Goal: Information Seeking & Learning: Check status

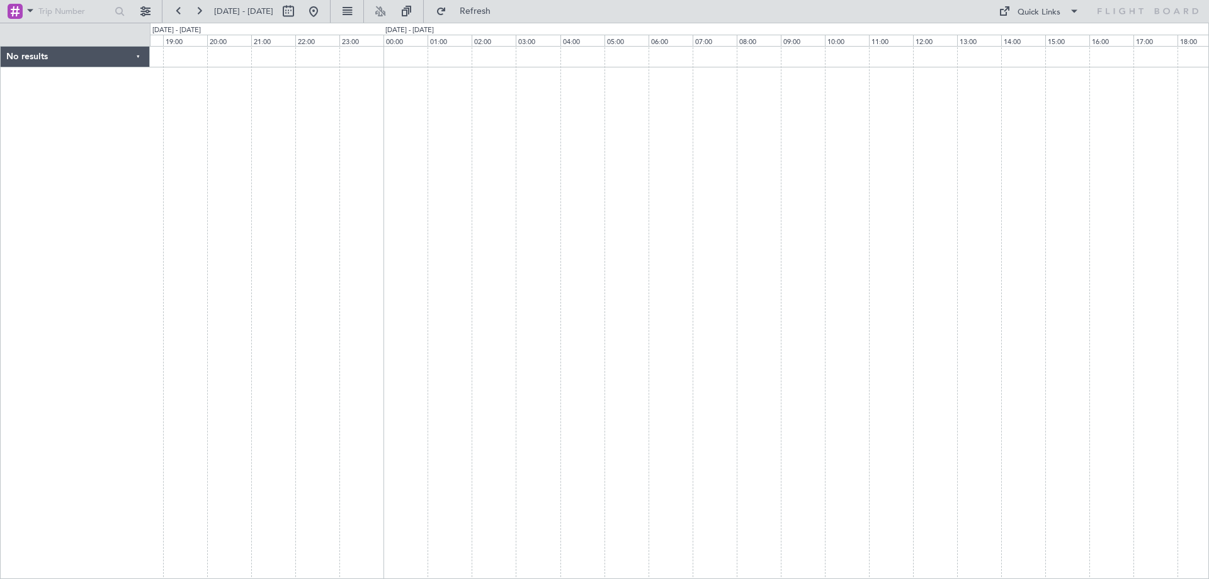
click at [516, 176] on div at bounding box center [679, 312] width 1059 height 533
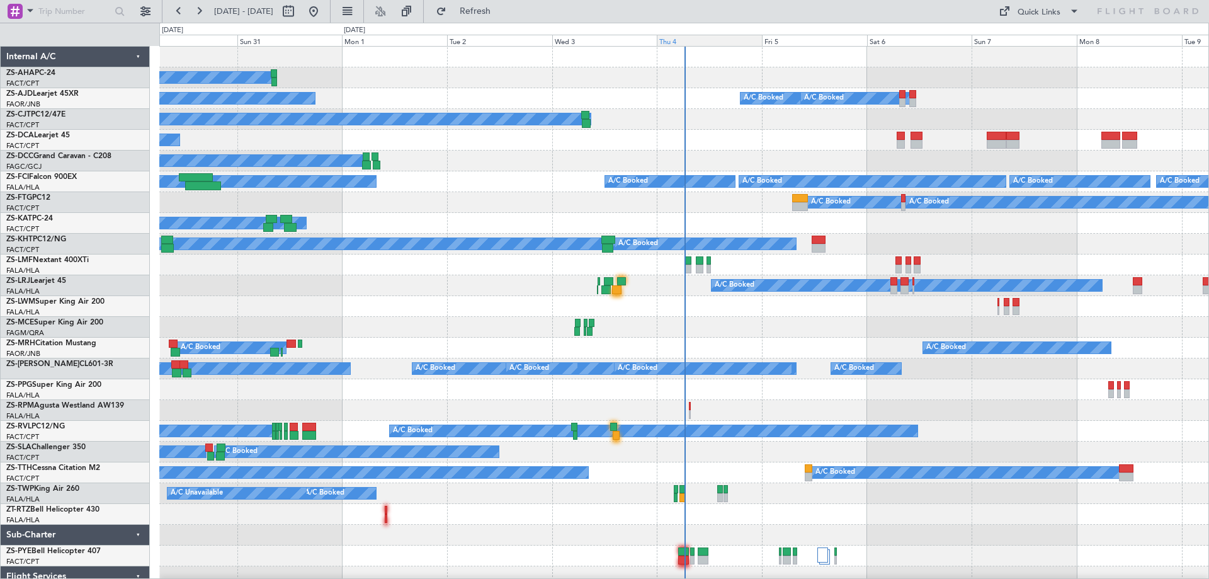
click at [672, 41] on div "Thu 4" at bounding box center [709, 40] width 105 height 11
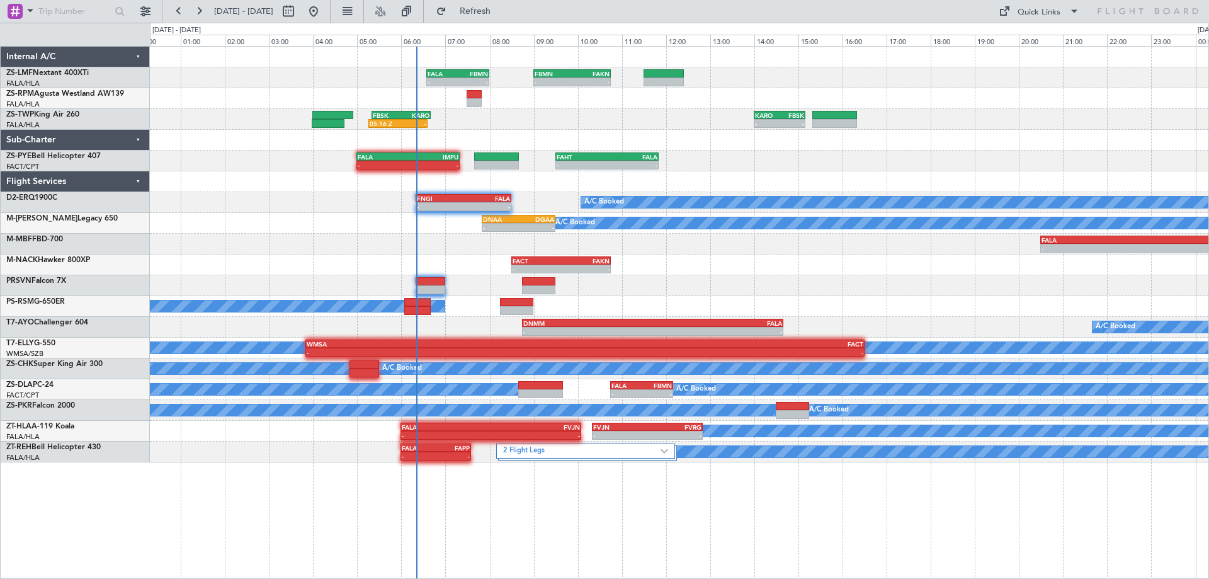
click at [761, 158] on div "- - FALA 05:00 Z IMPU 07:20 Z - - FAHT 09:30 Z FALA 11:50 Z - - HUHP 04:55 Z EL…" at bounding box center [679, 160] width 1059 height 21
click at [494, 174] on div "- - FALA 06:35 Z FBMN 08:00 Z - - FBMN 09:00 Z FAKN 10:45 Z 05:16 Z - FBSK 05:2…" at bounding box center [679, 255] width 1059 height 416
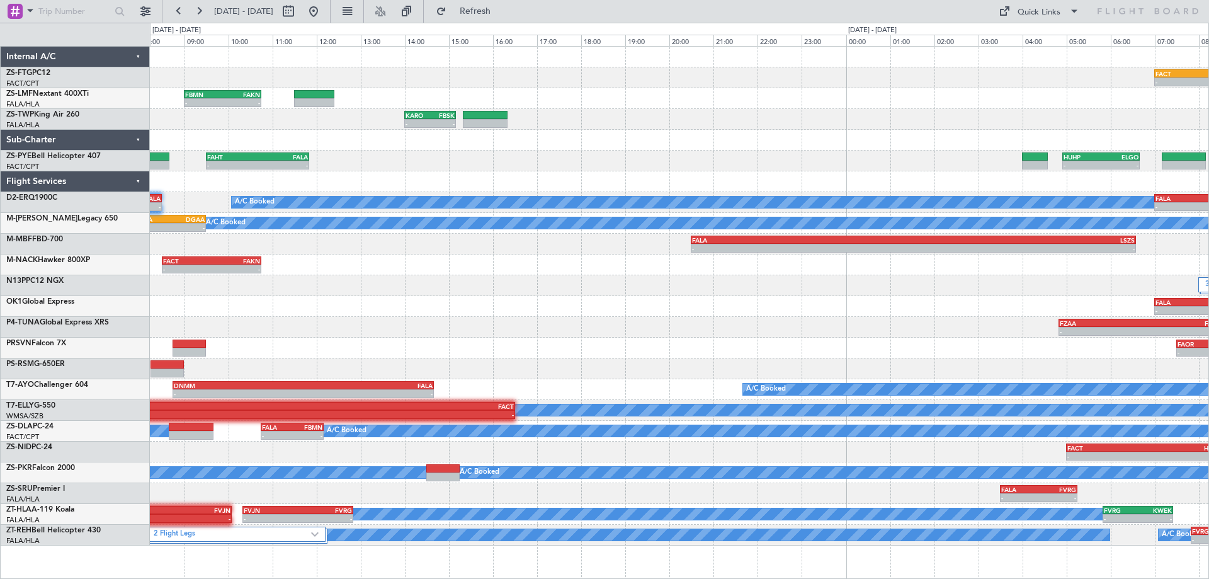
click at [441, 150] on div "- - FACT 07:00 Z FBMN 10:35 Z A/C Booked - - FBMN 09:00 Z FAKN 10:45 Z FALA 06:…" at bounding box center [679, 296] width 1059 height 499
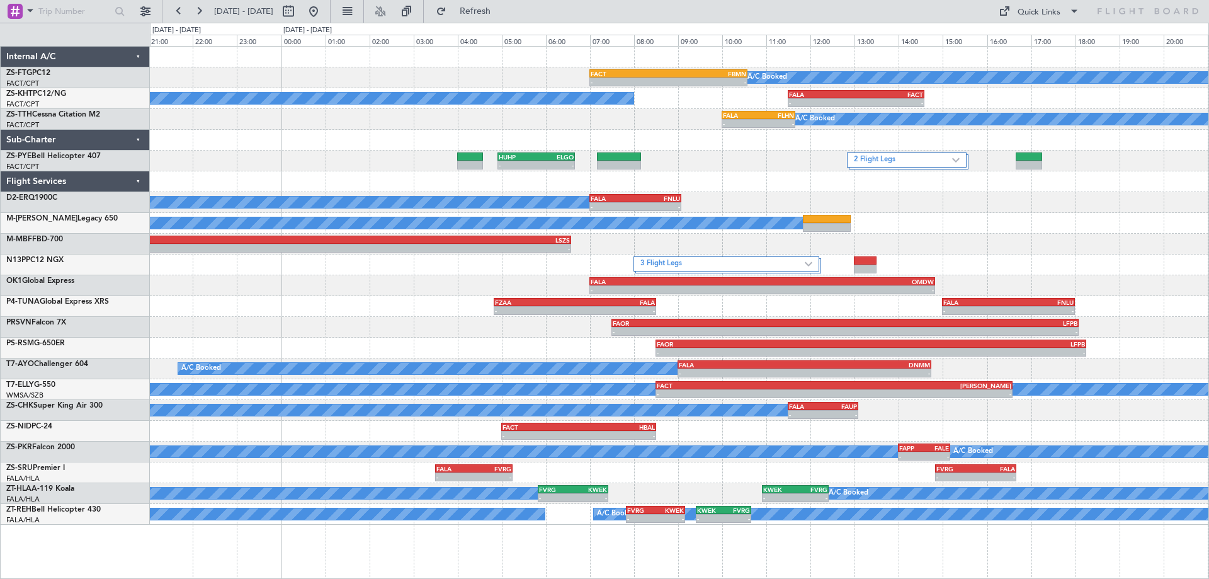
click at [923, 237] on div "- - FACT 07:00 Z FBMN 10:35 Z A/C Booked A/C Booked - - FALA 11:30 Z FACT 14:35…" at bounding box center [679, 286] width 1059 height 478
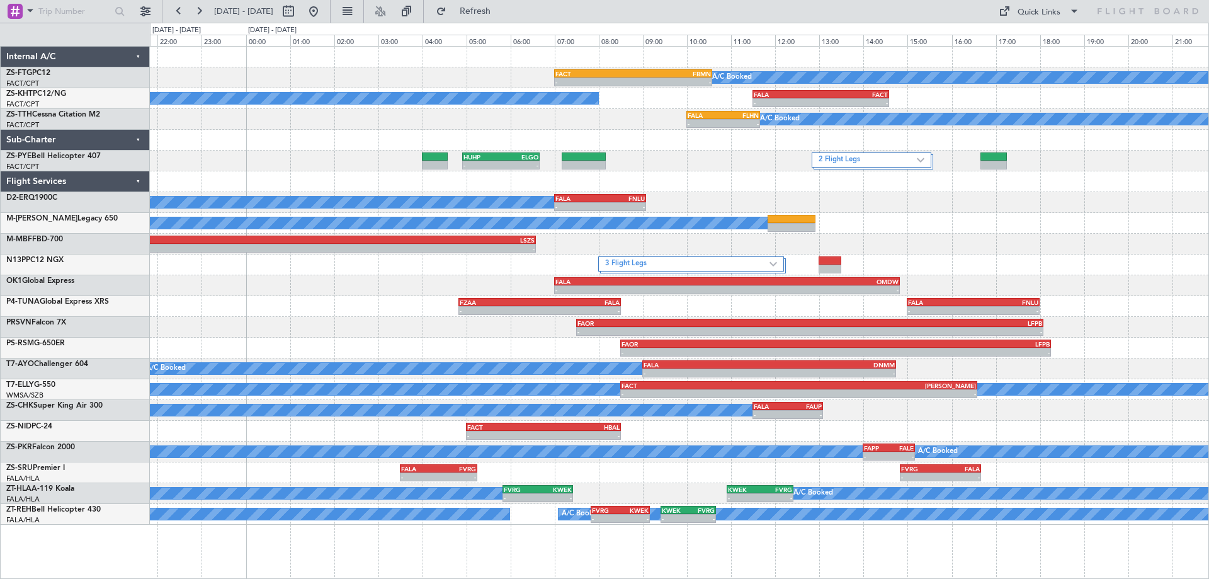
click at [936, 212] on div "A/C Booked - - FALA 07:00 Z FNLU 09:05 Z" at bounding box center [679, 202] width 1059 height 21
click at [325, 270] on div "- - FACT 07:00 Z FBMN 10:35 Z A/C Booked A/C Booked - - FALA 11:30 Z FACT 14:35…" at bounding box center [679, 286] width 1059 height 478
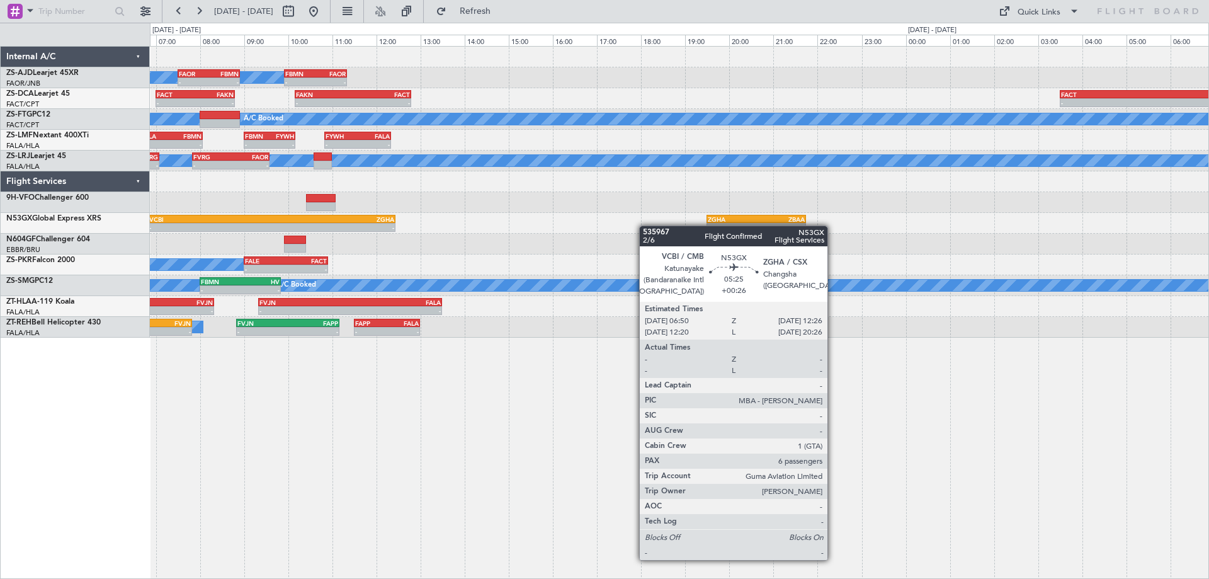
click at [455, 228] on div "A/C Booked - - VCBI 06:50 Z ZGHA 12:26 Z - - ZGHA 19:30 Z ZBAA 21:45 Z FALA 22:…" at bounding box center [679, 223] width 1059 height 21
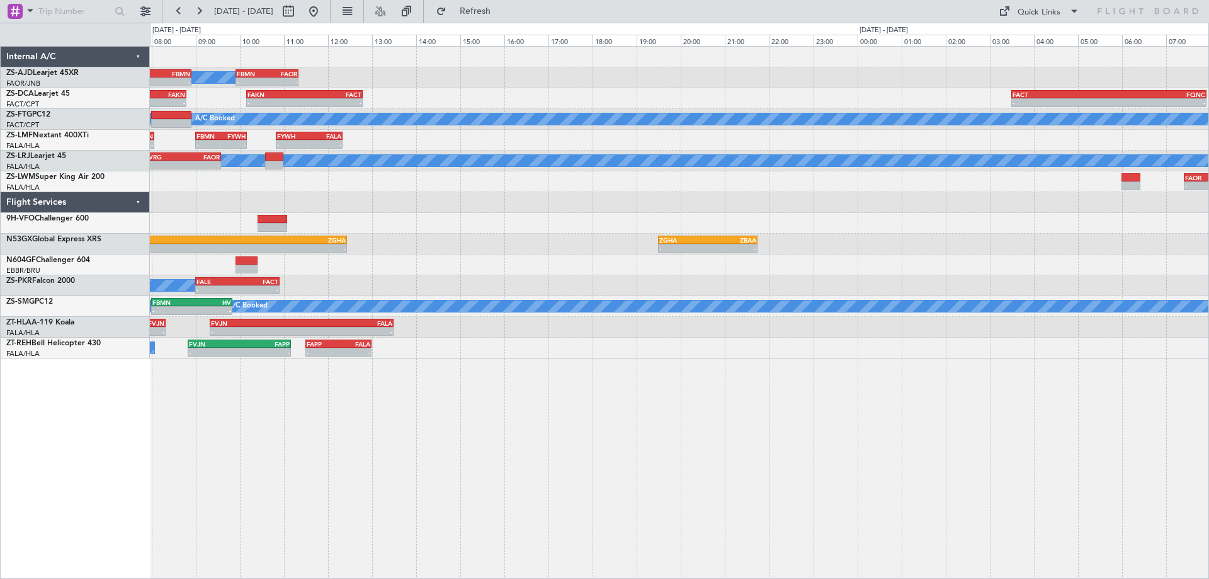
click at [544, 271] on div "A/C Booked A/C Booked A/C Booked - - FAOR 07:30 Z FBMN 08:55 Z - - FBMN 09:55 Z…" at bounding box center [679, 203] width 1059 height 312
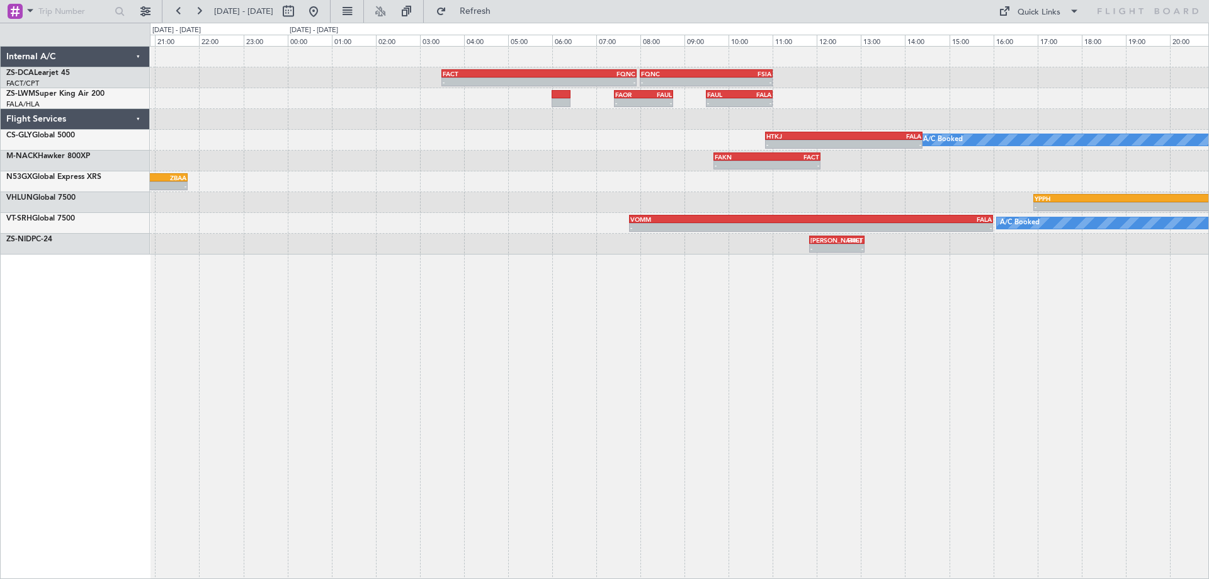
click at [728, 371] on div "FACT 03:30 Z FQNC 07:55 Z - - - - FQNC 08:00 Z FSIA 11:00 Z - - FAOR 07:25 Z FA…" at bounding box center [679, 312] width 1059 height 533
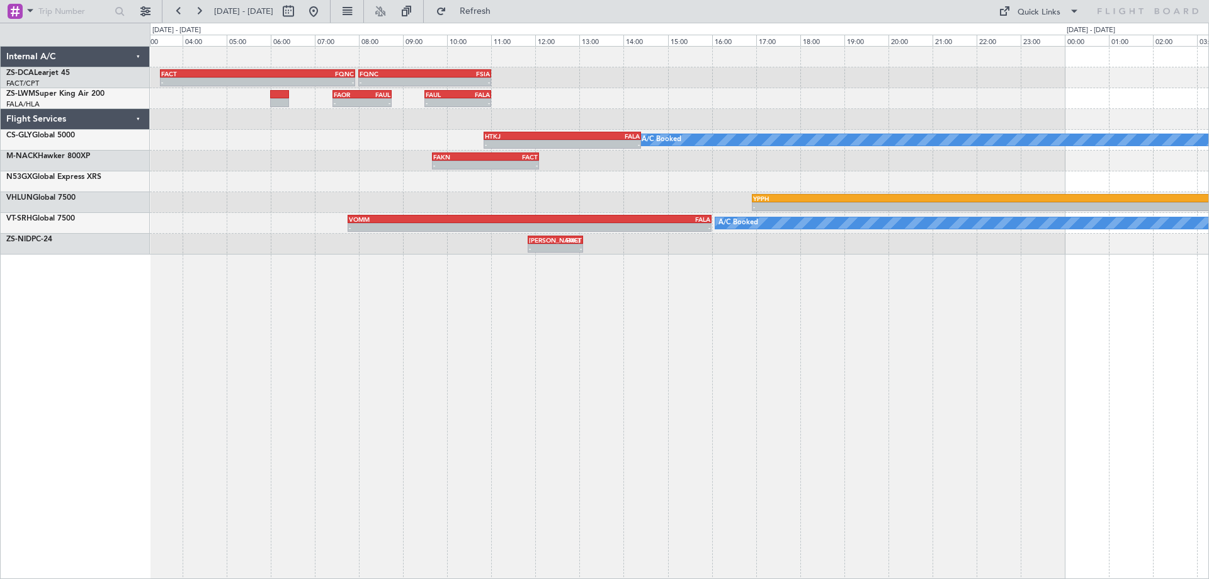
click at [301, 417] on div "FACT 03:30 Z FQNC 07:55 Z - - - - FQNC 08:00 Z FSIA 11:00 Z - - FSIA 05:50 Z FQ…" at bounding box center [679, 312] width 1059 height 533
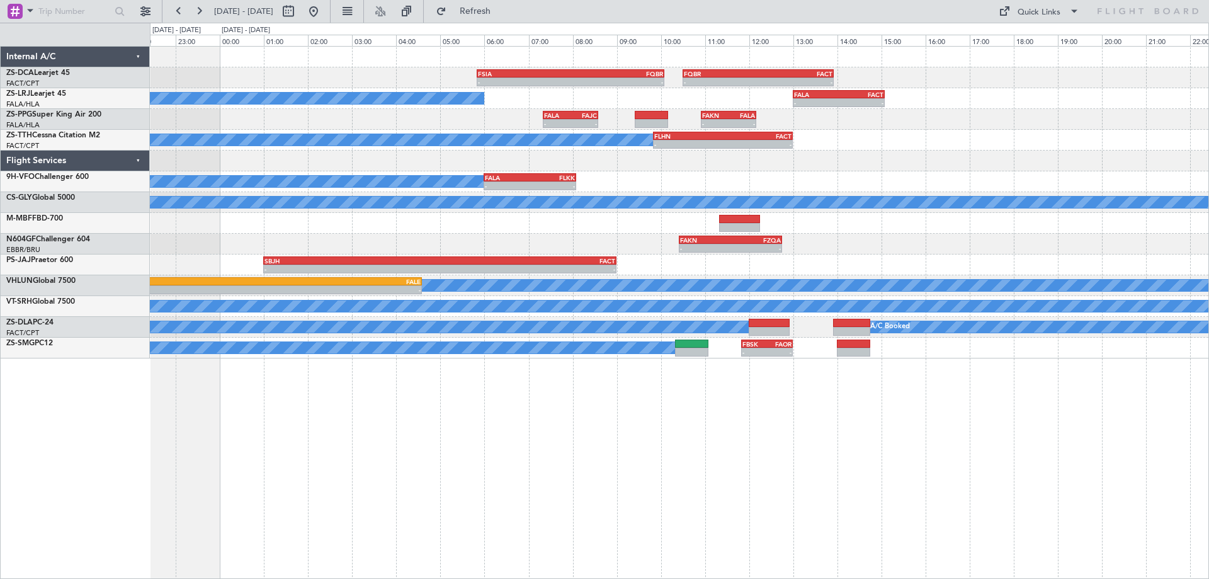
click at [544, 430] on div "- - FSIA 05:50 Z FQBR 10:05 Z - - FQBR 10:30 Z FACT 13:55 Z A/C Booked - - FALA…" at bounding box center [679, 312] width 1059 height 533
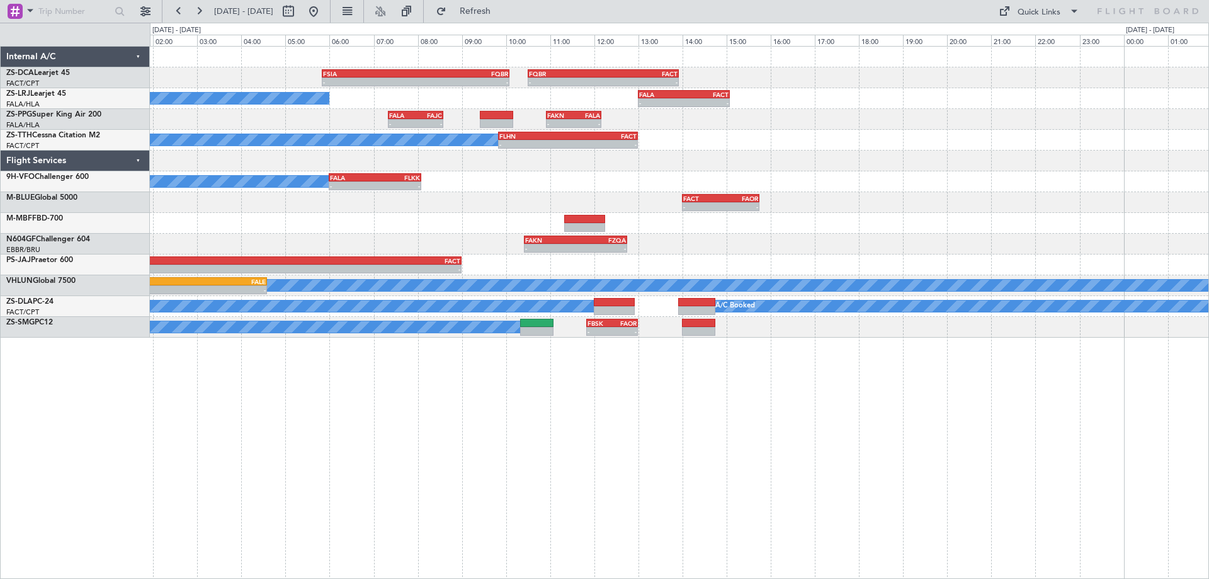
click at [802, 448] on div "- - FSIA 05:50 Z FQBR 10:05 Z - - FQBR 10:30 Z FACT 13:55 Z A/C Booked - - FALA…" at bounding box center [679, 312] width 1059 height 533
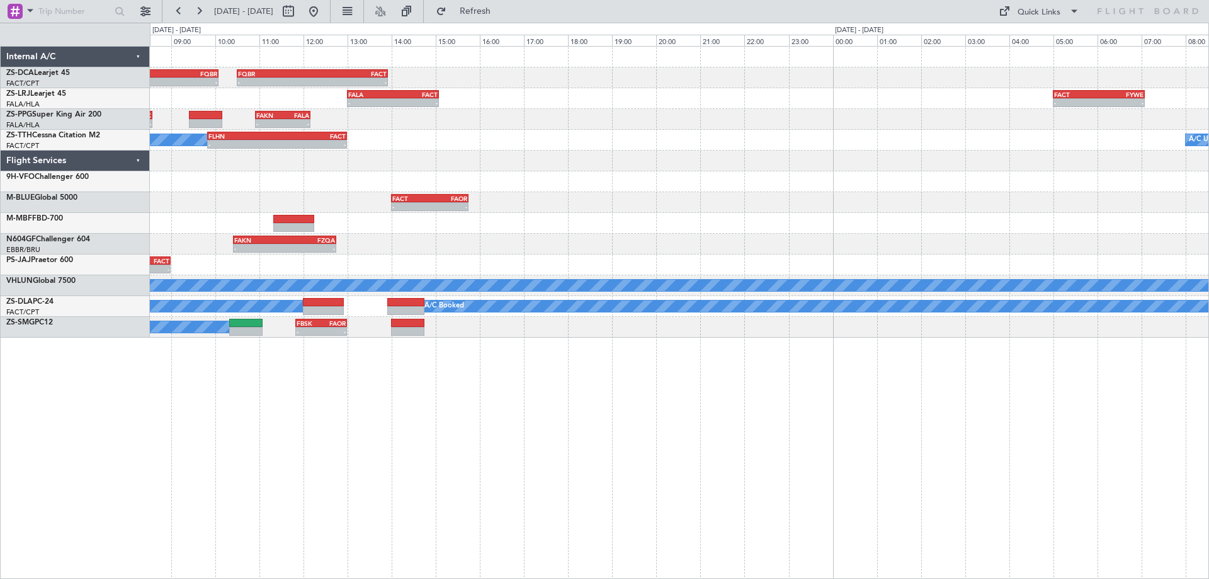
click at [404, 288] on div "- - FSIA 05:50 Z FQBR 10:05 Z - - FQBR 10:30 Z FACT 13:55 Z - - FALA 13:00 Z FA…" at bounding box center [679, 192] width 1059 height 291
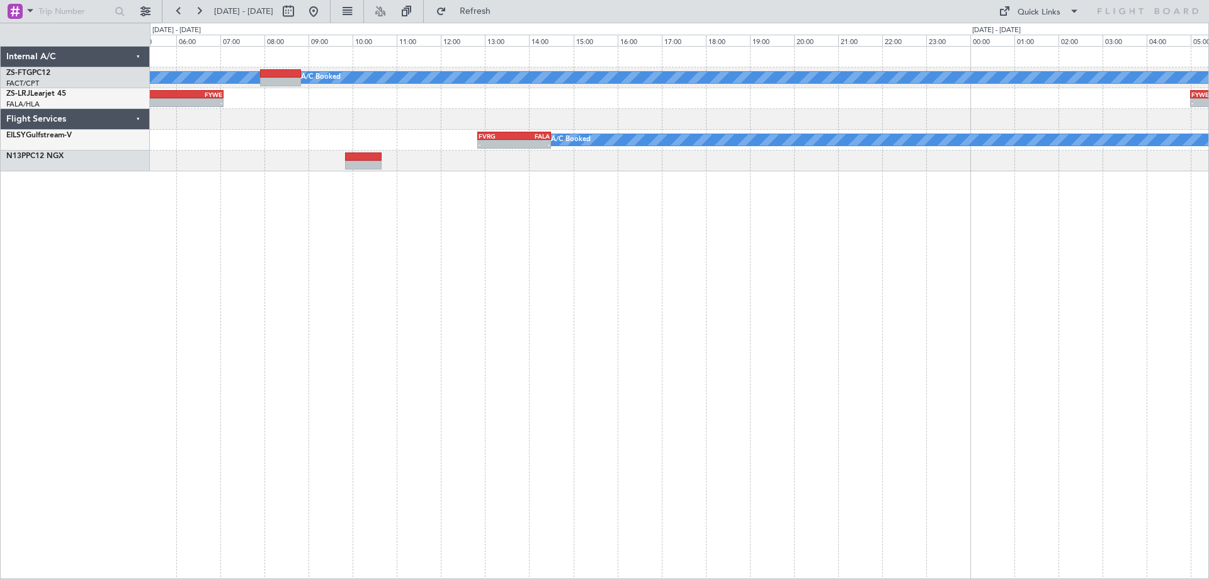
click at [251, 366] on div "A/C Booked A/C Booked FACT 05:00 Z FYWE 07:05 Z - - - - FYWE 05:00 Z FBSK 06:40…" at bounding box center [679, 312] width 1059 height 533
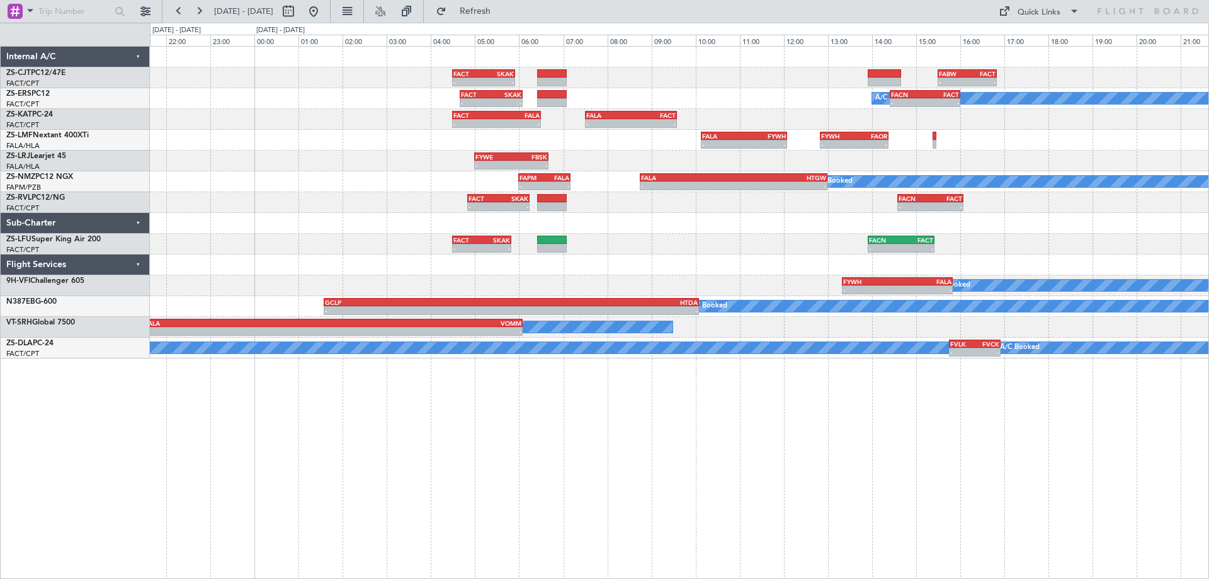
click at [799, 404] on div "- - FACT 04:30 Z SKAK 05:55 Z - - FABW 15:30 Z FACT 16:50 Z - - FACT 04:40 Z SK…" at bounding box center [679, 312] width 1059 height 533
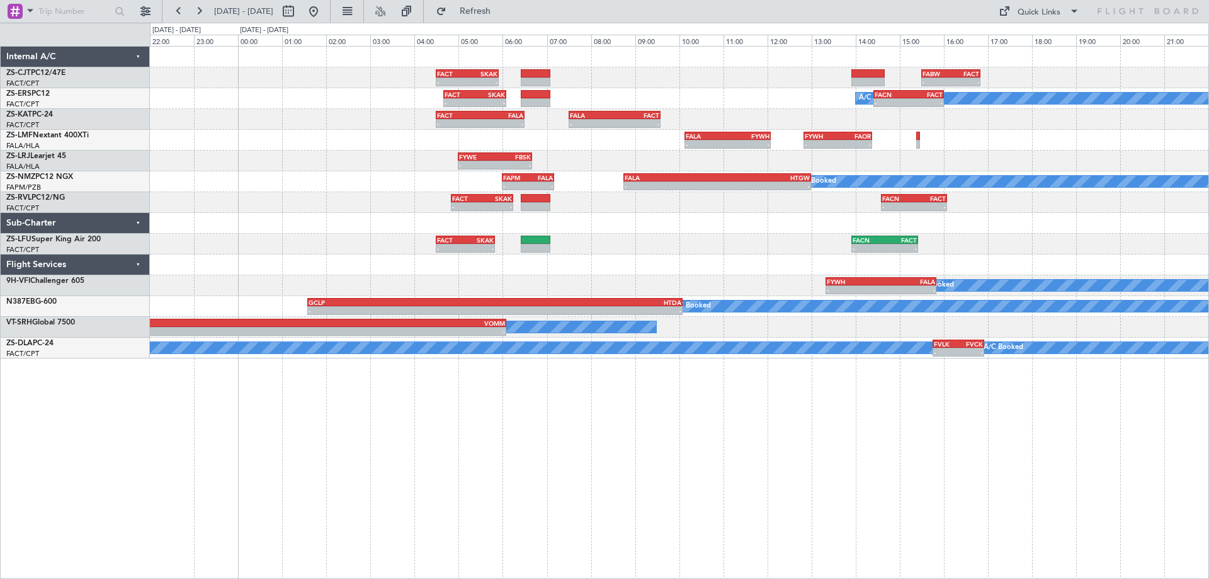
click at [802, 411] on div "- - FACT 04:30 Z SKAK 05:55 Z - - FABW 15:30 Z FACT 16:50 Z - - FACT 04:40 Z SK…" at bounding box center [679, 312] width 1059 height 533
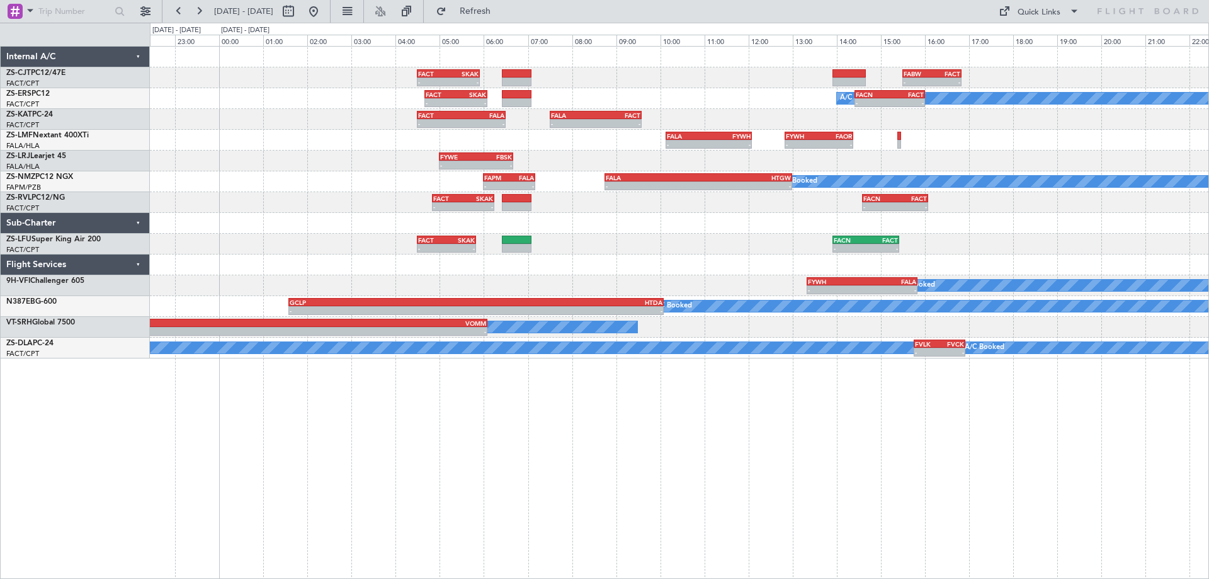
click at [868, 442] on div "- - FACT 04:30 Z SKAK 05:55 Z - - FABW 15:30 Z FACT 16:50 Z - - FACT 04:40 Z SK…" at bounding box center [679, 312] width 1059 height 533
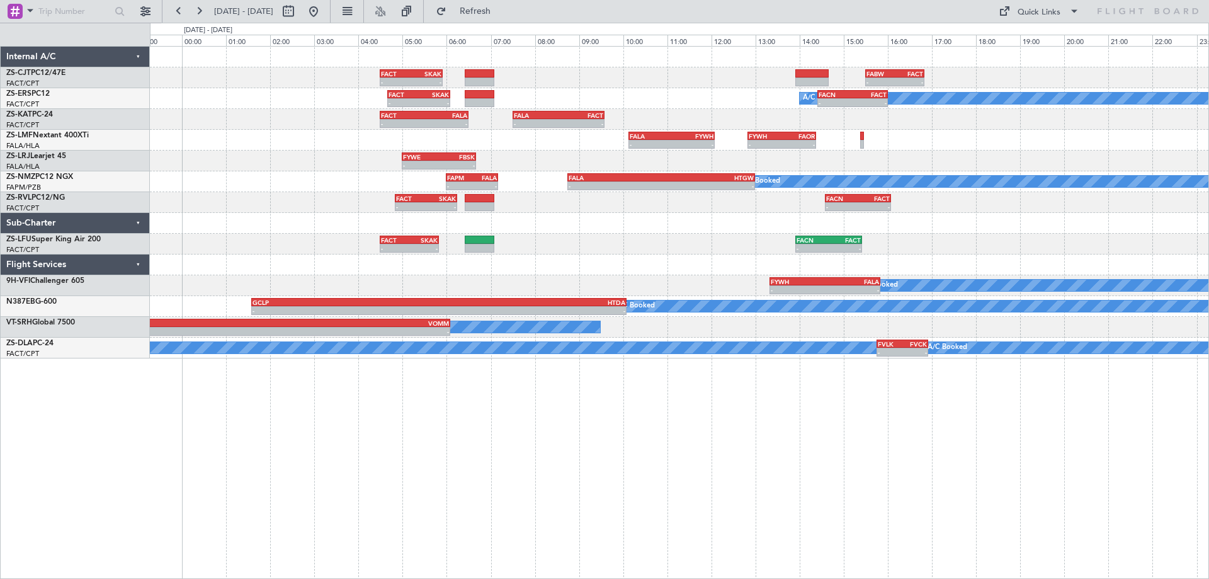
click at [900, 424] on div "- - FACT 04:30 Z SKAK 05:55 Z - - FABW 15:30 Z FACT 16:50 Z - - FACT 04:40 Z SK…" at bounding box center [679, 312] width 1059 height 533
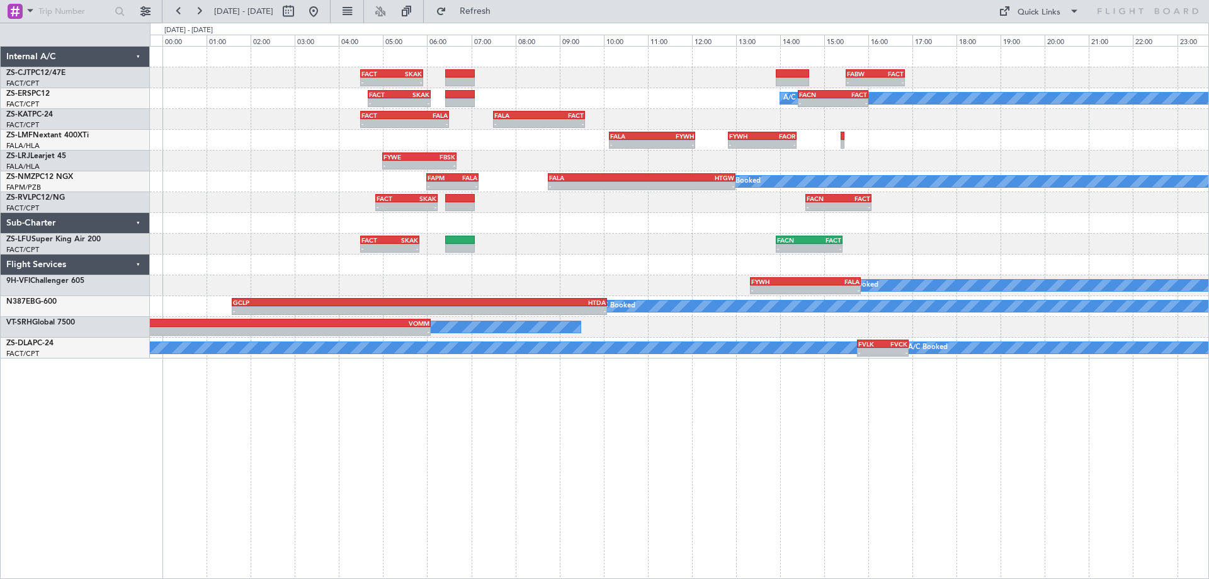
click at [881, 426] on div "- - FACT 04:30 Z SKAK 05:55 Z - - FABW 15:30 Z FACT 16:50 Z - - FACT 04:40 Z SK…" at bounding box center [679, 312] width 1059 height 533
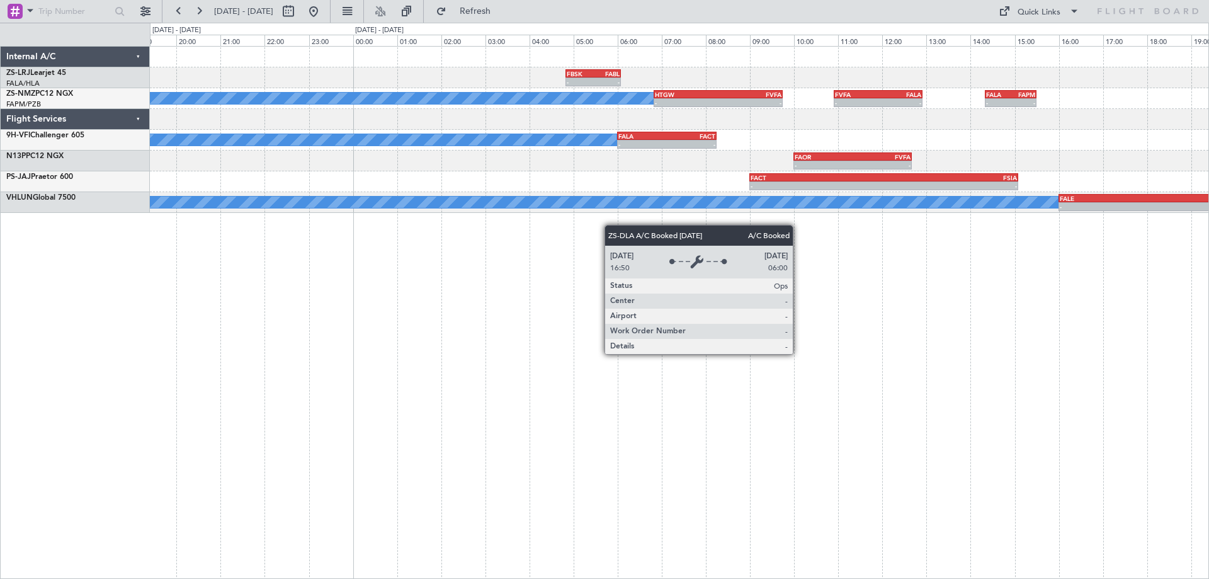
click at [962, 393] on div "- - FBSK 04:50 Z FABL 06:05 Z A/C Booked - - HTGW 06:50 Z FVFA 09:45 Z - - FVFA…" at bounding box center [679, 312] width 1059 height 533
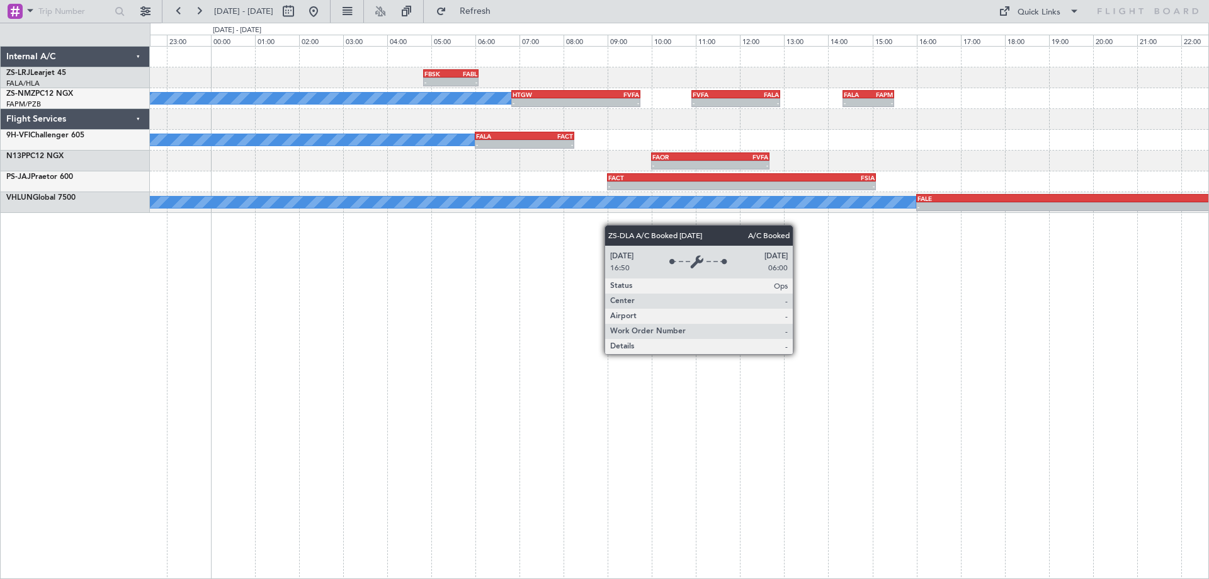
click at [229, 443] on div "- - FBSK 04:50 Z FABL 06:05 Z A/C Booked - - HTGW 06:50 Z FVFA 09:45 Z - - FVFA…" at bounding box center [679, 312] width 1059 height 533
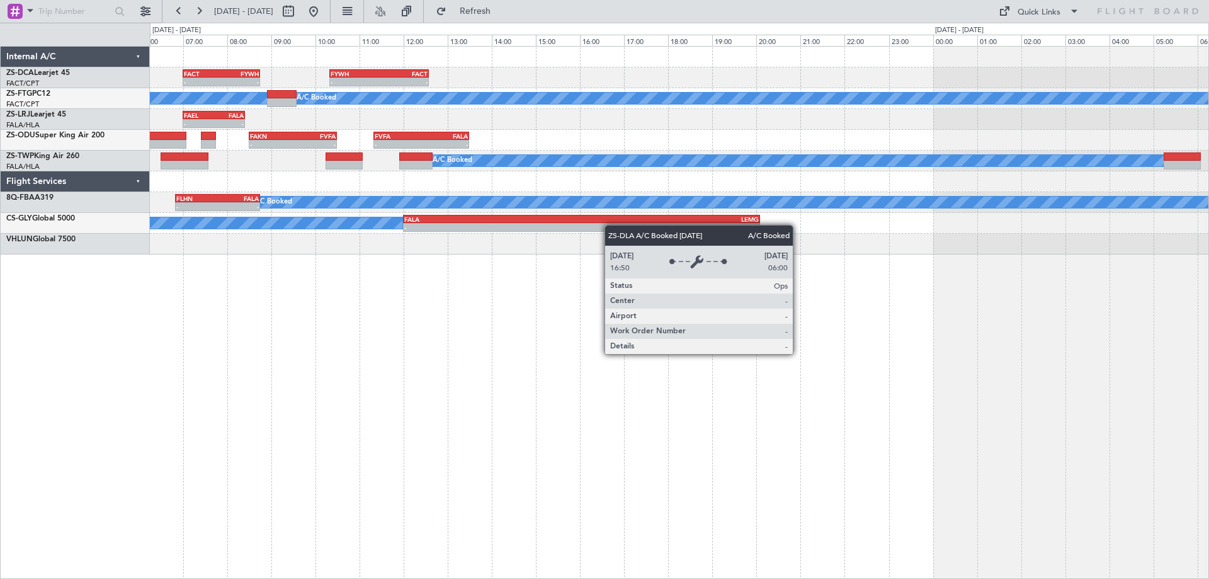
click at [217, 423] on div "- - FACT 07:00 Z FYWH 08:45 Z - - FYWH 10:20 Z FACT 12:35 Z A/C Booked A/C Book…" at bounding box center [679, 312] width 1059 height 533
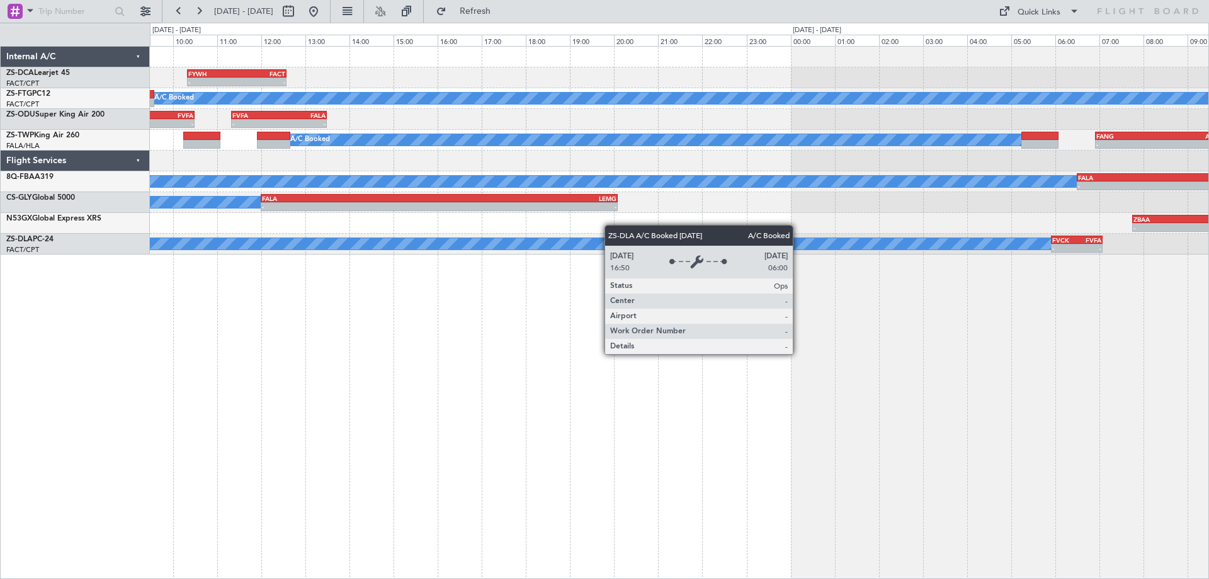
click at [1055, 402] on div "- - FYWH 10:20 Z FACT 12:35 Z FACT 07:00 Z FYWH 08:45 Z - - A/C Booked A/C Book…" at bounding box center [679, 312] width 1059 height 533
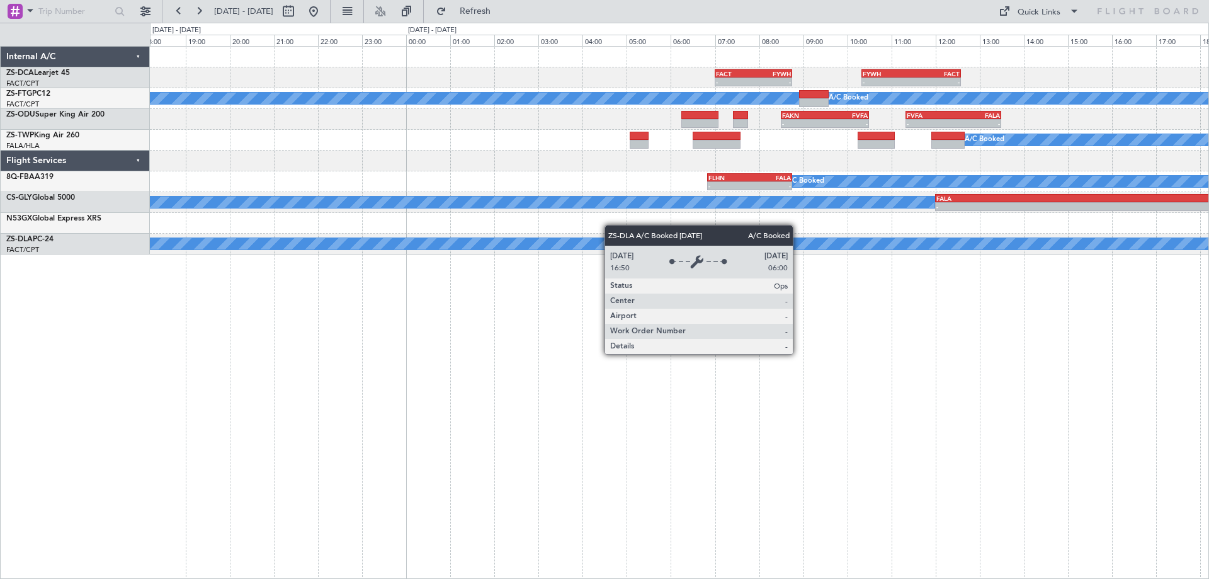
click at [888, 421] on div "- - FYWH 10:20 Z FACT 12:35 Z FACT 07:00 Z FYWH 08:45 Z - - A/C Booked A/C Book…" at bounding box center [679, 312] width 1059 height 533
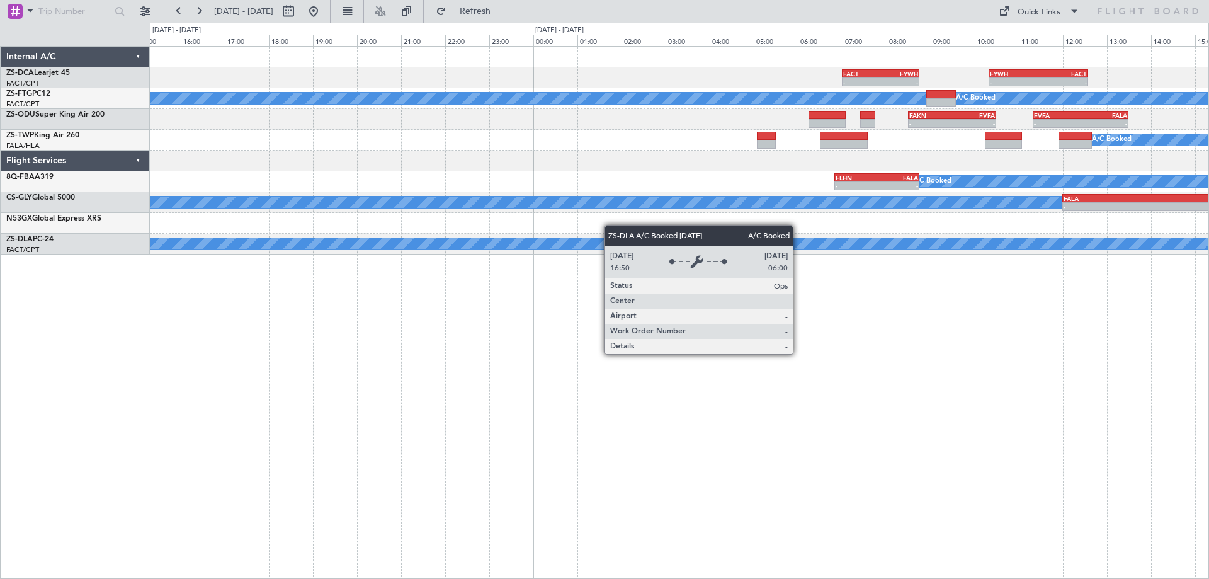
click at [970, 439] on div "- - FYWH 10:20 Z FACT 12:35 Z FACT 07:00 Z FYWH 08:45 Z - - A/C Booked A/C Book…" at bounding box center [679, 312] width 1059 height 533
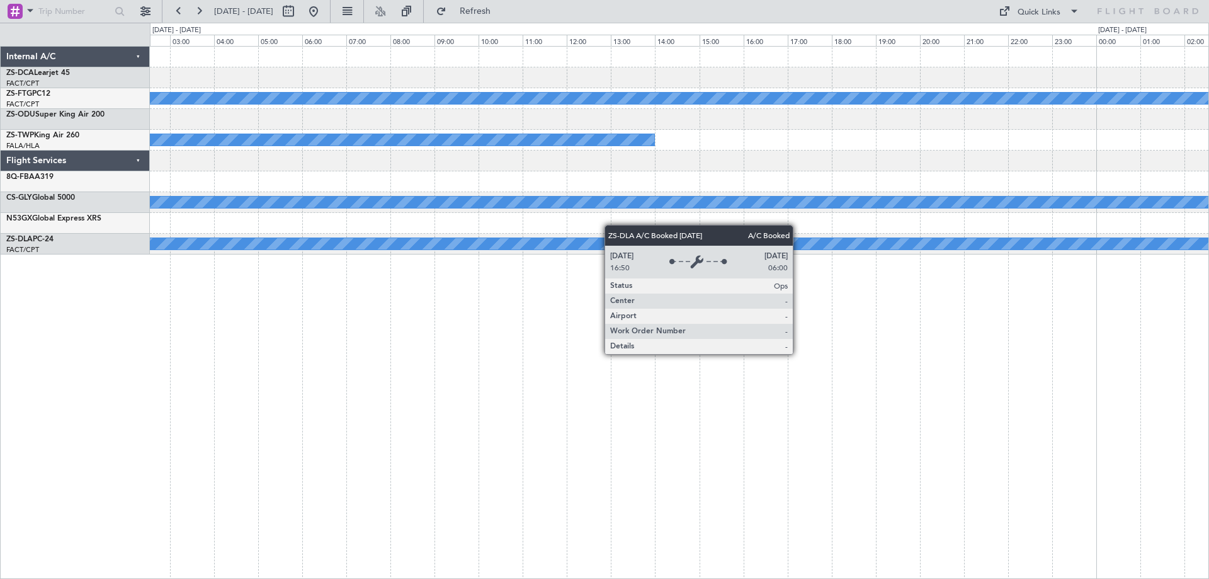
click at [938, 444] on div "FACT 07:00 Z FYWH 08:45 Z - - A/C Booked FAKN 08:30 Z FVFA 10:30 Z - - A/C Book…" at bounding box center [679, 312] width 1059 height 533
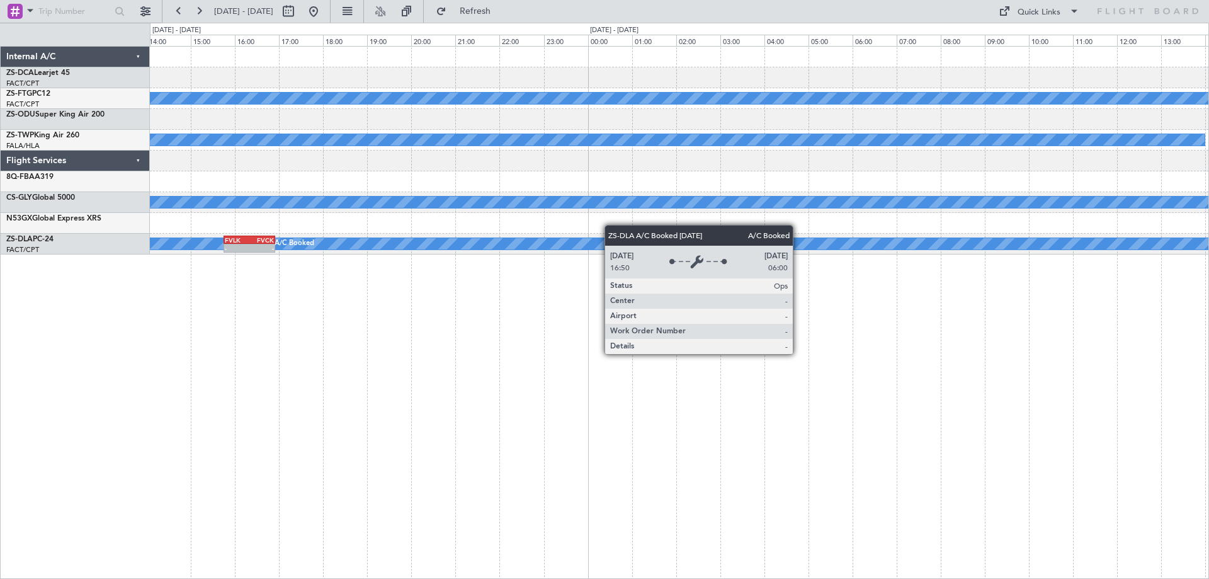
click at [819, 433] on div "A/C Booked A/C Booked A/C Booked A/C Booked FVLK 15:45 Z FVCK 16:55 Z - - A/C B…" at bounding box center [679, 312] width 1059 height 533
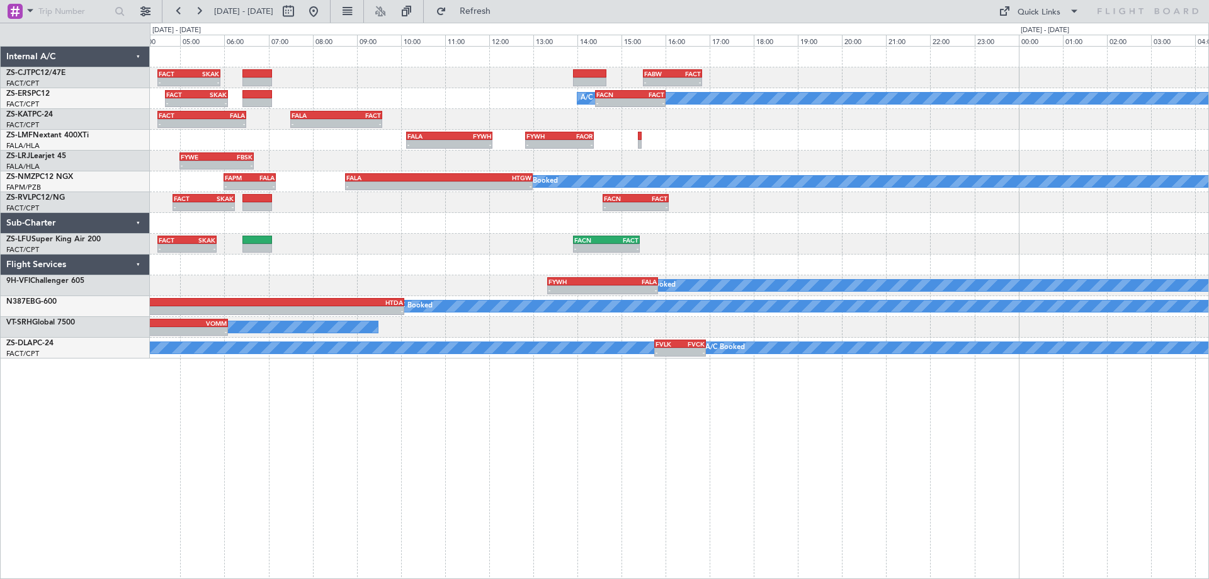
click at [322, 333] on div "- - FACT 04:30 Z SKAK 05:55 Z - - FABW 15:30 Z FACT 16:50 Z A/C Booked A/C Book…" at bounding box center [679, 203] width 1059 height 312
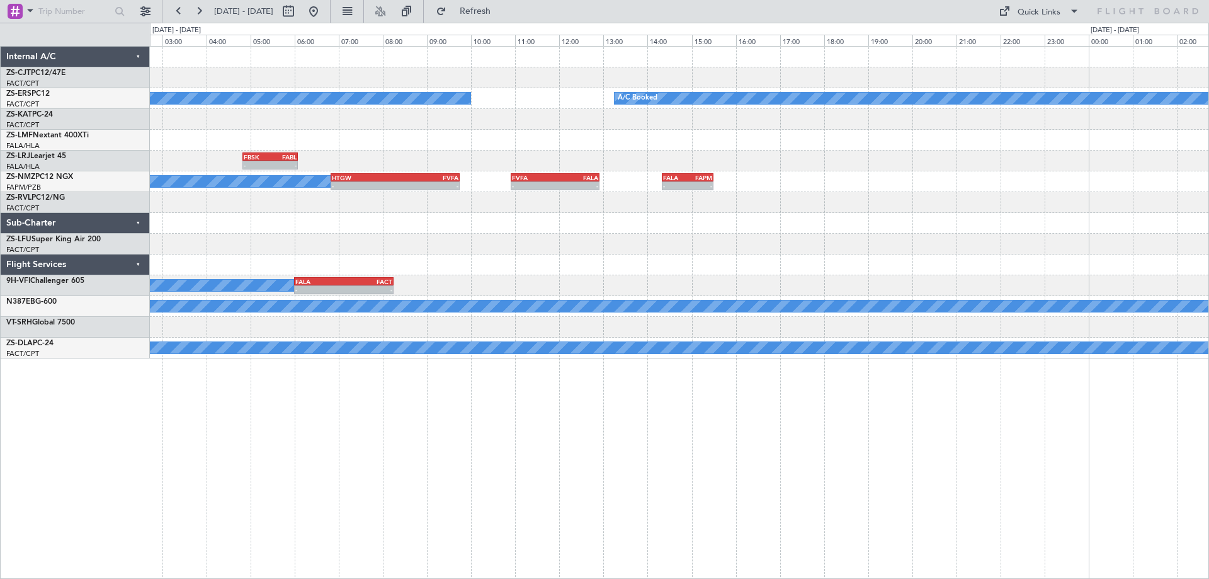
click at [787, 381] on div "A/C Booked A/C Booked A/C Booked A/C Booked - - FBSK 04:50 Z FABL 06:05 Z FAEL …" at bounding box center [679, 312] width 1059 height 533
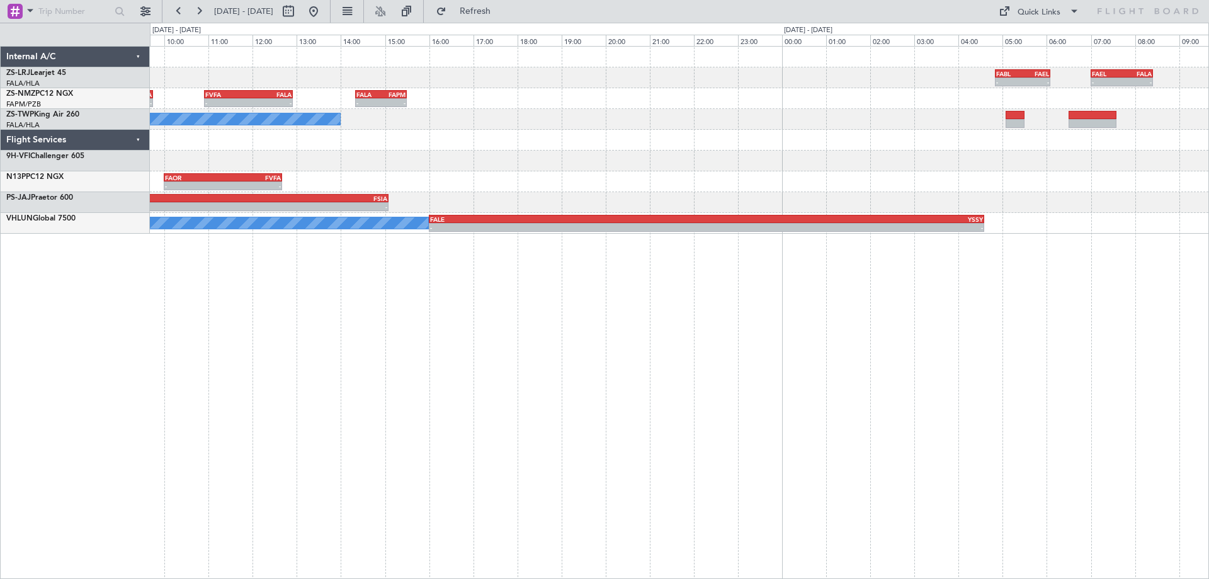
click at [322, 445] on div "FABL 04:50 Z FAEL 06:05 Z - - FAEL 07:00 Z FALA 08:25 Z - - FBSK 04:50 Z FABL 0…" at bounding box center [679, 312] width 1059 height 533
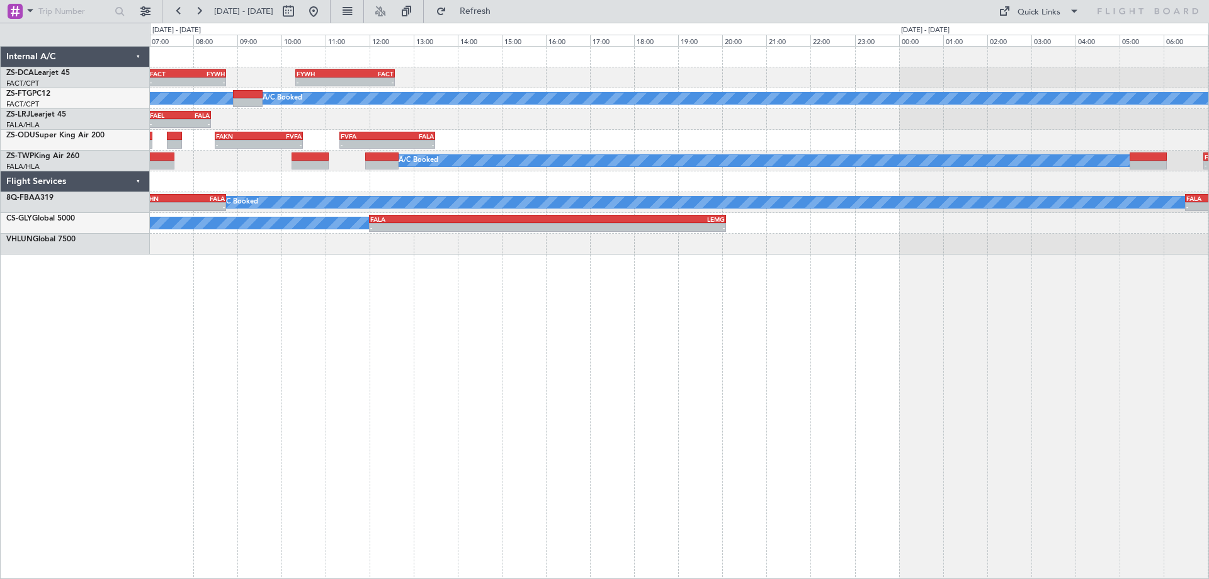
click at [377, 338] on div "- - FACT 07:00 Z FYWH 08:45 Z - - FYWH 10:20 Z FACT 12:35 Z A/C Booked A/C Book…" at bounding box center [679, 312] width 1059 height 533
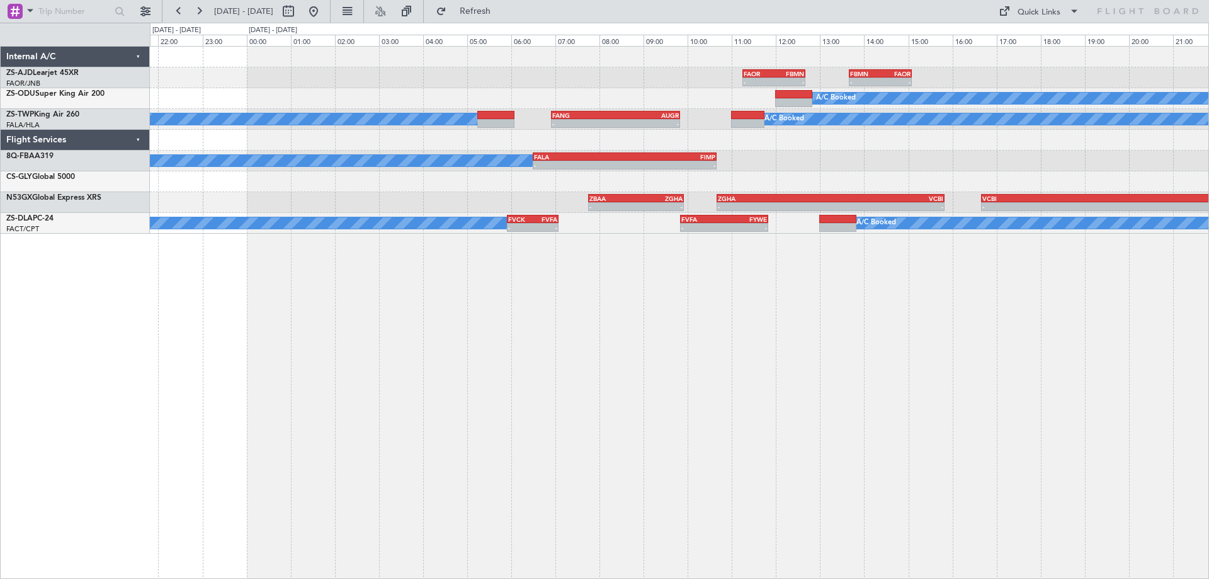
click at [638, 348] on div "- - FAOR 11:15 Z FBMN 12:40 Z - - FBMN 13:40 Z FAOR 15:05 Z A/C Booked A/C Book…" at bounding box center [679, 312] width 1059 height 533
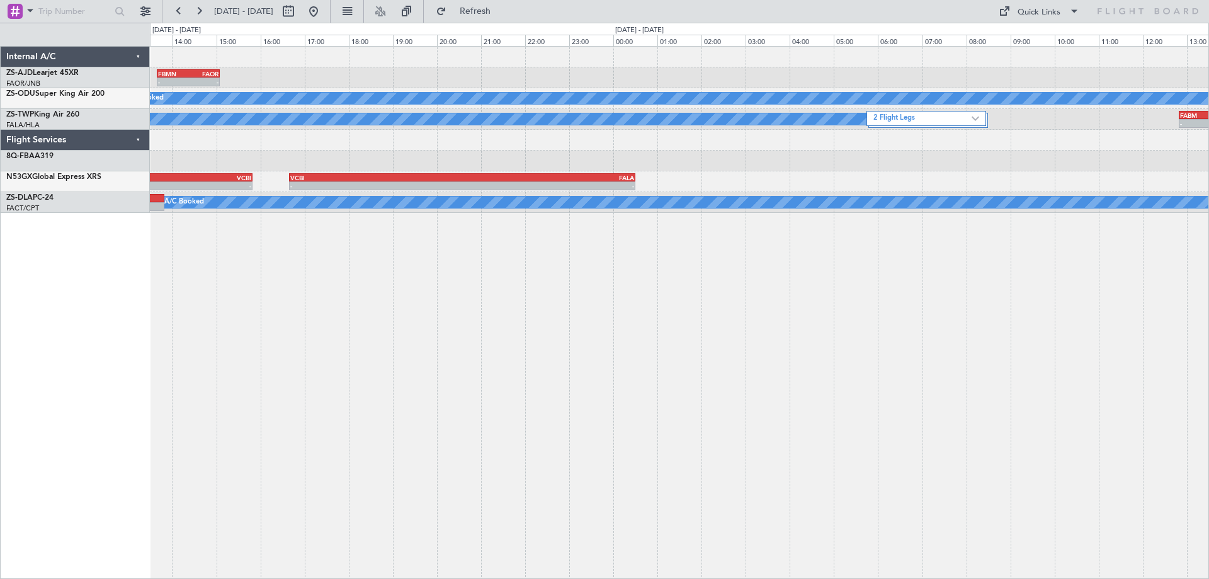
click at [183, 425] on div "- - FBMN 13:40 Z FAOR 15:05 Z - - FAOR 11:15 Z FBMN 12:40 Z A/C Booked A/C Book…" at bounding box center [679, 312] width 1059 height 533
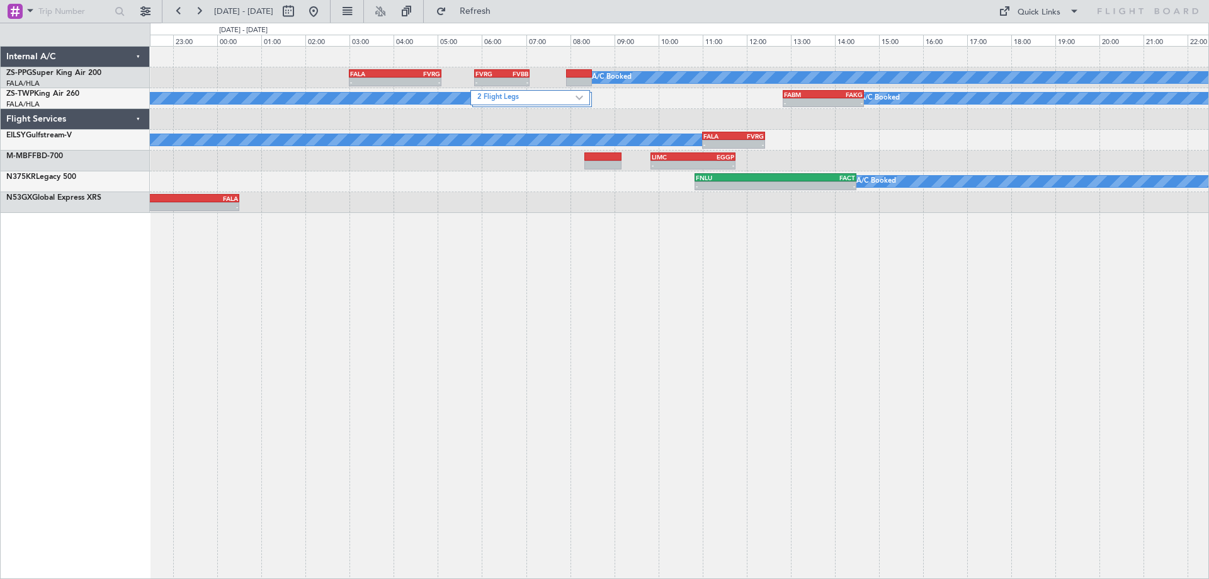
click at [658, 399] on div "A/C Booked A/C Booked A/C Booked A/C Booked - - FALA 03:00 Z FVRG 05:05 Z - - F…" at bounding box center [679, 312] width 1059 height 533
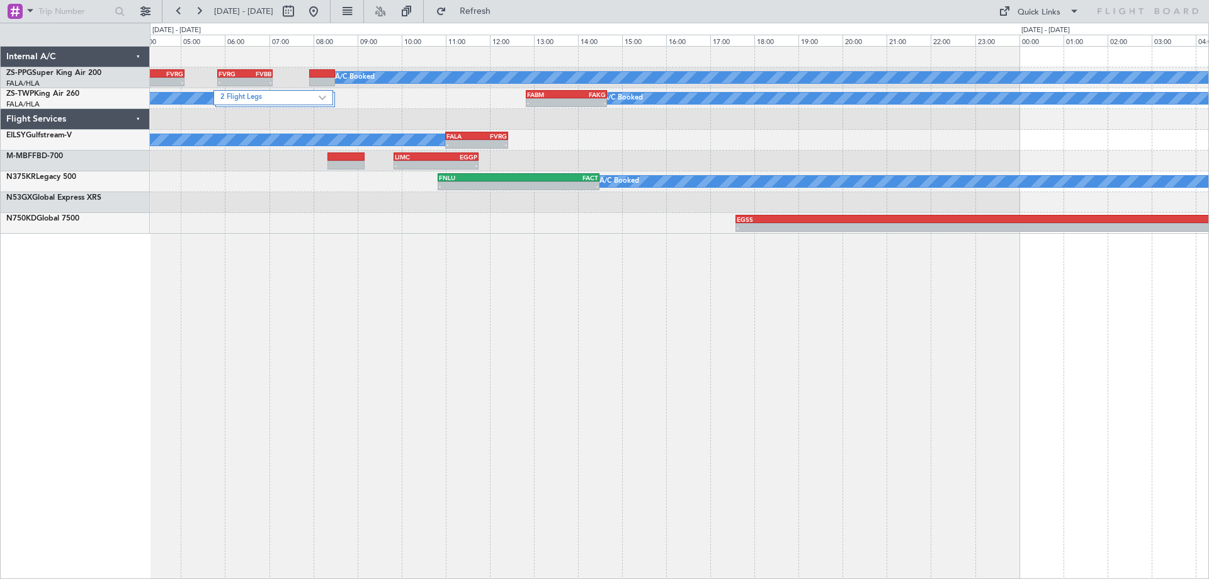
click at [223, 399] on div "A/C Booked A/C Booked A/C Booked A/C Booked - - FALA 03:00 Z FVRG 05:05 Z - - F…" at bounding box center [679, 312] width 1059 height 533
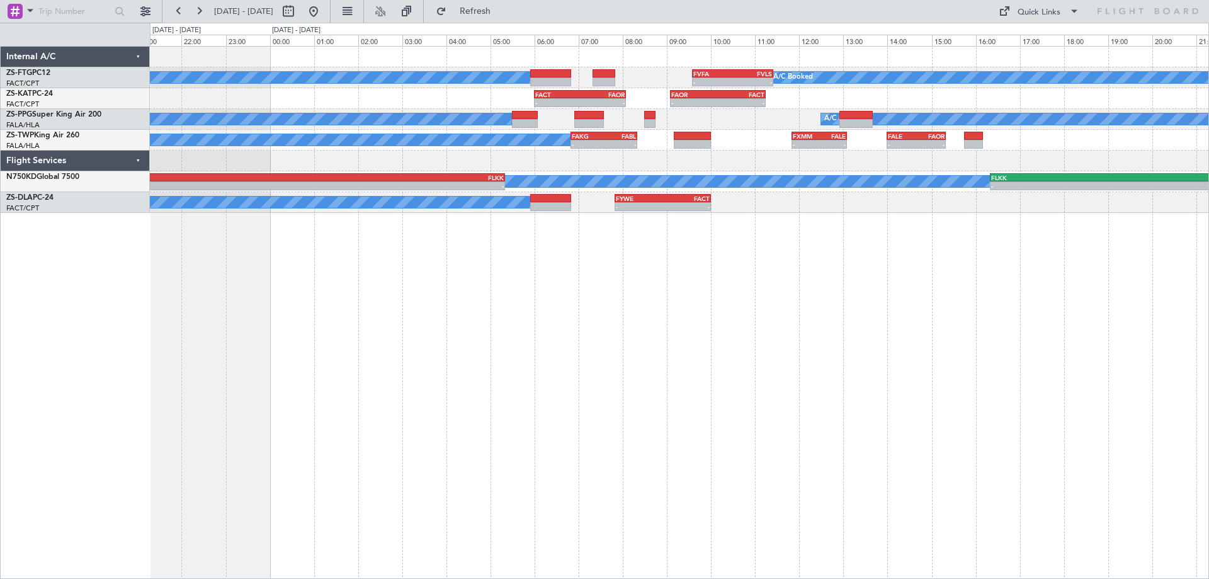
click at [652, 391] on div "A/C Booked A/C Booked - - FVFA 09:35 Z FVLS 11:25 Z - - FACT 06:00 Z FAOR 08:05…" at bounding box center [679, 312] width 1059 height 533
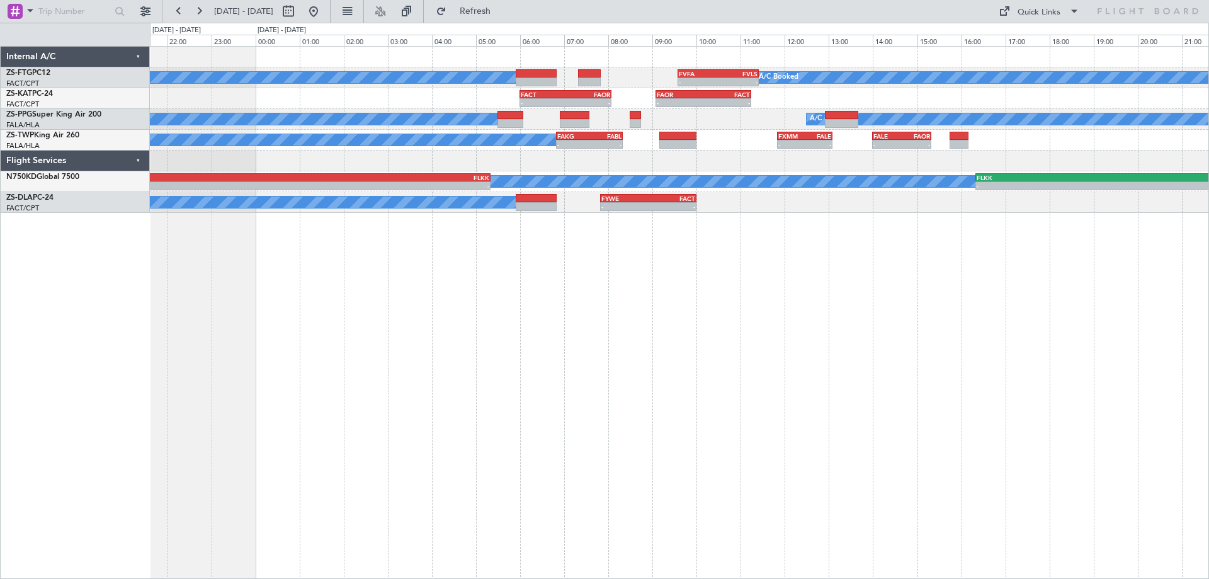
click at [584, 308] on div "A/C Booked A/C Booked - - FVFA 09:35 Z FVLS 11:25 Z - - FACT 06:00 Z FAOR 08:05…" at bounding box center [679, 312] width 1059 height 533
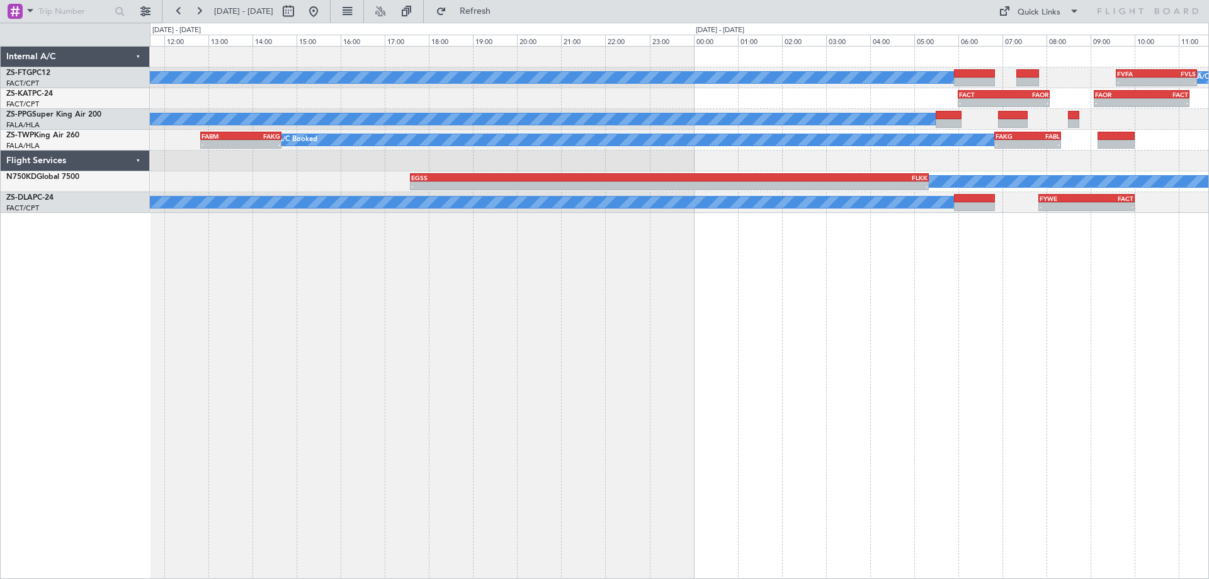
click at [936, 301] on div "A/C Booked A/C Booked - - FVFA 09:35 Z FVLS 11:25 Z - - FACT 06:00 Z FAOR 08:05…" at bounding box center [679, 312] width 1059 height 533
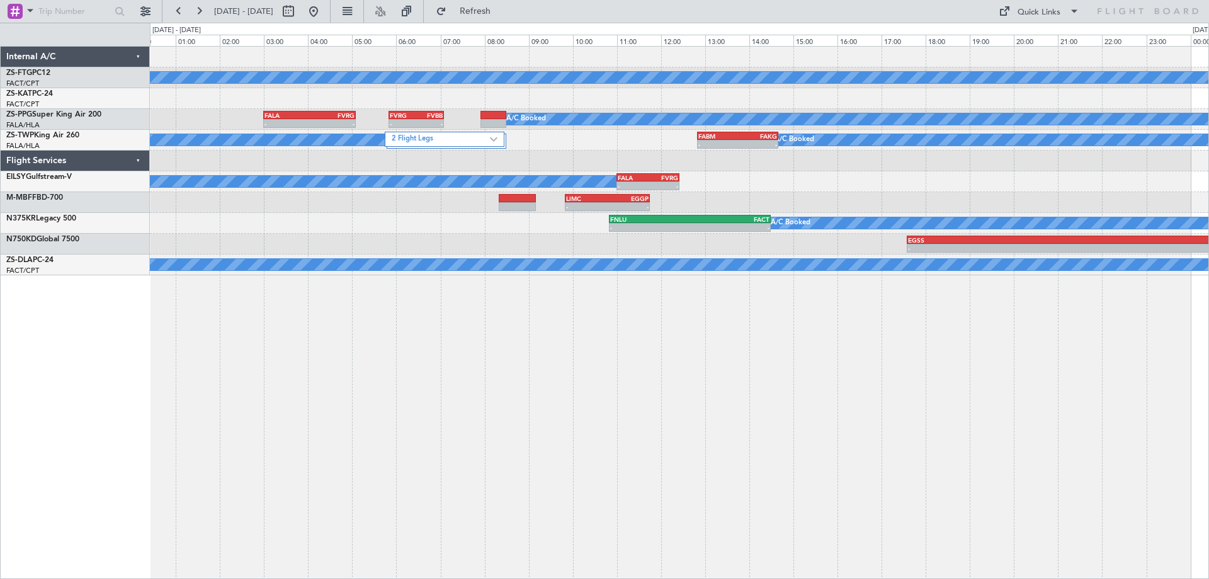
click at [661, 382] on div "A/C Booked - - FACT 06:00 Z FAOR 08:05 Z A/C Booked A/C Booked A/C Booked A/C B…" at bounding box center [679, 312] width 1059 height 533
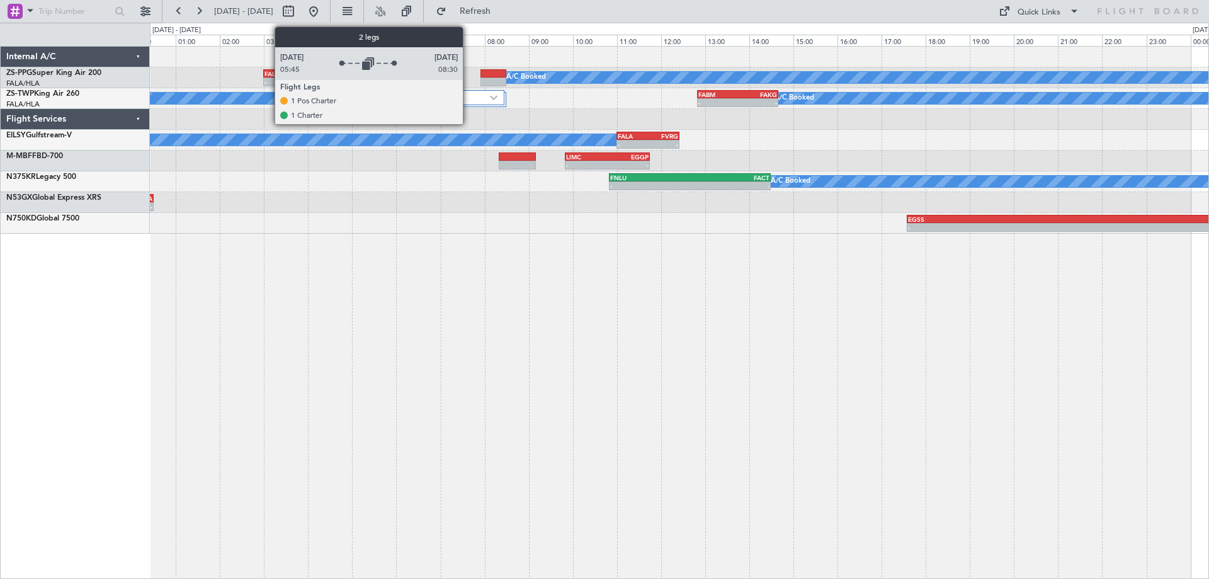
click at [469, 97] on label "2 Flight Legs" at bounding box center [441, 98] width 98 height 11
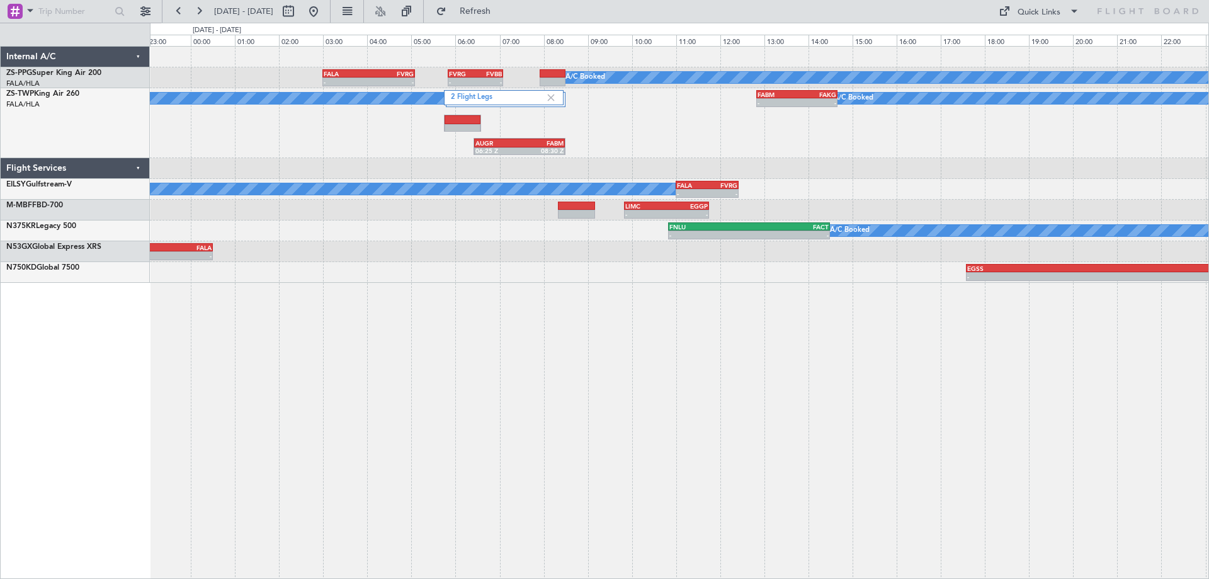
click at [334, 317] on div "A/C Booked A/C Booked A/C Booked A/C Booked - - FALA 03:00 Z FVRG 05:05 Z - - F…" at bounding box center [679, 312] width 1059 height 533
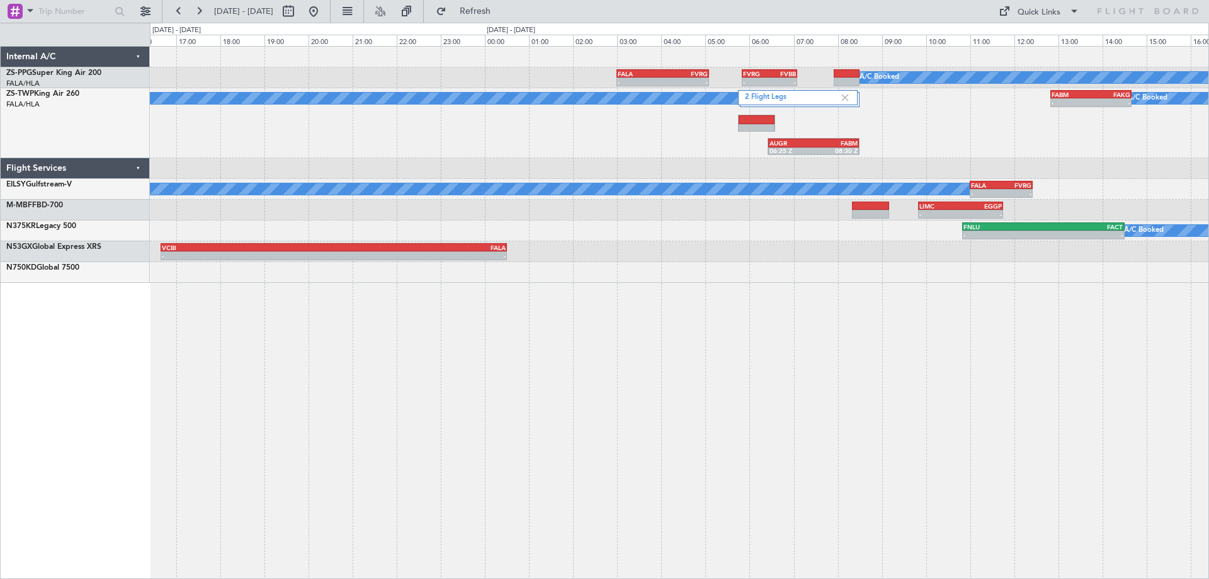
click at [1074, 314] on div "A/C Booked A/C Booked A/C Booked A/C Booked - - FALA 03:00 Z FVRG 05:05 Z - - F…" at bounding box center [679, 312] width 1059 height 533
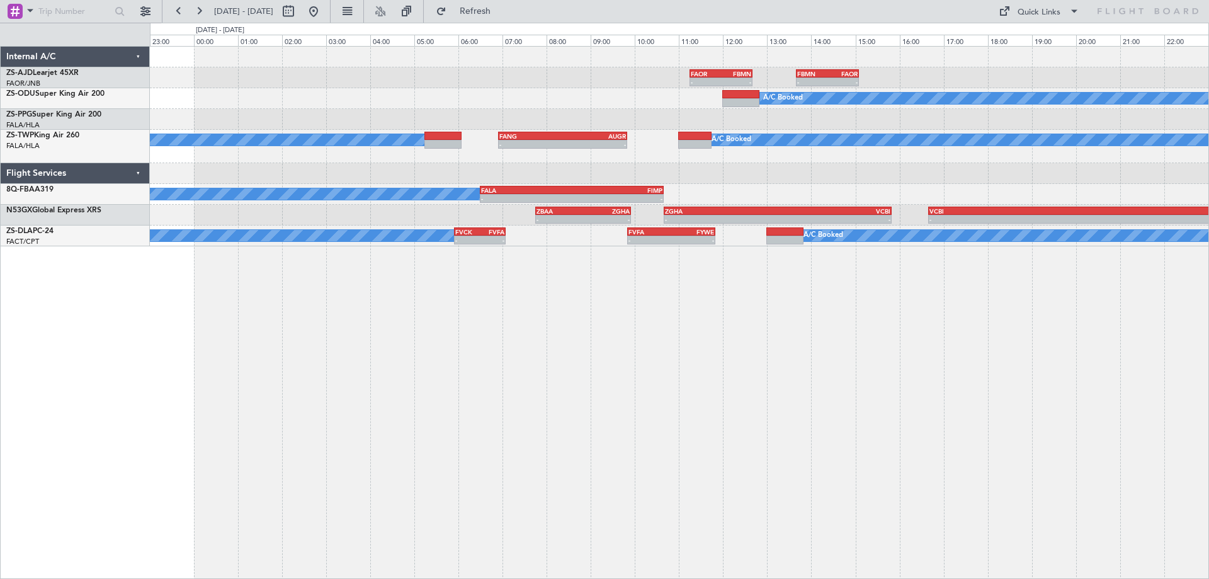
click at [675, 448] on div "- - FAOR 11:15 Z FBMN 12:40 Z - - FBMN 13:40 Z FAOR 15:05 Z A/C Booked FALA 03:…" at bounding box center [679, 312] width 1059 height 533
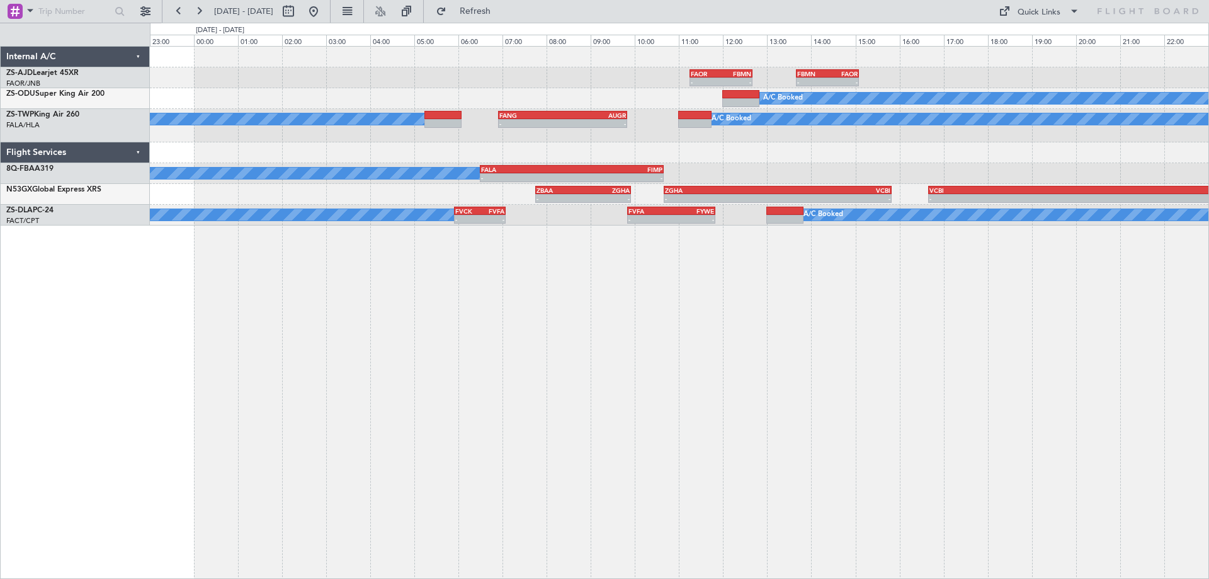
click at [906, 391] on div "- - FAOR 11:15 Z FBMN 12:40 Z - - FBMN 13:40 Z FAOR 15:05 Z A/C Booked A/C Book…" at bounding box center [679, 312] width 1059 height 533
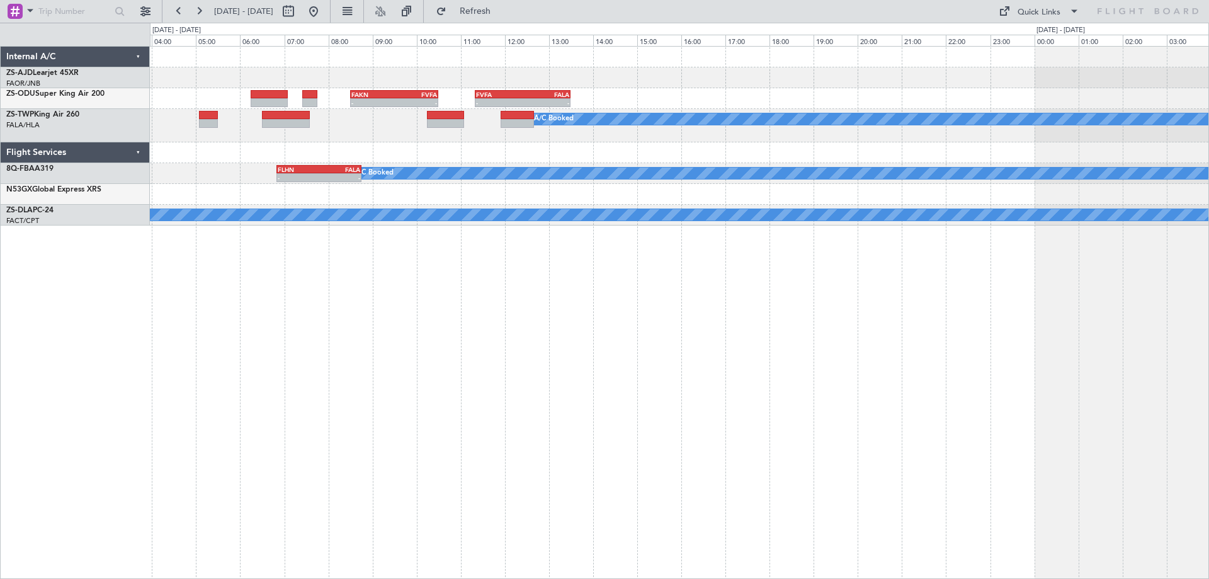
click at [752, 411] on div "FVFA 11:20 Z FALA 13:30 Z - - FAKN 08:30 Z FVFA 10:30 Z - - A/C Booked - - FANG…" at bounding box center [679, 312] width 1059 height 533
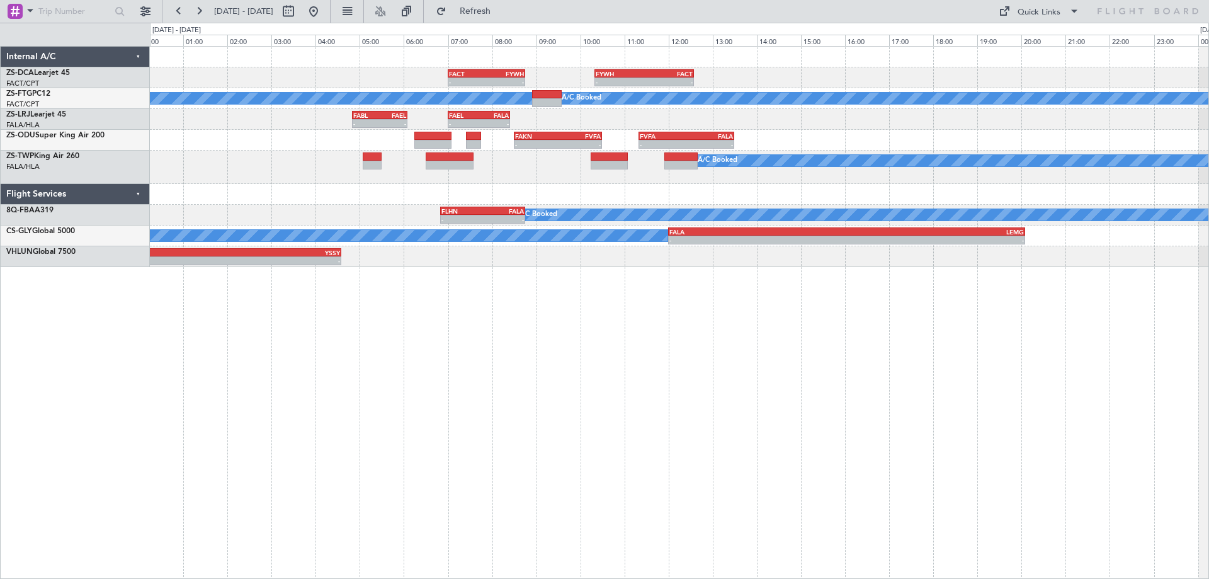
click at [434, 469] on div "- - FACT 07:00 Z FYWH 08:45 Z - - FYWH 10:20 Z FACT 12:35 Z A/C Booked A/C Book…" at bounding box center [679, 312] width 1059 height 533
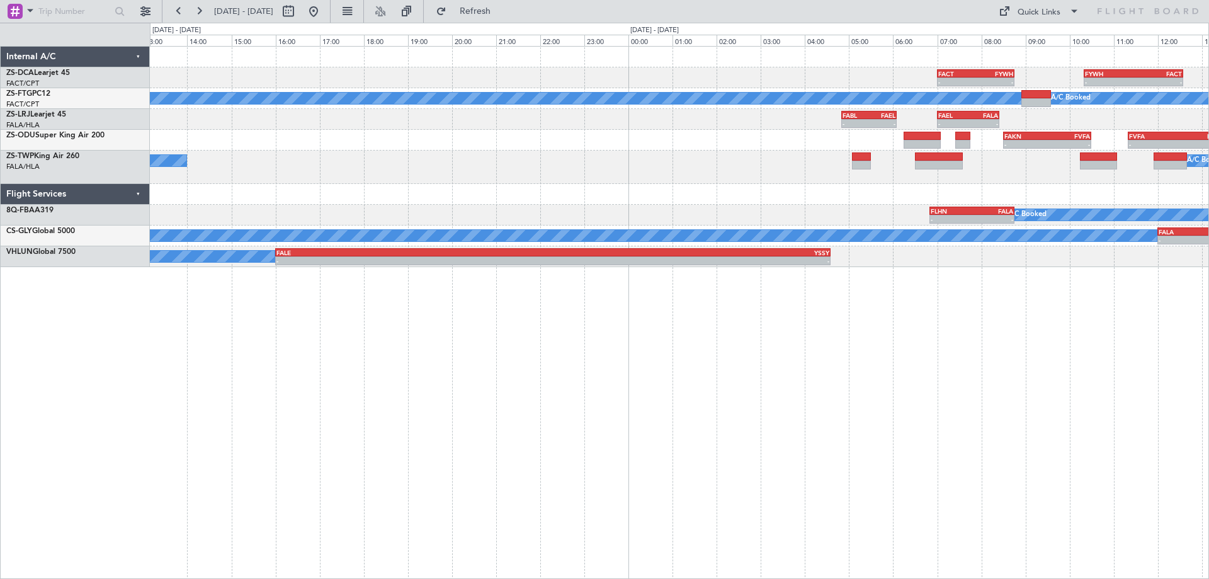
click at [962, 433] on div "- - FACT 07:00 Z FYWH 08:45 Z - - FYWH 10:20 Z FACT 12:35 Z A/C Booked A/C Book…" at bounding box center [679, 312] width 1059 height 533
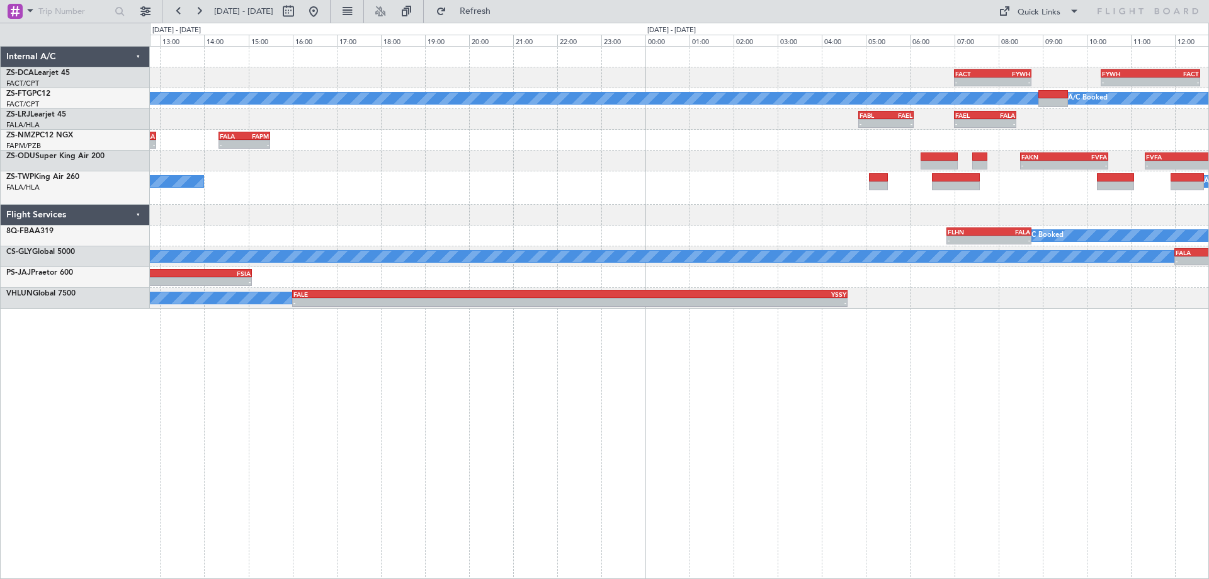
click at [875, 450] on div "- - FACT 07:00 Z FYWH 08:45 Z - - FYWH 10:20 Z FACT 12:35 Z A/C Booked A/C Book…" at bounding box center [679, 312] width 1059 height 533
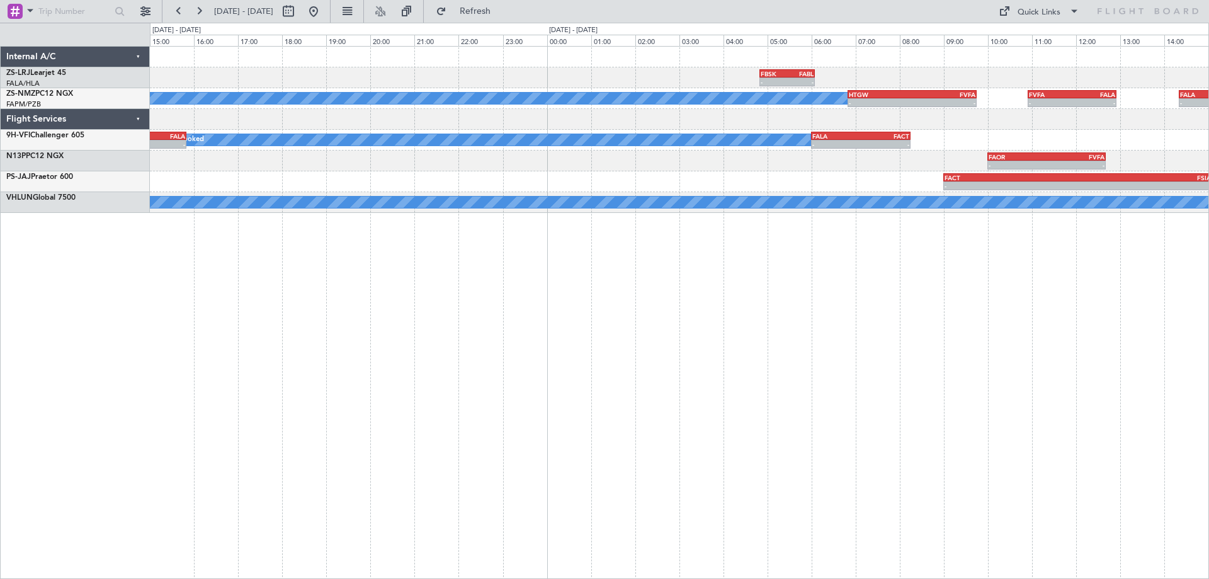
click at [996, 348] on div "FBSK 04:50 Z FABL 06:05 Z - - - - FVFA 10:55 Z FALA 12:55 Z - - FALA 14:20 Z FA…" at bounding box center [679, 312] width 1059 height 533
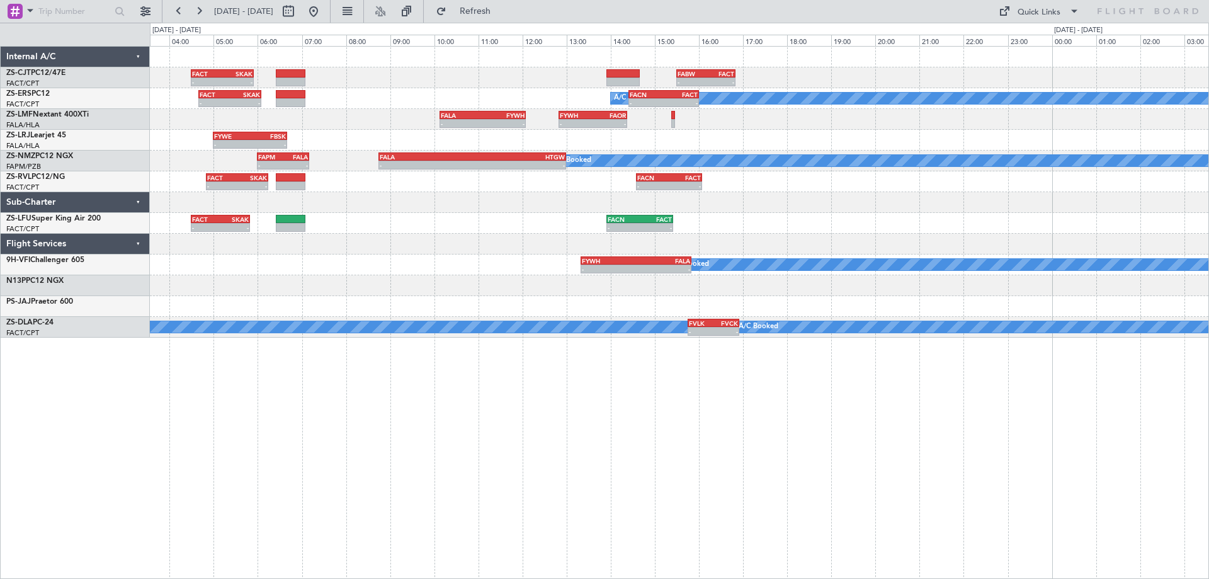
click at [722, 379] on div "- - FABW 15:30 Z FACT 16:50 Z FACT 04:30 Z SKAK 05:55 Z - - A/C Booked A/C Book…" at bounding box center [679, 312] width 1059 height 533
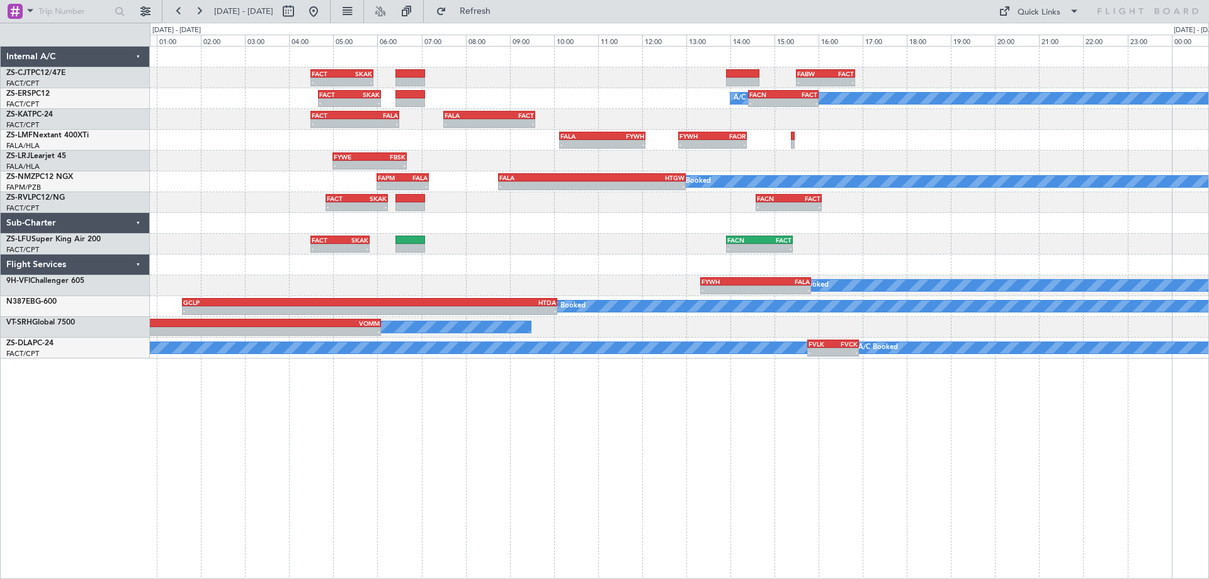
click at [428, 482] on div "- - FABW 15:30 Z FACT 16:50 Z FACT 04:30 Z SKAK 05:55 Z - - A/C Booked A/C Book…" at bounding box center [679, 312] width 1059 height 533
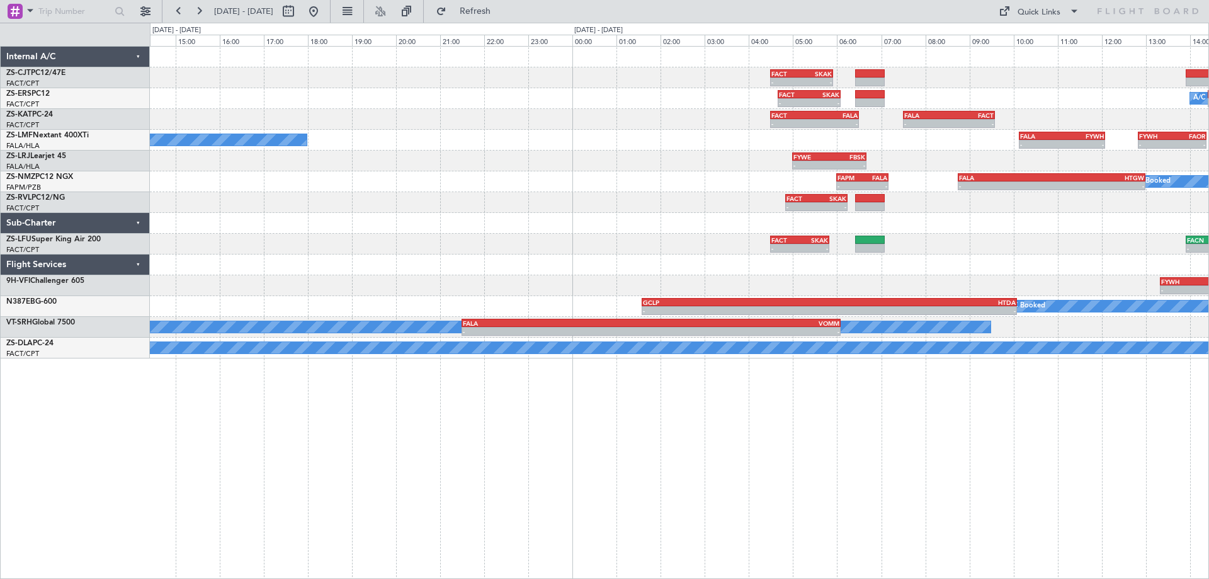
click at [1009, 456] on div "FACT 04:30 Z SKAK 05:55 Z - - - - FABW 15:30 Z FACT 16:50 Z A/C Booked - - FACN…" at bounding box center [679, 312] width 1059 height 533
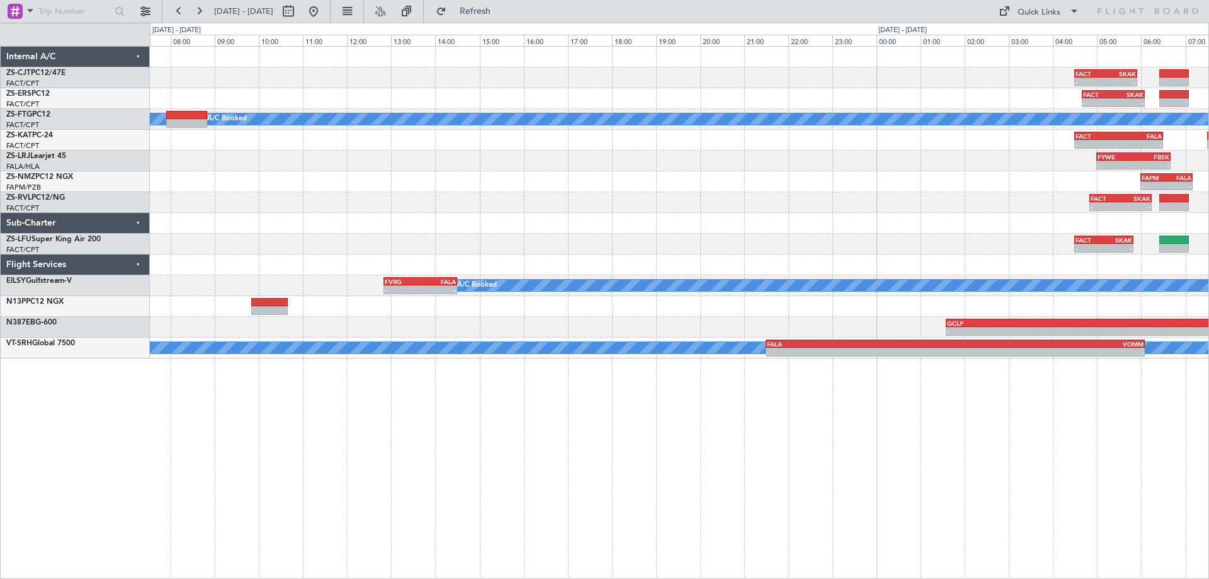
click at [869, 428] on div "FACT 04:30 Z SKAK 05:55 Z - - FACT 04:40 Z SKAK 06:05 Z - - A/C Booked A/C Book…" at bounding box center [679, 312] width 1059 height 533
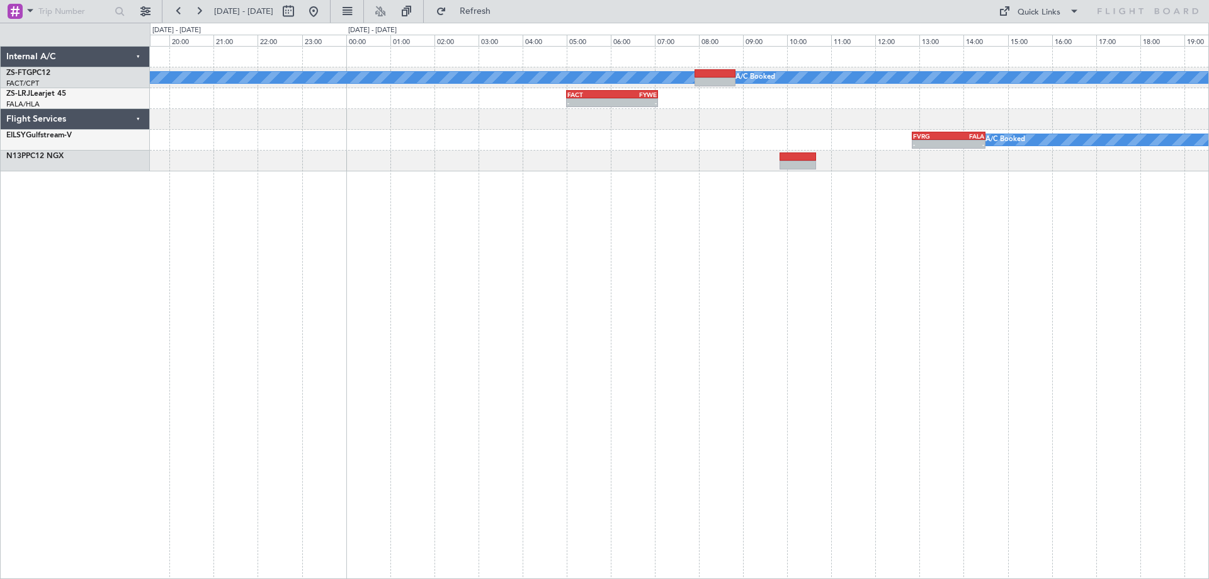
click at [1208, 386] on html "08 Sep 2025 - 09 Sep 2025 Refresh Quick Links A/C Booked A/C Booked FACT 05:00 …" at bounding box center [604, 289] width 1209 height 579
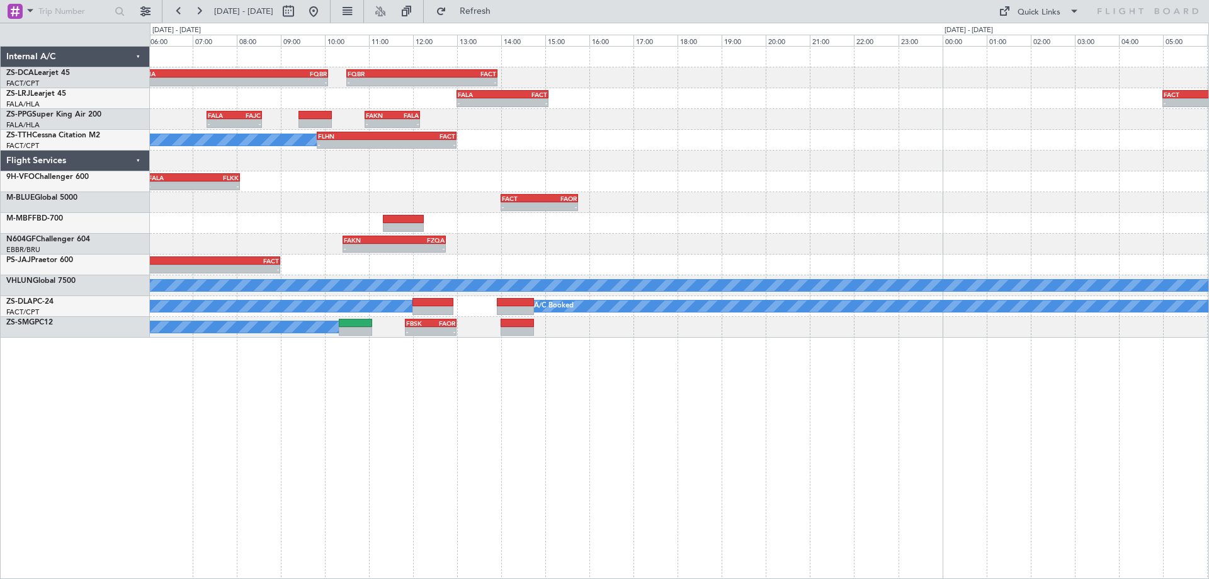
click at [652, 241] on div "- - FSIA 05:50 Z FQBR 10:05 Z - - FQBR 10:30 Z FACT 13:55 Z - - FALA 13:00 Z FA…" at bounding box center [679, 192] width 1059 height 291
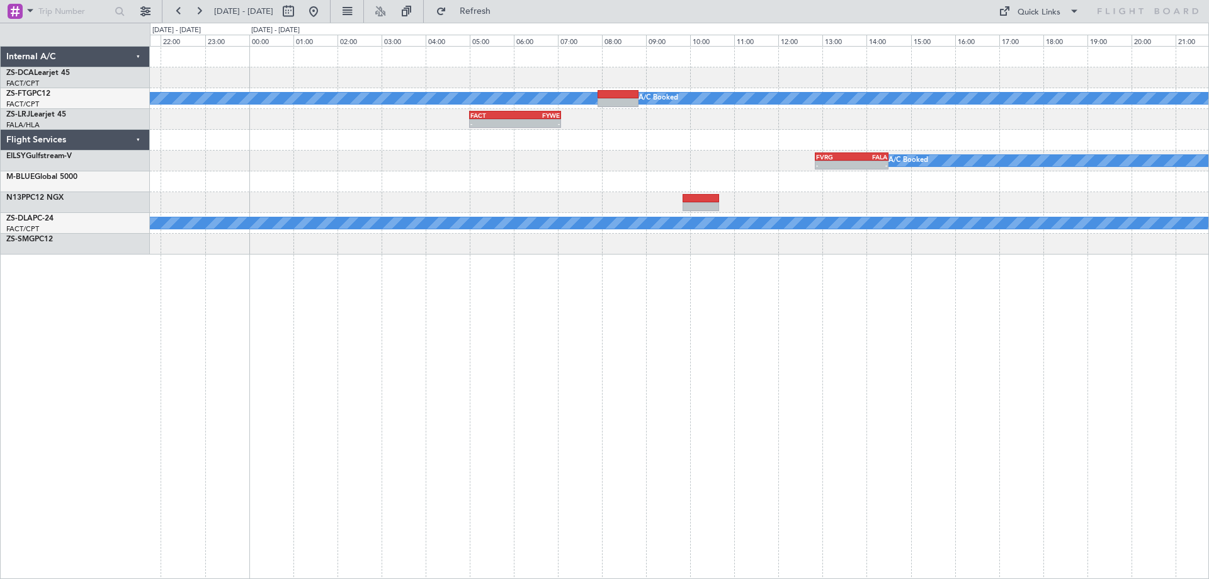
click at [630, 392] on div "A/C Booked A/C Booked - - FACT 05:00 Z FYWE 07:05 Z - - FVRG 12:50 Z FALA 14:30…" at bounding box center [679, 312] width 1059 height 533
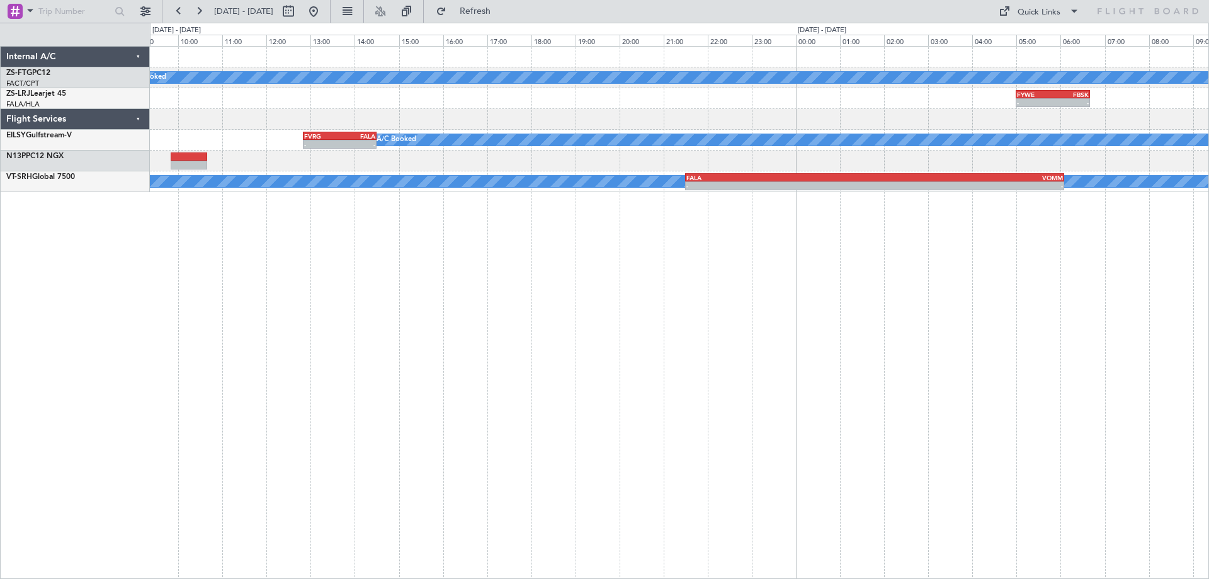
click at [293, 409] on div "A/C Booked A/C Booked FYWE 05:00 Z FBSK 06:40 Z - - FACT 05:00 Z FYWE 07:05 Z -…" at bounding box center [679, 312] width 1059 height 533
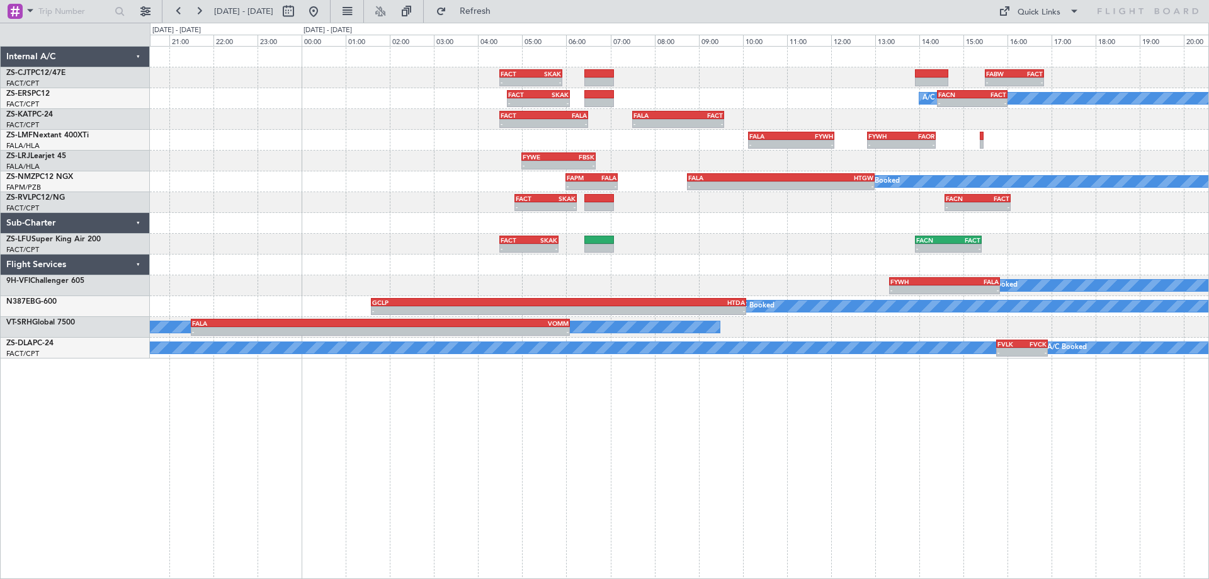
click at [814, 458] on div "- - FACT 04:30 Z SKAK 05:55 Z - - FABW 15:30 Z FACT 16:50 Z A/C Booked A/C Book…" at bounding box center [679, 312] width 1059 height 533
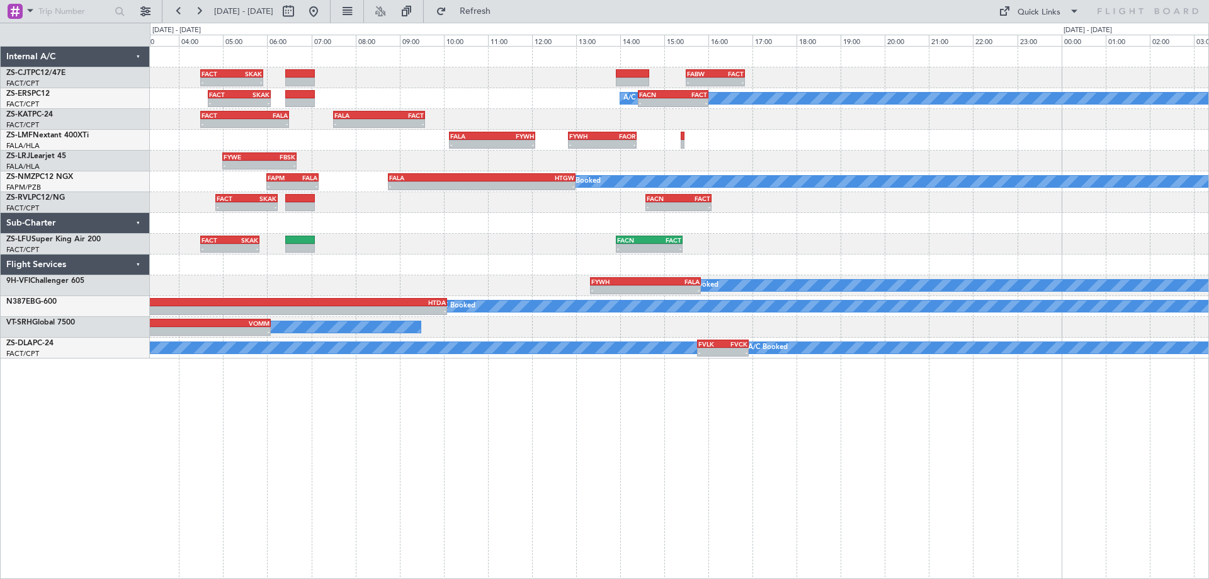
click at [268, 420] on div "- - FACT 04:30 Z SKAK 05:55 Z - - FABW 15:30 Z FACT 16:50 Z A/C Booked A/C Book…" at bounding box center [679, 312] width 1059 height 533
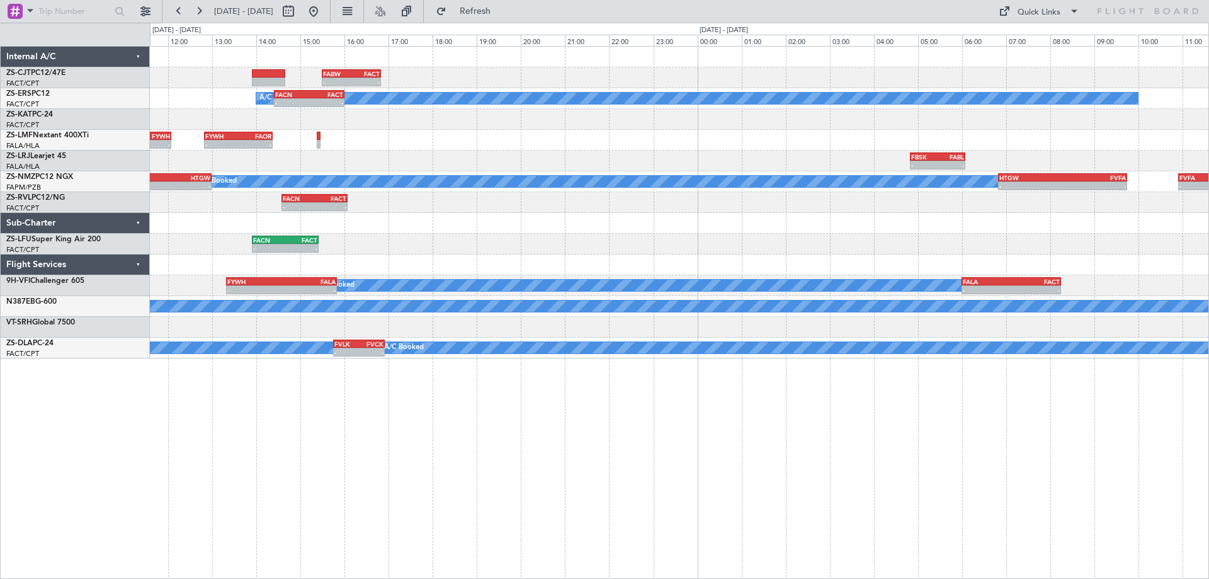
click at [226, 444] on div "- - FABW 15:30 Z FACT 16:50 Z FACT 04:30 Z SKAK 05:55 Z - - A/C Booked A/C Book…" at bounding box center [679, 312] width 1059 height 533
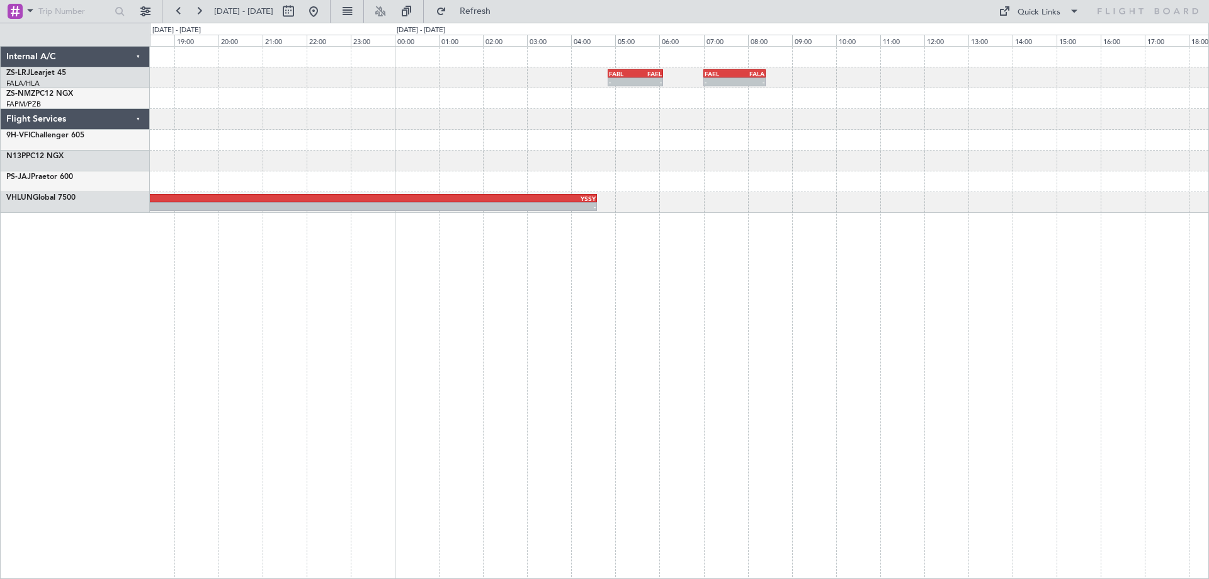
click at [124, 445] on div "FABL 04:50 Z FAEL 06:05 Z - - FAEL 07:00 Z FALA 08:25 Z - - - - FALA 14:20 Z FA…" at bounding box center [604, 301] width 1209 height 556
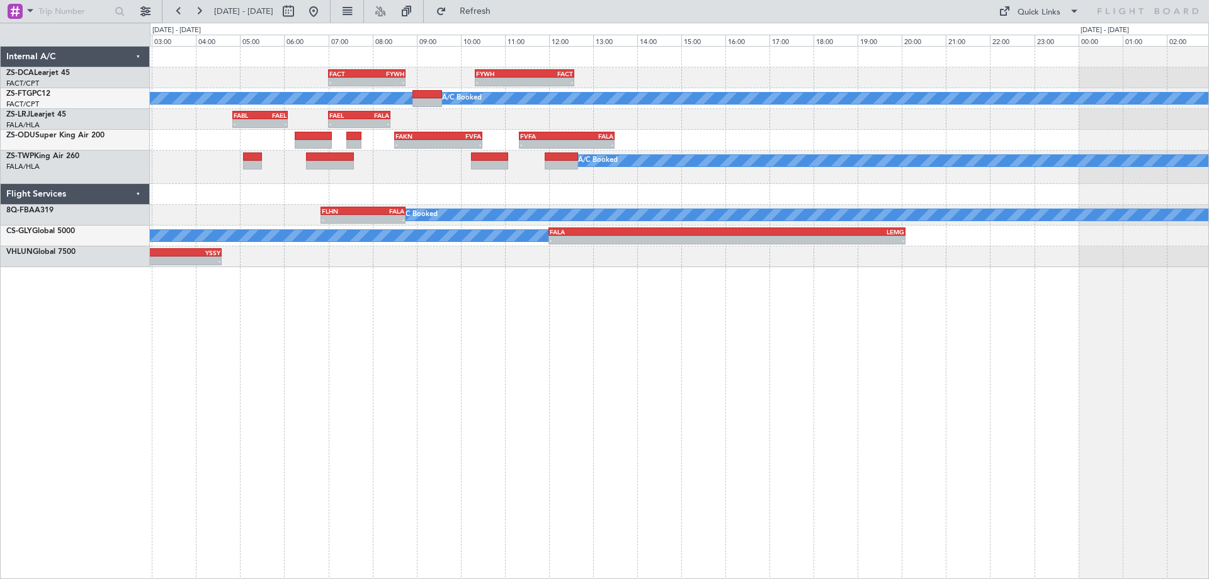
click at [305, 362] on div "- - FACT 07:00 Z FYWH 08:45 Z - - FYWH 10:20 Z FACT 12:35 Z A/C Booked A/C Book…" at bounding box center [679, 312] width 1059 height 533
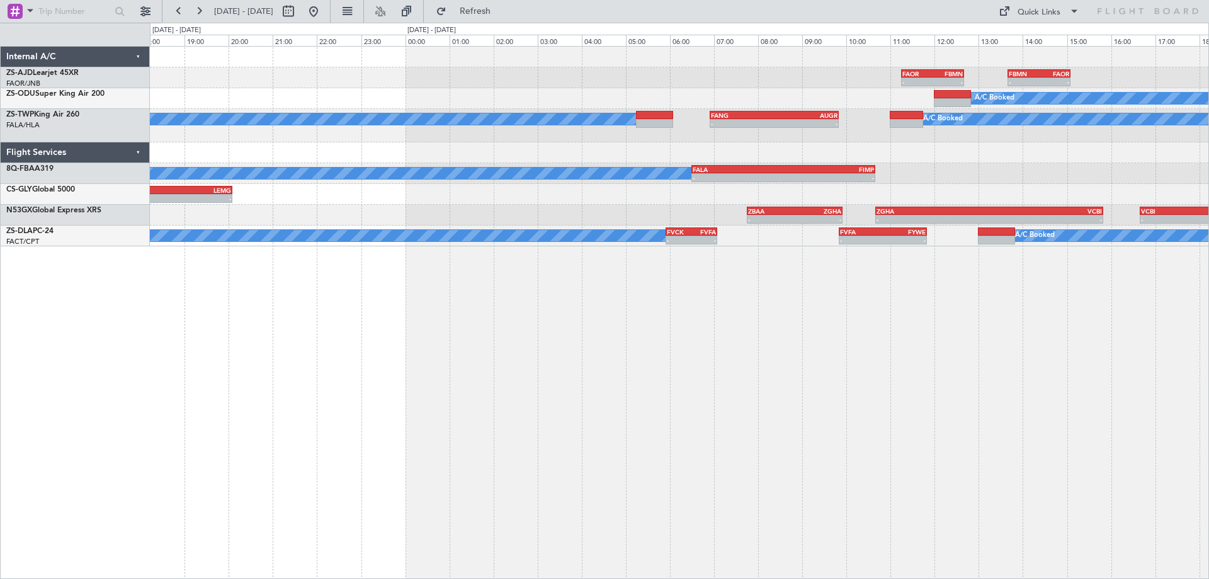
click at [460, 370] on div "- - FAOR 11:15 Z FBMN 12:40 Z - - FBMN 13:40 Z FAOR 15:05 Z A/C Booked - - FVFA…" at bounding box center [679, 312] width 1059 height 533
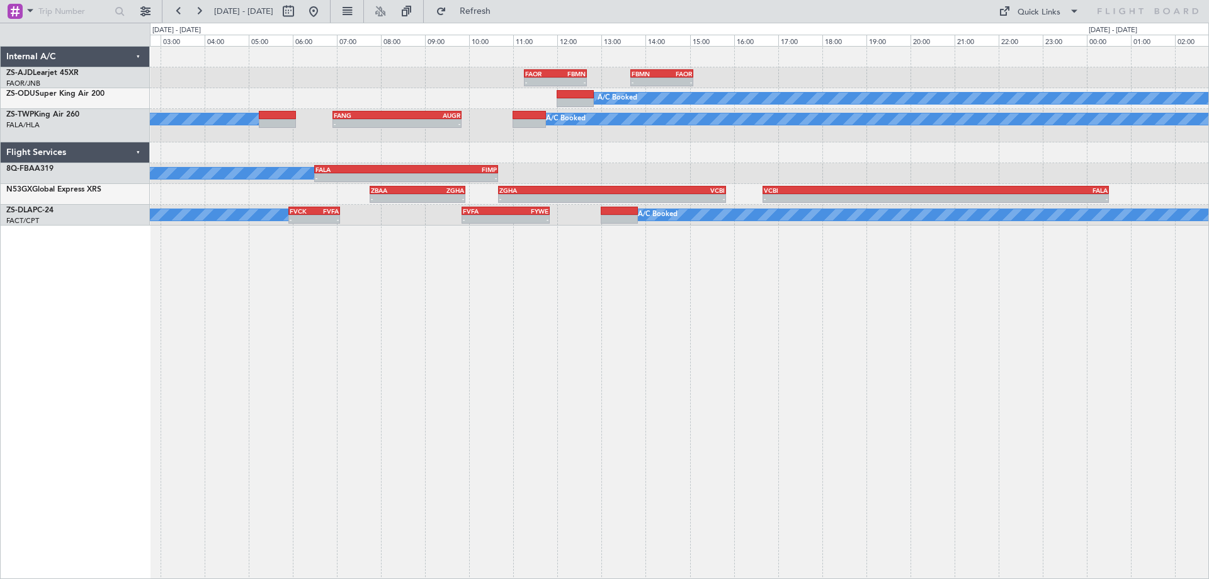
click at [227, 365] on div "- - FAOR 11:15 Z FBMN 12:40 Z - - FBMN 13:40 Z FAOR 15:05 Z A/C Booked A/C Book…" at bounding box center [679, 312] width 1059 height 533
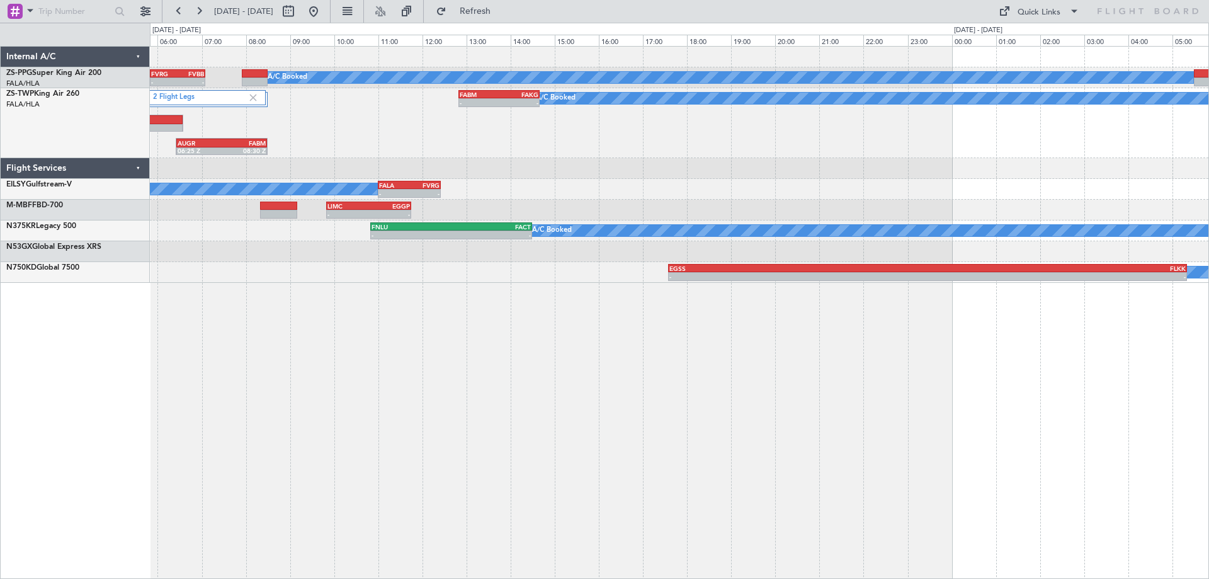
click at [213, 372] on div "A/C Booked A/C Booked A/C Booked A/C Booked - - FVRG 05:50 Z FVBB 07:05 Z FALA …" at bounding box center [679, 312] width 1059 height 533
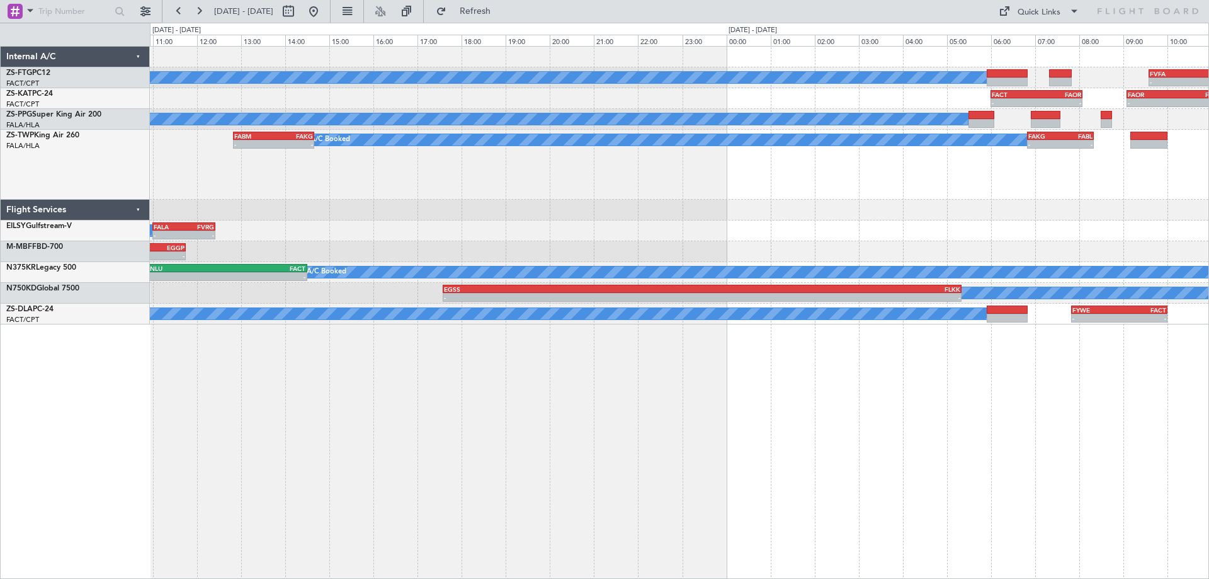
click at [240, 343] on div "A/C Booked - - FVFA 09:35 Z FVLS 11:25 Z A/C Booked - - FACT 06:00 Z FAOR 08:05…" at bounding box center [679, 312] width 1059 height 533
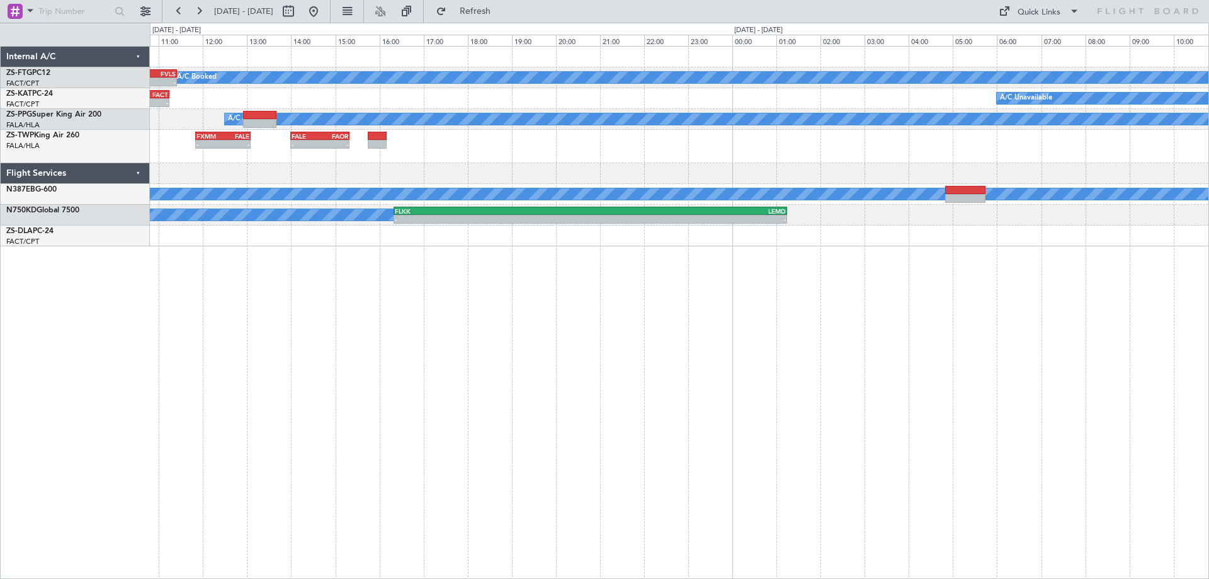
click at [193, 369] on div "- - FVFA 09:35 Z FVLS 11:25 Z A/C Booked A/C Booked - - FAOR 09:05 Z FACT 11:15…" at bounding box center [679, 312] width 1059 height 533
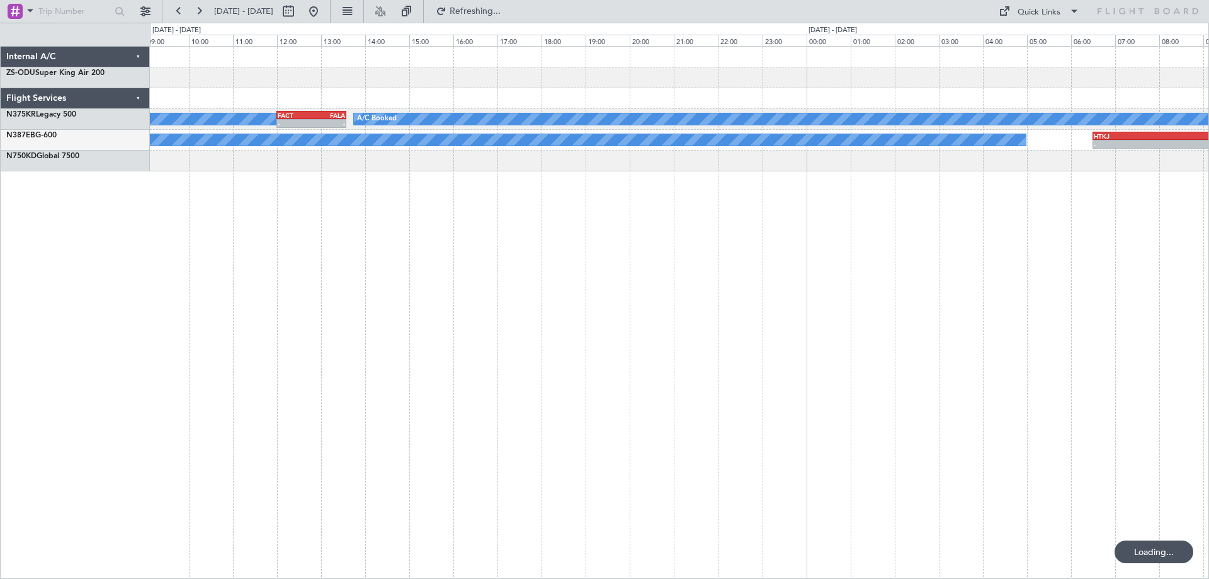
click at [351, 368] on div "A/C Booked A/C Booked A/C Booked - - FACT 12:00 Z FALA 13:35 Z A/C Booked - - H…" at bounding box center [679, 312] width 1059 height 533
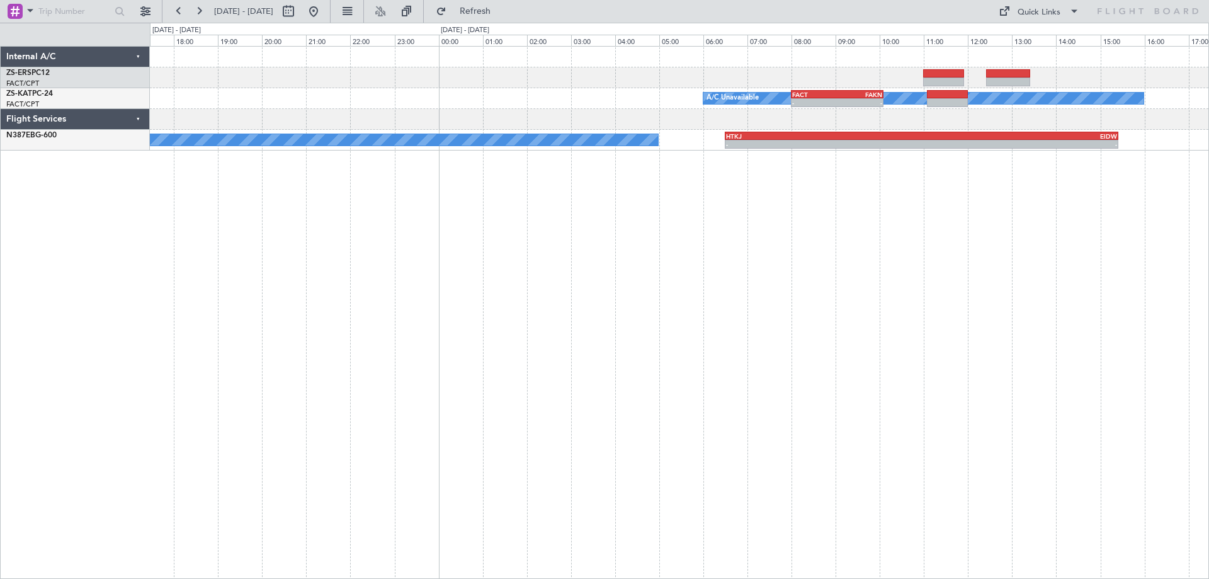
click at [432, 399] on div "A/C Unavailable - - FACT 08:00 Z FAKN 10:05 Z A/C Unavailable A/C Booked - - HT…" at bounding box center [679, 312] width 1059 height 533
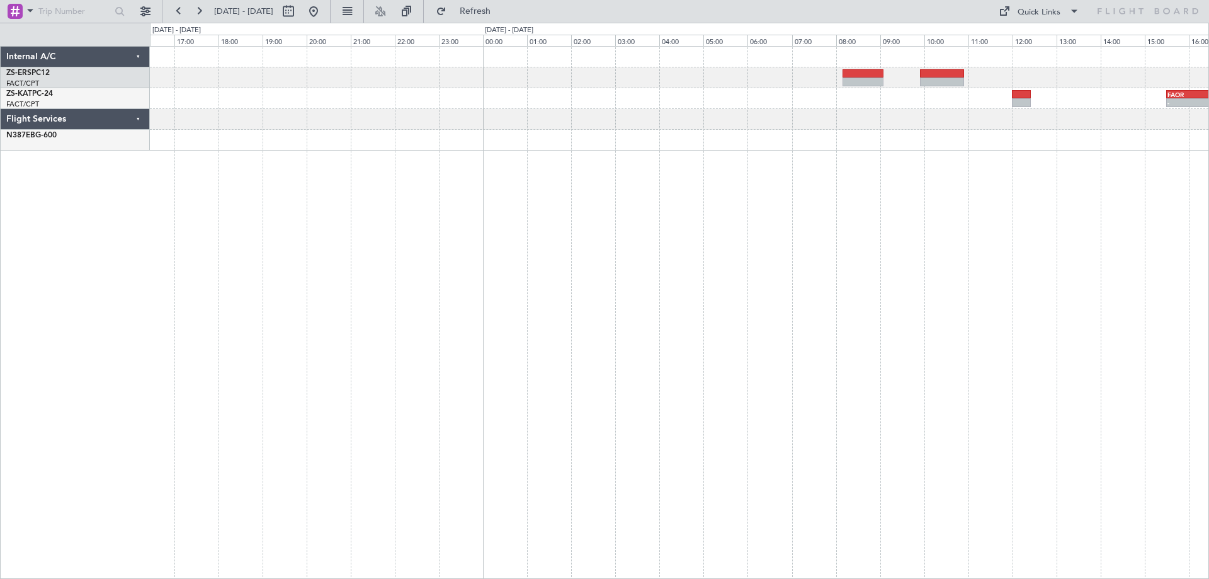
click at [294, 337] on div "- - FAOR 15:30 Z FYWE 17:30 Z A/C Booked A/C Unavailable - - HTKJ 06:30 Z EIDW …" at bounding box center [679, 312] width 1059 height 533
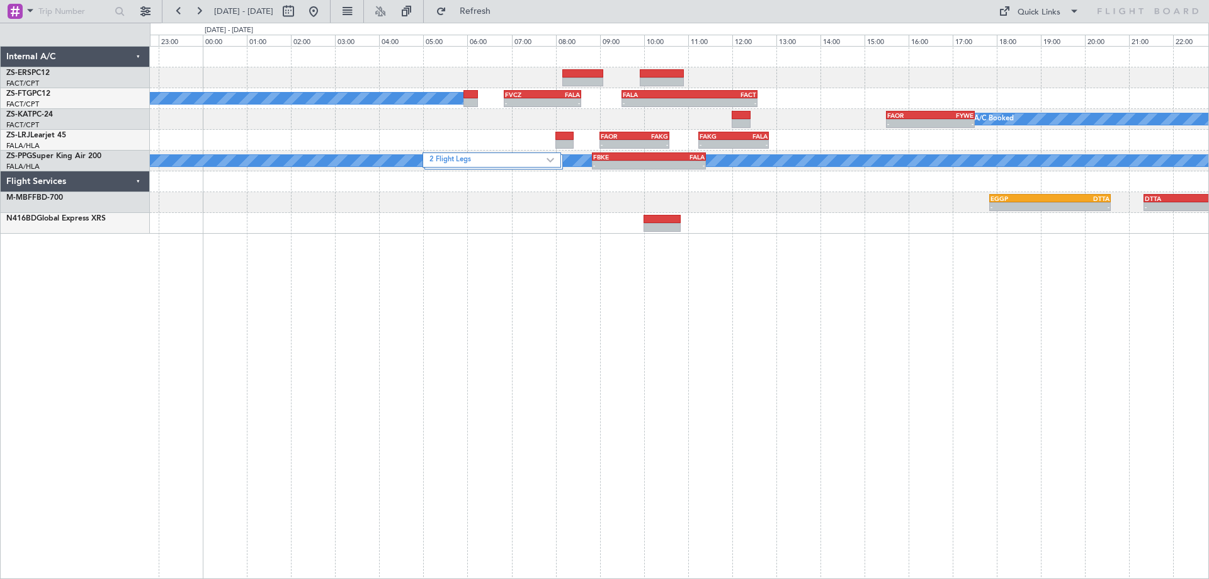
click at [779, 361] on div "A/C Booked - - FVCZ 06:50 Z FALA 08:35 Z - - FALA 09:30 Z FACT 12:35 Z - - FAOR…" at bounding box center [679, 312] width 1059 height 533
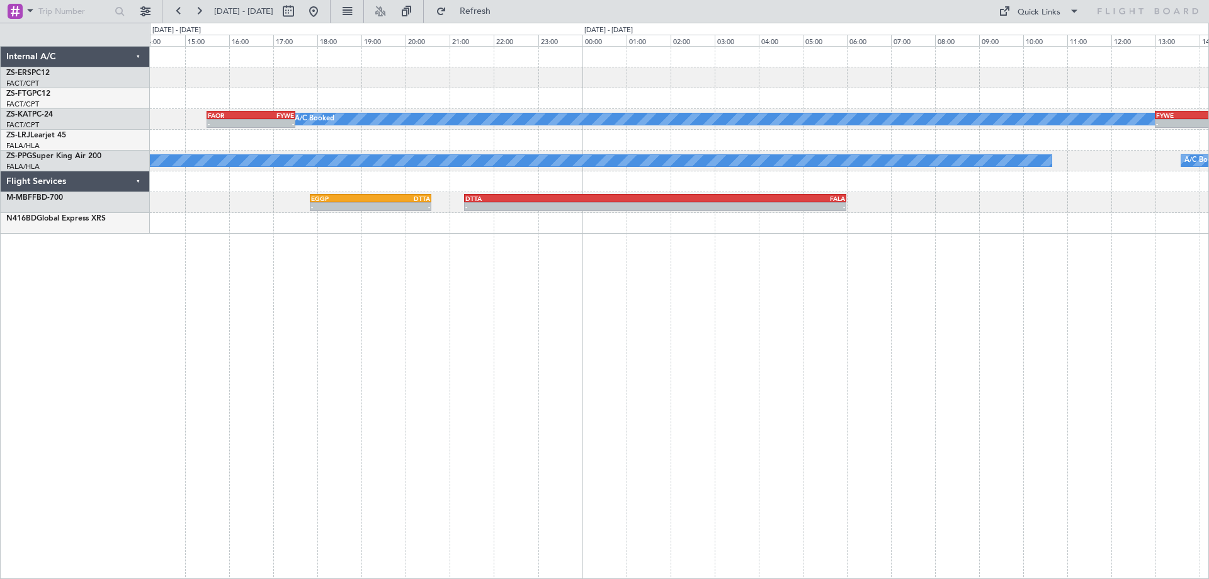
click at [138, 425] on div "- - FALA 09:30 Z FACT 12:35 Z - - FVCZ 06:50 Z FALA 08:35 Z - - FAOR 15:30 Z FY…" at bounding box center [604, 301] width 1209 height 556
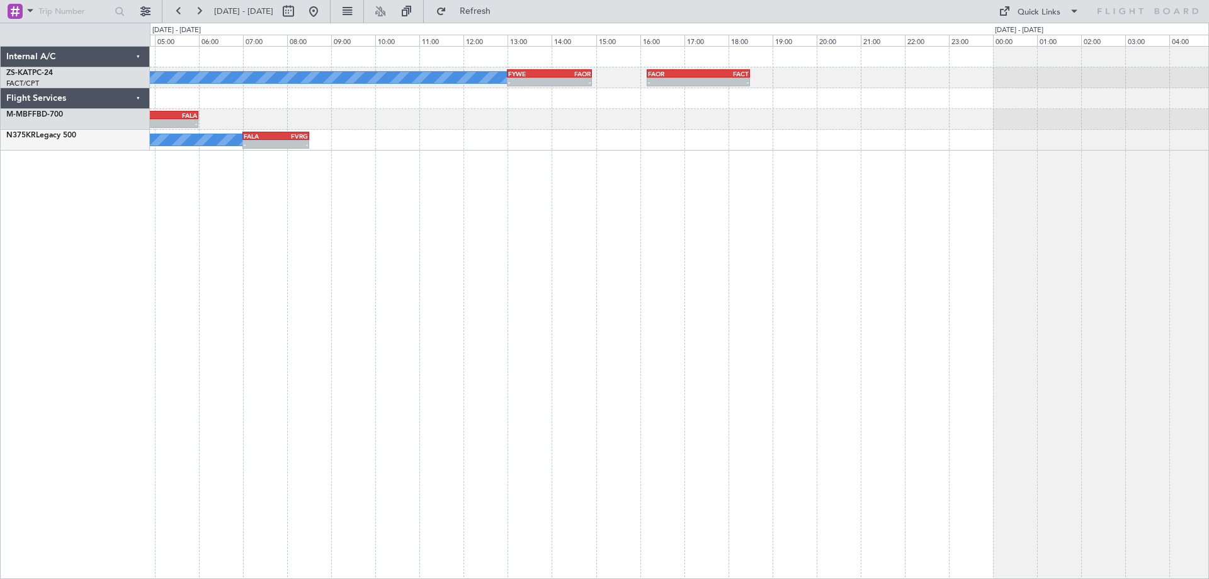
click at [582, 420] on div "A/C Booked - - FYWE 13:00 Z FAOR 14:55 Z - - FAOR 16:10 Z FACT 18:30 Z - - DTTA…" at bounding box center [679, 312] width 1059 height 533
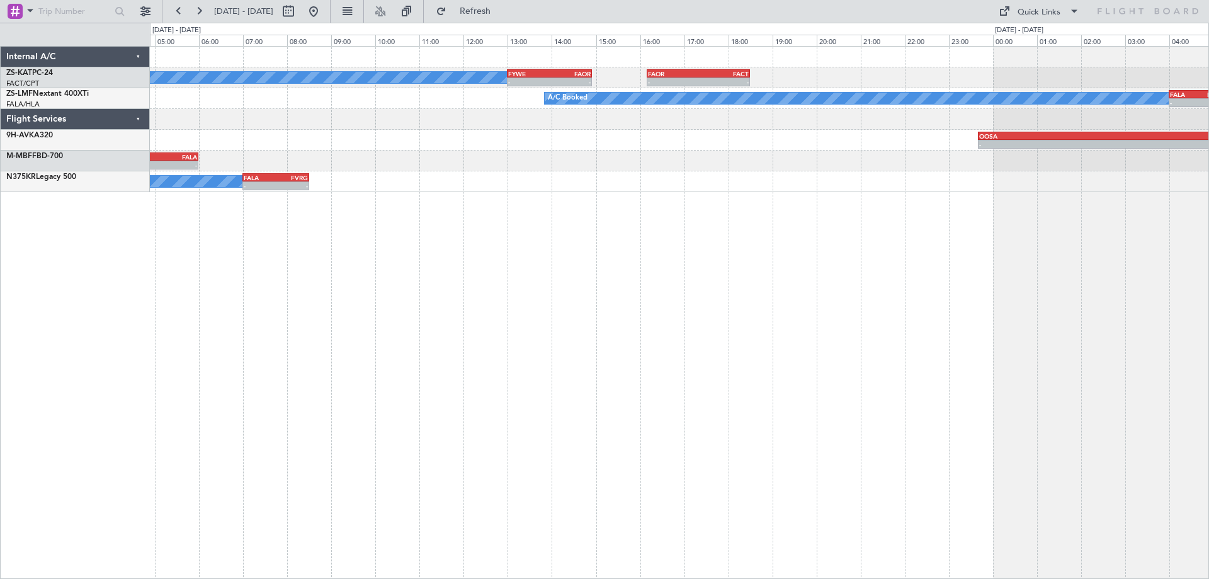
click at [441, 378] on div "A/C Booked - - FYWE 13:00 Z FAOR 14:55 Z - - FAOR 16:10 Z FACT 18:30 Z A/C Book…" at bounding box center [679, 312] width 1059 height 533
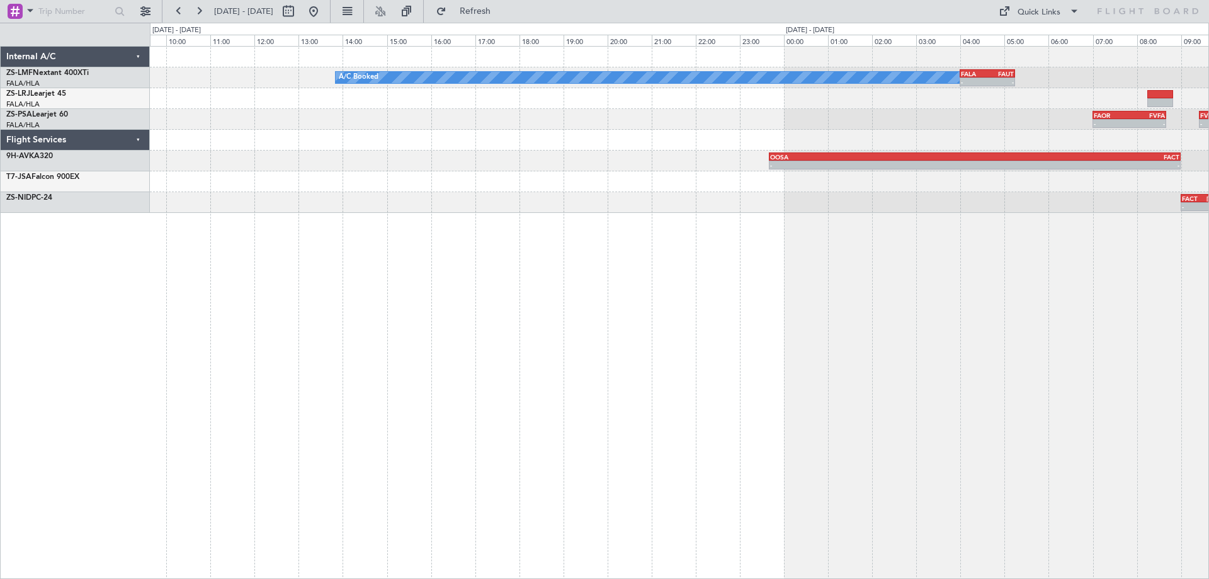
click at [1029, 422] on div "A/C Booked - - FALA 04:00 Z FAUT 05:15 Z - - FAUT 11:50 Z FALA 13:10 Z - - FAKN…" at bounding box center [679, 312] width 1059 height 533
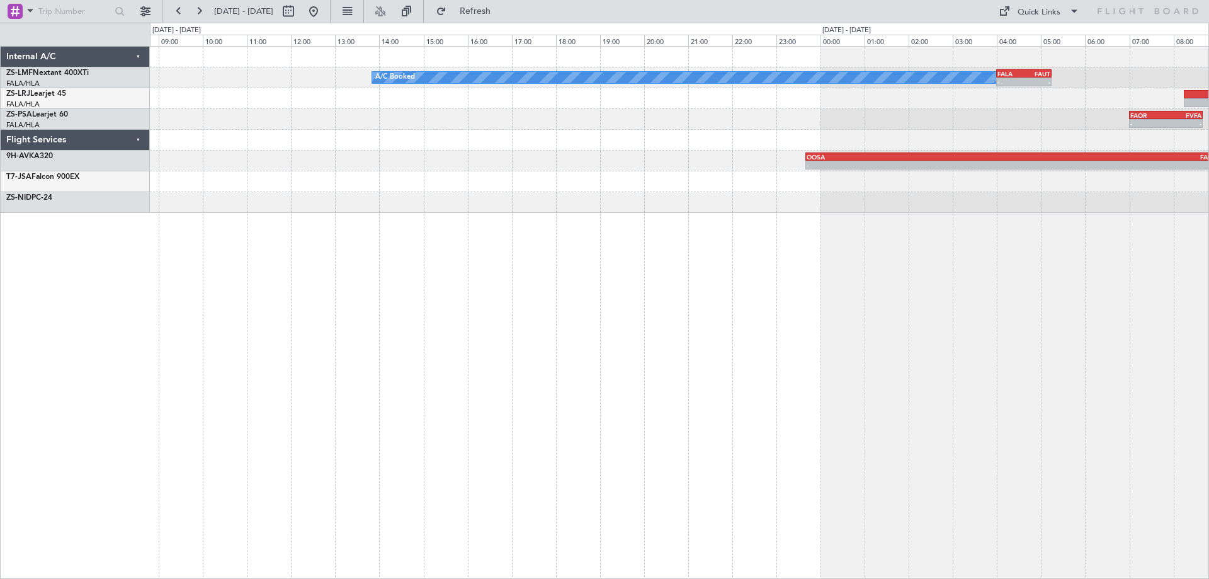
click at [882, 427] on div "A/C Booked - - FALA 04:00 Z FAUT 05:15 Z - - FAUT 11:50 Z FALA 13:10 Z - - FAKN…" at bounding box center [679, 312] width 1059 height 533
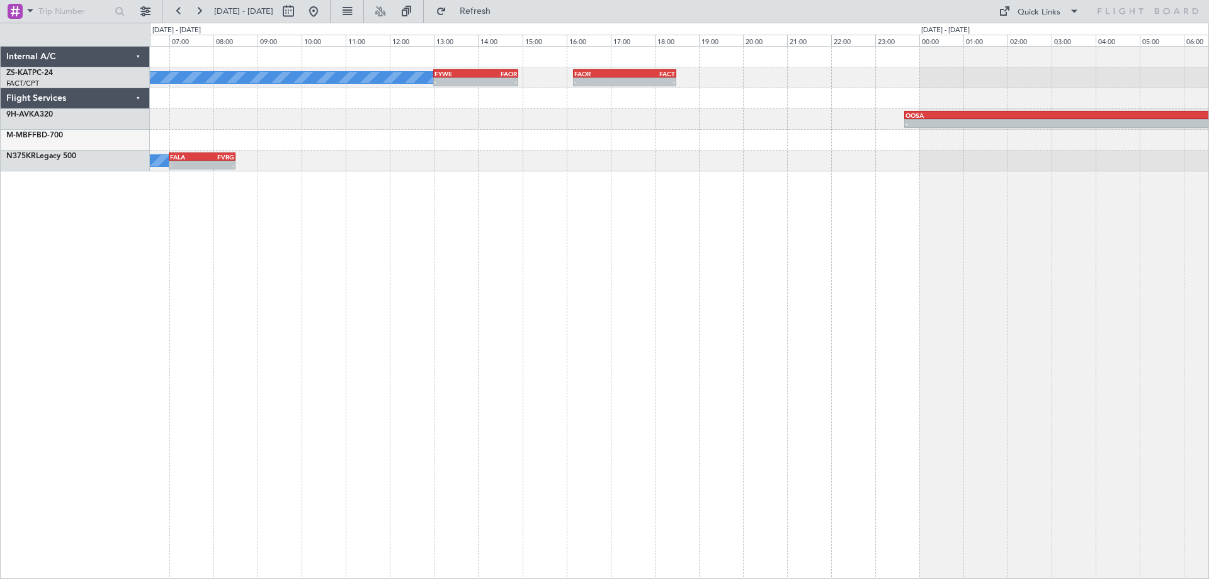
click at [221, 427] on div "A/C Booked - - FYWE 13:00 Z FAOR 14:55 Z - - FAOR 16:10 Z FACT 18:30 Z - - OOSA…" at bounding box center [679, 312] width 1059 height 533
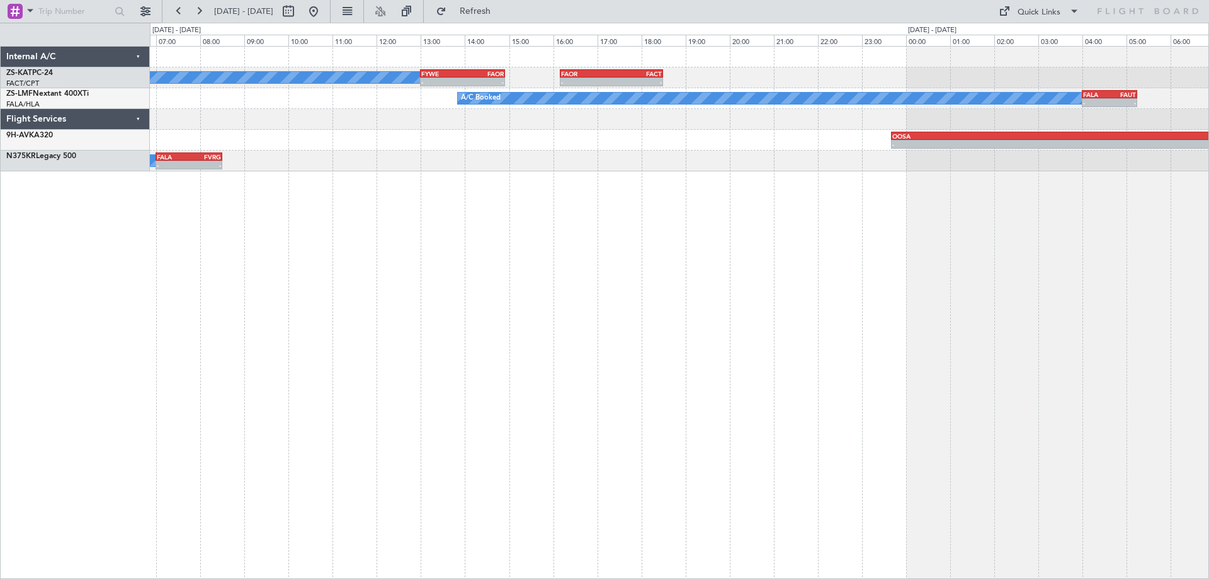
click at [994, 289] on div "A/C Booked - - FYWE 13:00 Z FAOR 14:55 Z - - FAOR 16:10 Z FACT 18:30 Z A/C Book…" at bounding box center [679, 312] width 1059 height 533
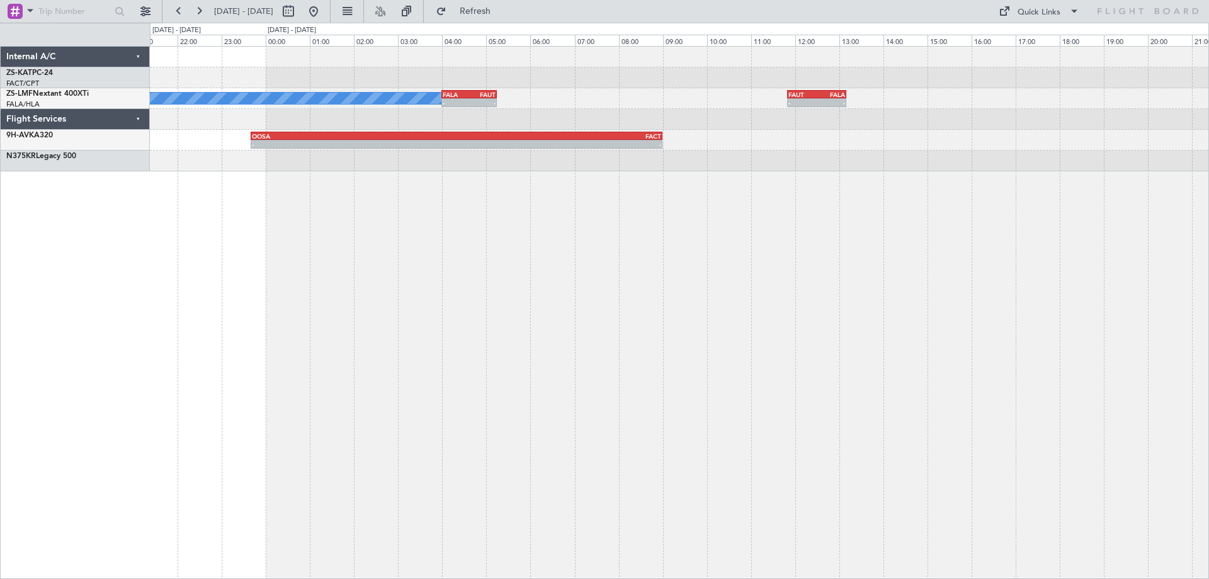
click at [407, 388] on div "- - FAOR 16:10 Z FACT 18:30 Z A/C Booked - - FALA 04:00 Z FAUT 05:15 Z - - FAUT…" at bounding box center [679, 312] width 1059 height 533
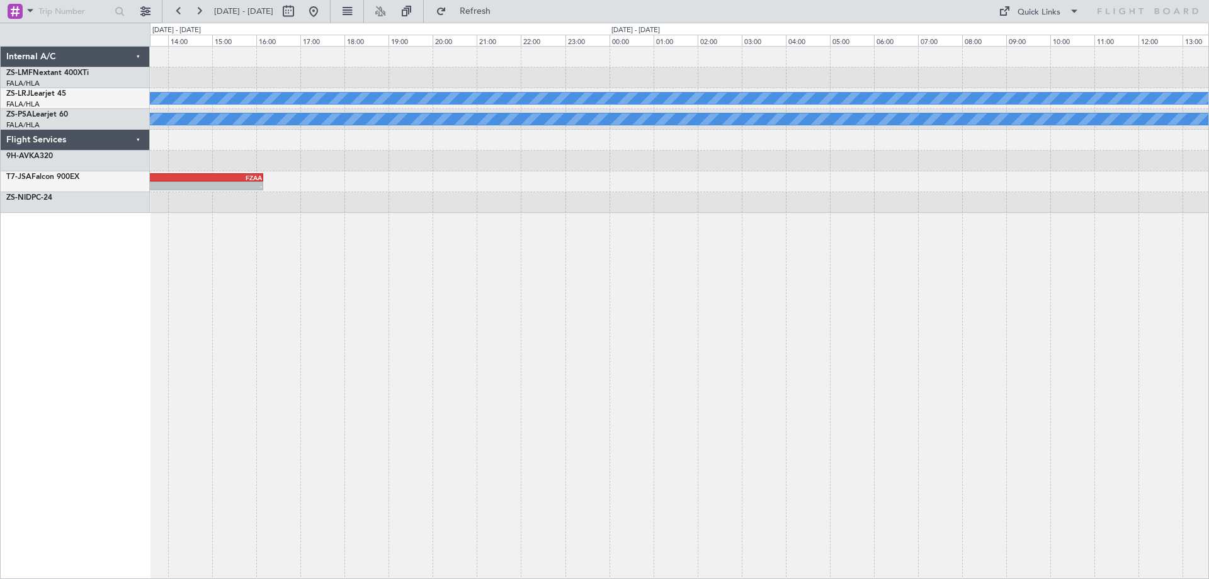
click at [213, 472] on div "- - FAUT 11:50 Z FALA 13:10 Z A/C Booked - - FAKN 10:10 Z FVFA 11:55 Z A/C Book…" at bounding box center [679, 312] width 1059 height 533
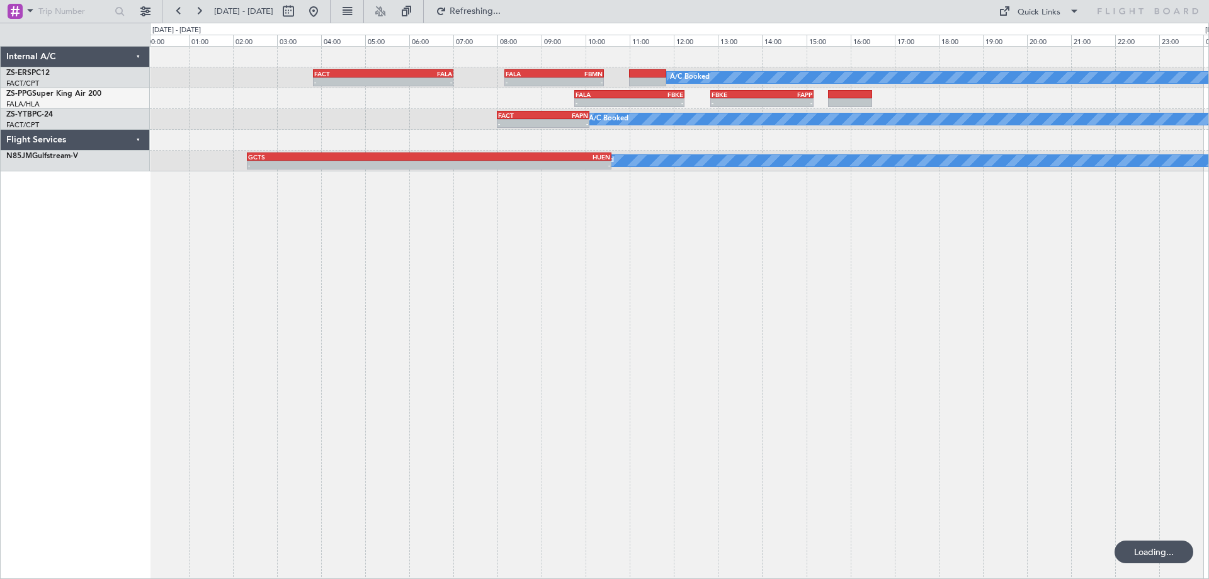
click at [751, 418] on div "A/C Booked - - FACT 03:50 Z FALA 07:00 Z - - FALA 08:10 Z FBMN 10:25 Z - - FALA…" at bounding box center [679, 312] width 1059 height 533
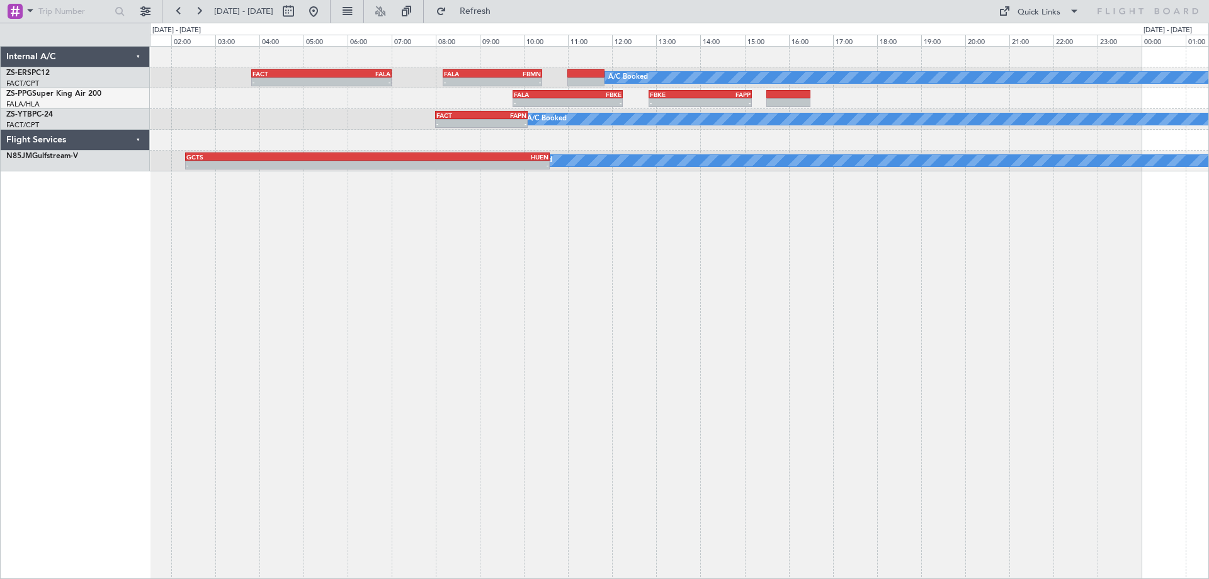
click at [989, 388] on div "A/C Booked - - FACT 03:50 Z FALA 07:00 Z - - FALA 08:10 Z FBMN 10:25 Z - - FALA…" at bounding box center [679, 312] width 1059 height 533
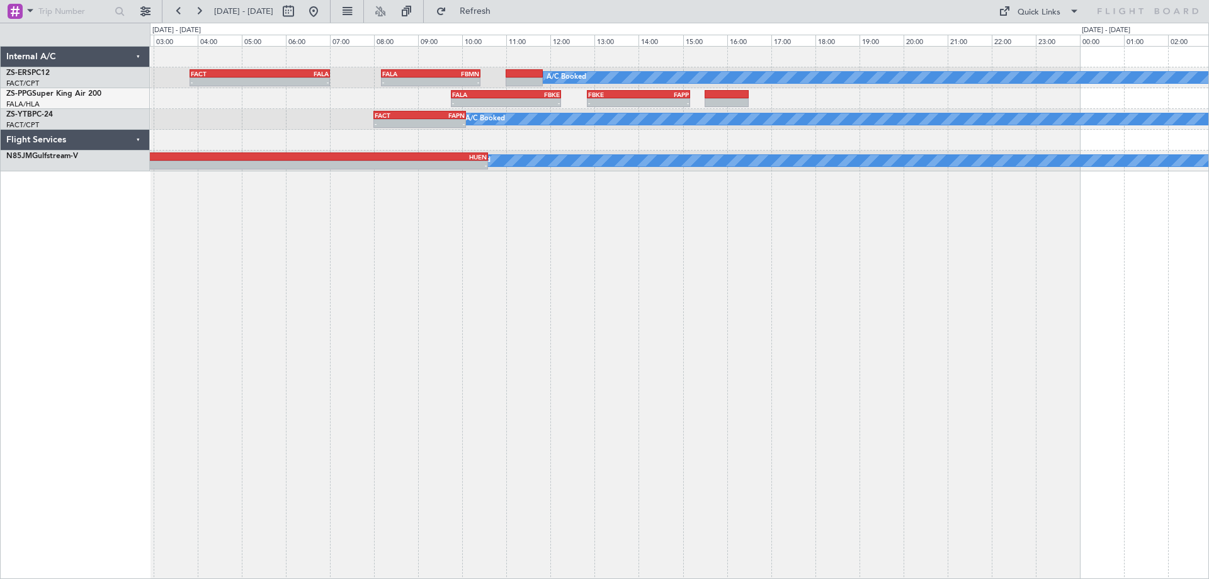
click at [1091, 350] on div "A/C Booked - - FACT 03:50 Z FALA 07:00 Z - - FALA 08:10 Z FBMN 10:25 Z - - FALA…" at bounding box center [679, 312] width 1059 height 533
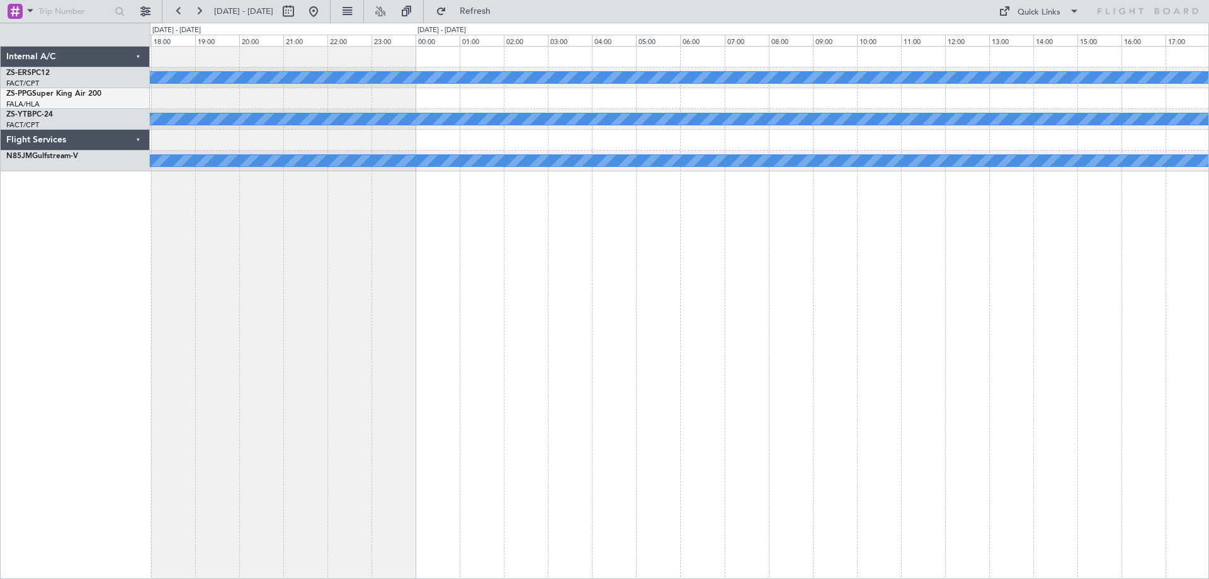
click at [368, 436] on div "A/C Booked FBKE 12:50 Z FAPP 15:10 Z - - - - FALA 09:45 Z FBKE 12:15 Z A/C Book…" at bounding box center [679, 312] width 1059 height 533
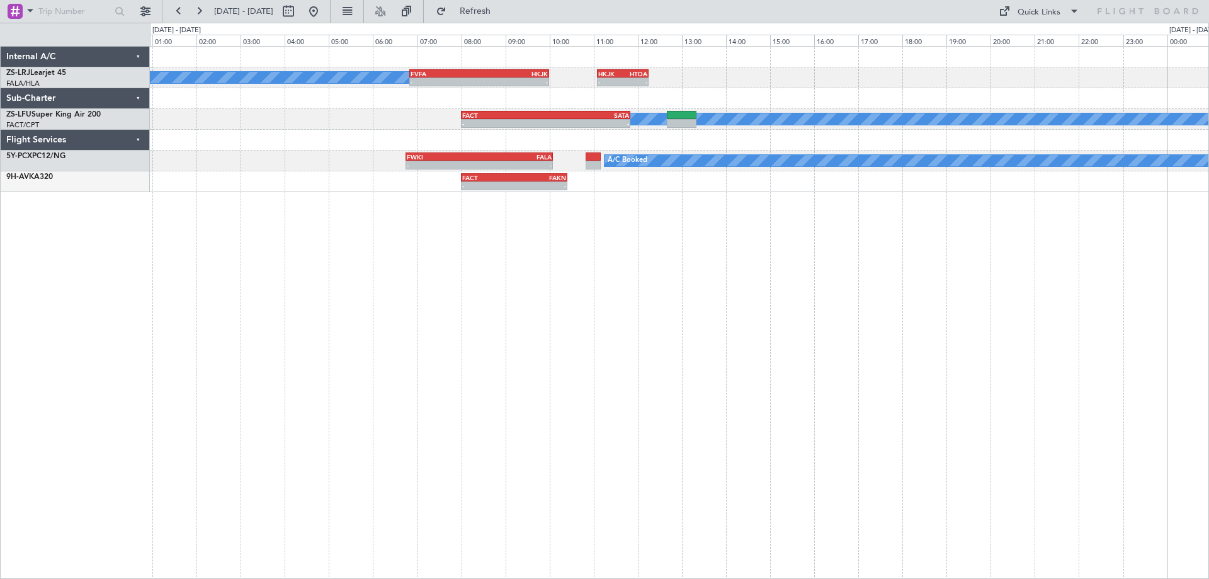
click at [334, 484] on div "A/C Booked - - FVFA 06:50 Z HKJK 10:00 Z - - HKJK 11:05 Z HTDA 12:15 Z A/C Book…" at bounding box center [679, 312] width 1059 height 533
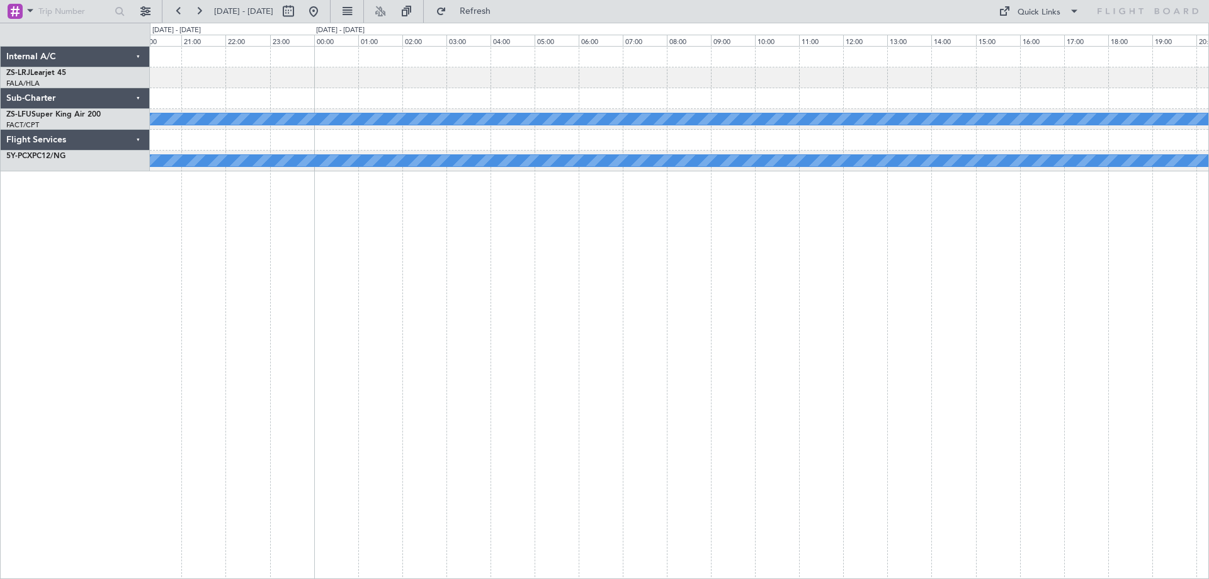
click at [643, 363] on div "A/C Booked A/C Booked" at bounding box center [679, 312] width 1059 height 533
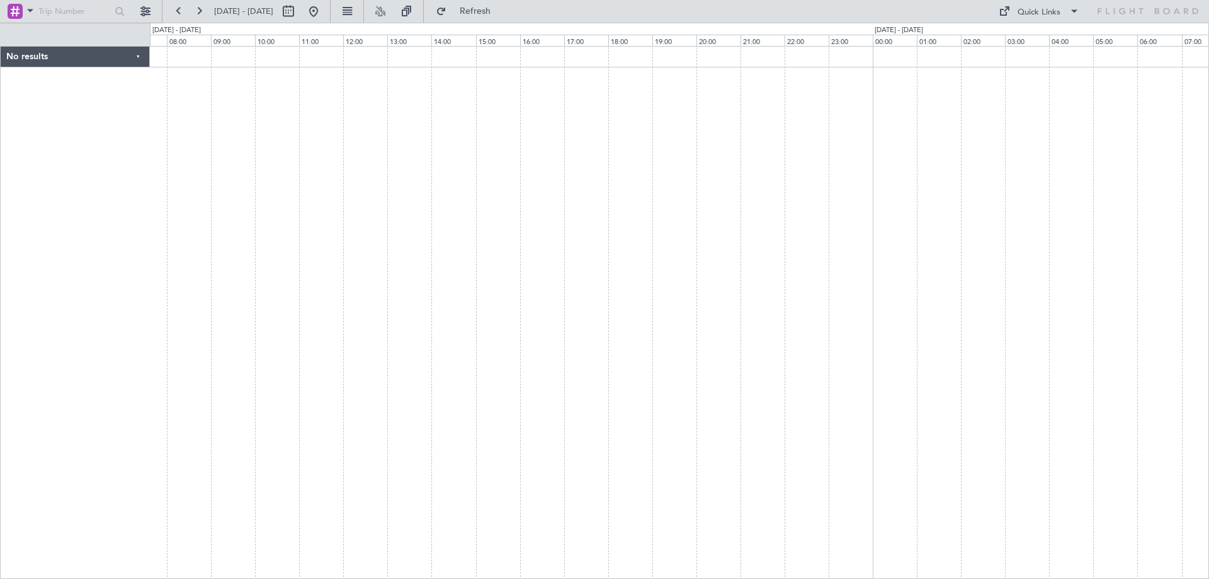
click at [264, 391] on div at bounding box center [679, 312] width 1059 height 533
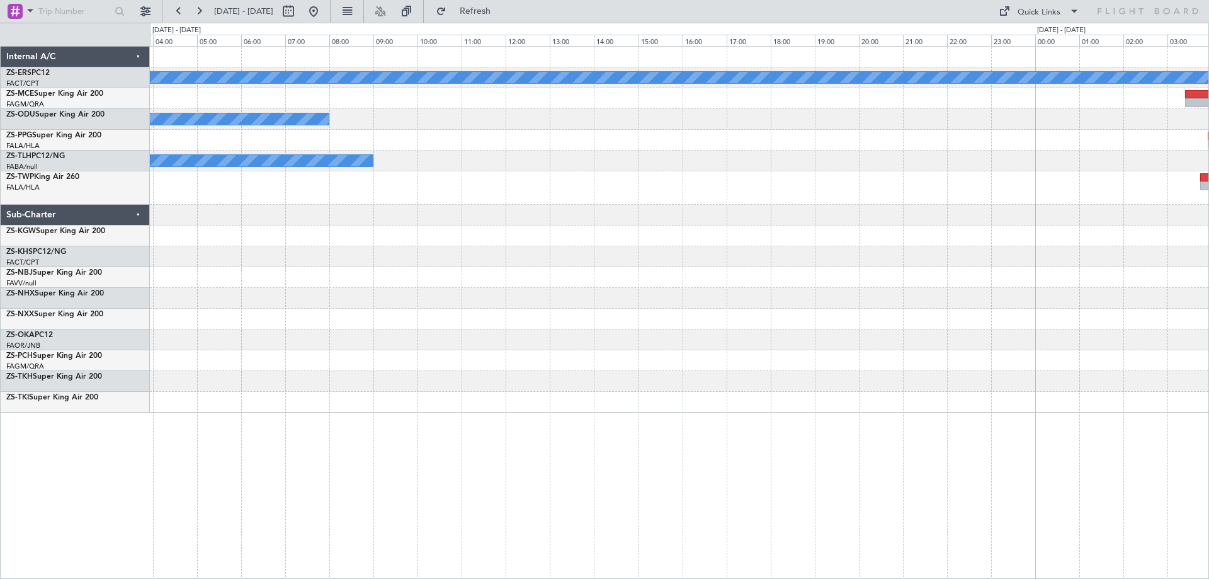
click at [916, 319] on div "A/C Booked FALA 04:35 Z SKAK 06:40 Z - - A/C Booked FALA 04:05 Z SKAK 06:20 Z -…" at bounding box center [679, 230] width 1059 height 366
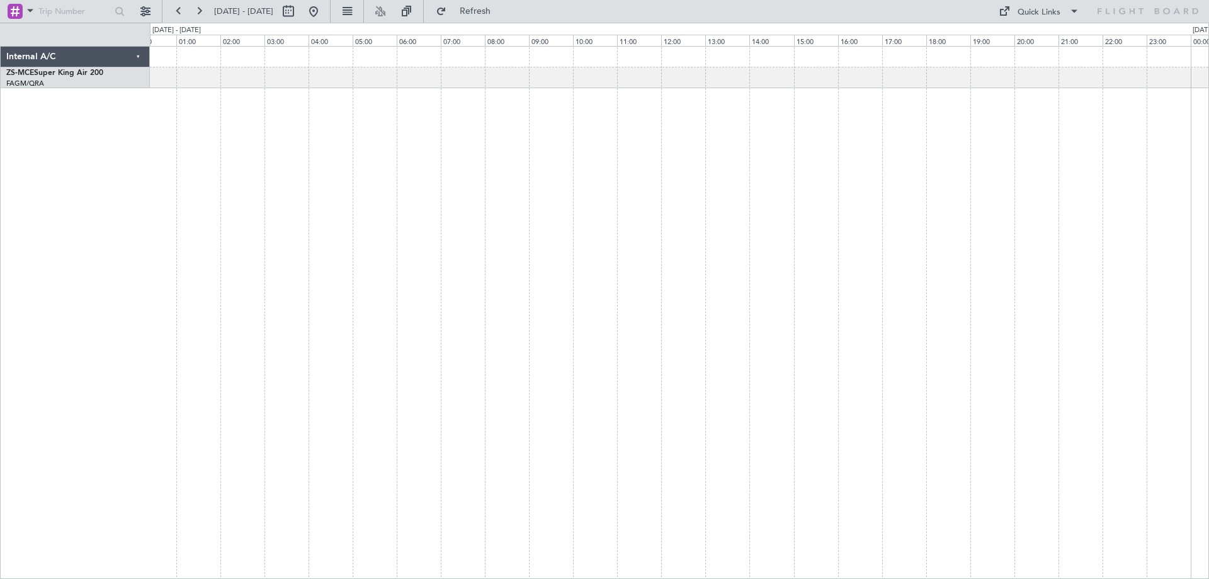
click at [579, 324] on div "FALA 04:35 Z SKAK 06:40 Z - -" at bounding box center [679, 312] width 1059 height 533
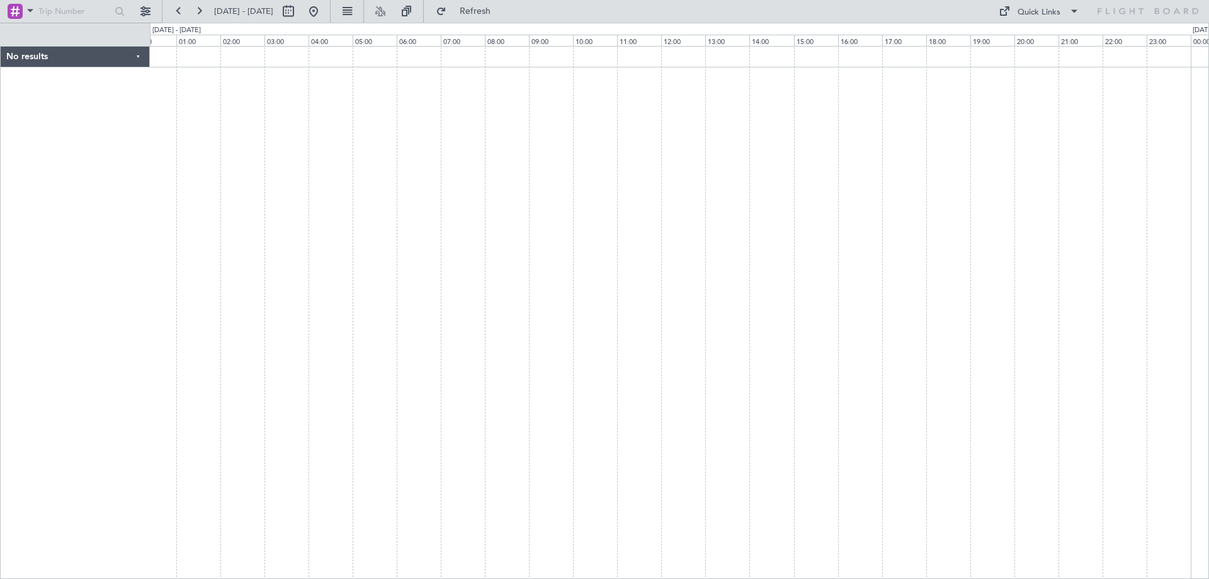
click at [273, 325] on div at bounding box center [679, 312] width 1059 height 533
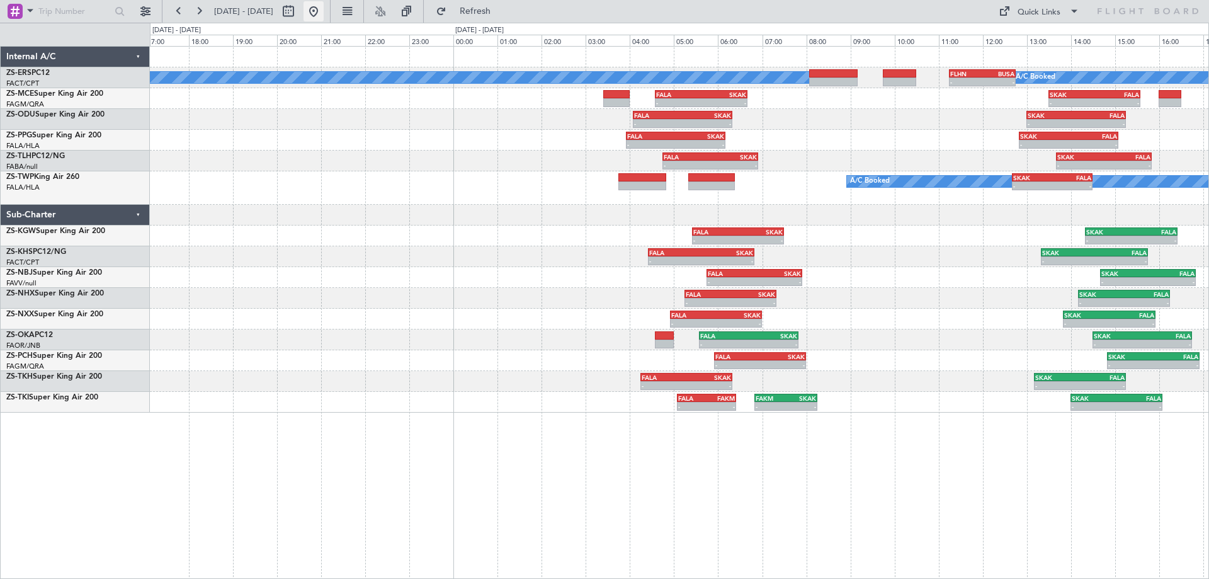
click at [324, 14] on button at bounding box center [314, 11] width 20 height 20
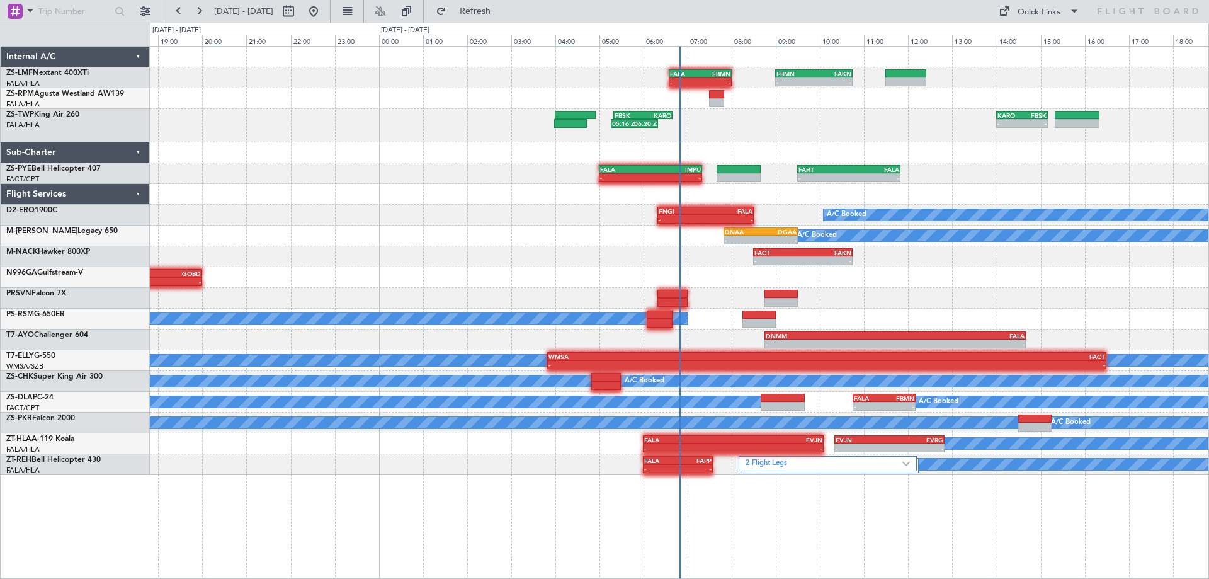
click at [104, 220] on div "- - FALA 06:35 Z FBMN 08:00 Z - - FBMN 09:00 Z FAKN 10:45 Z 05:16 Z 06:20 Z FBS…" at bounding box center [604, 301] width 1209 height 556
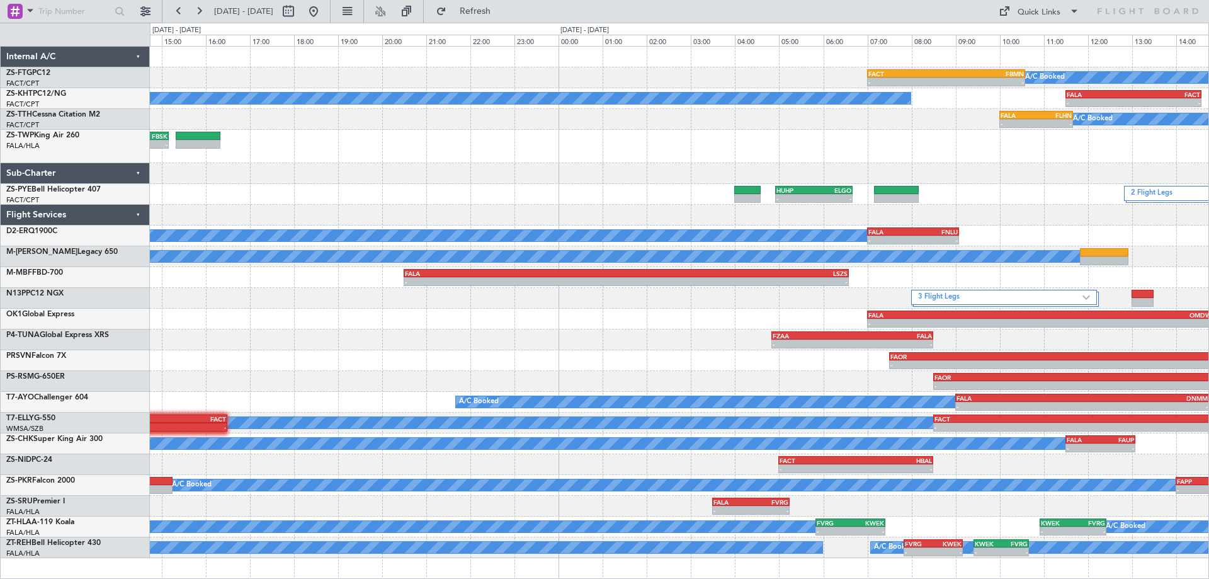
click at [598, 223] on div "A/C Booked - - FACT 07:00 Z FBMN 10:35 Z A/C Booked - - FALA 11:30 Z FACT 14:35…" at bounding box center [679, 302] width 1059 height 511
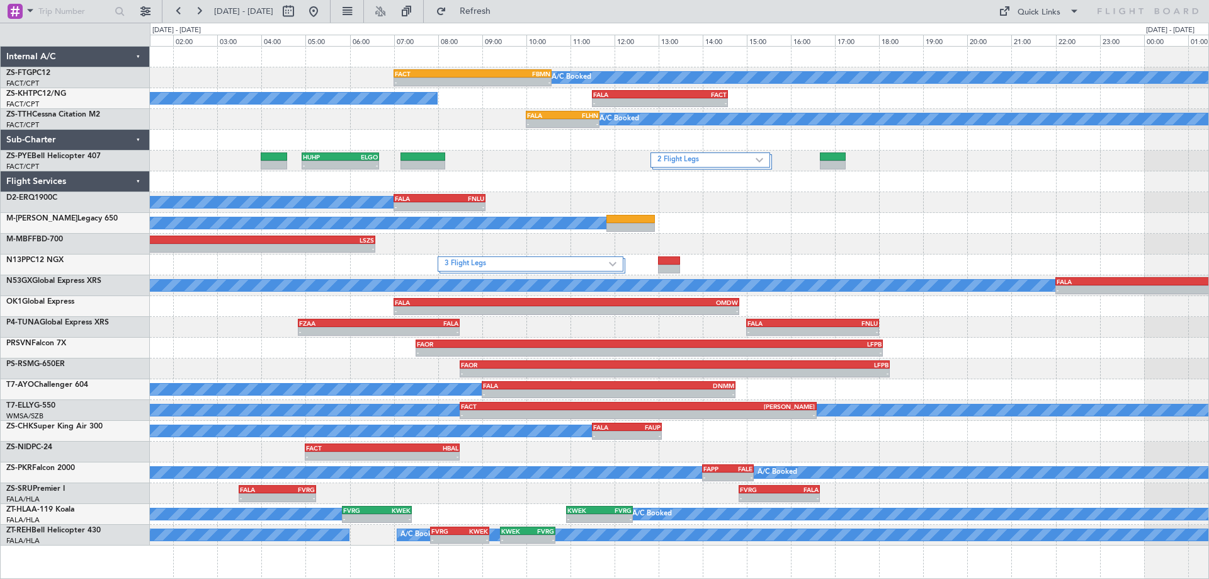
click at [339, 254] on div "- - FALA 20:30 Z LSZS 06:35 Z" at bounding box center [679, 244] width 1059 height 21
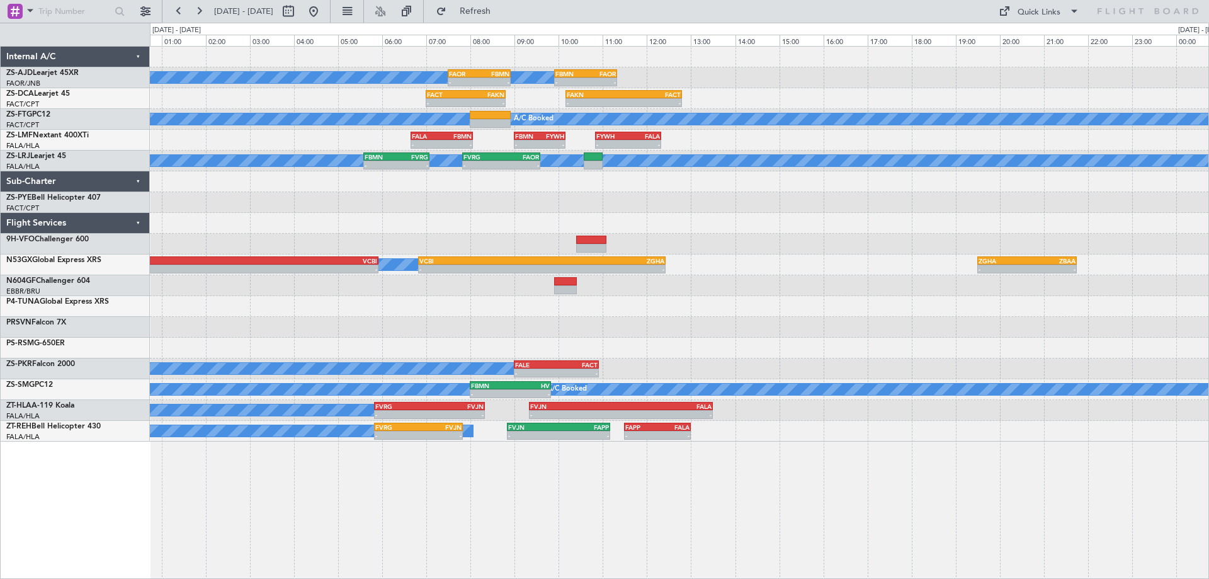
click at [174, 348] on div "A/C Booked A/C Booked A/C Booked - - FAOR 07:30 Z FBMN 08:55 Z - - FBMN 09:55 Z…" at bounding box center [679, 244] width 1059 height 395
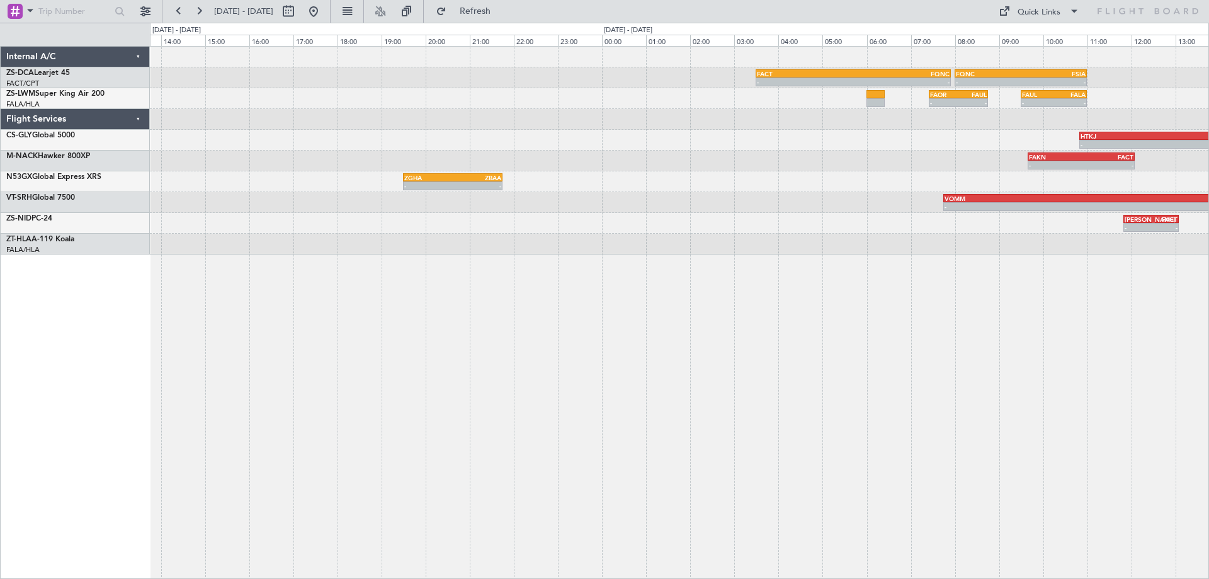
click at [334, 381] on div "FACT 03:30 Z FQNC 07:55 Z - - - - FQNC 08:00 Z FSIA 11:00 Z FAKN 10:10 Z FACT 1…" at bounding box center [679, 312] width 1059 height 533
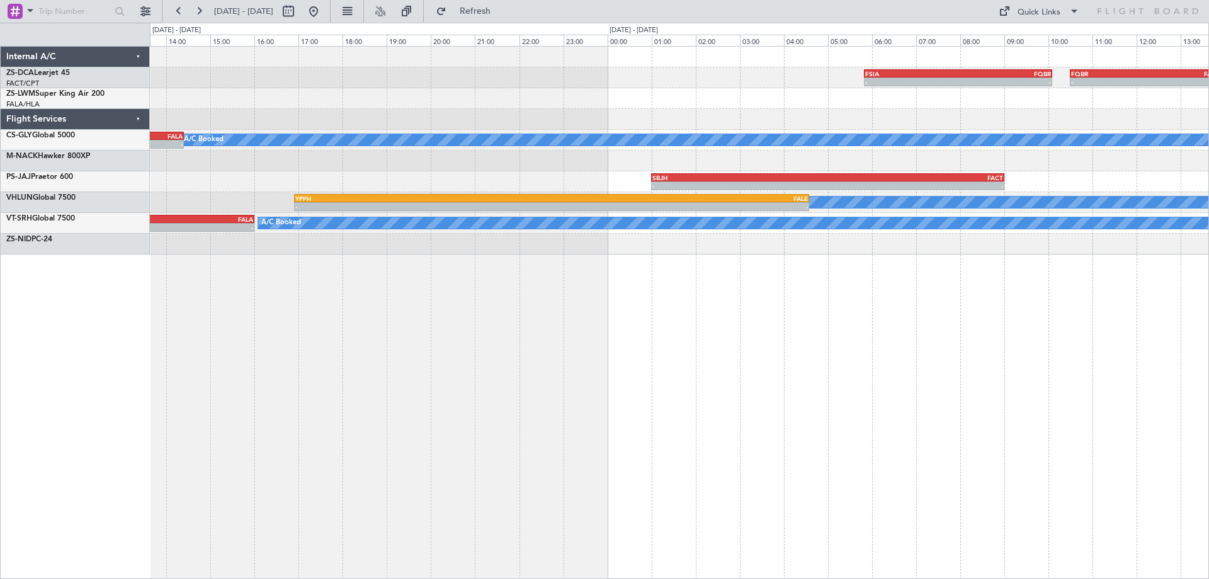
click at [480, 383] on div "- - FSIA 05:50 Z FQBR 10:05 Z FQBR 10:30 Z FACT 13:55 Z - - FQNC 08:00 Z FSIA 1…" at bounding box center [679, 312] width 1059 height 533
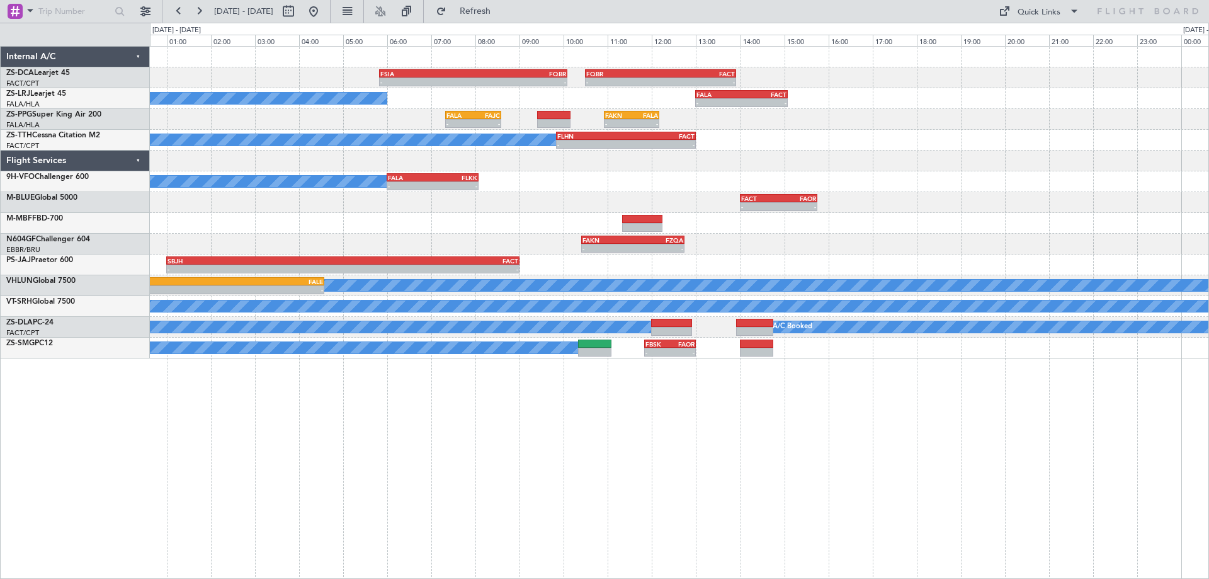
click at [513, 383] on div "- - FSIA 05:50 Z FQBR 10:05 Z FQBR 10:30 Z FACT 13:55 Z - - A/C Booked - - FALA…" at bounding box center [679, 312] width 1059 height 533
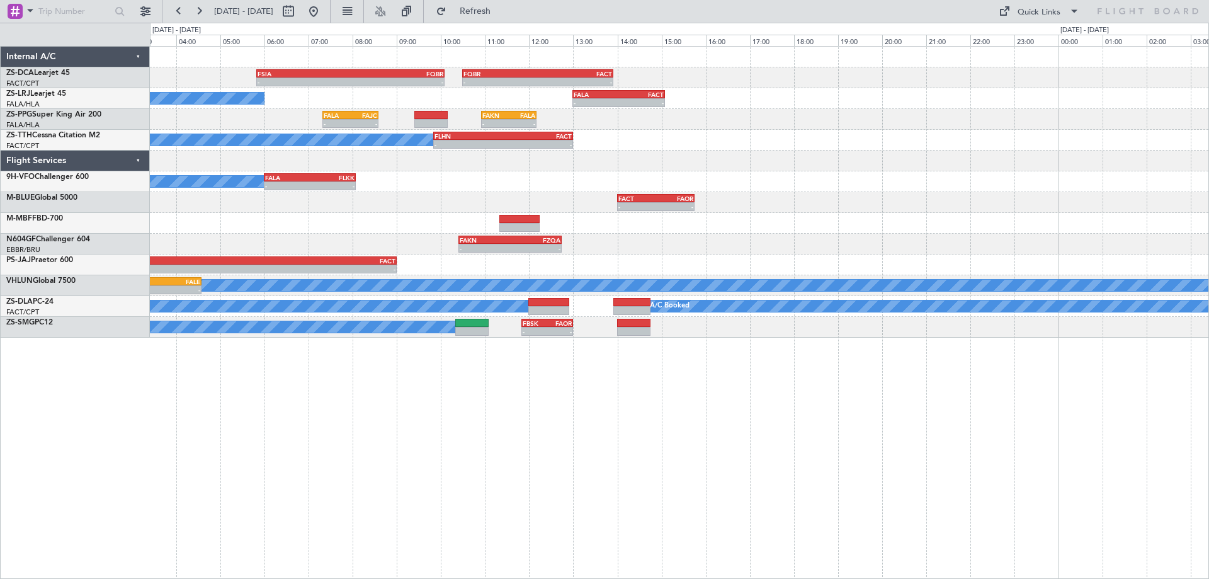
click at [486, 326] on div "- - FSIA 05:50 Z FQBR 10:05 Z FQBR 10:30 Z FACT 13:55 Z - - A/C Booked - - FALA…" at bounding box center [679, 312] width 1059 height 533
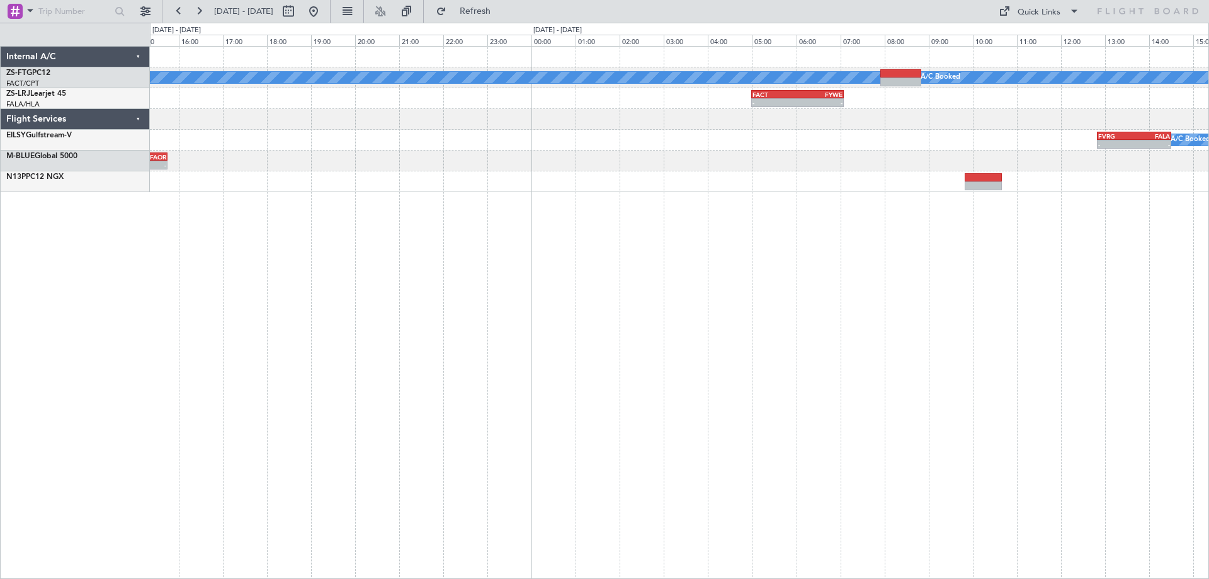
click at [525, 325] on div "A/C Booked A/C Booked - - FACT 05:00 Z FYWE 07:05 Z - - FALA 13:00 Z FACT 15:05…" at bounding box center [679, 312] width 1059 height 533
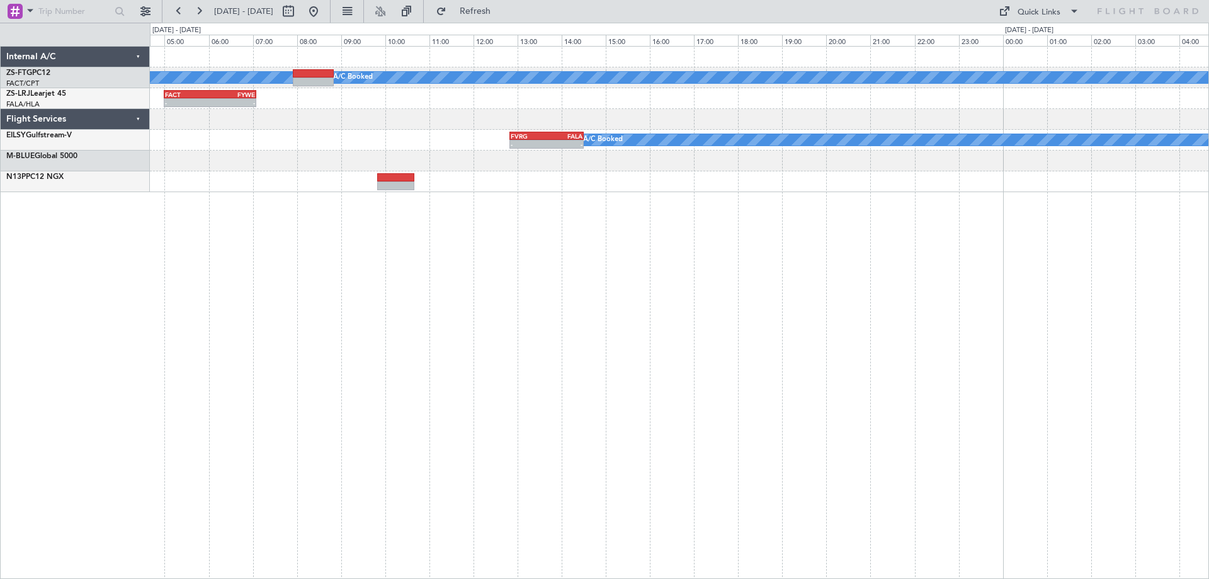
click at [272, 322] on div "A/C Booked A/C Booked - - FACT 05:00 Z FYWE 07:05 Z FYWE 05:00 Z FBSK 06:40 Z -…" at bounding box center [679, 312] width 1059 height 533
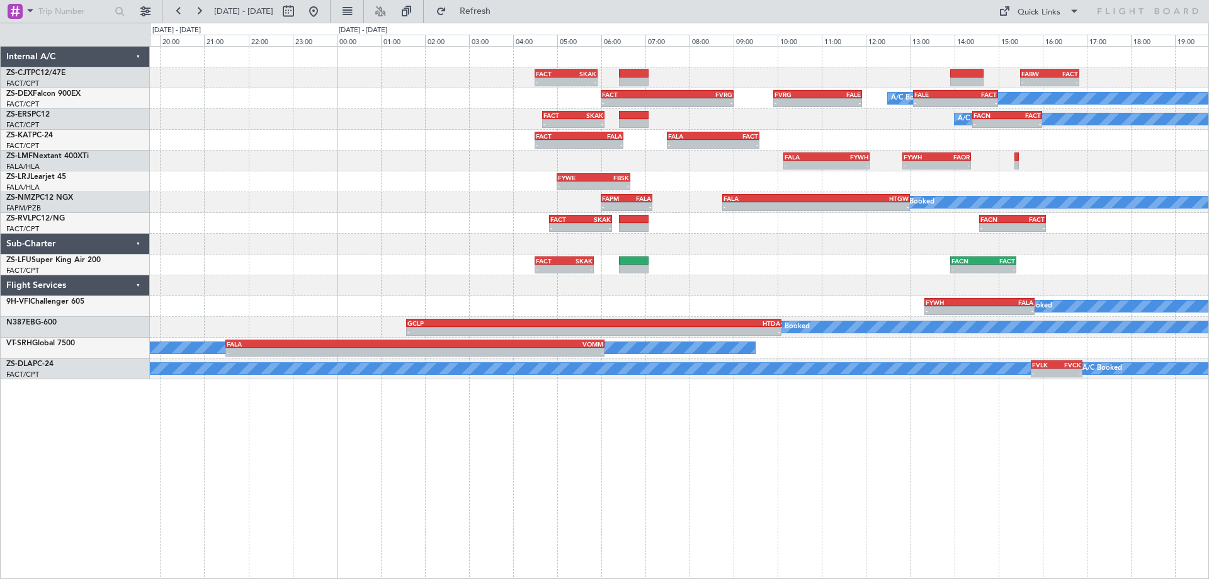
click at [774, 399] on div "- - FACT 04:30 Z SKAK 05:55 Z - - FABW 15:30 Z FACT 16:50 Z A/C Booked A/C Book…" at bounding box center [679, 312] width 1059 height 533
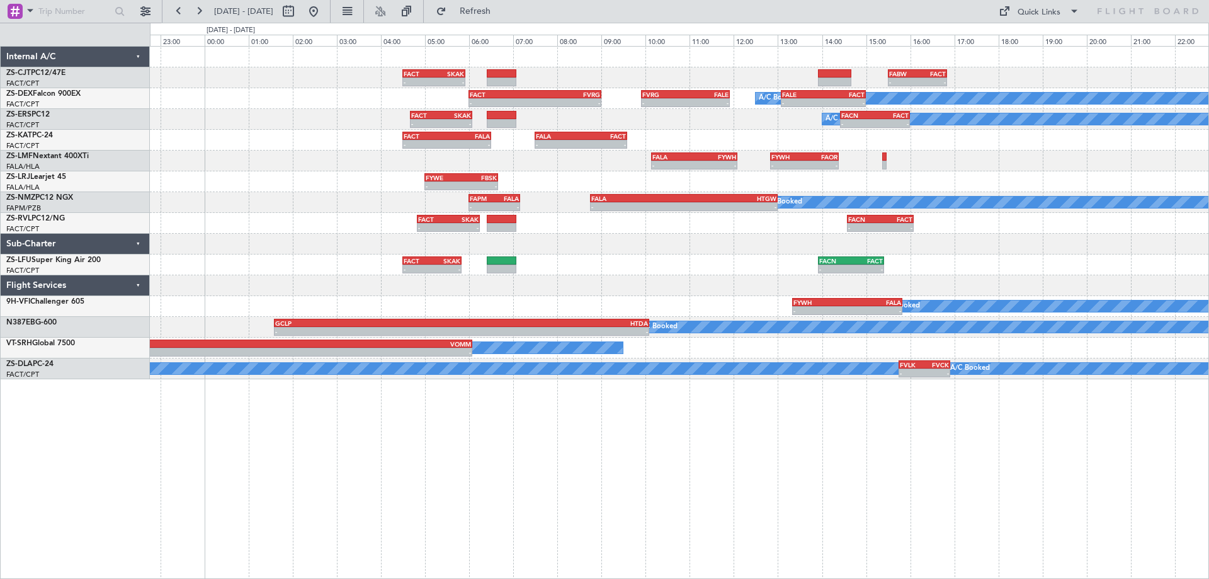
click at [724, 268] on div "- - FACT 04:30 Z SKAK 05:50 Z - - FACN 13:55 Z FACT 15:25 Z" at bounding box center [679, 264] width 1059 height 21
click at [324, 16] on button at bounding box center [314, 11] width 20 height 20
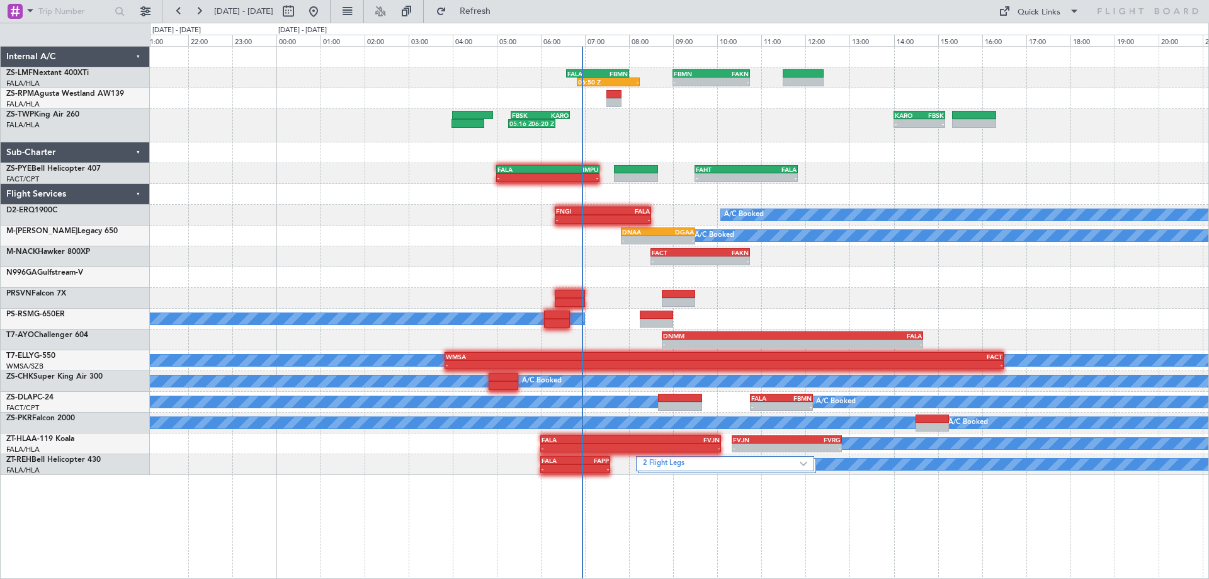
click at [836, 147] on div at bounding box center [679, 152] width 1059 height 21
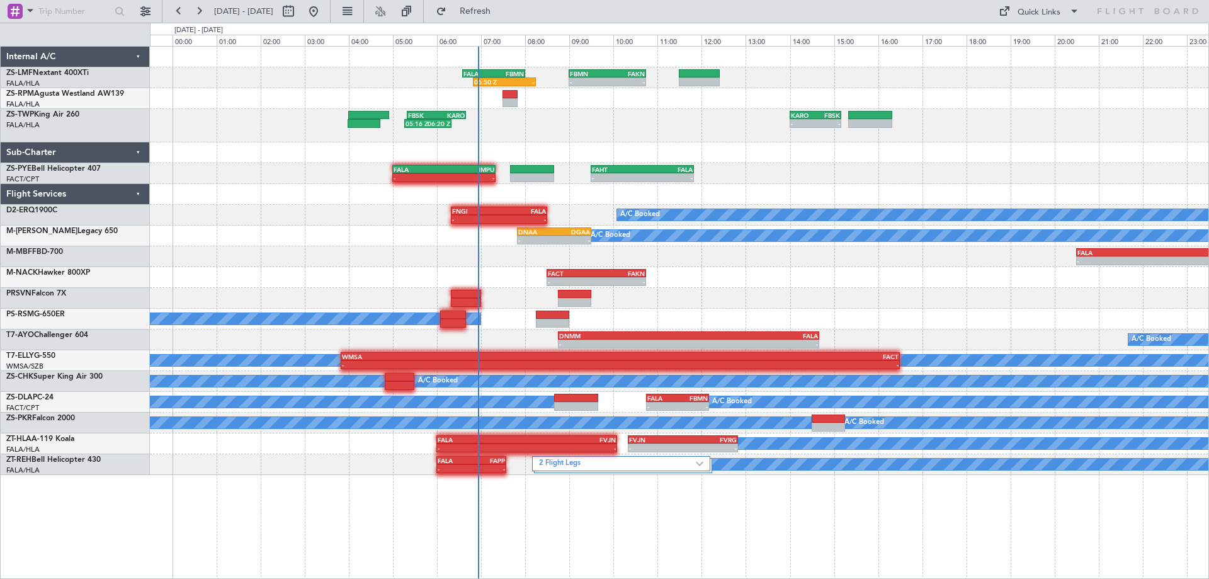
click at [821, 207] on div "06:50 Z - FALA 06:35 Z FBMN 08:00 Z - - FBMN 09:00 Z FAKN 10:45 Z 05:16 Z 06:20…" at bounding box center [679, 261] width 1059 height 428
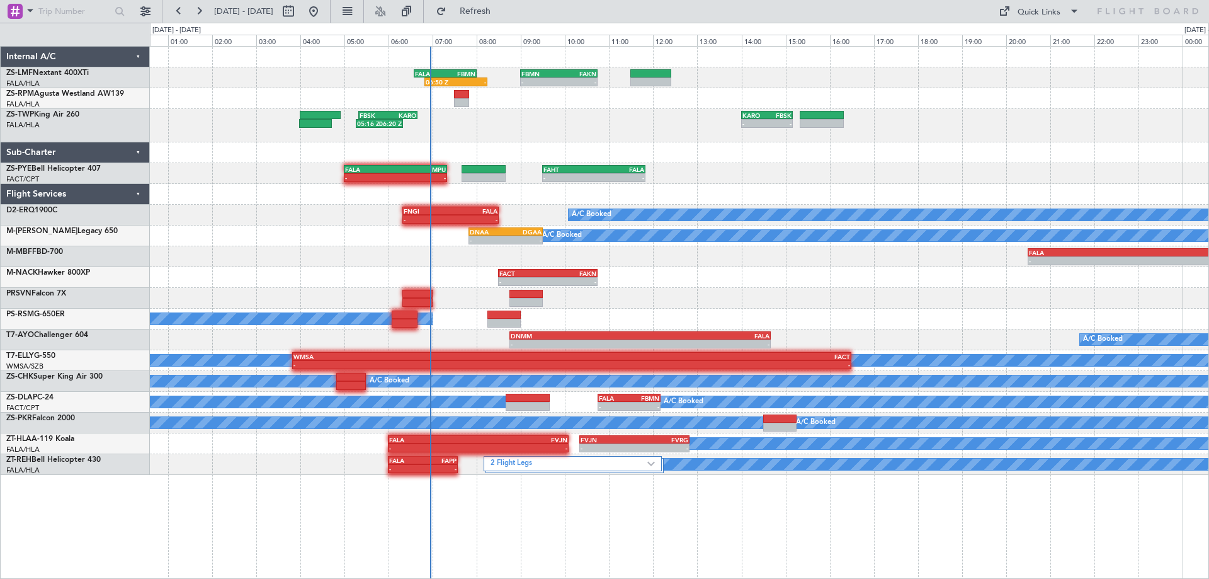
click at [887, 338] on div "06:50 Z - FALA 06:35 Z FBMN 08:00 Z - - FBMN 09:00 Z FAKN 10:45 Z 05:16 Z 06:20…" at bounding box center [679, 261] width 1059 height 428
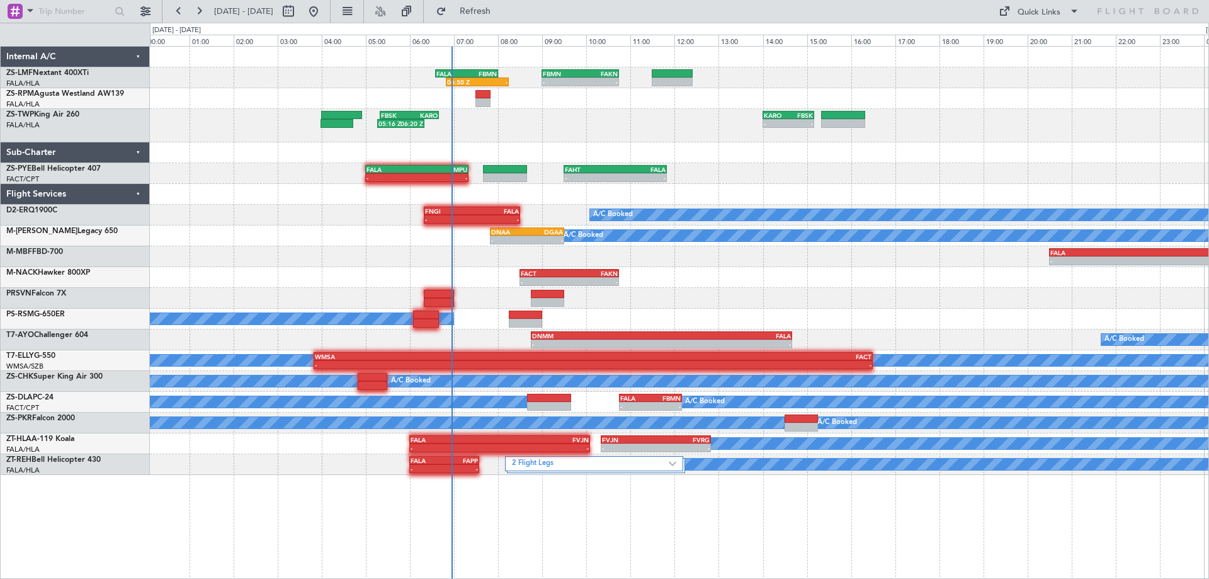
click at [973, 188] on div at bounding box center [679, 194] width 1059 height 21
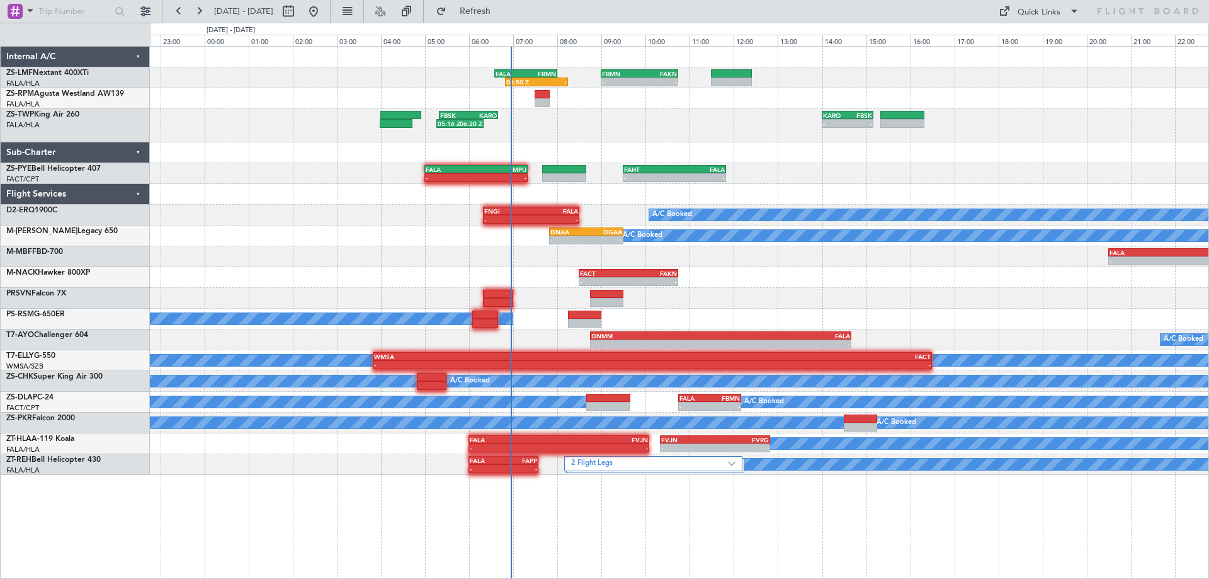
click at [856, 147] on div "06:50 Z - FALA 06:35 Z FBMN 08:00 Z - - FBMN 09:00 Z FAKN 10:45 Z 05:16 Z 06:20…" at bounding box center [679, 261] width 1059 height 428
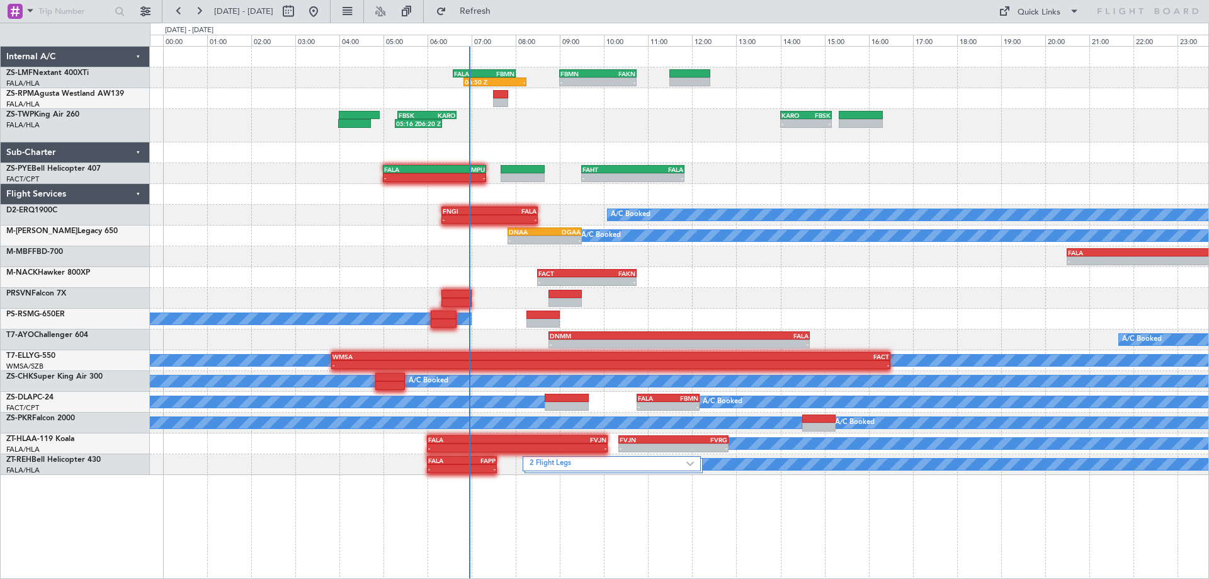
click at [683, 177] on div "06:50 Z - FALA 06:35 Z FBMN 08:00 Z - - FBMN 09:00 Z FAKN 10:45 Z 05:16 Z 06:20…" at bounding box center [679, 261] width 1059 height 428
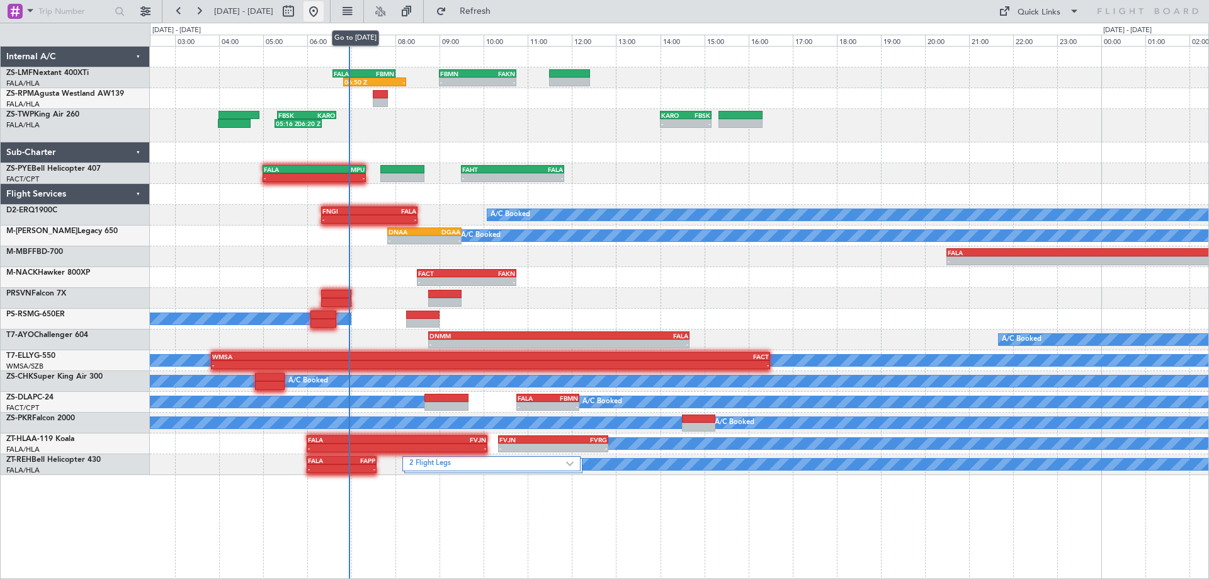
click at [324, 14] on button at bounding box center [314, 11] width 20 height 20
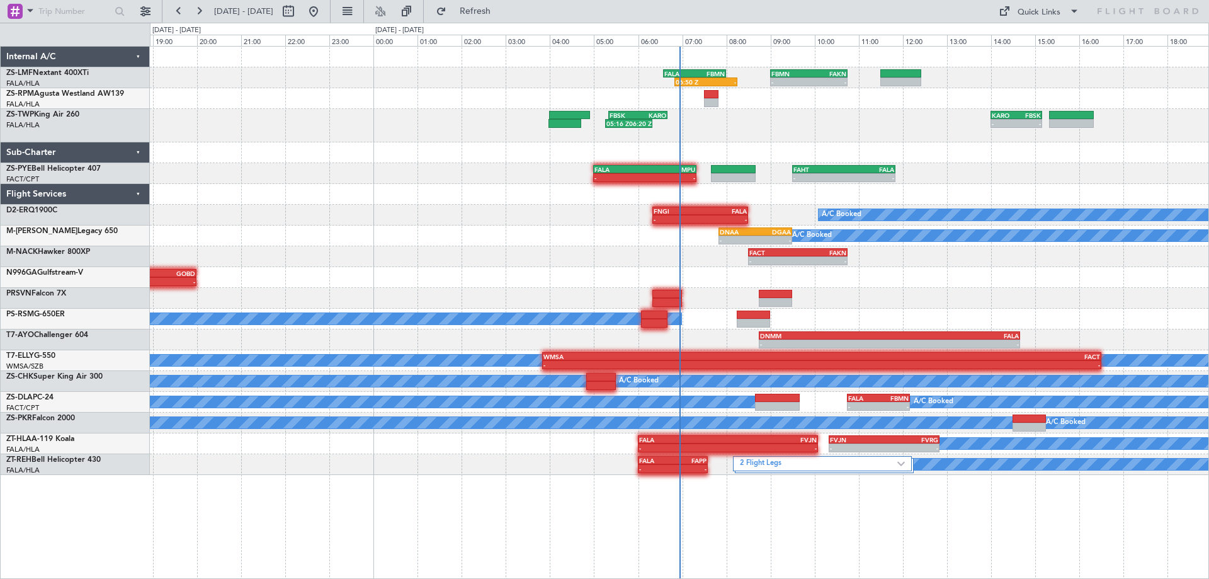
click at [691, 207] on div "06:50 Z - FALA 06:35 Z FBMN 08:00 Z - - FBMN 09:00 Z FAKN 10:45 Z 05:16 Z 06:20…" at bounding box center [679, 261] width 1059 height 428
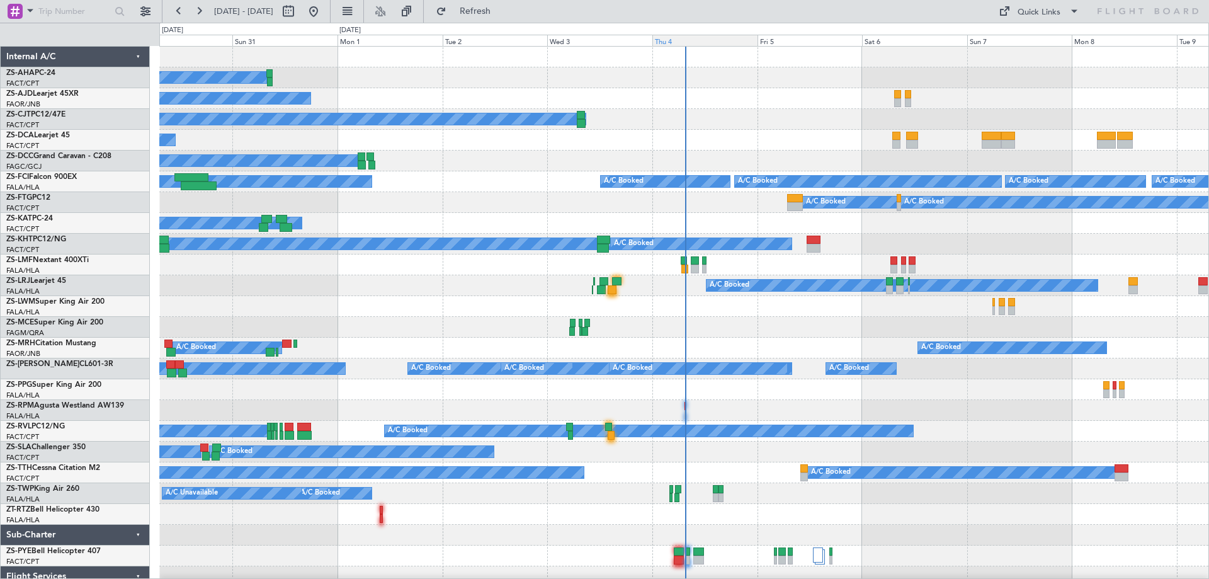
click at [673, 43] on div "Thu 4" at bounding box center [704, 40] width 105 height 11
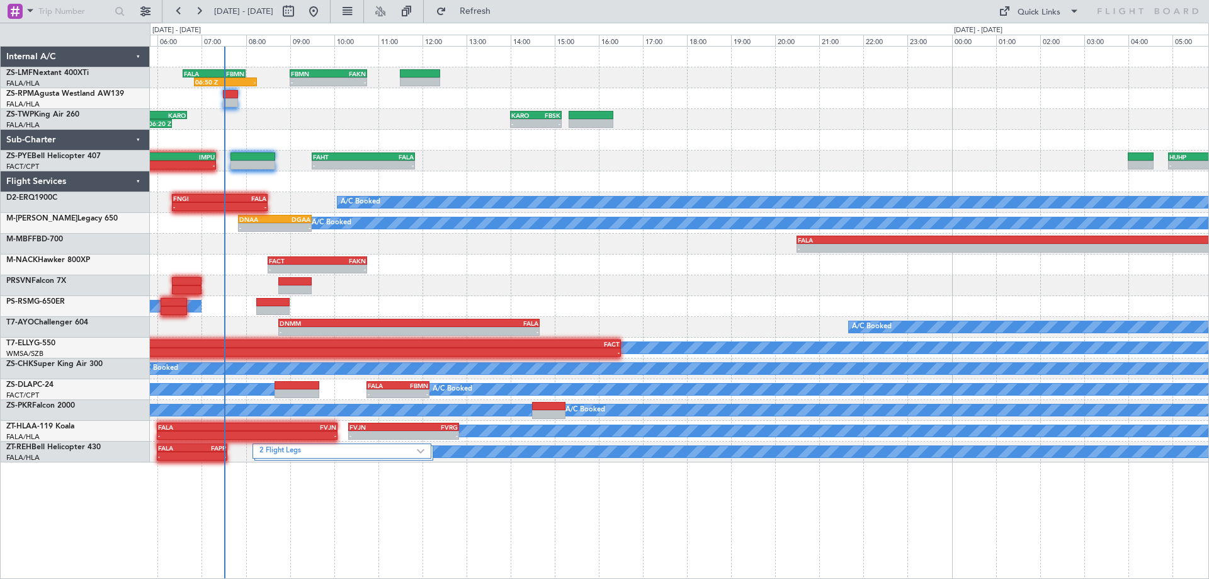
click at [439, 227] on div "06:50 Z - FALA 06:35 Z FBMN 08:00 Z - - FBMN 09:00 Z FAKN 10:45 Z 05:16 Z 06:20…" at bounding box center [679, 255] width 1059 height 416
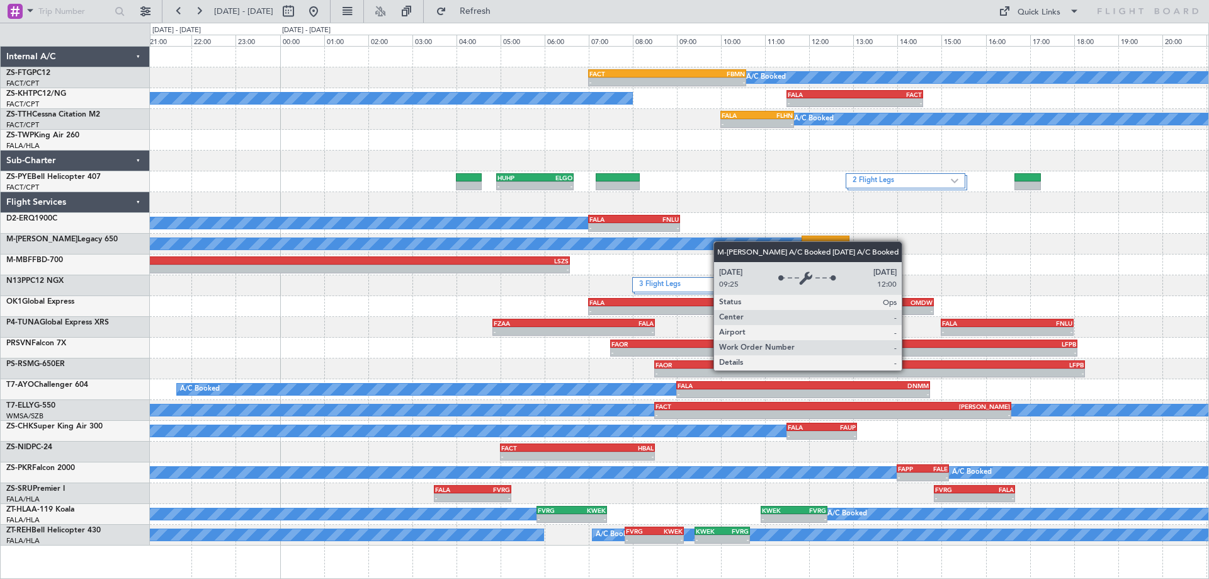
click at [686, 246] on div "A/C Booked - - FACT 07:00 Z FBMN 10:35 Z A/C Booked - - FALA 11:30 Z FACT 14:35…" at bounding box center [679, 296] width 1059 height 499
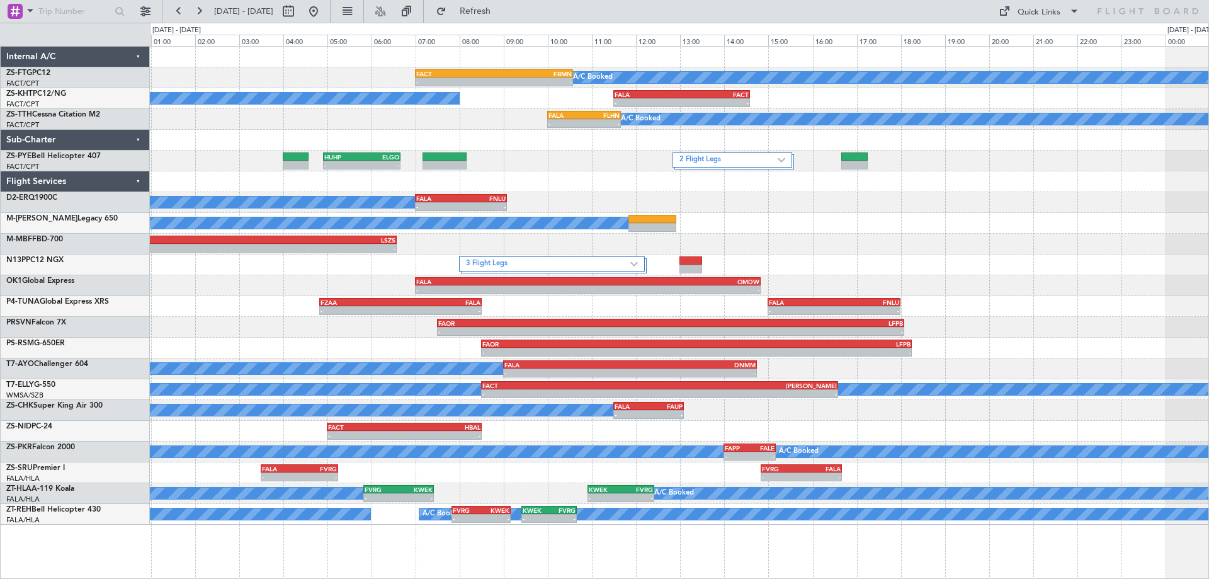
click at [959, 281] on div "A/C Booked - - FACT 07:00 Z FBMN 10:35 Z A/C Booked - - FALA 11:30 Z FACT 14:35…" at bounding box center [679, 286] width 1059 height 478
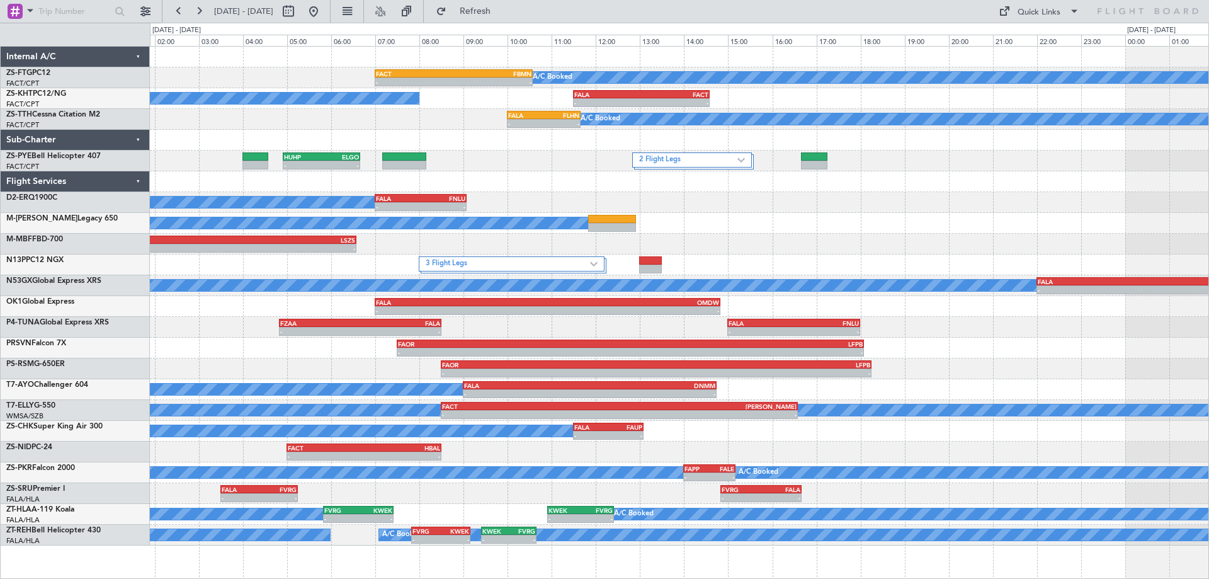
click at [488, 266] on div "A/C Booked - - FACT 07:00 Z FBMN 10:35 Z A/C Booked - - FALA 11:30 Z FACT 14:35…" at bounding box center [679, 296] width 1059 height 499
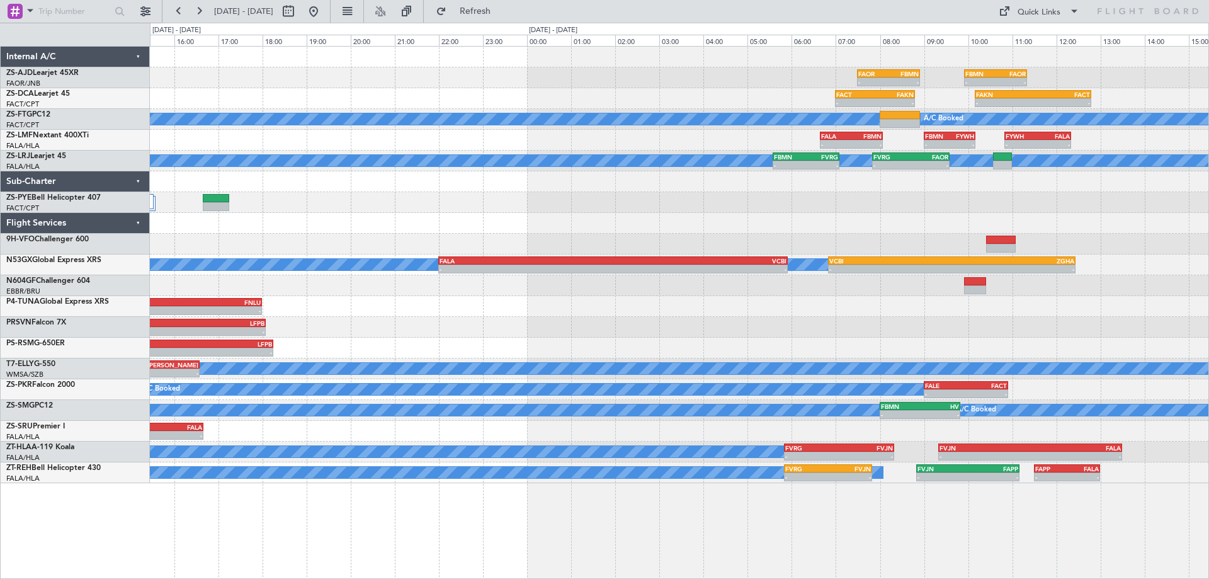
click at [399, 339] on div "- - FAOR 07:30 Z FBMN 08:55 Z - - FBMN 09:55 Z FAOR 11:20 Z - - FACT 07:00 Z FA…" at bounding box center [679, 265] width 1059 height 436
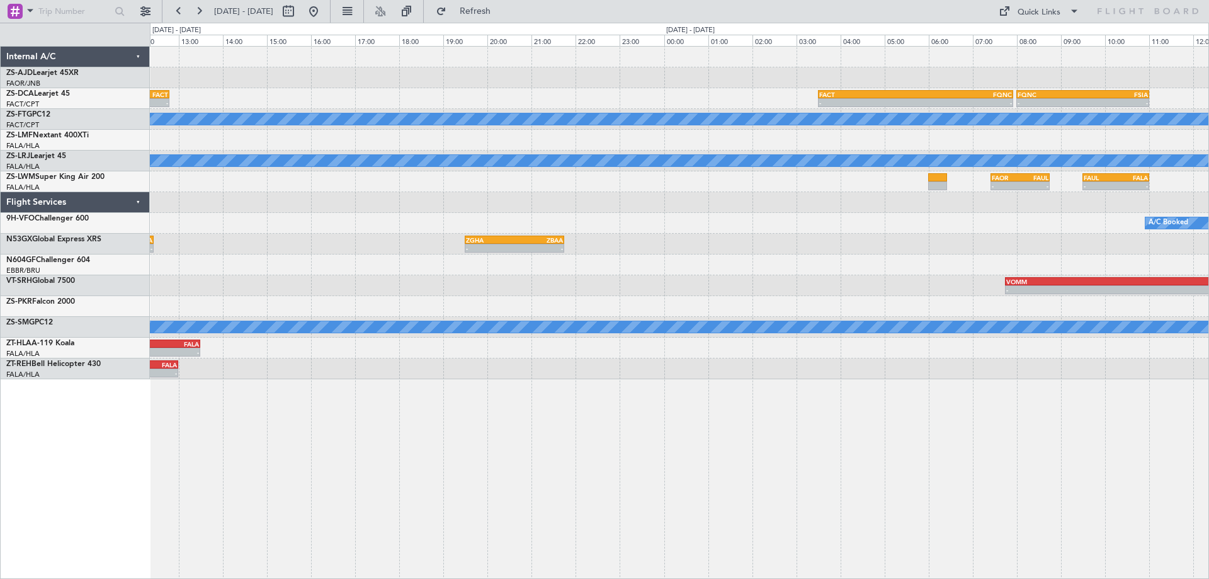
click at [168, 313] on div "- - FALE 09:00 Z FACT 10:55 Z A/C Booked" at bounding box center [679, 306] width 1059 height 21
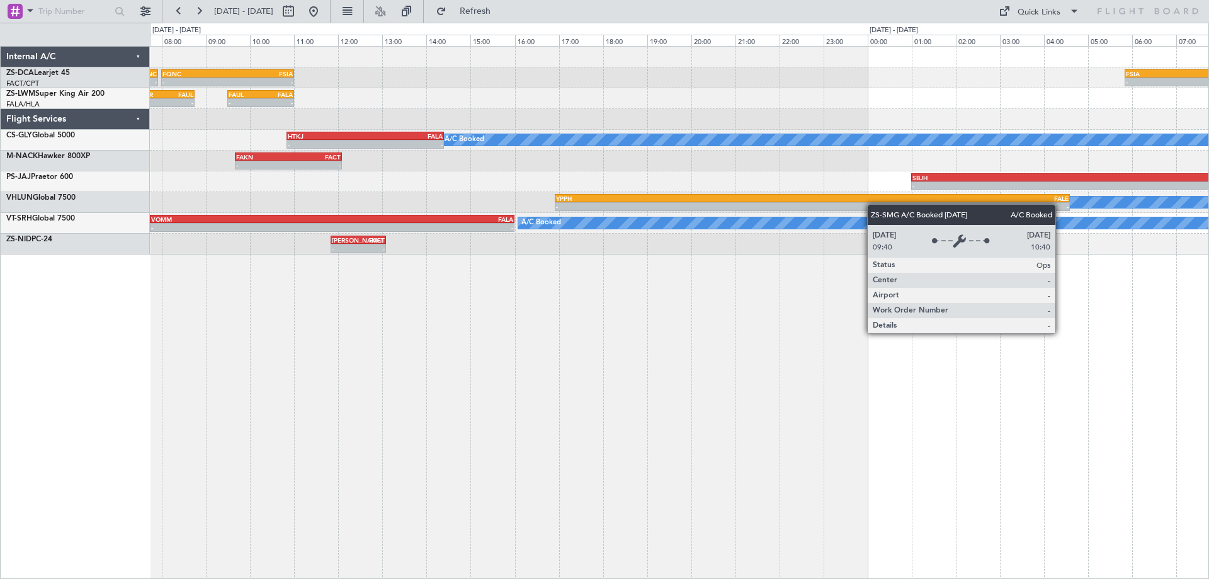
click at [497, 394] on div "FACT 03:30 Z FQNC 07:55 Z - - - - FQNC 08:00 Z FSIA 11:00 Z - - FSIA 05:50 Z FQ…" at bounding box center [679, 312] width 1059 height 533
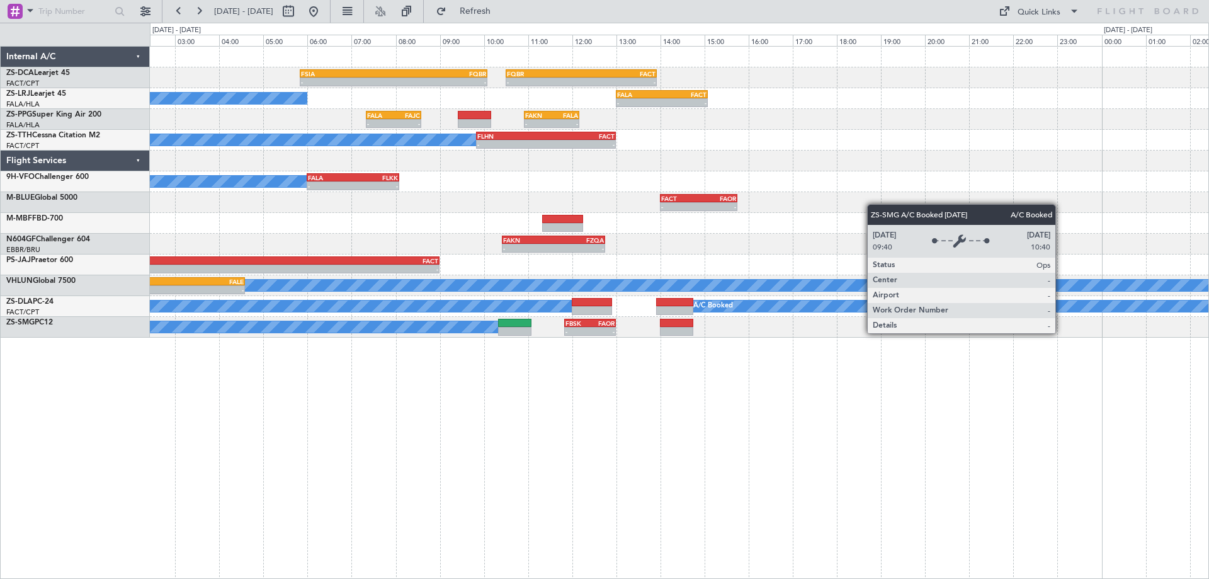
click at [639, 432] on div "- - FSIA 05:50 Z FQBR 10:05 Z - - FQBR 10:30 Z FACT 13:55 Z A/C Booked - - FALA…" at bounding box center [679, 312] width 1059 height 533
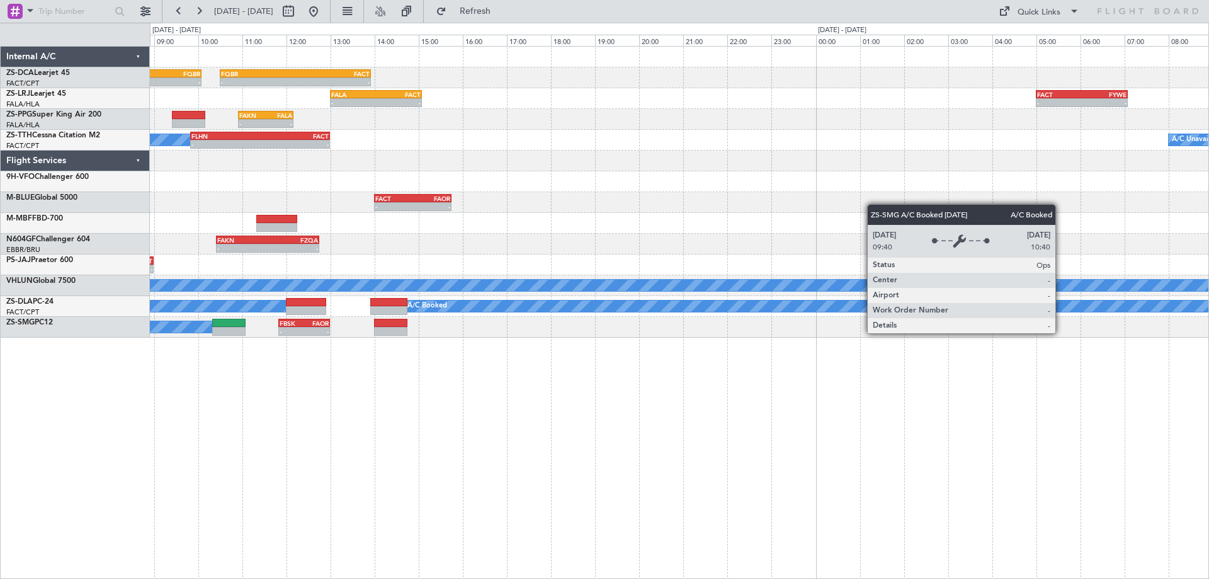
click at [347, 407] on div "- - FSIA 05:50 Z FQBR 10:05 Z - - FQBR 10:30 Z FACT 13:55 Z - - FALA 13:00 Z FA…" at bounding box center [679, 312] width 1059 height 533
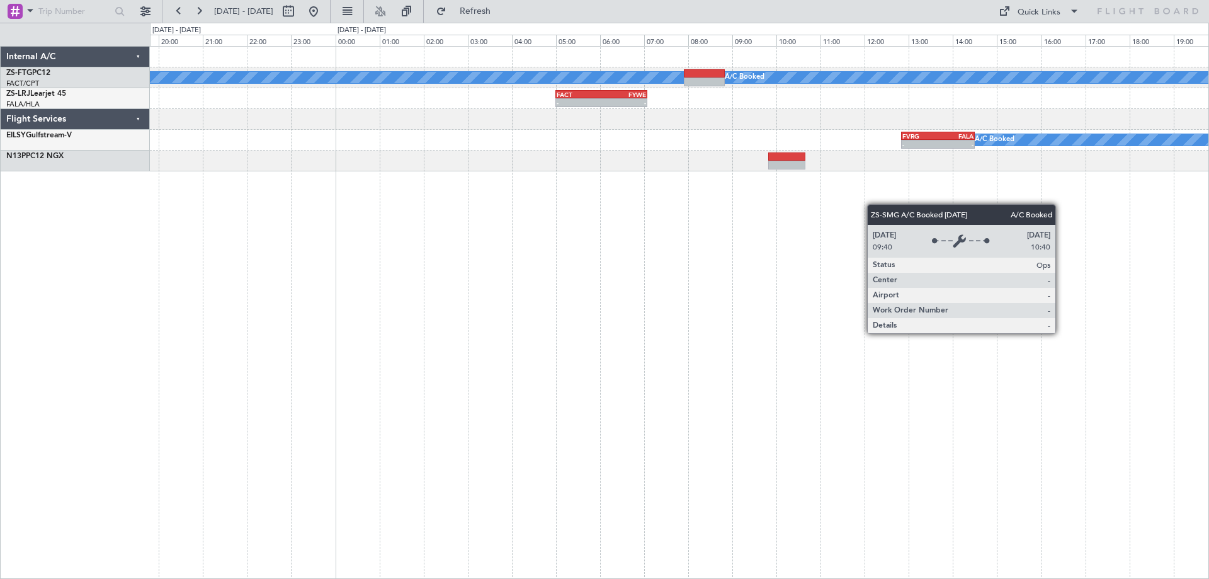
click at [388, 404] on div "A/C Booked A/C Booked FACT 05:00 Z FYWE 07:05 Z - - FALA 13:00 Z FACT 15:05 Z -…" at bounding box center [679, 312] width 1059 height 533
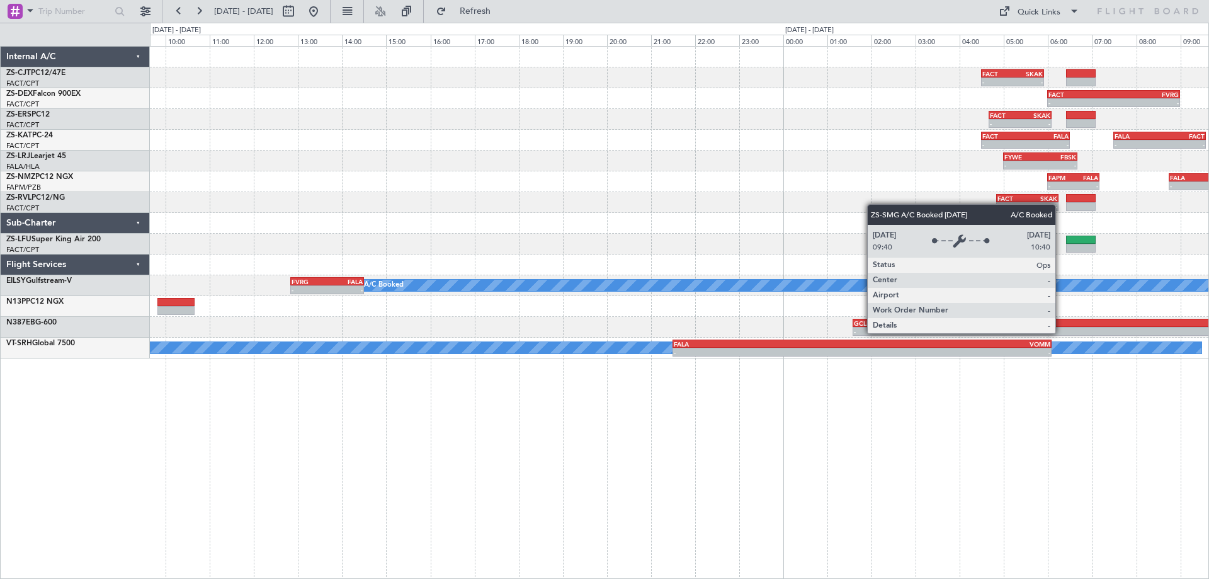
click at [437, 423] on div "- - FACT 04:30 Z SKAK 05:55 Z - - FABW 15:30 Z FACT 16:50 Z - - FACT 06:00 Z FV…" at bounding box center [679, 312] width 1059 height 533
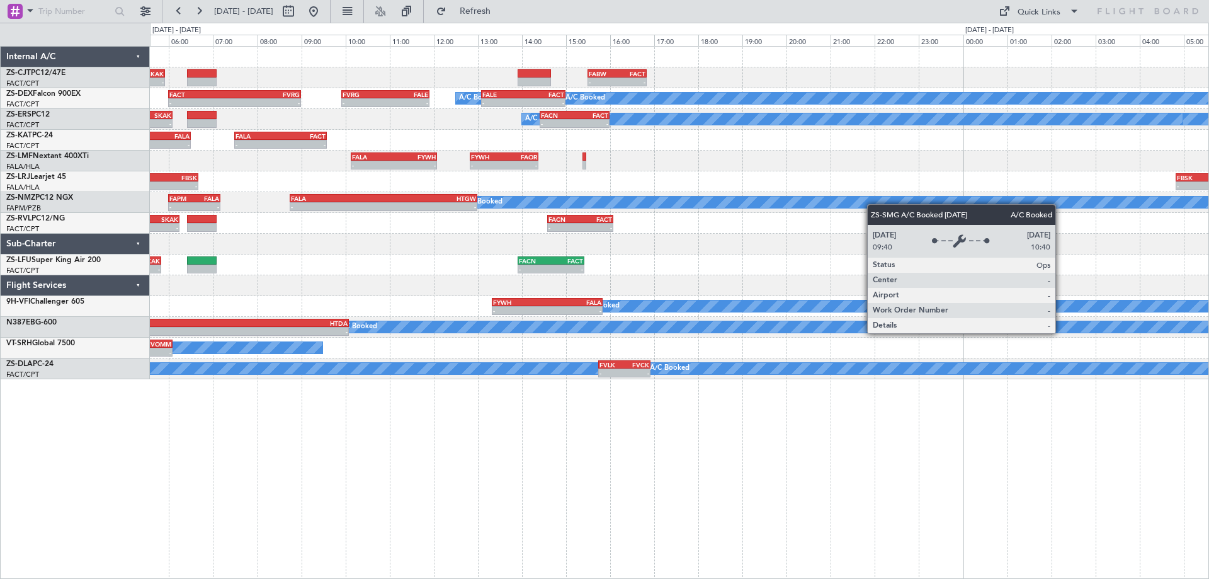
click at [298, 431] on div "- - FACT 04:30 Z SKAK 05:55 Z - - FABW 15:30 Z FACT 16:50 Z - - FACT 06:00 Z FV…" at bounding box center [679, 312] width 1059 height 533
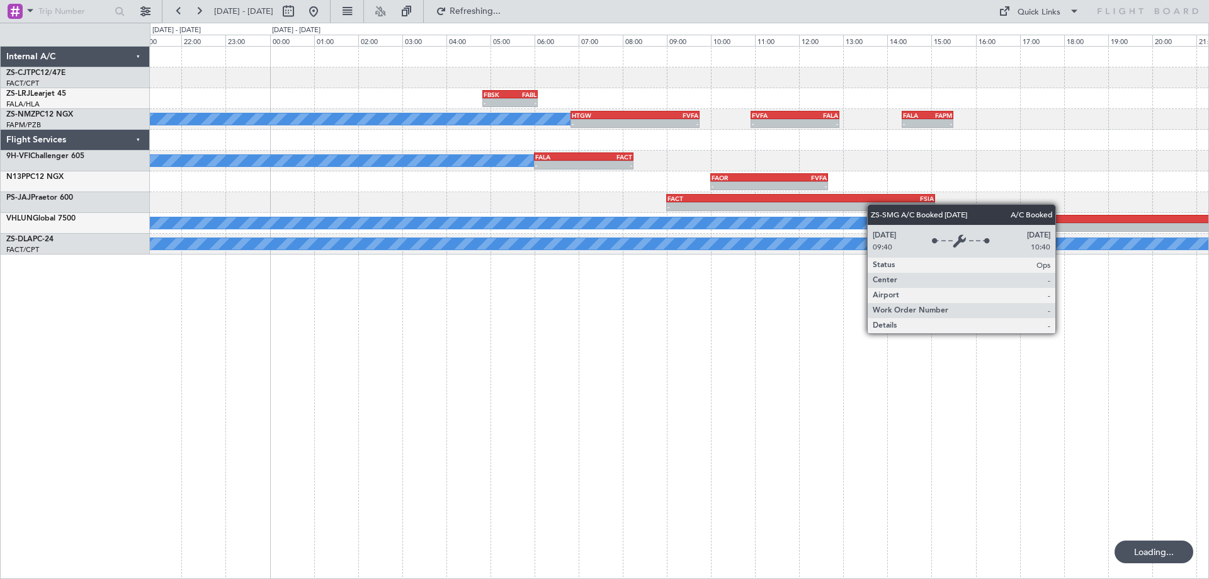
click at [543, 477] on div "- - FABW 15:30 Z FACT 16:50 Z FBSK 04:50 Z FABL 06:05 Z - - A/C Booked - - HTGW…" at bounding box center [679, 312] width 1059 height 533
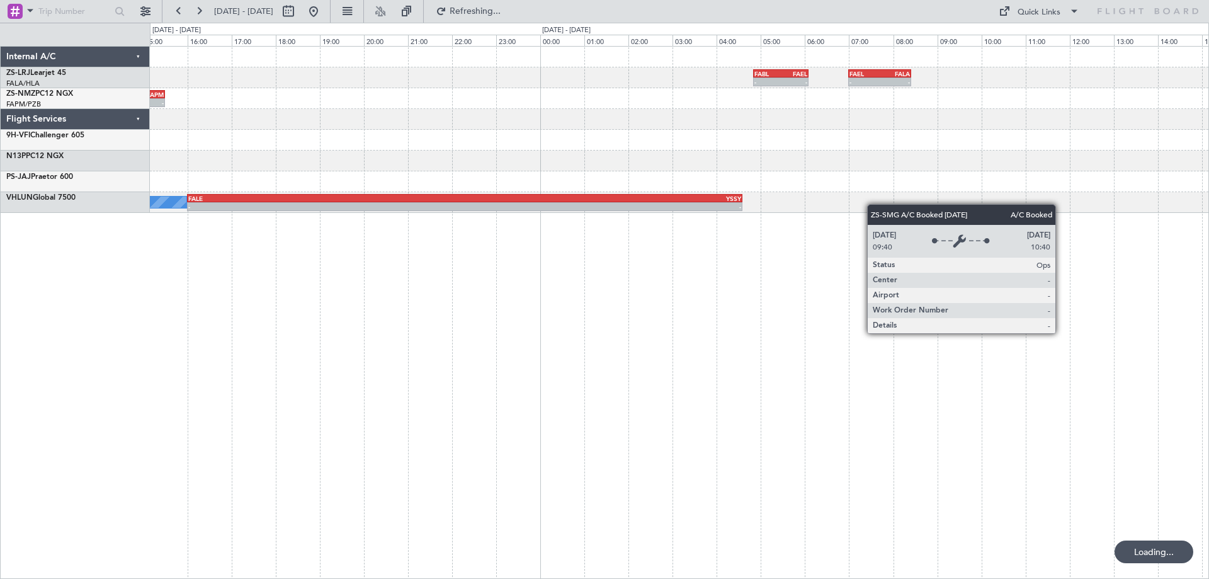
click at [341, 470] on div "- - FABL 04:50 Z FAEL 06:05 Z - - FAEL 07:00 Z FALA 08:25 Z - - FALA 14:20 Z FA…" at bounding box center [679, 312] width 1059 height 533
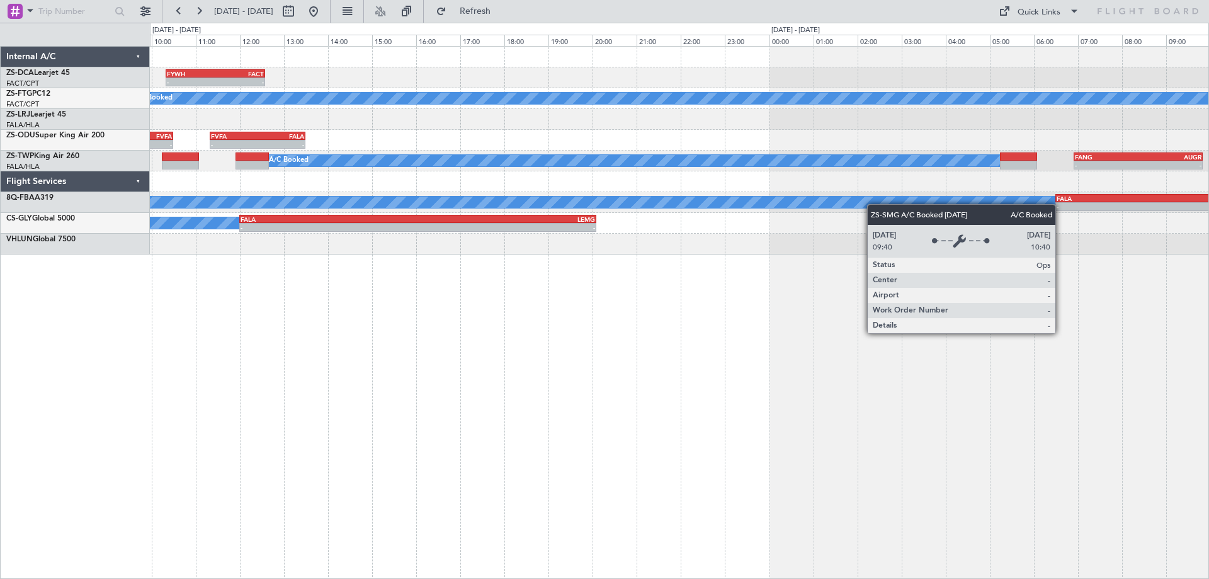
click at [312, 360] on div "- - FYWH 10:20 Z FACT 12:35 Z FACT 07:00 Z FYWH 08:45 Z - - A/C Booked A/C Book…" at bounding box center [679, 312] width 1059 height 533
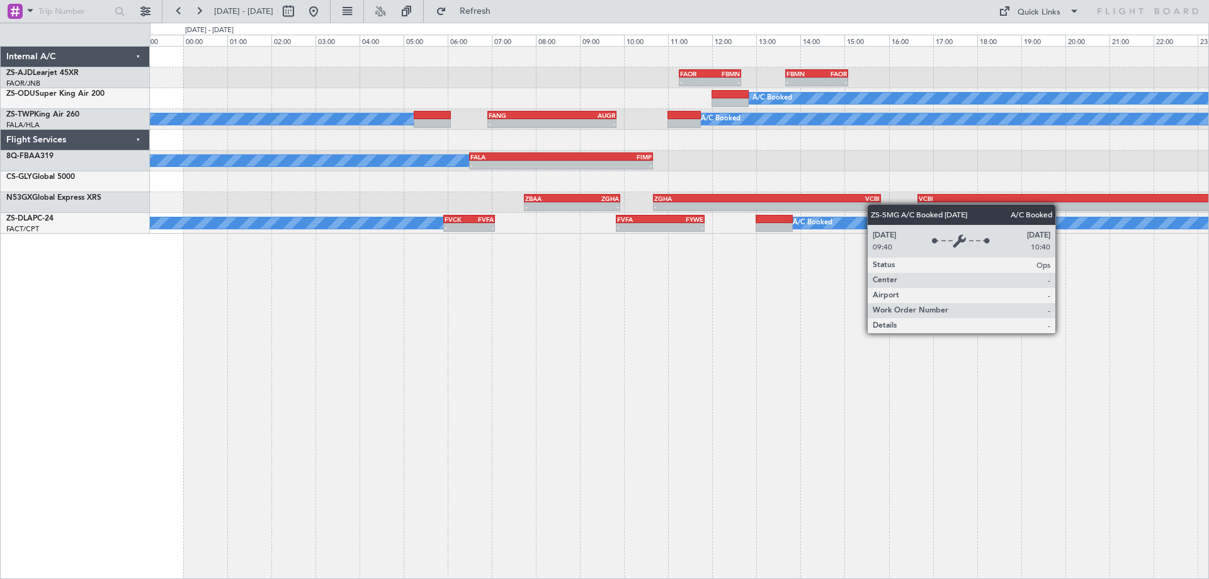
click at [643, 366] on div "- - FAOR 11:15 Z FBMN 12:40 Z - - FBMN 13:40 Z FAOR 15:05 Z A/C Booked A/C Book…" at bounding box center [679, 312] width 1059 height 533
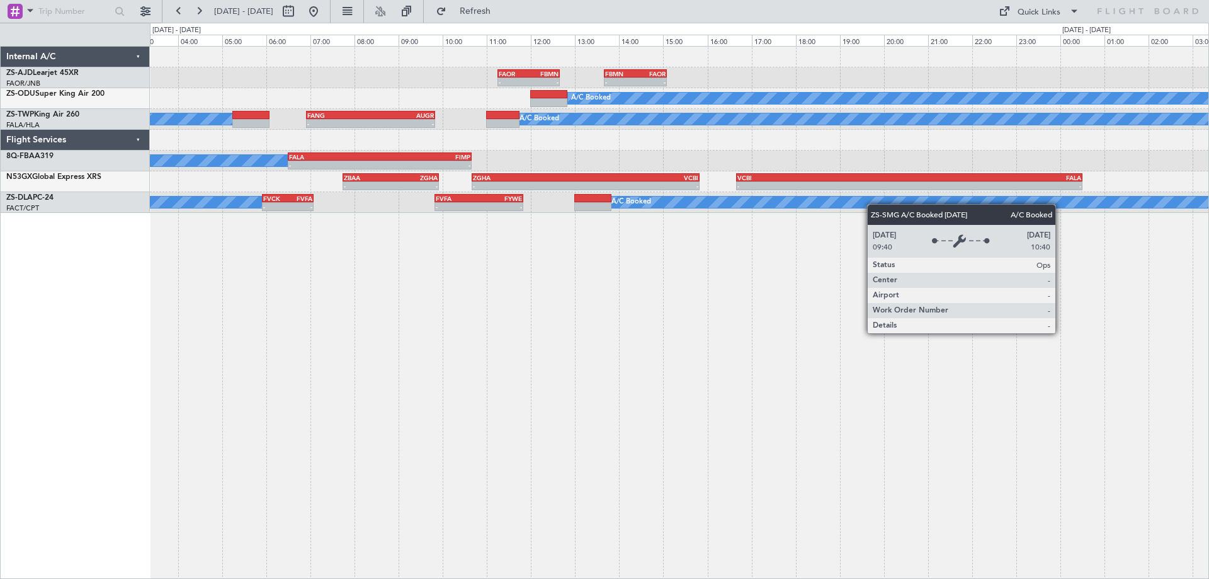
click at [482, 387] on div "- - FAOR 11:15 Z FBMN 12:40 Z - - FBMN 13:40 Z FAOR 15:05 Z A/C Booked A/C Book…" at bounding box center [679, 312] width 1059 height 533
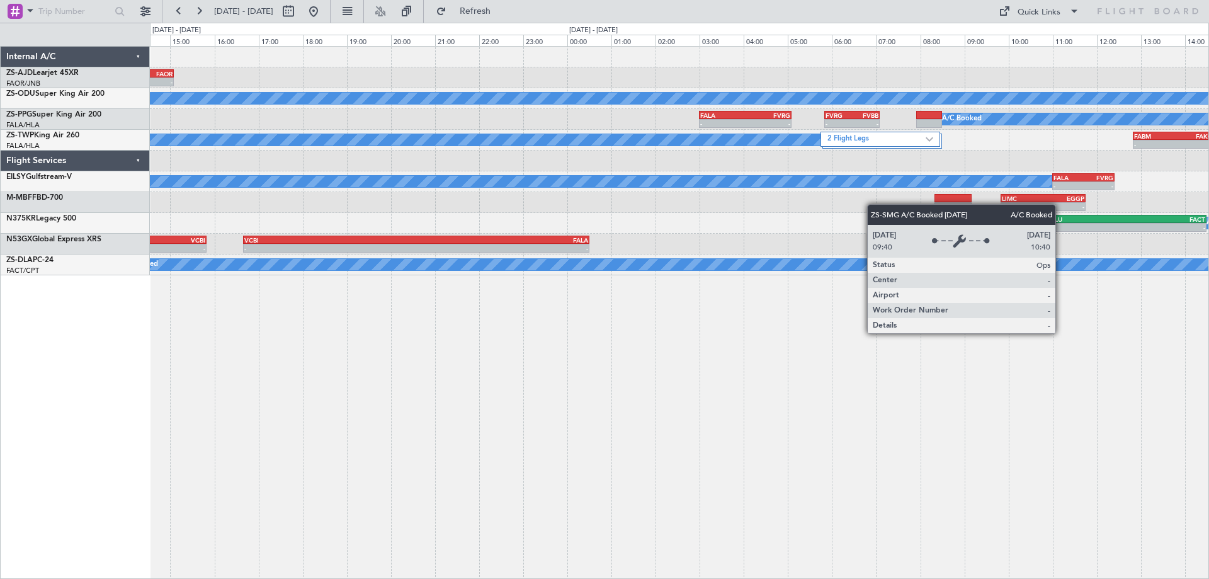
click at [457, 417] on div "- - FBMN 13:40 Z FAOR 15:05 Z FAOR 11:15 Z FBMN 12:40 Z - - A/C Booked A/C Book…" at bounding box center [679, 312] width 1059 height 533
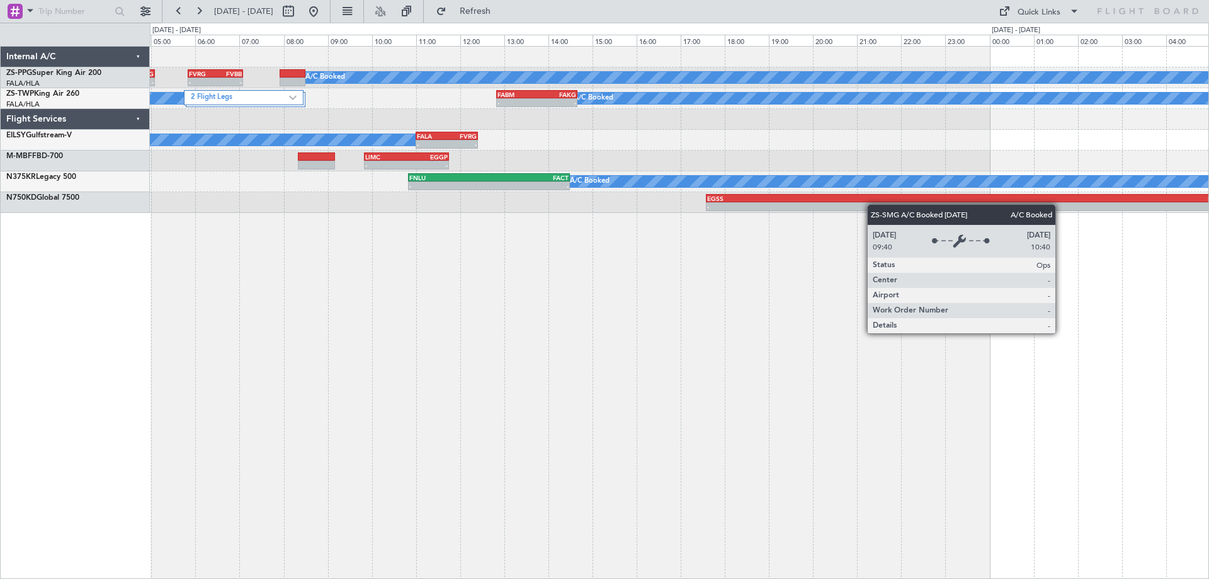
click at [355, 440] on div "A/C Booked A/C Booked A/C Booked A/C Booked - - FALA 03:00 Z FVRG 05:05 Z - - F…" at bounding box center [679, 312] width 1059 height 533
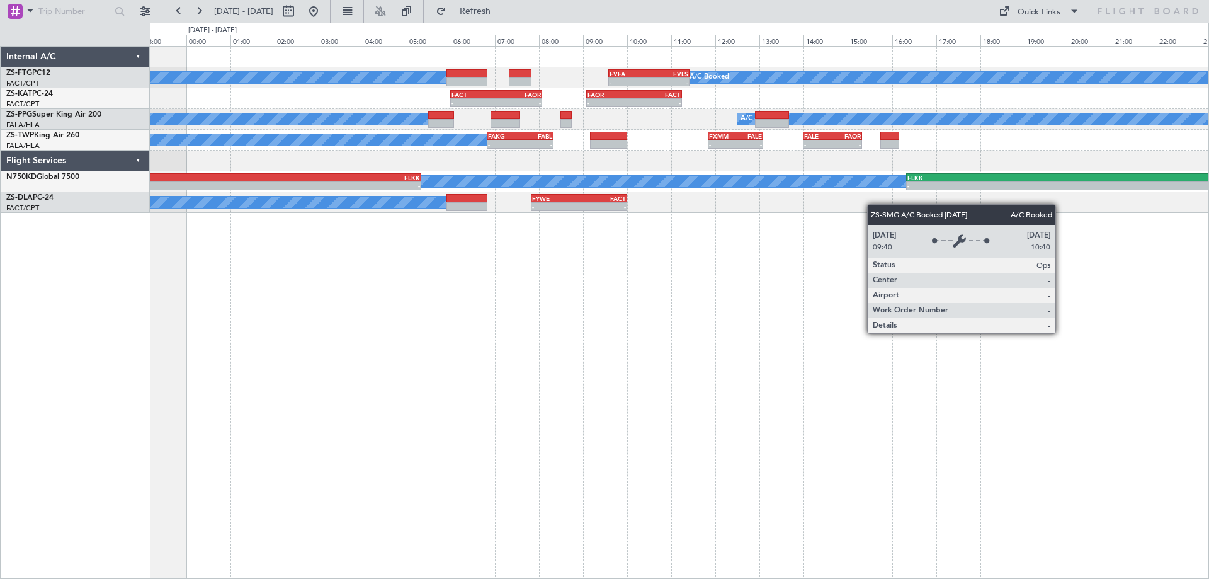
click at [951, 457] on div "A/C Booked A/C Booked - - FVFA 09:35 Z FVLS 11:25 Z - - FACT 06:00 Z FAOR 08:05…" at bounding box center [679, 312] width 1059 height 533
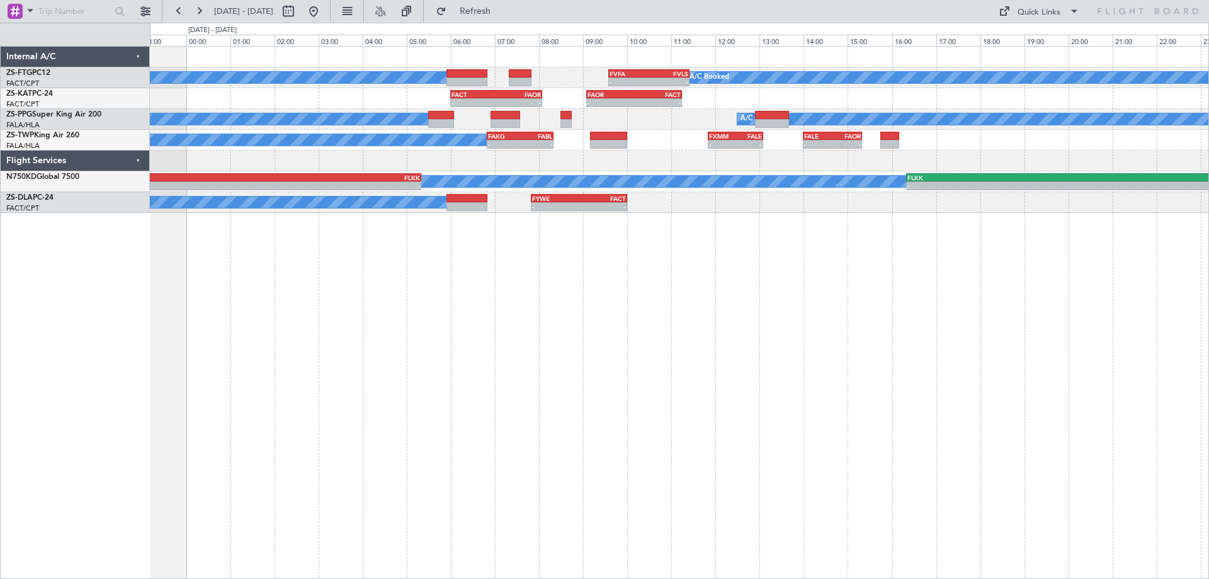
click at [434, 362] on div "A/C Booked A/C Booked - - FVFA 09:35 Z FVLS 11:25 Z - - FACT 06:00 Z FAOR 08:05…" at bounding box center [679, 312] width 1059 height 533
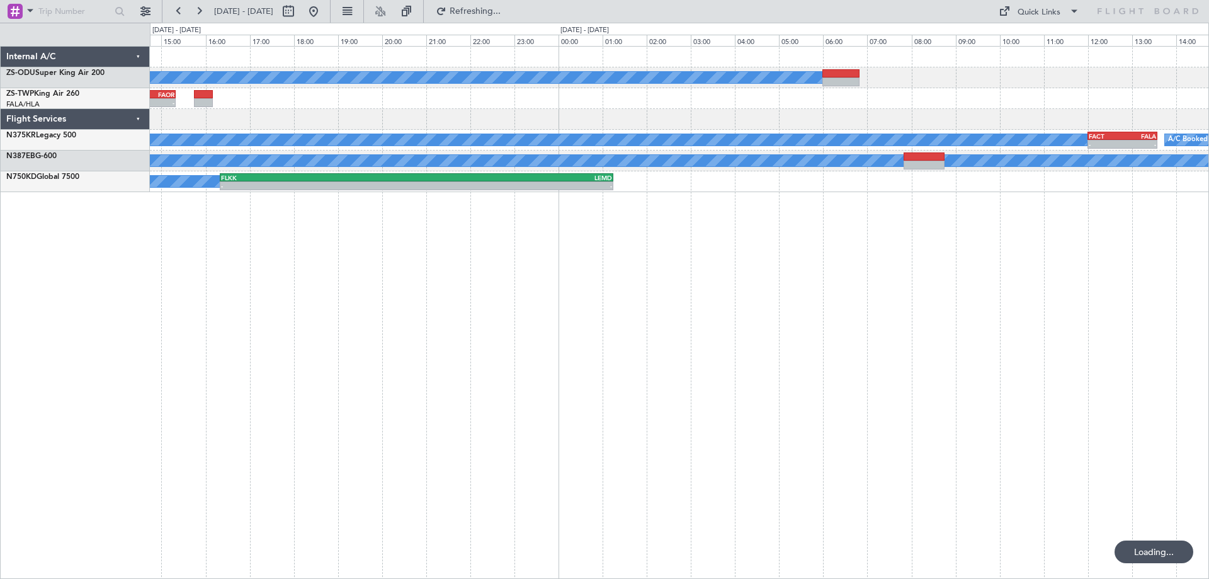
click at [513, 385] on div "A/C Booked - - FALE 14:00 Z FAOR 15:20 Z - - FXMM 11:50 Z FALE 13:05 Z A/C Book…" at bounding box center [679, 312] width 1059 height 533
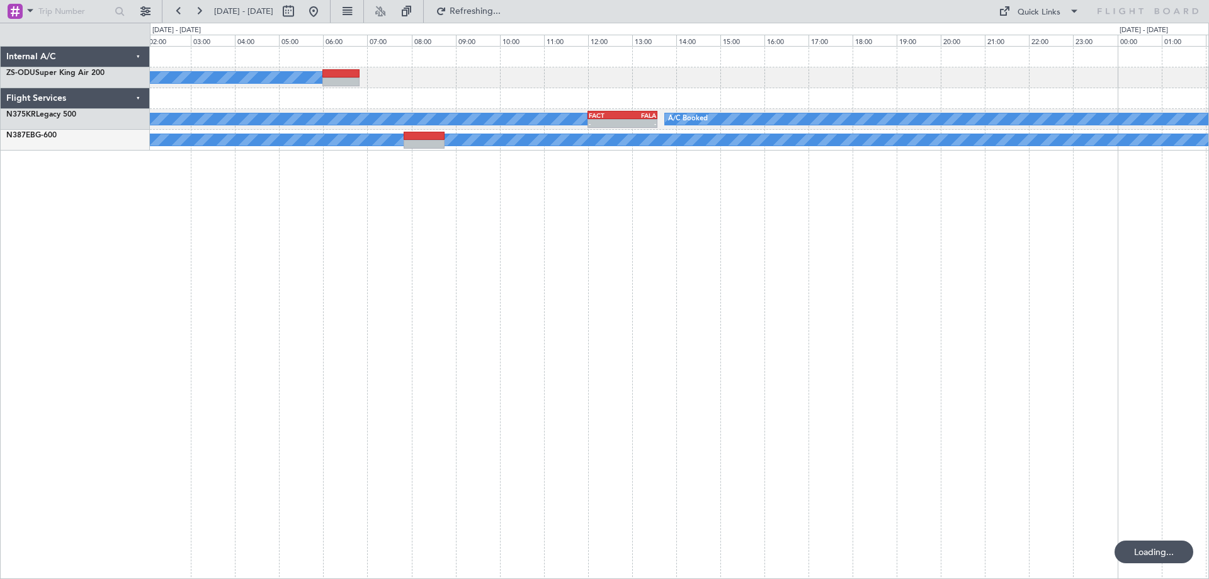
click at [422, 390] on div "A/C Booked A/C Booked A/C Booked - - FACT 12:00 Z FALA 13:35 Z A/C Booked - - H…" at bounding box center [679, 312] width 1059 height 533
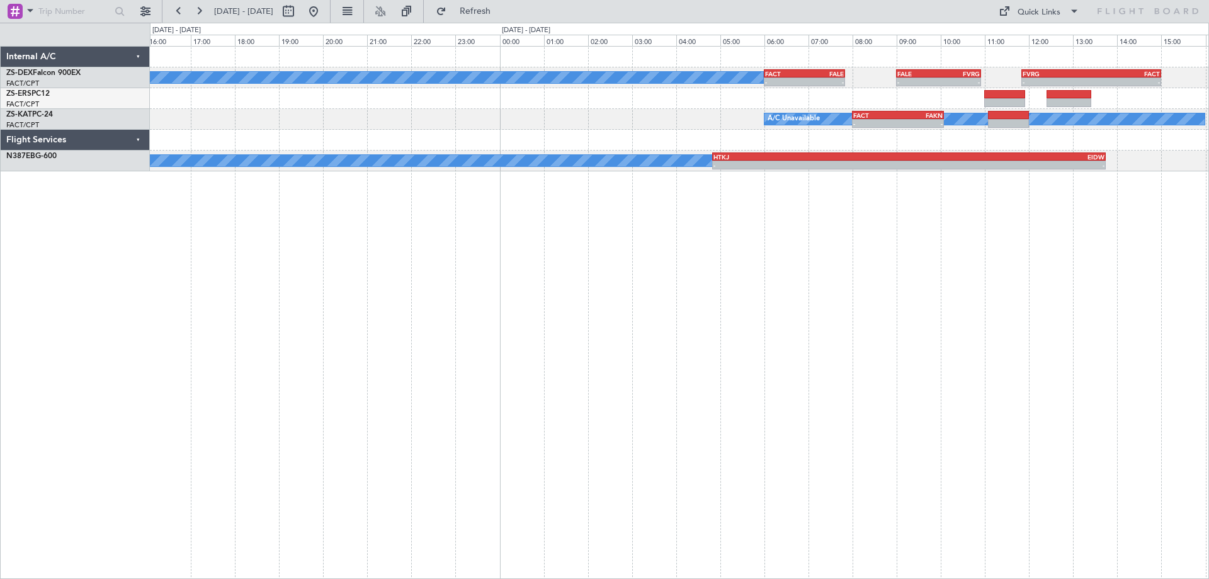
click at [812, 429] on div "A/C Booked - - FACT 06:00 Z FALE 07:50 Z - - FALE 09:00 Z FVRG 10:55 Z - - FVRG…" at bounding box center [679, 312] width 1059 height 533
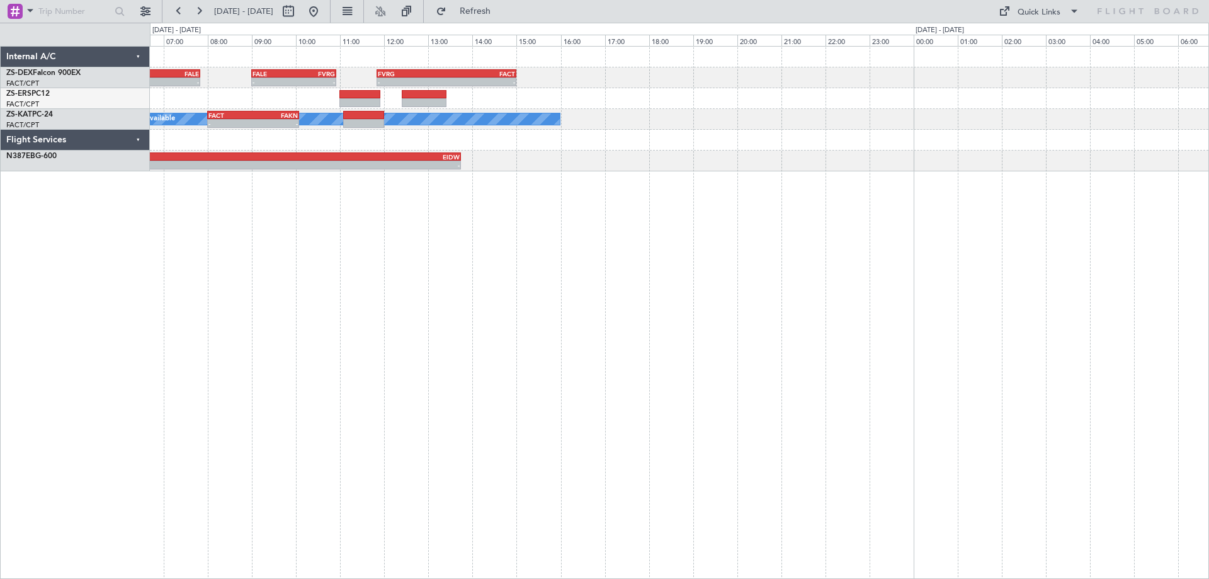
click at [186, 402] on div "- - FACT 06:00 Z FALE 07:50 Z - - FALE 09:00 Z FVRG 10:55 Z - - FVRG 11:50 Z FA…" at bounding box center [679, 312] width 1059 height 533
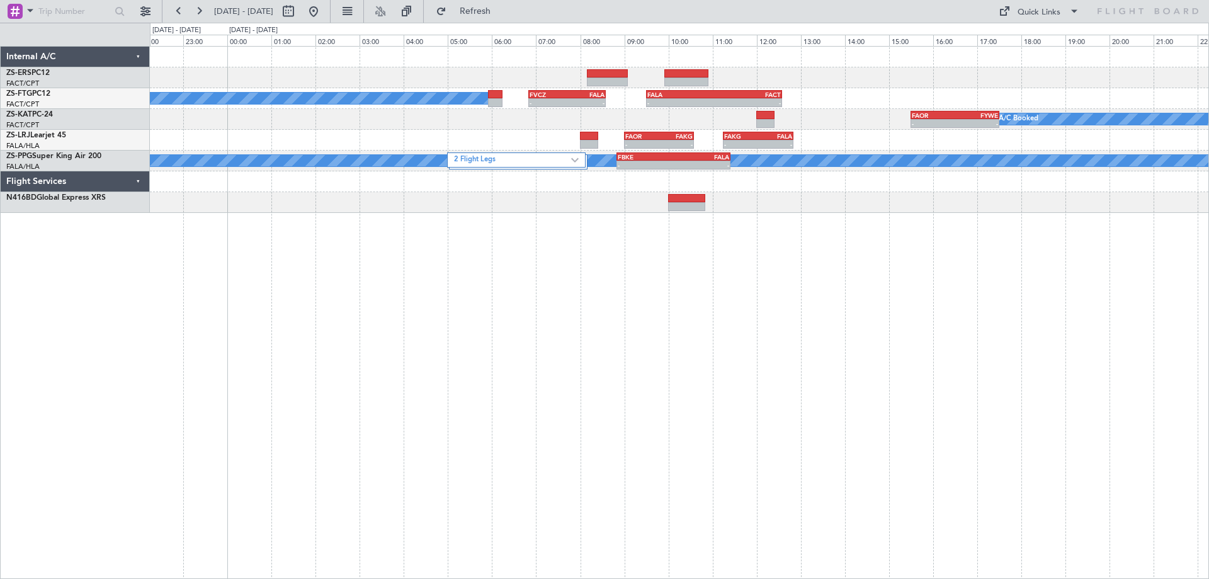
click at [817, 441] on div "A/C Booked - - FVCZ 06:50 Z FALA 08:35 Z - - FALA 09:30 Z FACT 12:35 Z - - FAOR…" at bounding box center [679, 312] width 1059 height 533
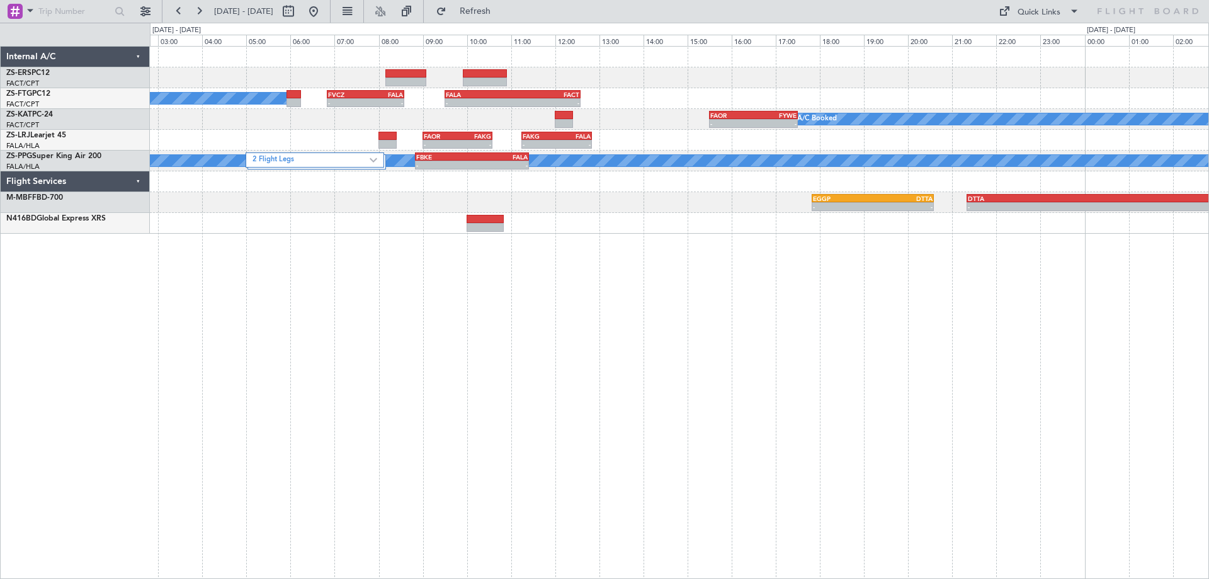
click at [234, 360] on div "A/C Booked - - FVCZ 06:50 Z FALA 08:35 Z - - FALA 09:30 Z FACT 12:35 Z - - FAOR…" at bounding box center [679, 312] width 1059 height 533
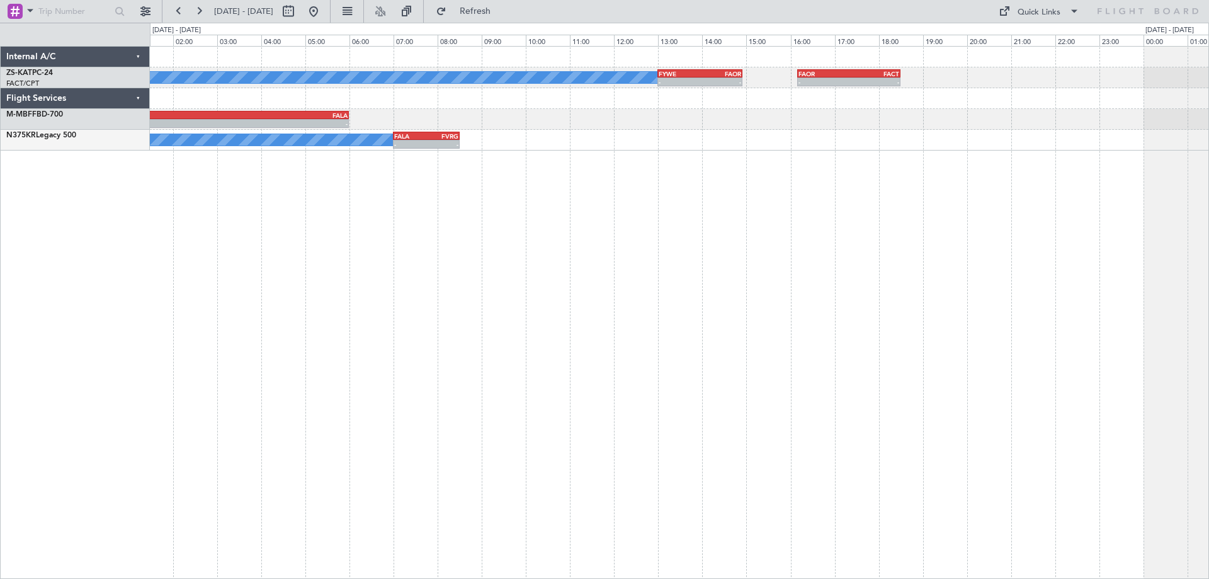
click at [610, 365] on div "A/C Booked - - FYWE 13:00 Z FAOR 14:55 Z - - FAOR 16:10 Z FACT 18:30 Z - - DTTA…" at bounding box center [679, 312] width 1059 height 533
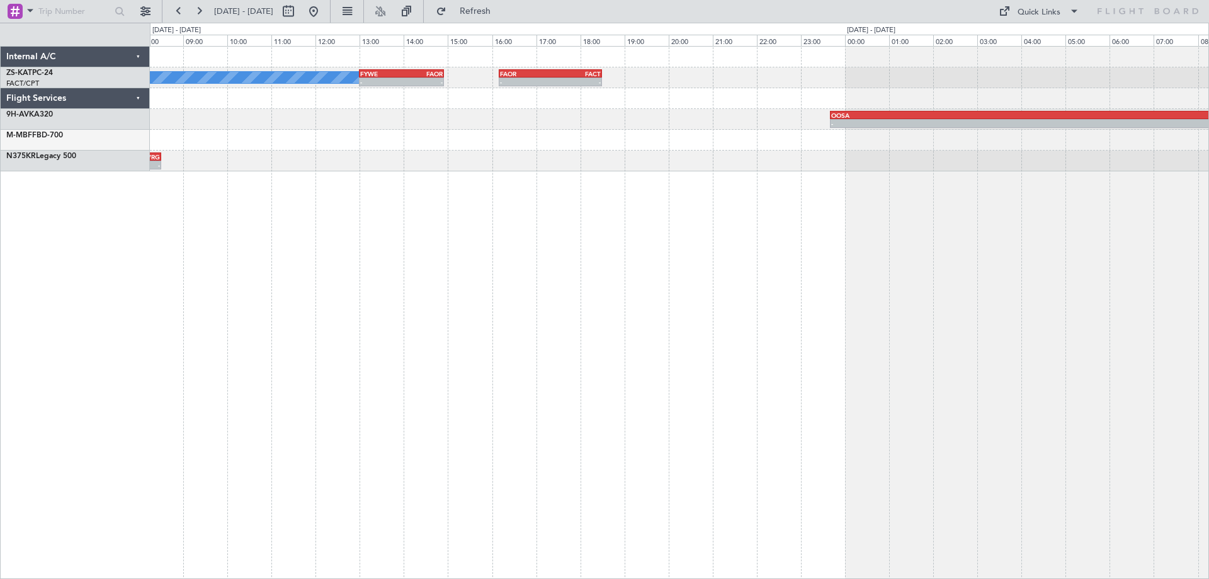
click at [693, 431] on div "A/C Booked - - FYWE 13:00 Z FAOR 14:55 Z - - FAOR 16:10 Z FACT 18:30 Z - - OOSA…" at bounding box center [679, 312] width 1059 height 533
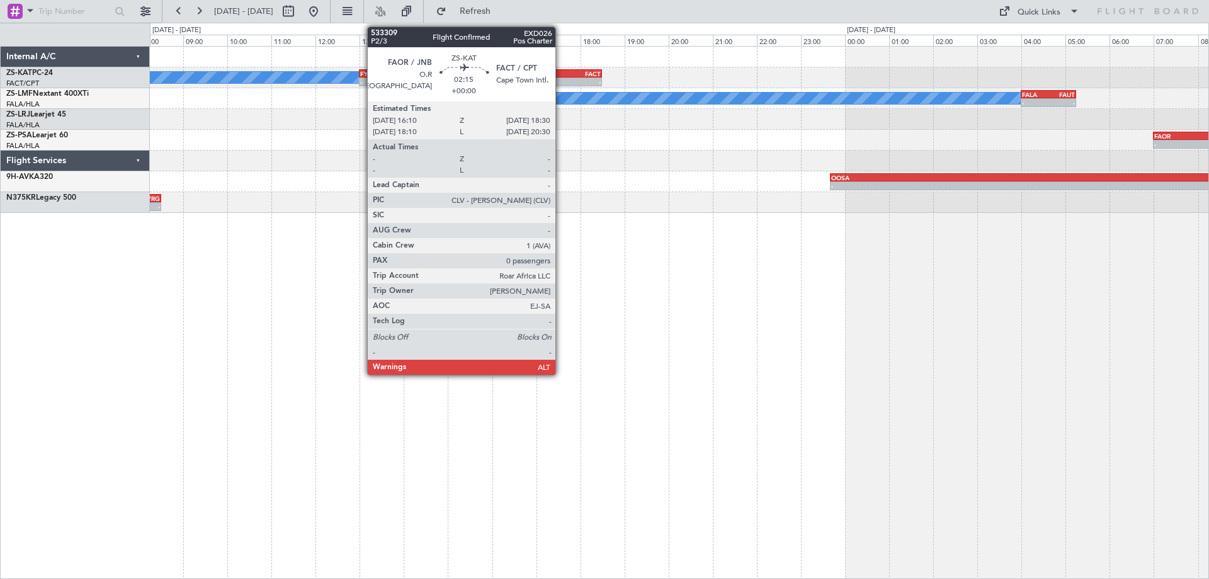
click at [561, 74] on div "FACT" at bounding box center [575, 74] width 50 height 8
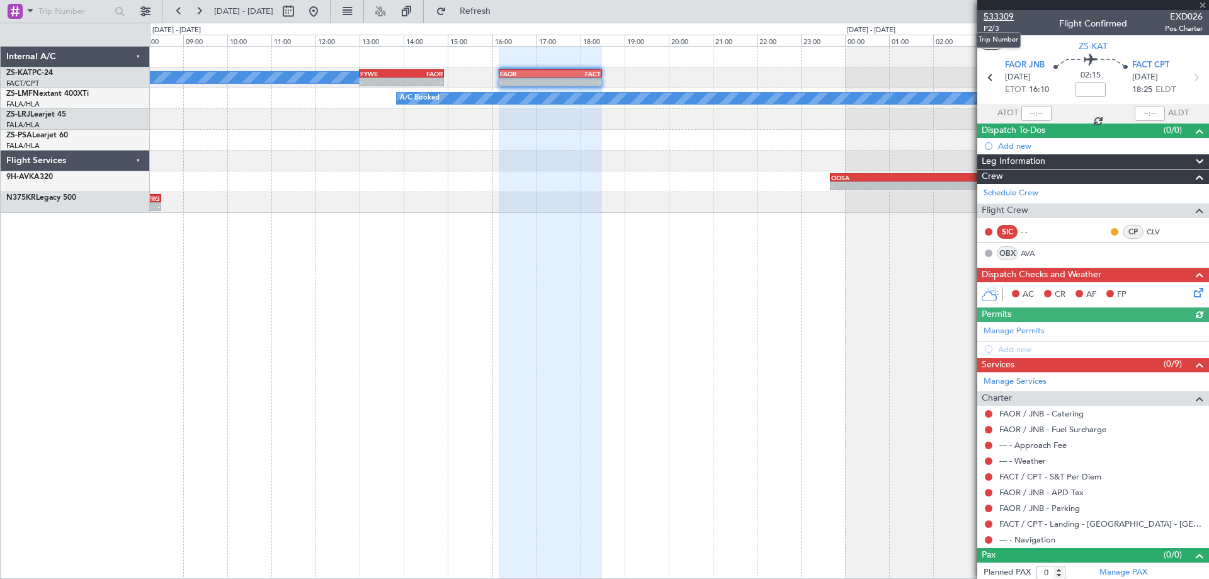
click at [1008, 18] on span "533309" at bounding box center [999, 16] width 30 height 13
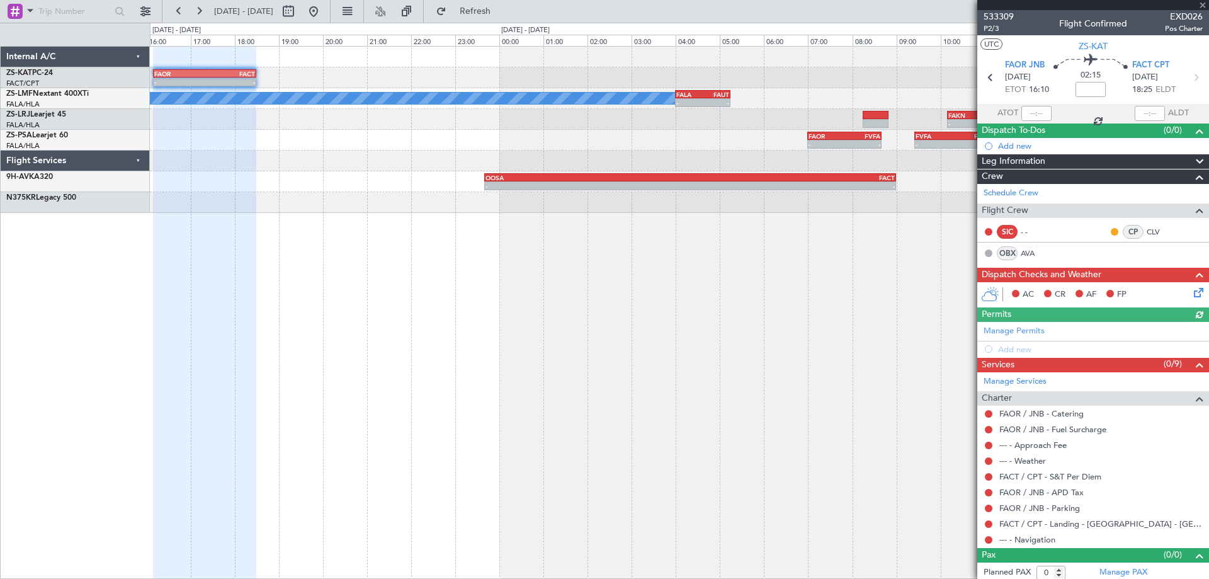
click at [470, 344] on div "- - FAOR 16:10 Z FACT 18:30 Z - - FYWE 13:00 Z FAOR 14:55 Z A/C Booked A/C Book…" at bounding box center [679, 312] width 1059 height 533
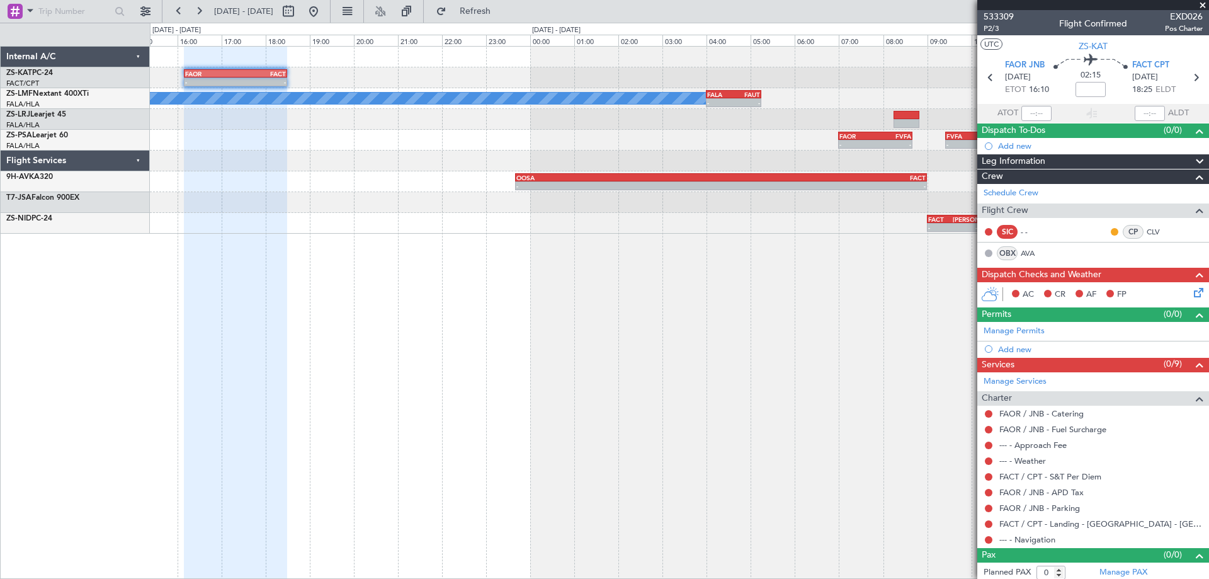
click at [917, 298] on div "- - FAOR 16:10 Z FACT 18:30 Z - - FYWE 13:00 Z FAOR 14:55 Z A/C Booked A/C Book…" at bounding box center [679, 312] width 1059 height 533
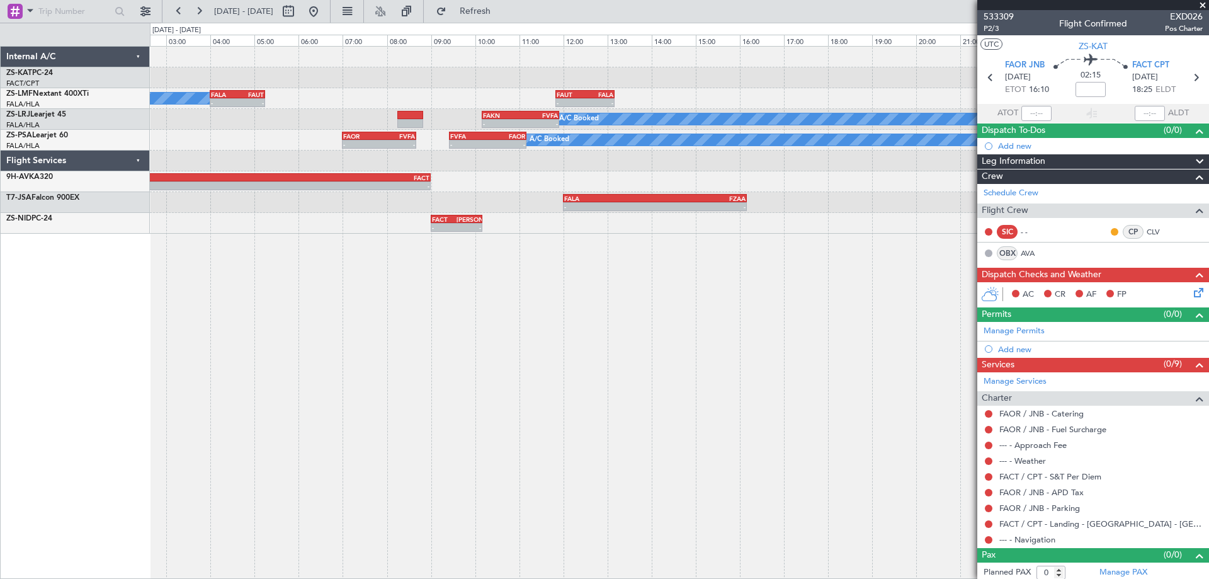
click at [395, 346] on div "A/C Booked - - FALA 04:00 Z FAUT 05:15 Z - - FAUT 11:50 Z FALA 13:10 Z A/C Book…" at bounding box center [679, 312] width 1059 height 533
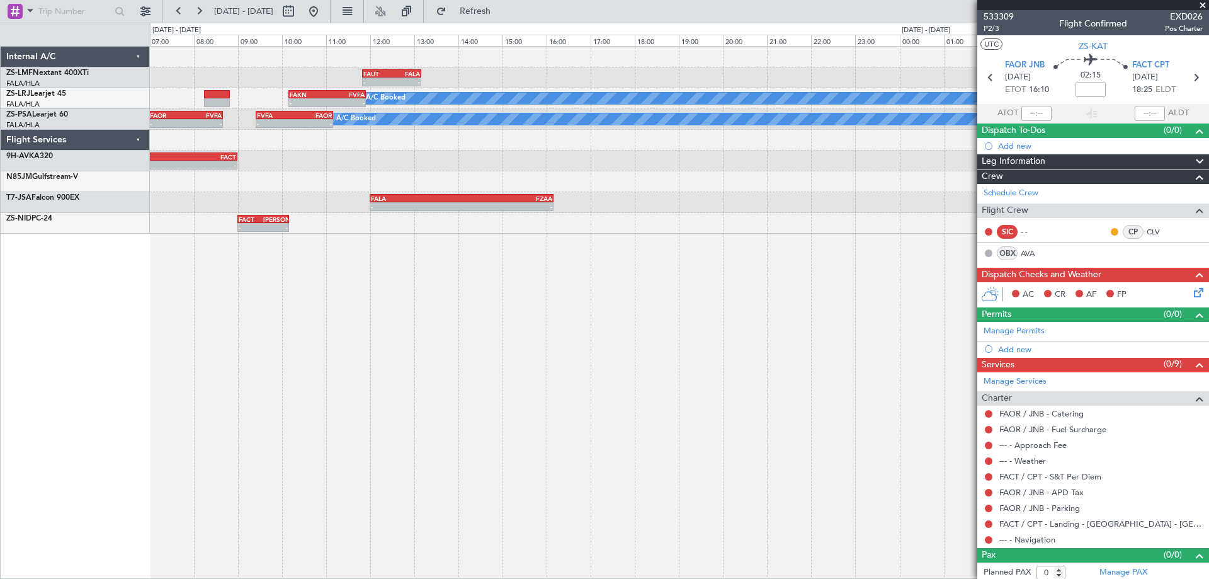
click at [495, 385] on div "- - FAUT 11:50 Z FALA 13:10 Z FALA 04:00 Z FAUT 05:15 Z - - A/C Booked A/C Book…" at bounding box center [679, 312] width 1059 height 533
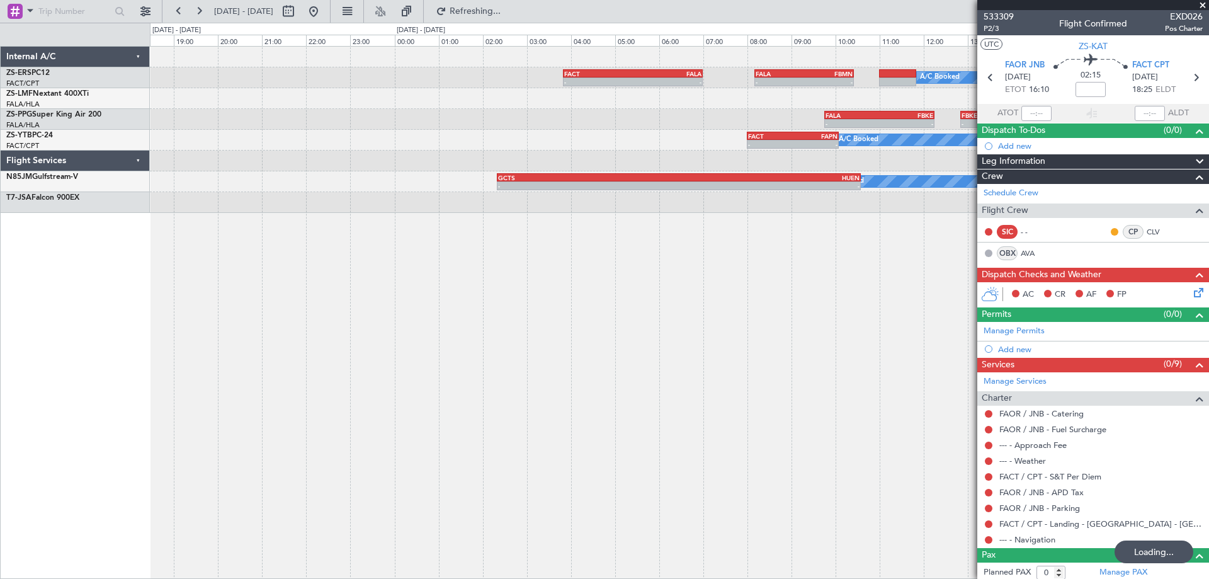
click at [583, 390] on div "A/C Booked - - FACT 03:50 Z FALA 07:00 Z - - FALA 08:10 Z FBMN 10:25 Z - - FAUT…" at bounding box center [679, 312] width 1059 height 533
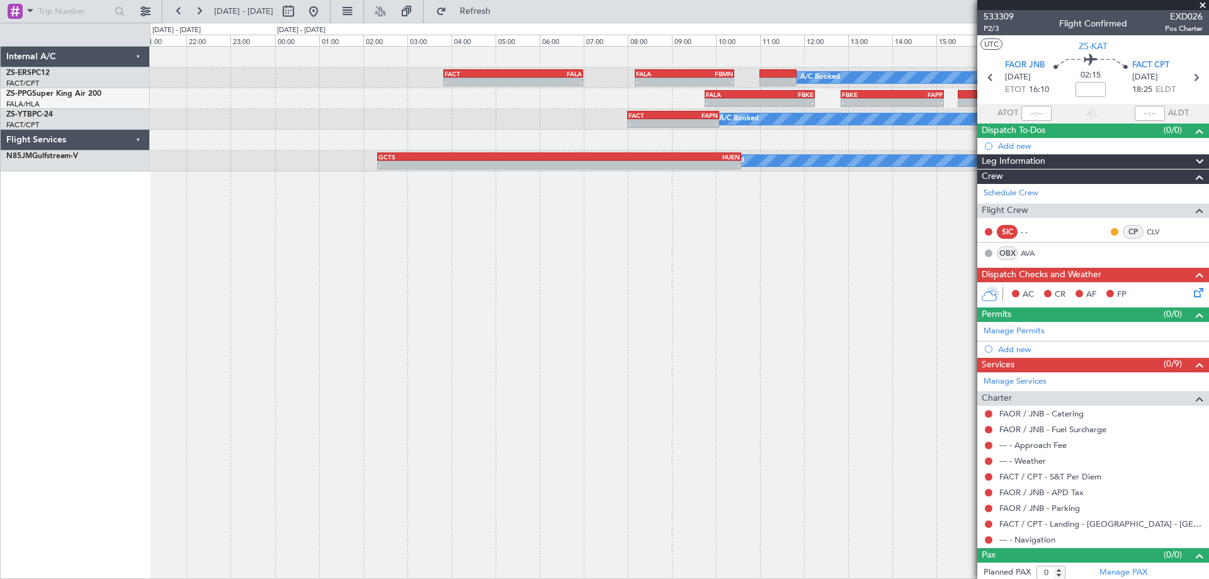
click at [329, 269] on div "A/C Booked - - FACT 03:50 Z FALA 07:00 Z - - FALA 08:10 Z FBMN 10:25 Z - - FALA…" at bounding box center [679, 312] width 1059 height 533
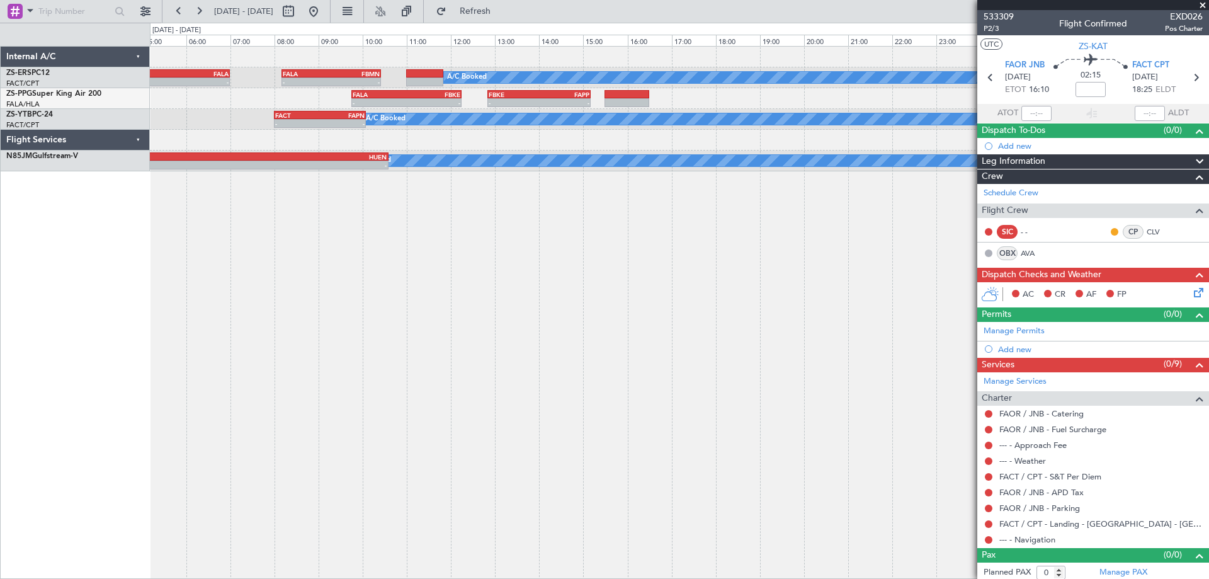
click at [873, 303] on div "A/C Booked - - FACT 03:50 Z FALA 07:00 Z - - FALA 08:10 Z FBMN 10:25 Z - - FALA…" at bounding box center [679, 312] width 1059 height 533
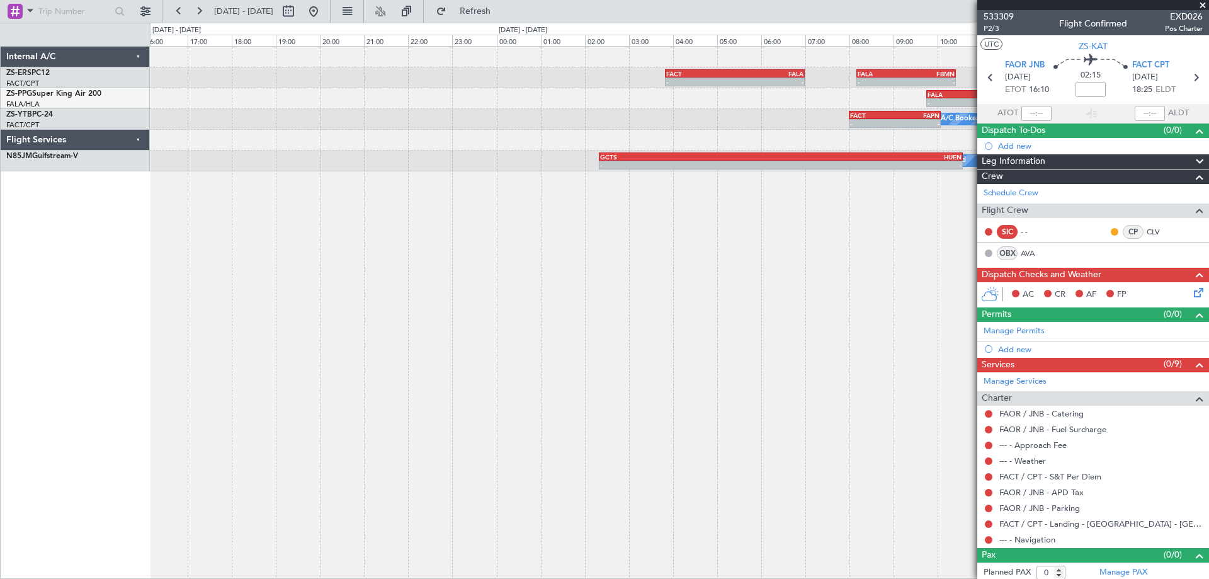
click at [870, 314] on div "A/C Booked - - FACT 03:50 Z FALA 07:00 Z - - FALA 08:10 Z FBMN 10:25 Z - - FALA…" at bounding box center [679, 312] width 1059 height 533
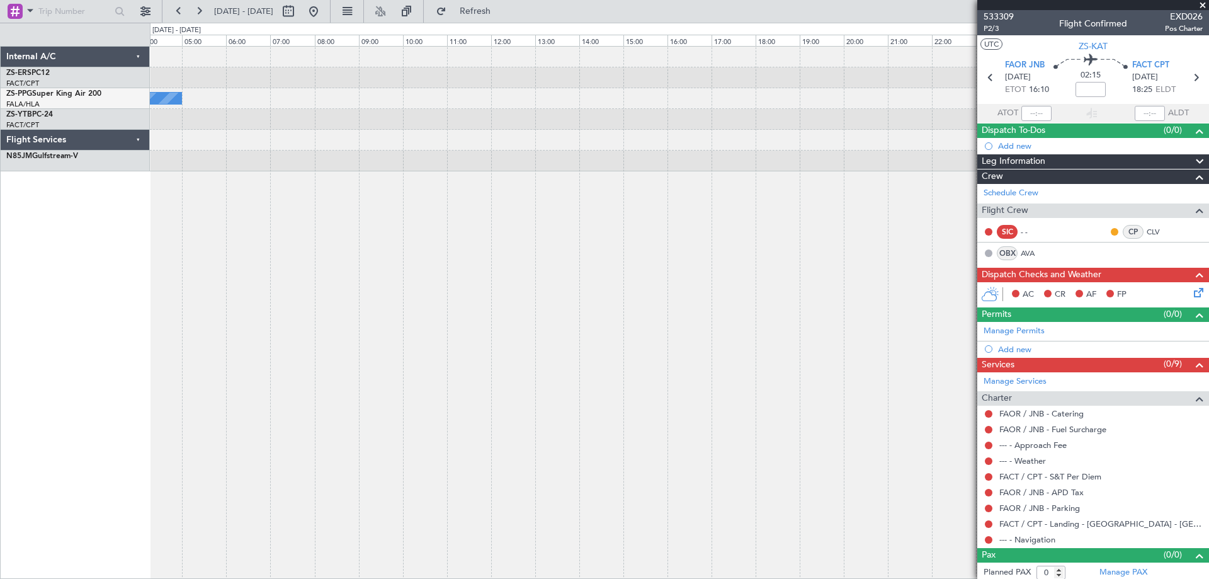
click at [739, 317] on div "- - FACT 03:50 Z FALA 07:00 Z - - FALA 08:10 Z FBMN 10:25 Z A/C Booked - - FALA…" at bounding box center [679, 312] width 1059 height 533
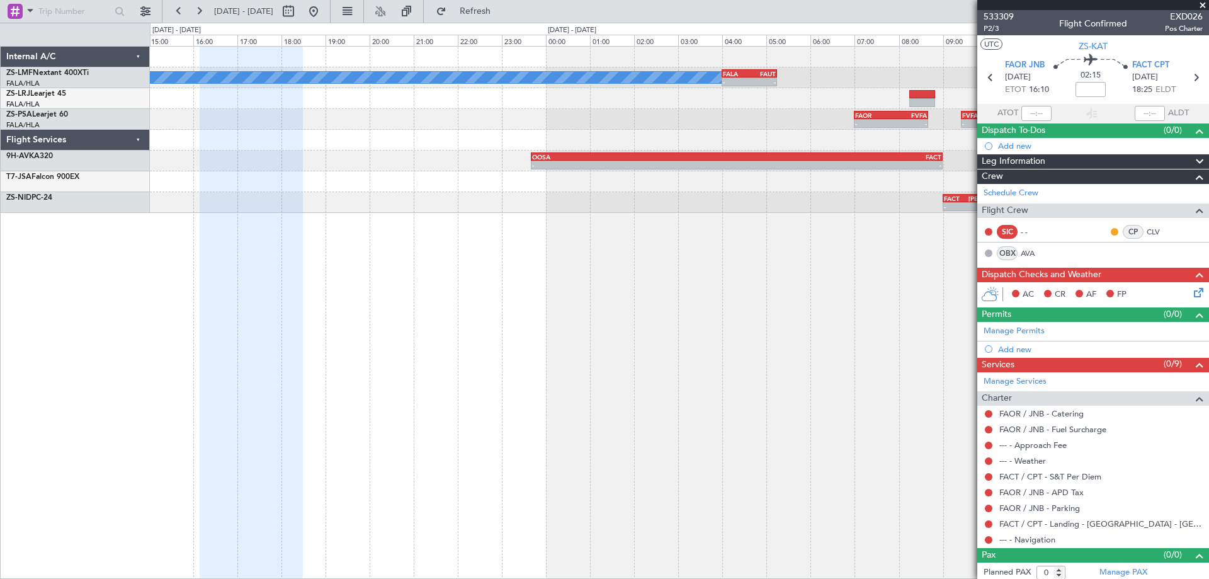
click at [919, 353] on div "A/C Booked - - FALA 04:00 Z FAUT 05:15 Z - - FAUT 11:50 Z FALA 13:10 Z A/C Book…" at bounding box center [679, 312] width 1059 height 533
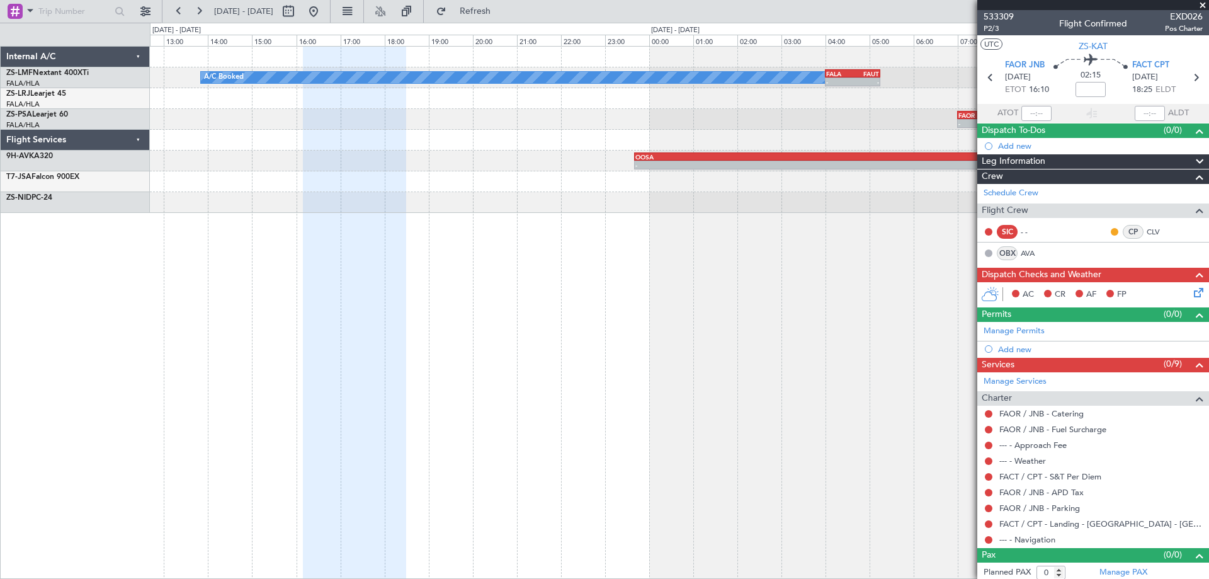
click at [871, 353] on div "A/C Booked - - FALA 04:00 Z FAUT 05:15 Z - - FAUT 11:50 Z FALA 13:10 Z A/C Book…" at bounding box center [679, 312] width 1059 height 533
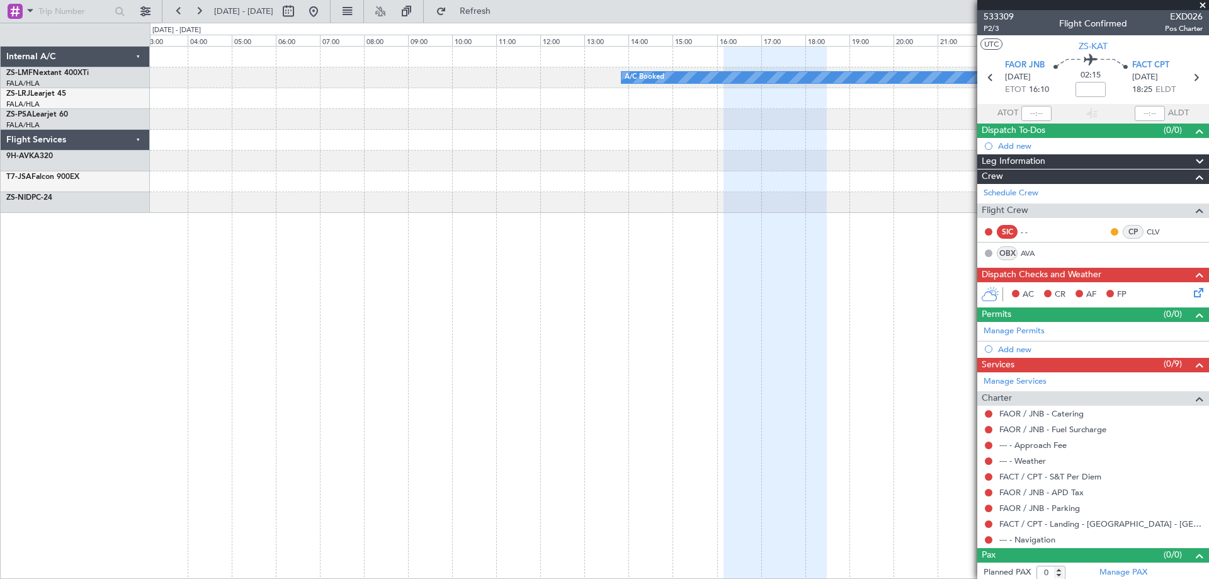
click at [727, 370] on div "A/C Booked - - FALA 04:00 Z FAUT 05:15 Z FAOR 07:00 Z FVFA 08:40 Z - - - - OOSA…" at bounding box center [679, 312] width 1059 height 533
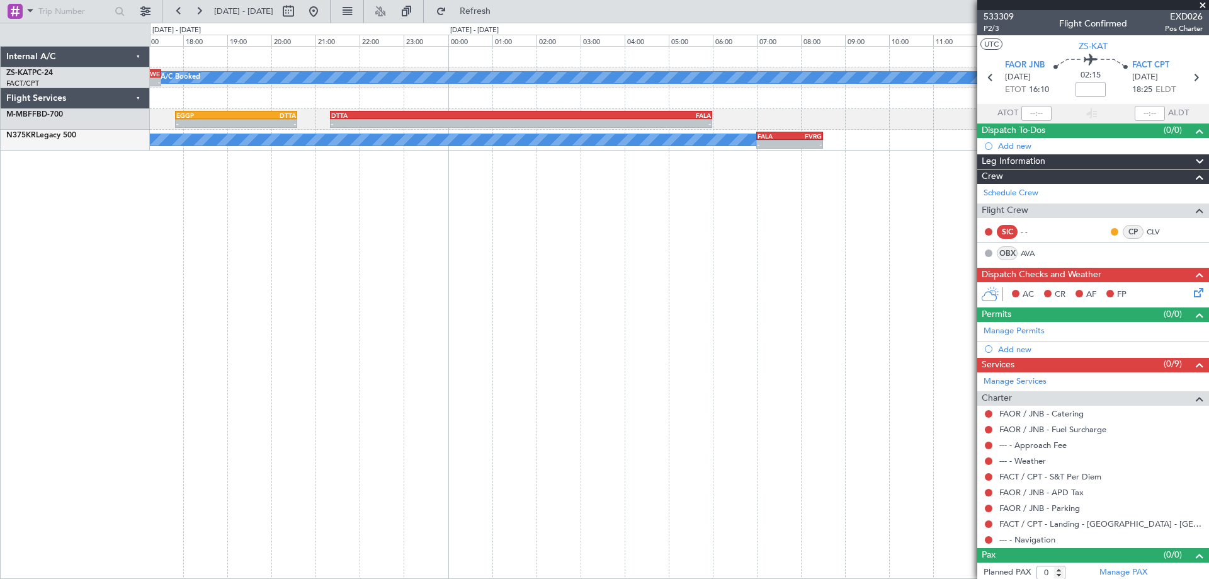
click at [793, 364] on div "A/C Booked - - FYWE 13:00 Z FAOR 14:55 Z - - FAOR 16:10 Z FACT 18:30 Z - - FAOR…" at bounding box center [679, 312] width 1059 height 533
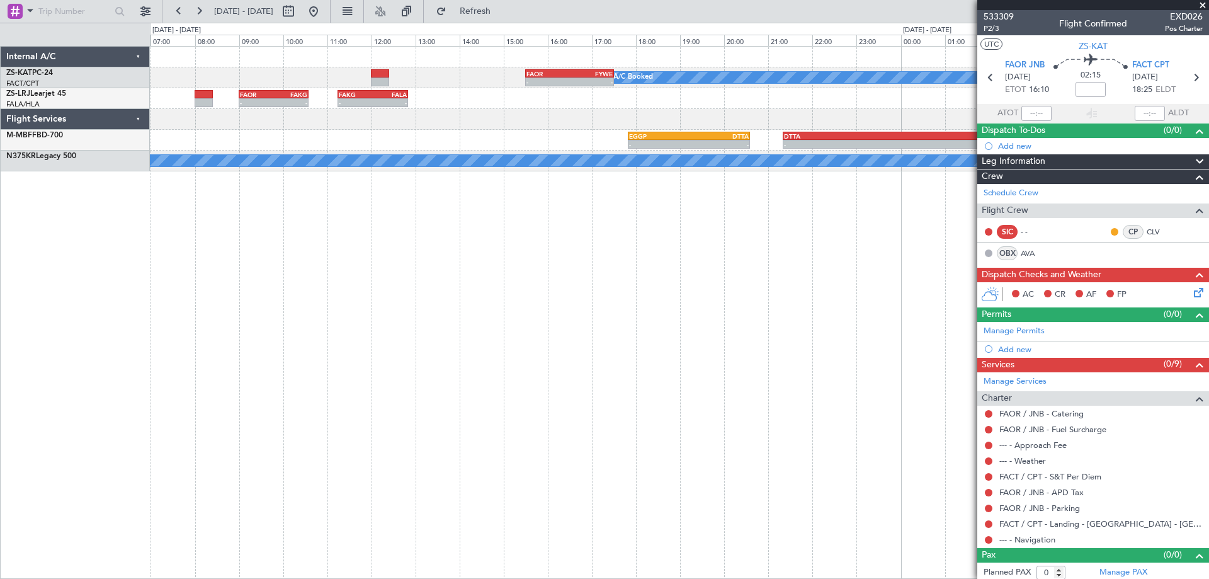
click at [652, 390] on div "A/C Booked - - FAOR 15:30 Z FYWE 17:30 Z - - FAKG 11:15 Z FALA 12:50 Z - - FAOR…" at bounding box center [679, 312] width 1059 height 533
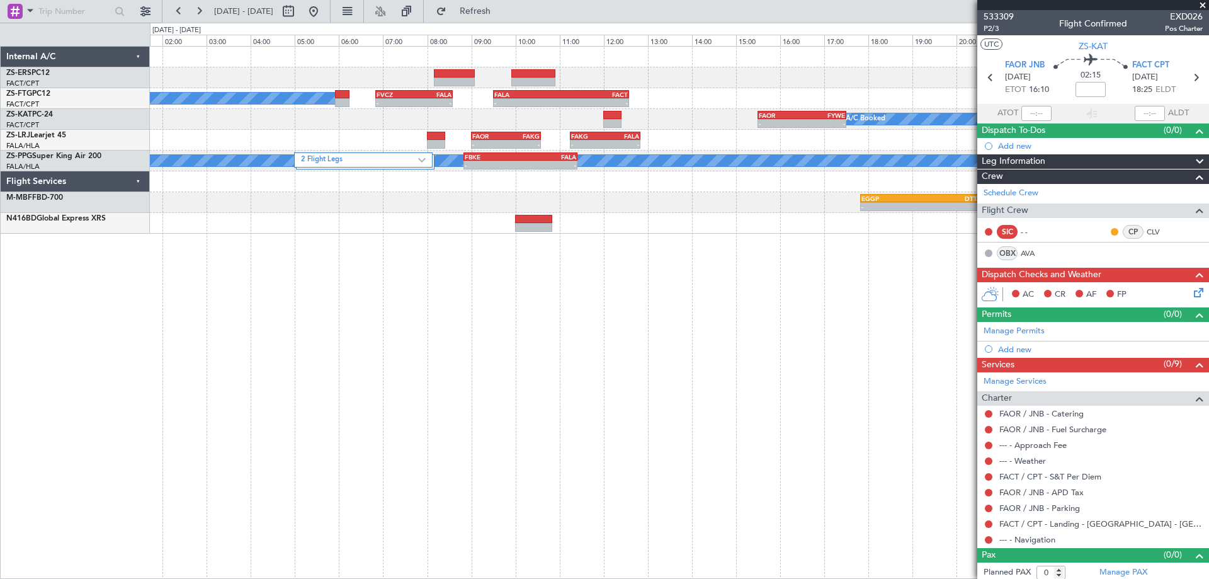
click at [648, 412] on div "- - FVCZ 06:50 Z FALA 08:35 Z - - FALA 09:30 Z FACT 12:35 Z A/C Booked A/C Book…" at bounding box center [679, 312] width 1059 height 533
click at [324, 15] on button at bounding box center [314, 11] width 20 height 20
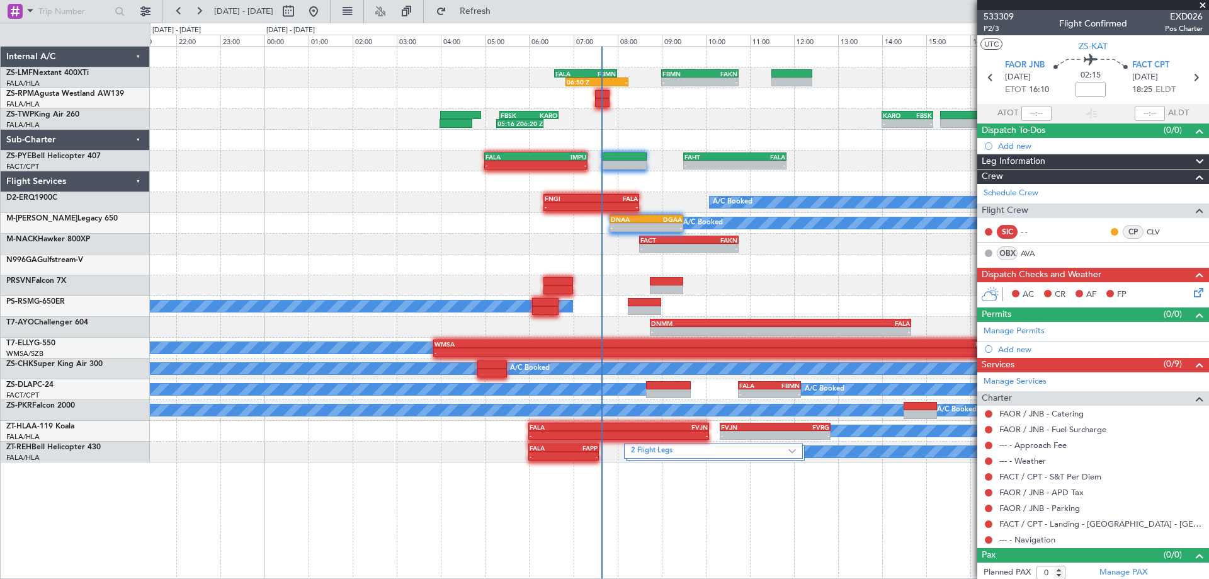
click at [720, 122] on div "05:16 Z 06:20 Z FBSK 05:20 Z KARO 06:40 Z - - KARO 14:00 Z FBSK 15:10 Z" at bounding box center [679, 119] width 1059 height 21
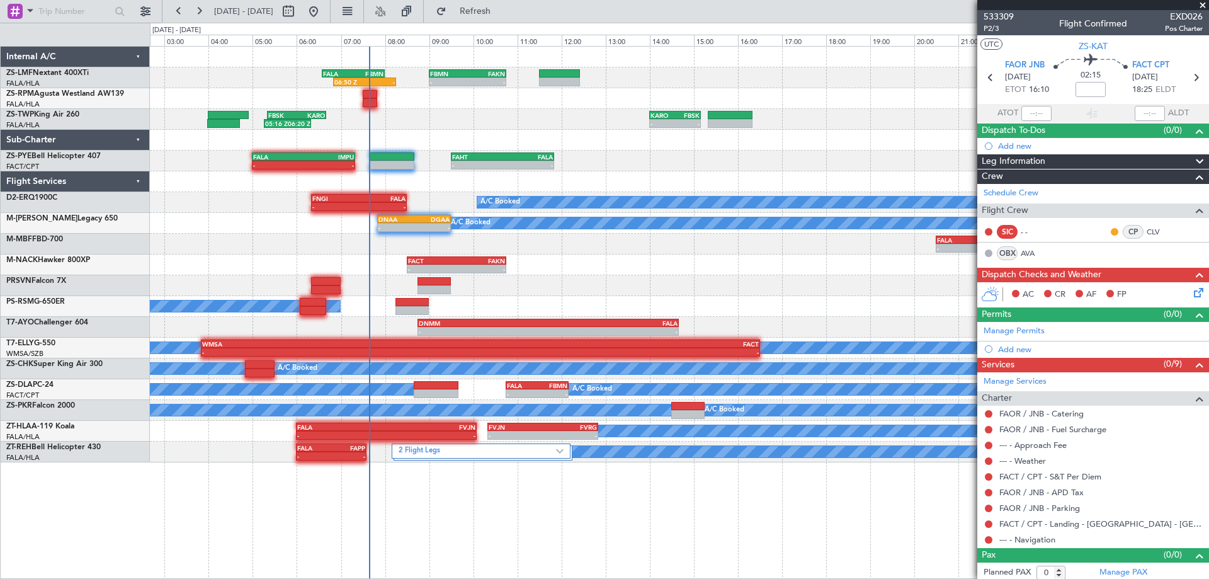
click at [635, 172] on div "06:50 Z - FALA 06:35 Z FBMN 08:00 Z - - FBMN 09:00 Z FAKN 10:45 Z 05:16 Z 06:20…" at bounding box center [679, 255] width 1059 height 416
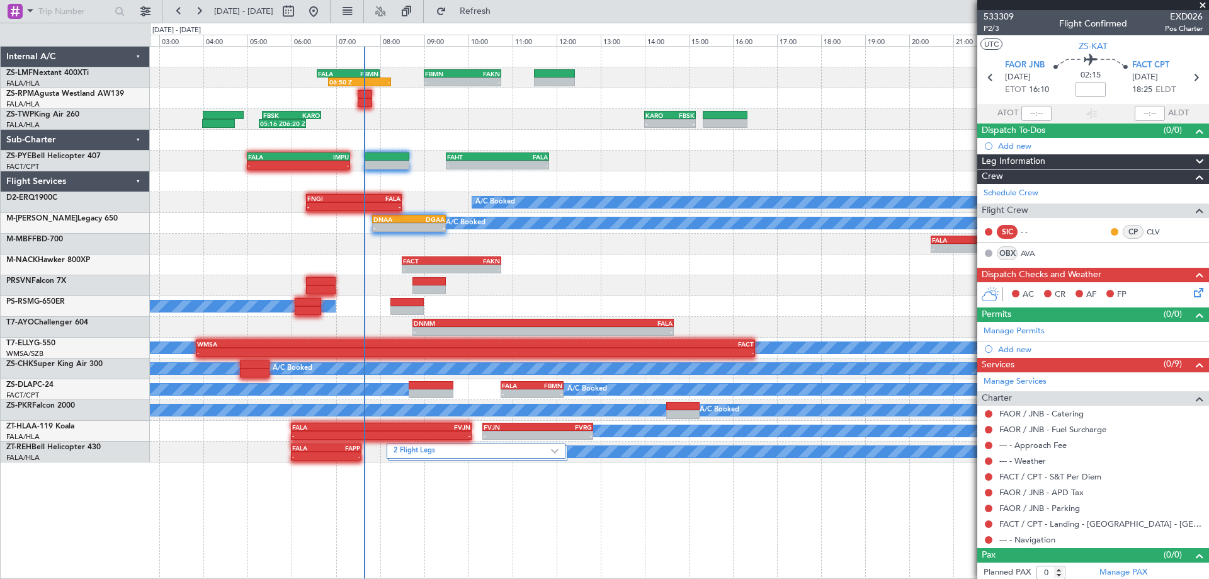
click at [361, 188] on div "06:50 Z - FALA 06:35 Z FBMN 08:00 Z - - FBMN 09:00 Z FAKN 10:45 Z 05:16 Z 06:20…" at bounding box center [679, 255] width 1059 height 416
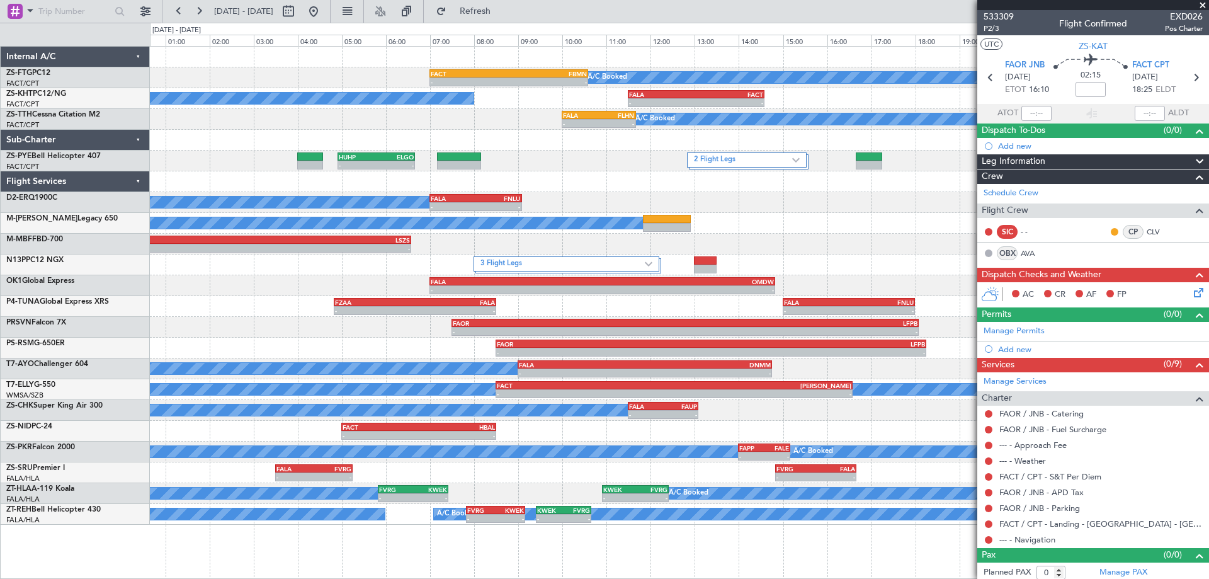
click at [653, 193] on div "A/C Booked - - FACT 07:00 Z FBMN 10:35 Z A/C Booked - - FALA 11:30 Z FACT 14:35…" at bounding box center [679, 286] width 1059 height 478
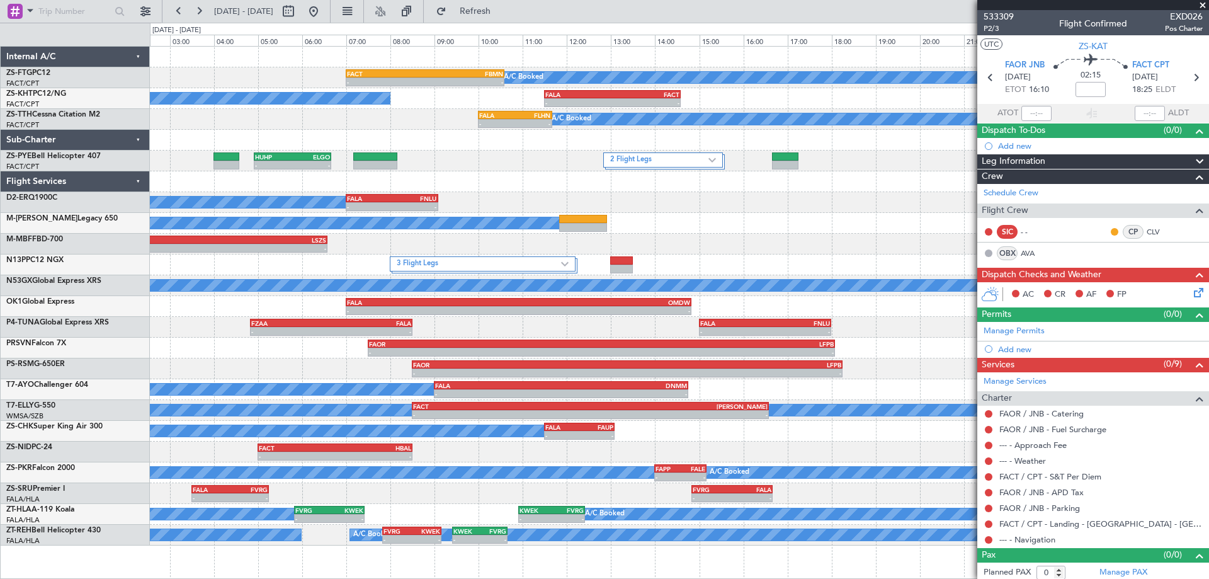
click at [768, 241] on div "- - FALA 20:30 Z LSZS 06:35 Z" at bounding box center [679, 244] width 1059 height 21
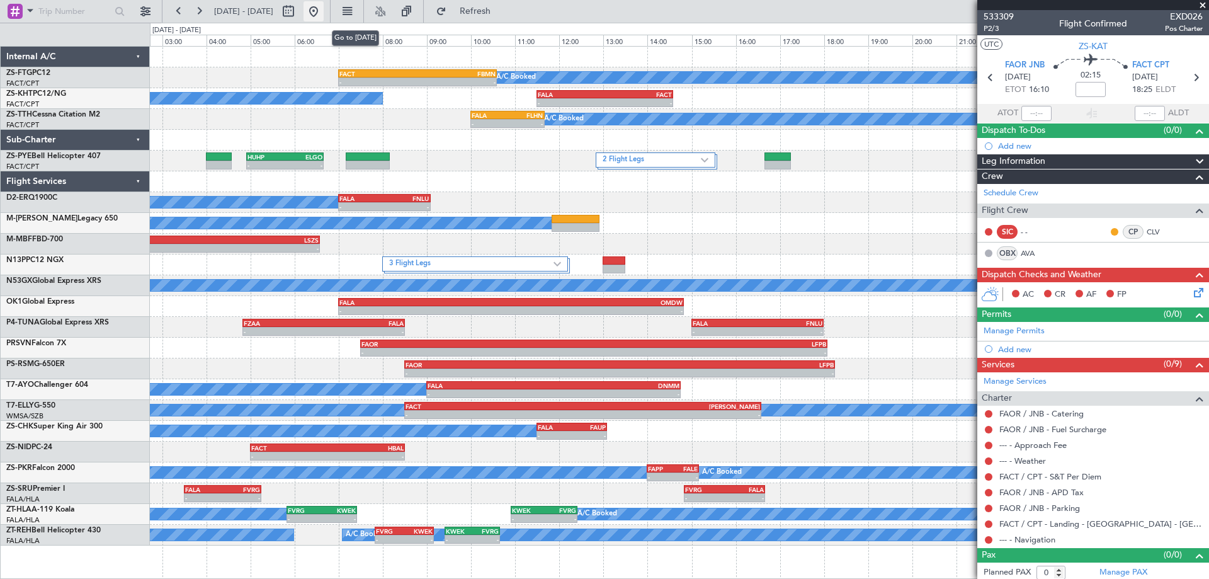
click at [324, 11] on button at bounding box center [314, 11] width 20 height 20
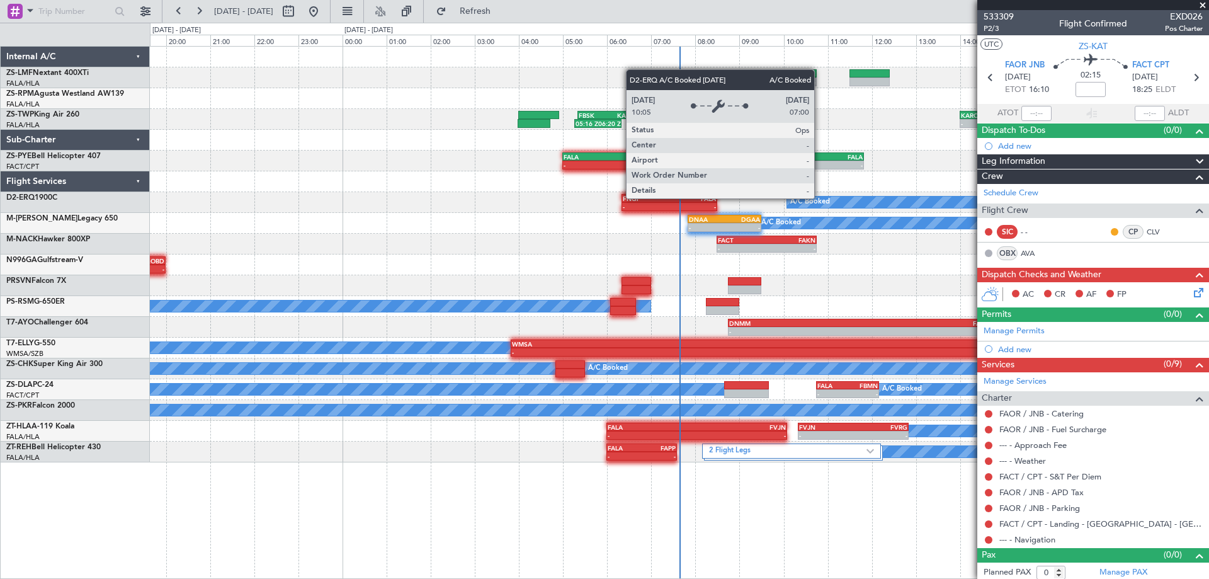
click at [0, 213] on div "06:50 Z - FALA 06:35 Z FBMN 08:00 Z - - FBMN 09:00 Z FAKN 10:45 Z KARO 14:00 Z …" at bounding box center [604, 301] width 1209 height 556
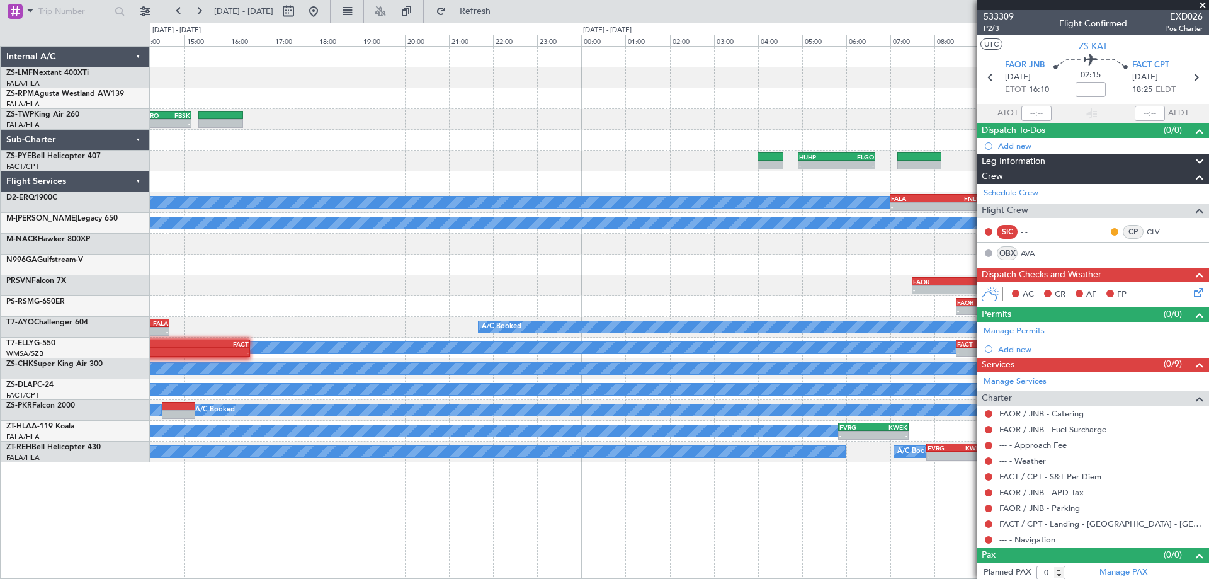
click at [65, 332] on div "FBMN 09:00 Z FAKN 10:45 Z - - 06:50 Z - KARO 14:00 Z FBSK 15:10 Z - - - - HUHP …" at bounding box center [604, 301] width 1209 height 556
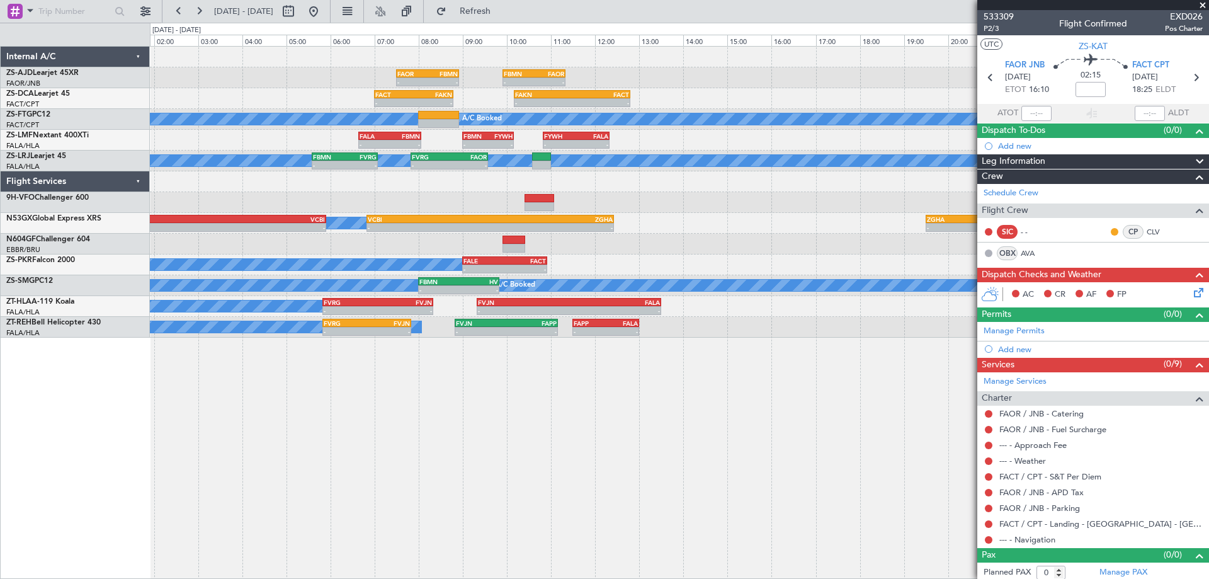
click at [343, 348] on div "- - FAOR 07:30 Z FBMN 08:55 Z FBMN 09:55 Z FAOR 11:20 Z - - - - FACT 07:00 Z FA…" at bounding box center [679, 312] width 1059 height 533
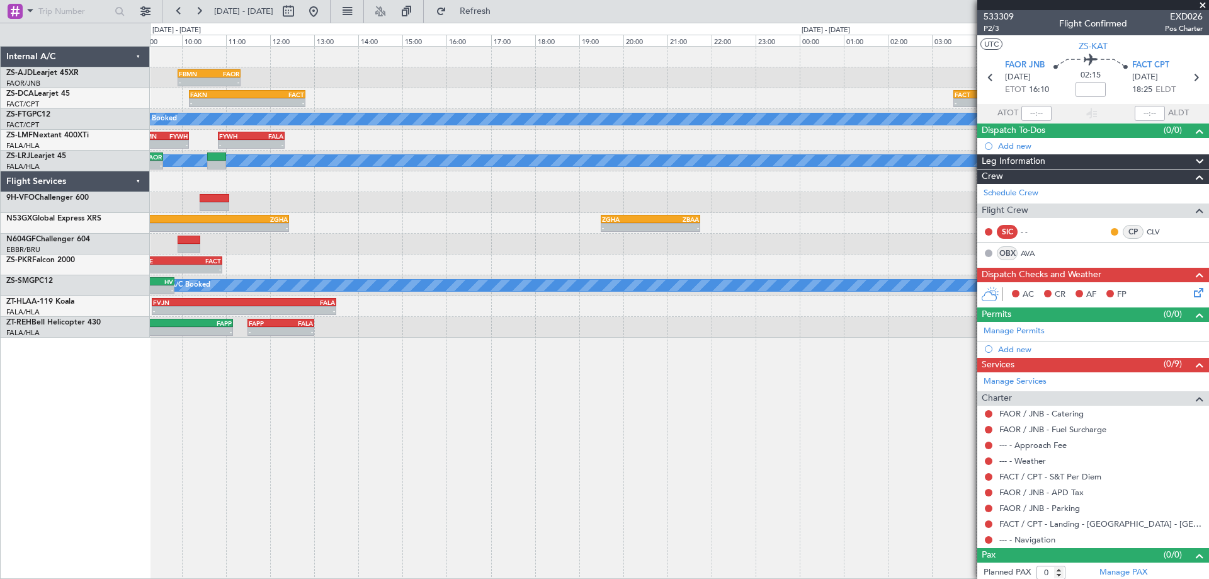
click at [387, 334] on div "FBMN 09:55 Z FAOR 11:20 Z - - FAOR 07:30 Z FBMN 08:55 Z - - - - FAKN 10:10 Z FA…" at bounding box center [679, 312] width 1059 height 533
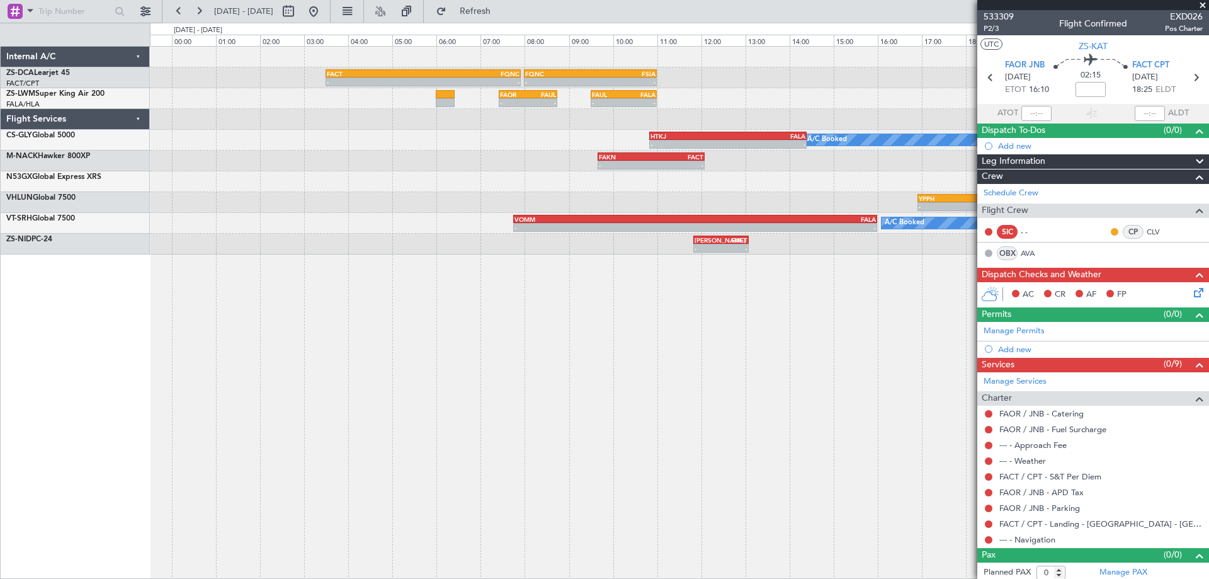
click at [407, 381] on div "FACT 03:30 Z FQNC 07:55 Z - - - - FQNC 08:00 Z FSIA 11:00 Z - - FAOR 07:25 Z FA…" at bounding box center [679, 312] width 1059 height 533
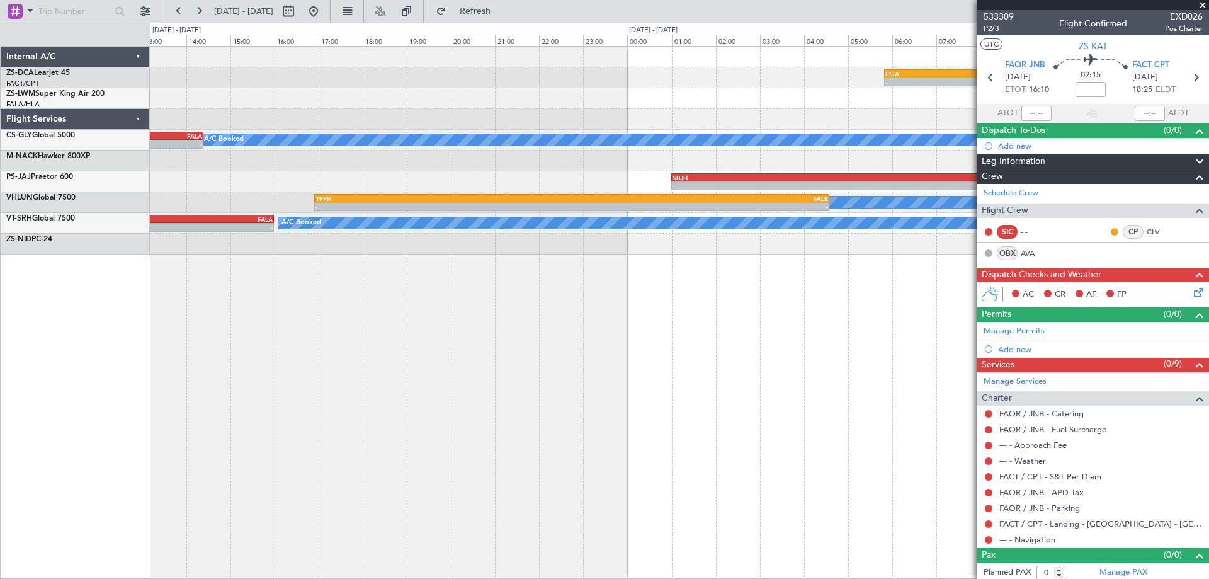
click at [361, 363] on div "- - FSIA 05:50 Z FQBR 10:05 Z - - FQBR 10:30 Z FACT 13:55 Z FQNC 08:00 Z FSIA 1…" at bounding box center [679, 312] width 1059 height 533
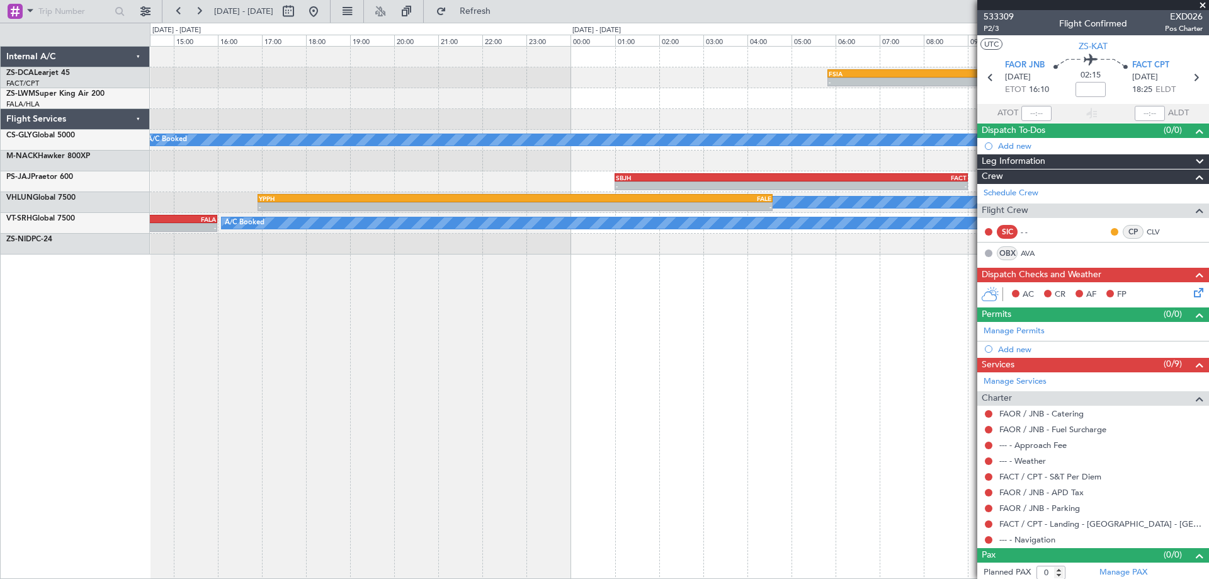
click at [539, 391] on div "- - FSIA 05:50 Z FQBR 10:05 Z - - FQBR 10:30 Z FACT 13:55 Z FQNC 08:00 Z FSIA 1…" at bounding box center [679, 312] width 1059 height 533
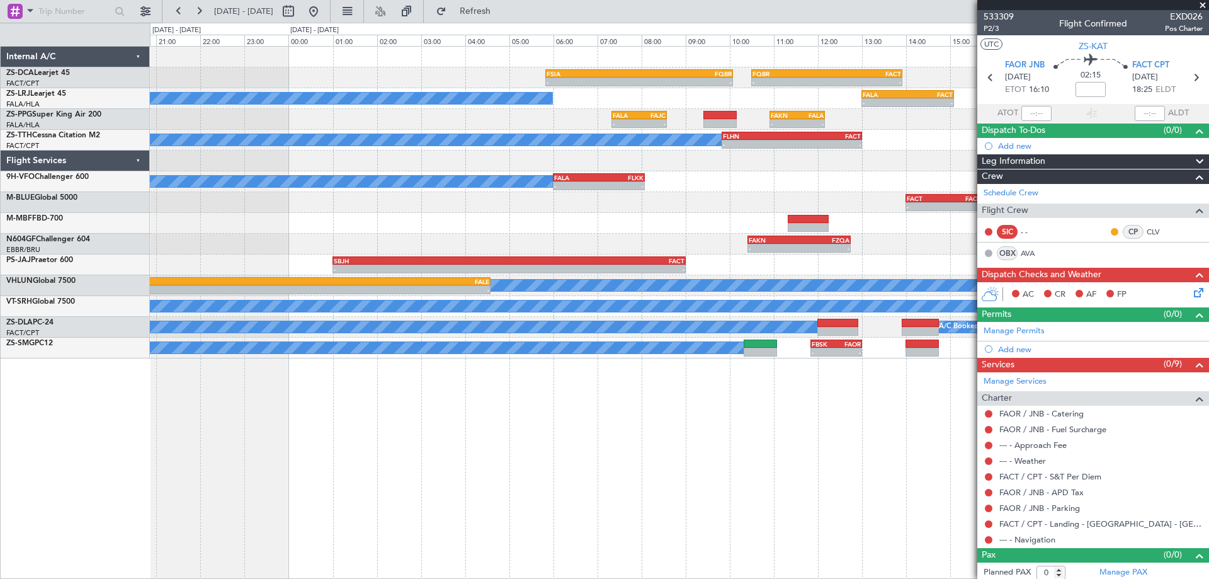
click at [312, 440] on div "- - FSIA 05:50 Z FQBR 10:05 Z - - FQBR 10:30 Z FACT 13:55 Z A/C Booked - - FALA…" at bounding box center [679, 312] width 1059 height 533
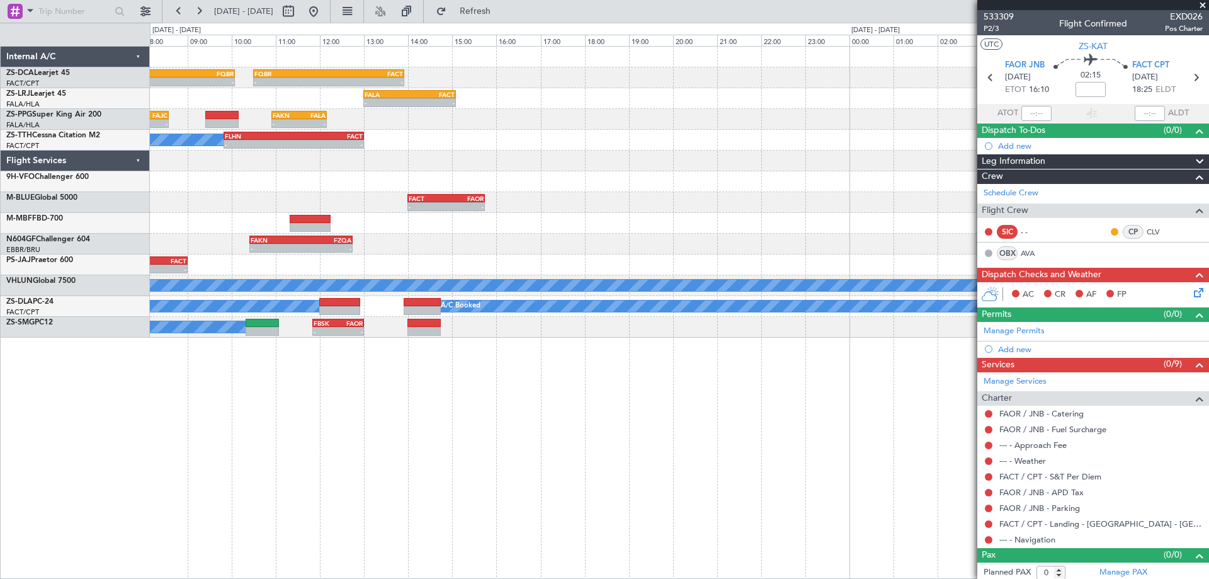
click at [347, 441] on div "- - FSIA 05:50 Z FQBR 10:05 Z - - FQBR 10:30 Z FACT 13:55 Z - - FALA 13:00 Z FA…" at bounding box center [679, 312] width 1059 height 533
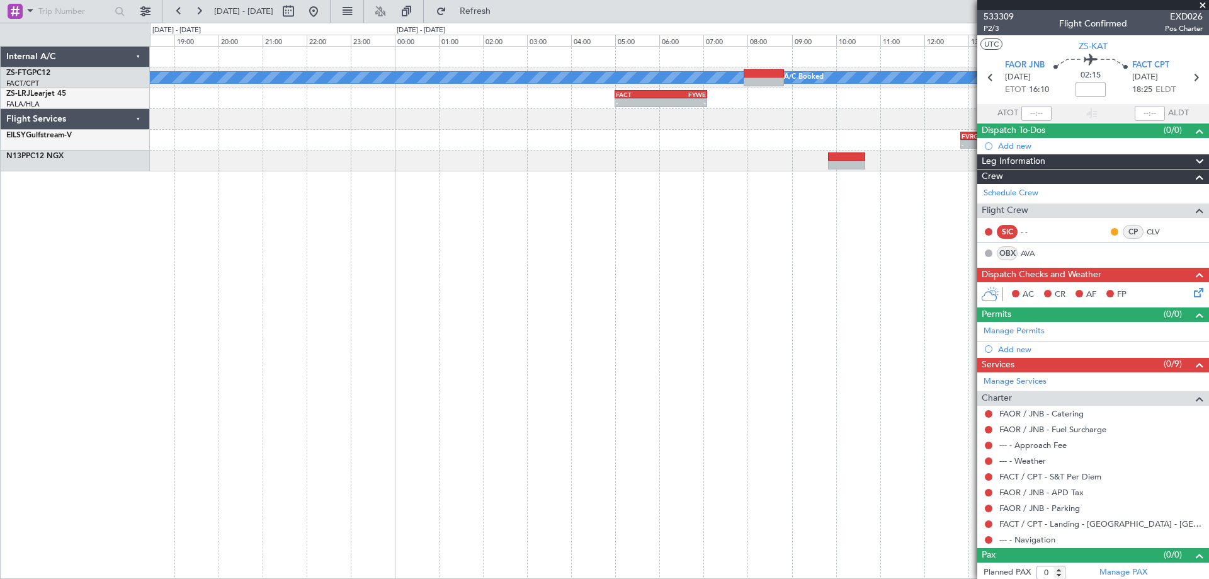
click at [186, 449] on div "A/C Booked A/C Booked - - FACT 05:00 Z FYWE 07:05 Z - - FALA 13:00 Z FACT 15:05…" at bounding box center [679, 312] width 1059 height 533
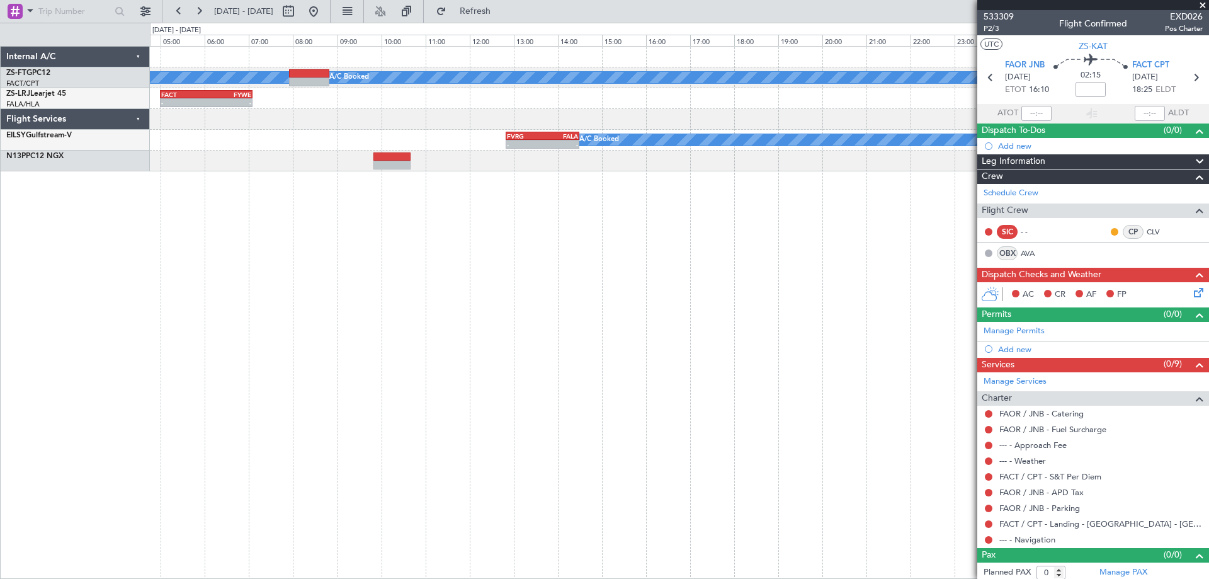
click at [225, 395] on div "A/C Booked A/C Booked - - FACT 05:00 Z FYWE 07:05 Z FYWE 05:00 Z FBSK 06:40 Z -…" at bounding box center [679, 312] width 1059 height 533
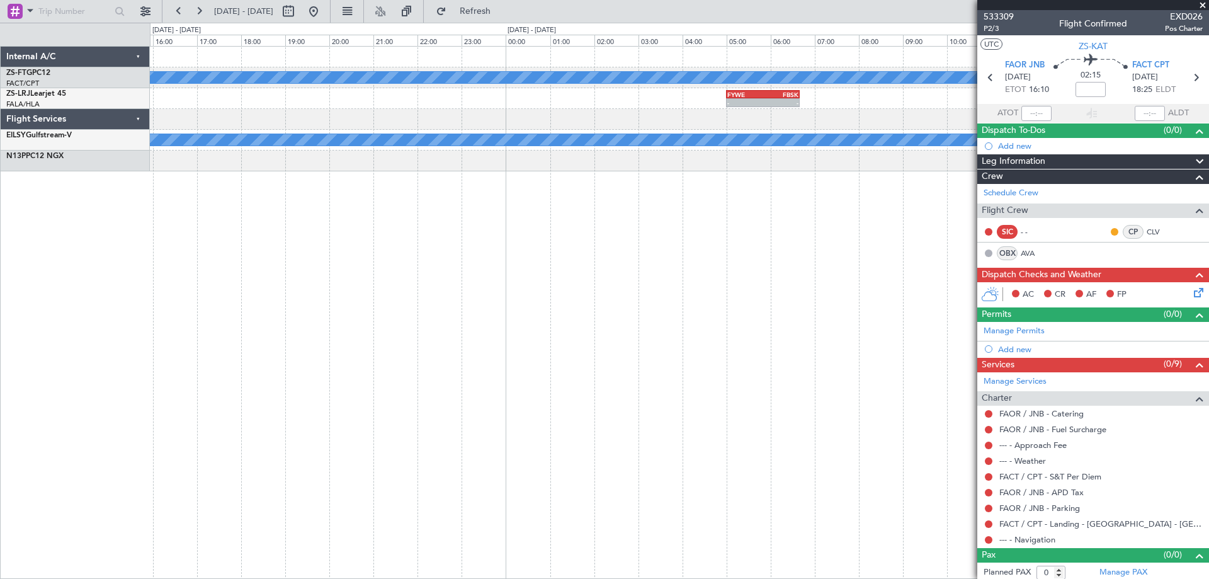
click at [256, 383] on div "A/C Booked FYWE 05:00 Z FBSK 06:40 Z - - A/C Booked FVRG 12:50 Z FALA 14:30 Z -…" at bounding box center [679, 312] width 1059 height 533
click at [126, 361] on div "A/C Booked FYWE 05:00 Z FBSK 06:40 Z - - - - FBSK 04:50 Z FABL 06:05 Z A/C Book…" at bounding box center [604, 301] width 1209 height 556
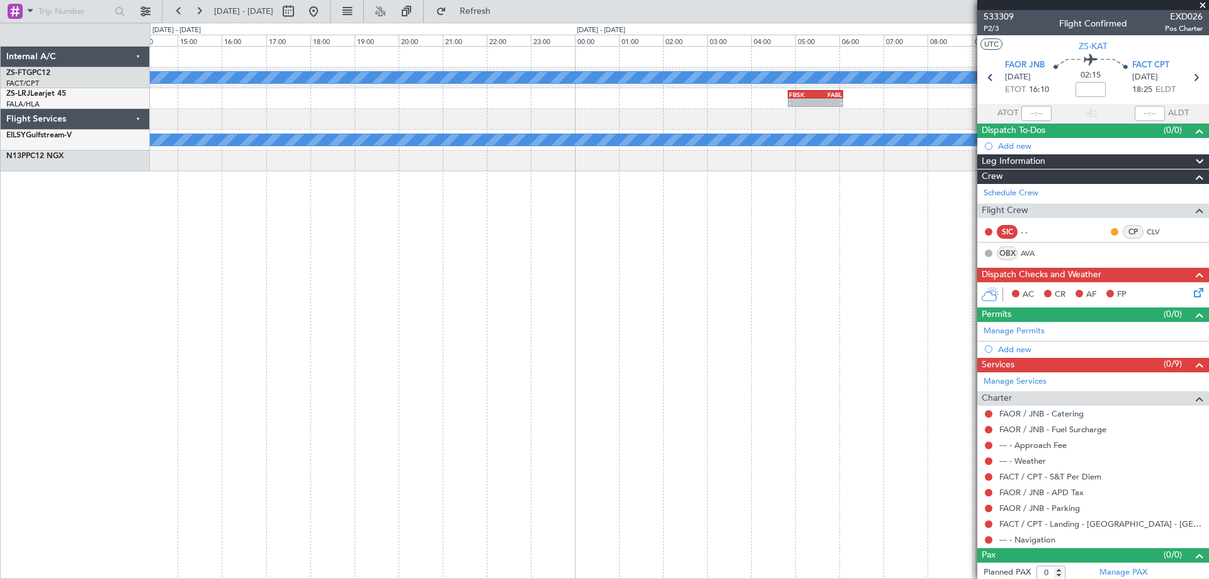
click at [205, 339] on div "A/C Booked - - FBSK 04:50 Z FABL 06:05 Z A/C Booked - - FAOR 10:00 Z FVFA 12:40…" at bounding box center [679, 312] width 1059 height 533
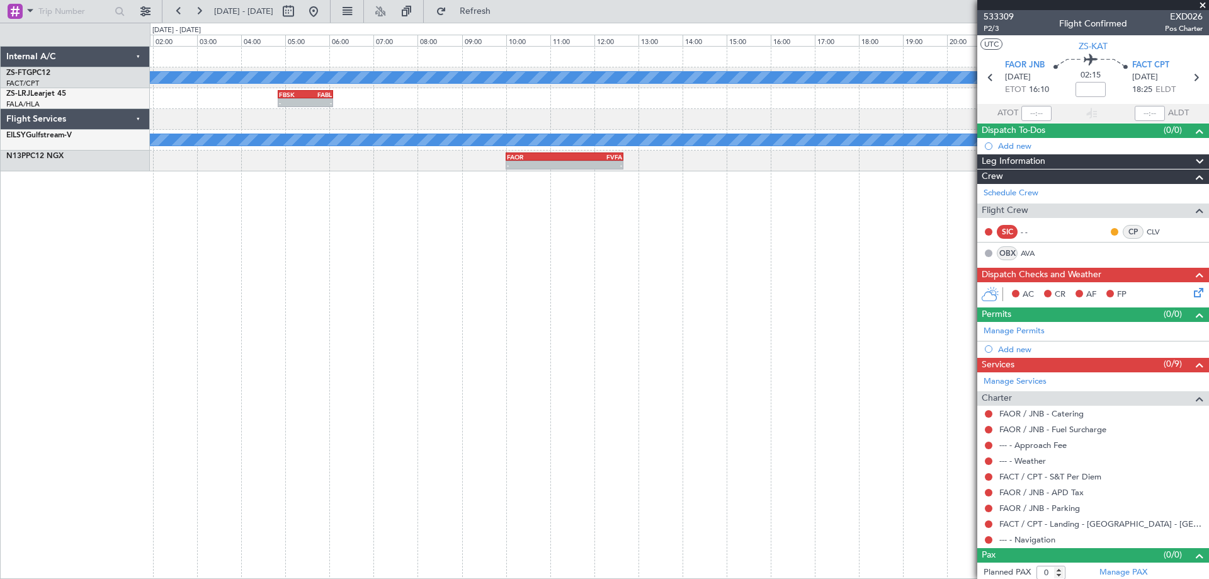
click at [167, 276] on div "A/C Booked - - FBSK 04:50 Z FABL 06:05 Z FAEL 07:00 Z FALA 08:25 Z - - FABL 04:…" at bounding box center [679, 312] width 1059 height 533
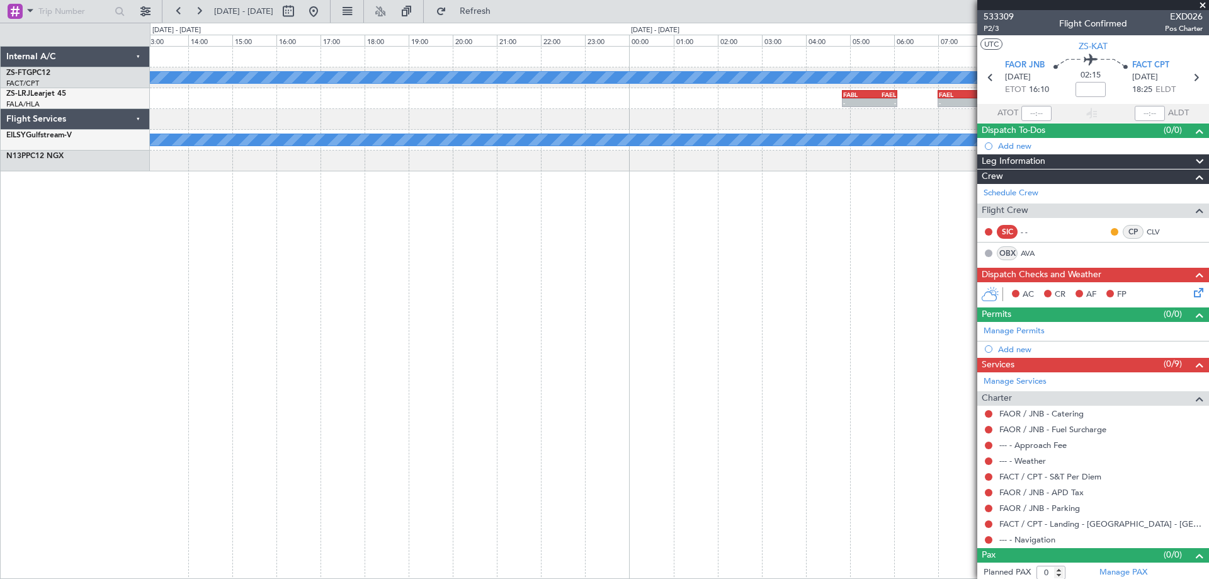
click at [291, 326] on div "A/C Booked A/C Booked FABL 04:50 Z FAEL 06:05 Z - - FAEL 07:00 Z FALA 08:25 Z -…" at bounding box center [679, 312] width 1059 height 533
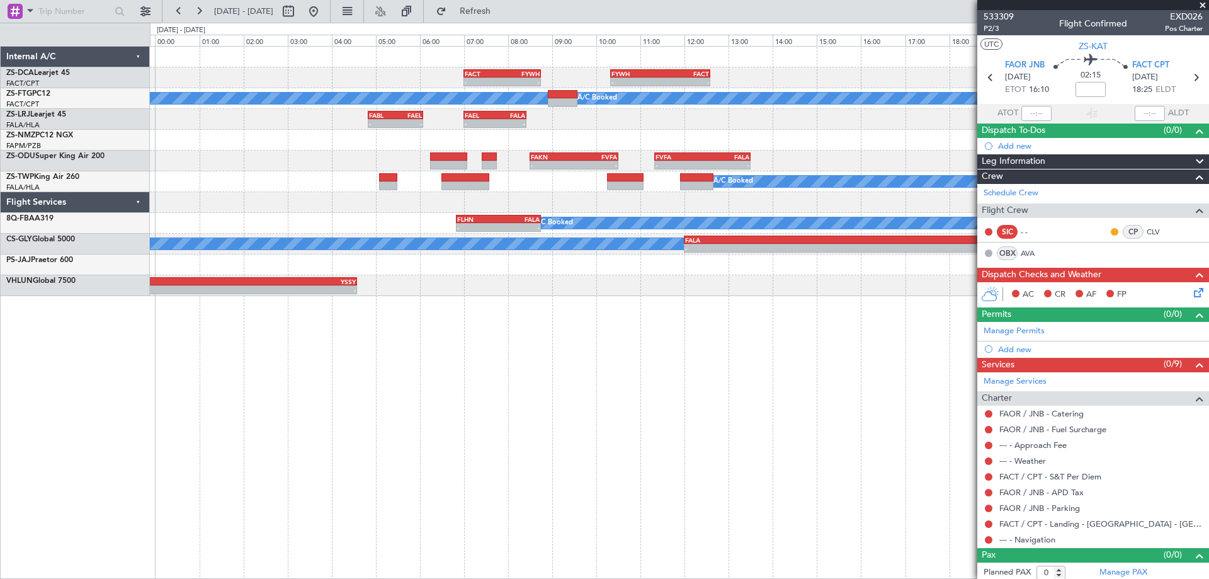
click at [314, 356] on div "- - FACT 07:00 Z FYWH 08:45 Z - - FYWH 10:20 Z FACT 12:35 Z A/C Booked A/C Book…" at bounding box center [679, 312] width 1059 height 533
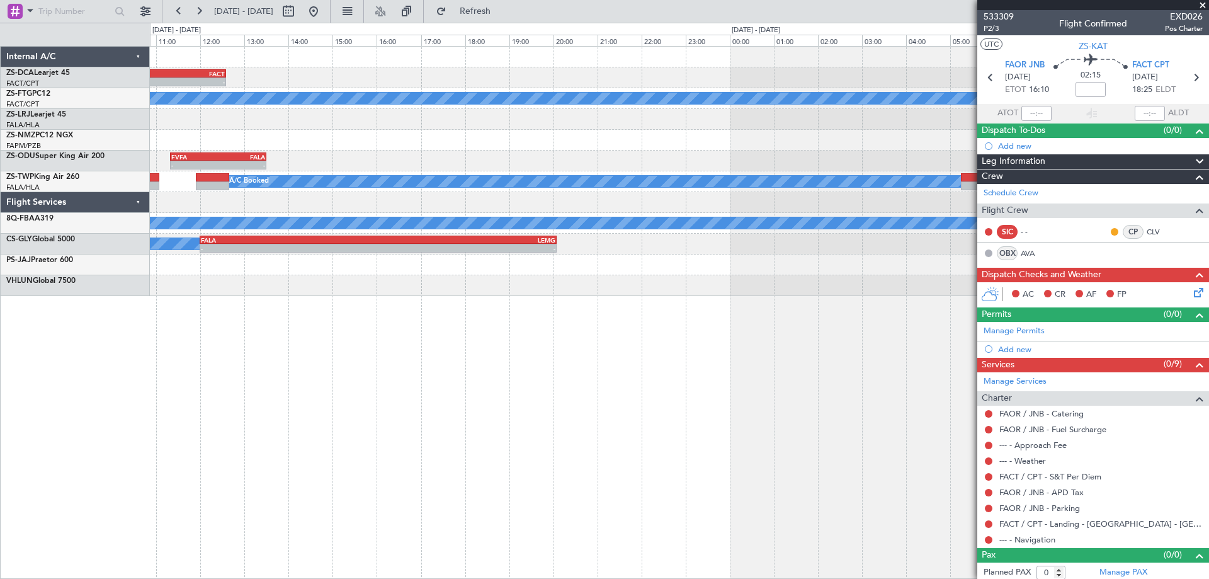
click at [116, 373] on div "- - FYWH 10:20 Z FACT 12:35 Z FACT 07:00 Z FYWH 08:45 Z - - A/C Booked A/C Book…" at bounding box center [604, 301] width 1209 height 556
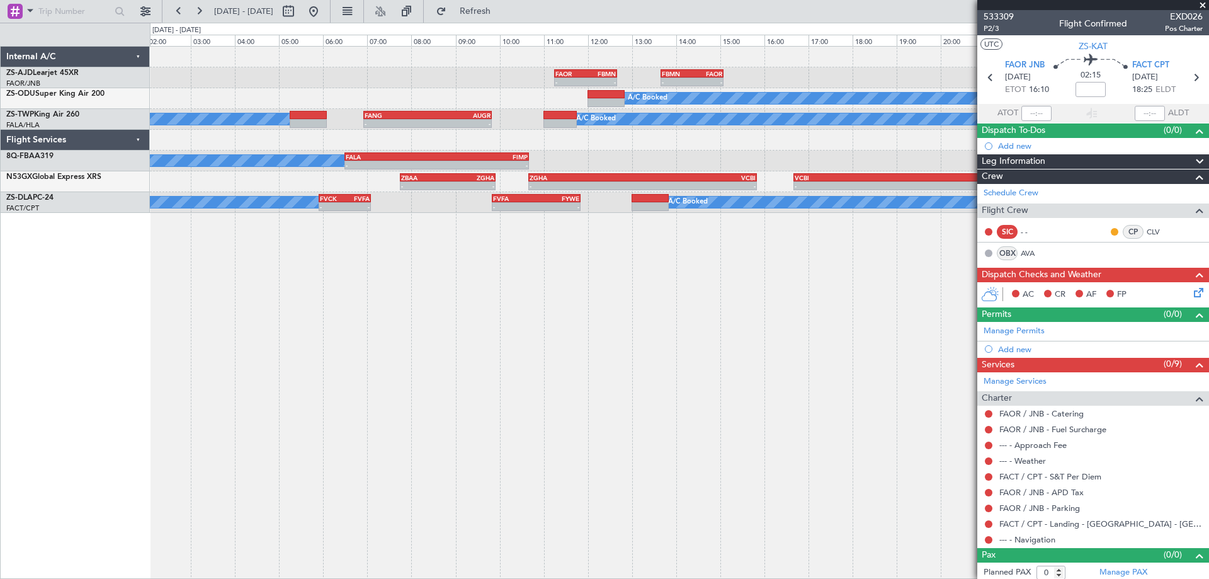
click at [394, 387] on div "- - FAOR 11:15 Z FBMN 12:40 Z - - FBMN 13:40 Z FAOR 15:05 Z A/C Booked A/C Book…" at bounding box center [679, 312] width 1059 height 533
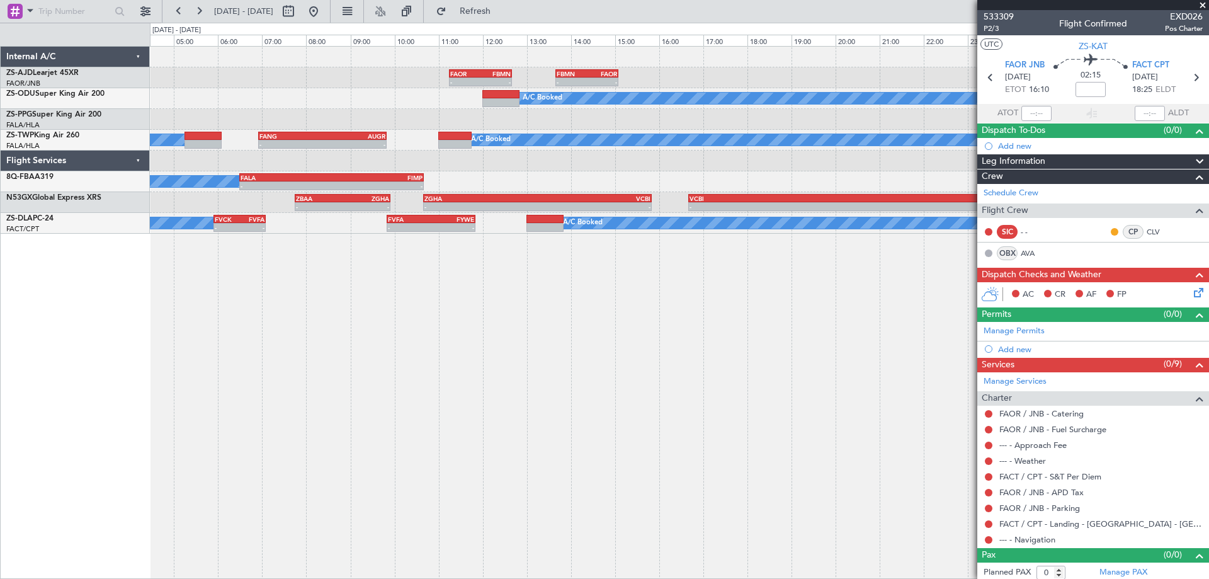
click at [643, 385] on div "- - FAOR 11:15 Z FBMN 12:40 Z - - FBMN 13:40 Z FAOR 15:05 Z A/C Booked - - FALA…" at bounding box center [679, 312] width 1059 height 533
click at [334, 420] on div "- - FAOR 11:15 Z FBMN 12:40 Z - - FBMN 13:40 Z FAOR 15:05 Z A/C Booked - - FALA…" at bounding box center [679, 312] width 1059 height 533
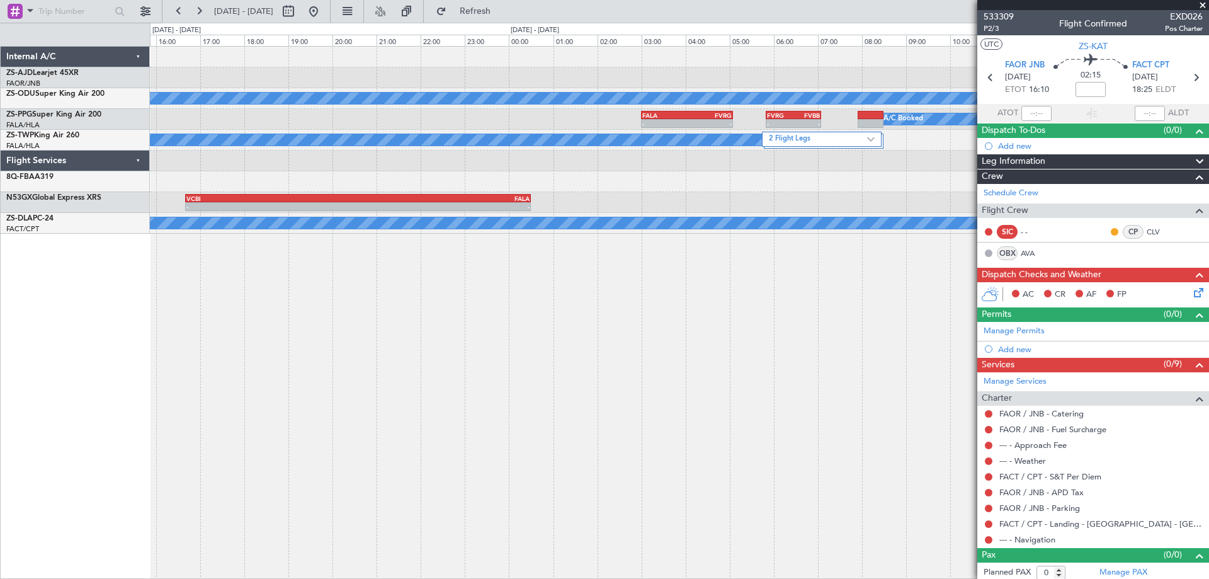
click at [537, 421] on div "- - FAOR 11:15 Z FBMN 12:40 Z - - FBMN 13:40 Z FAOR 15:05 Z A/C Booked - - FALA…" at bounding box center [679, 312] width 1059 height 533
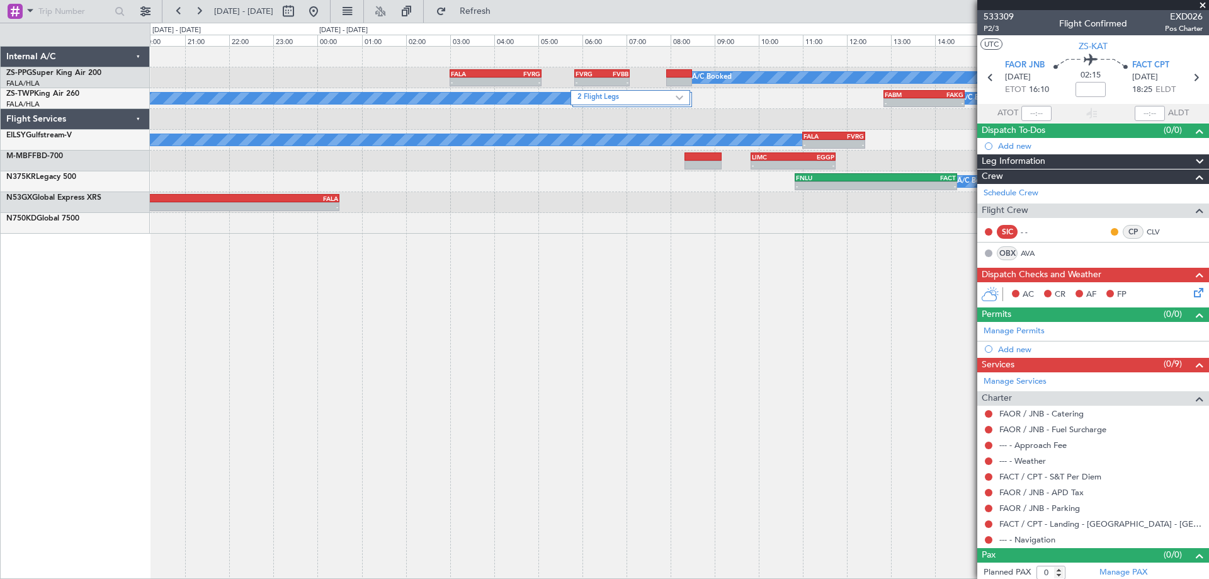
click at [645, 414] on div "- - FALA 03:00 Z FVRG 05:05 Z FVRG 05:50 Z FVBB 07:05 Z - - A/C Booked A/C Book…" at bounding box center [679, 312] width 1059 height 533
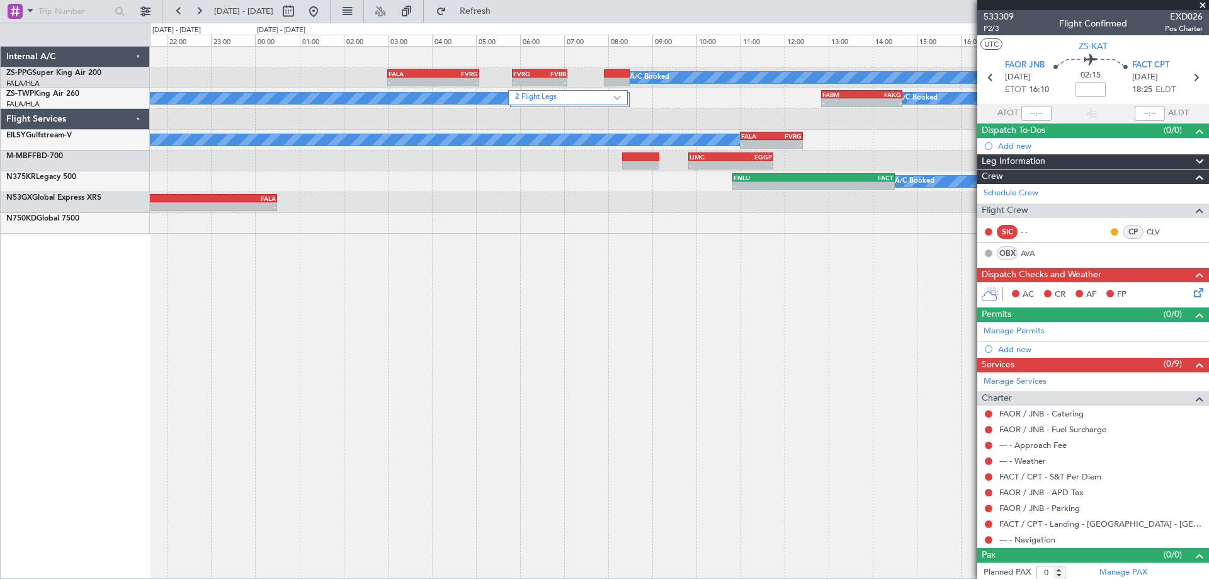
click at [464, 263] on div "A/C Booked A/C Booked A/C Booked A/C Booked - - FALA 03:00 Z FVRG 05:05 Z - - F…" at bounding box center [679, 312] width 1059 height 533
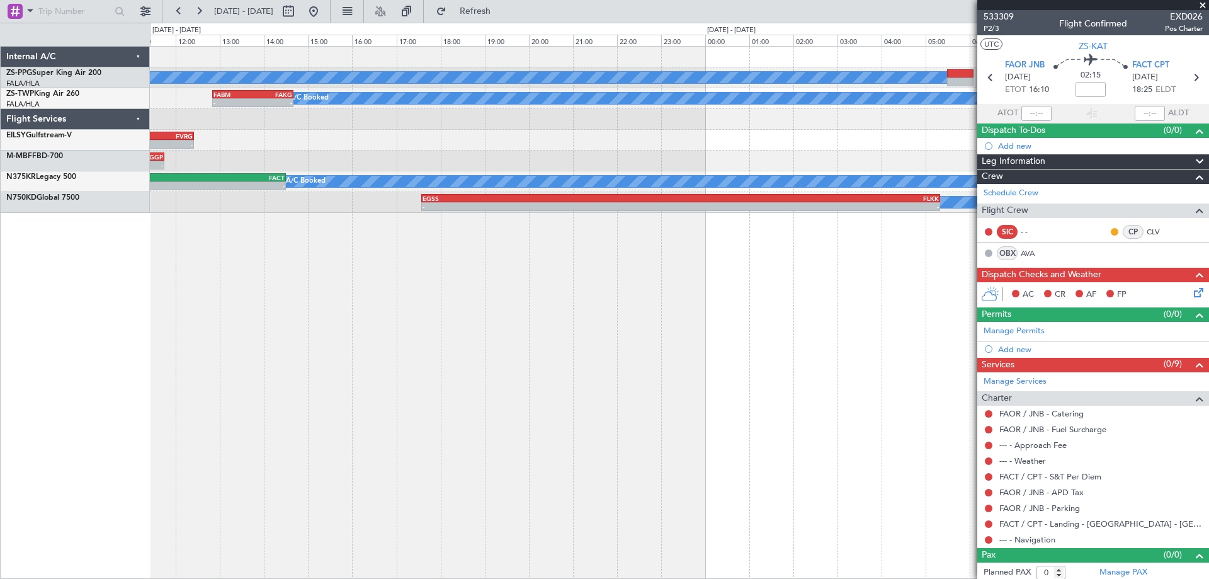
click at [457, 398] on div "A/C Booked A/C Booked A/C Booked A/C Booked FVRG 05:50 Z FVBB 07:05 Z - - A/C B…" at bounding box center [679, 312] width 1059 height 533
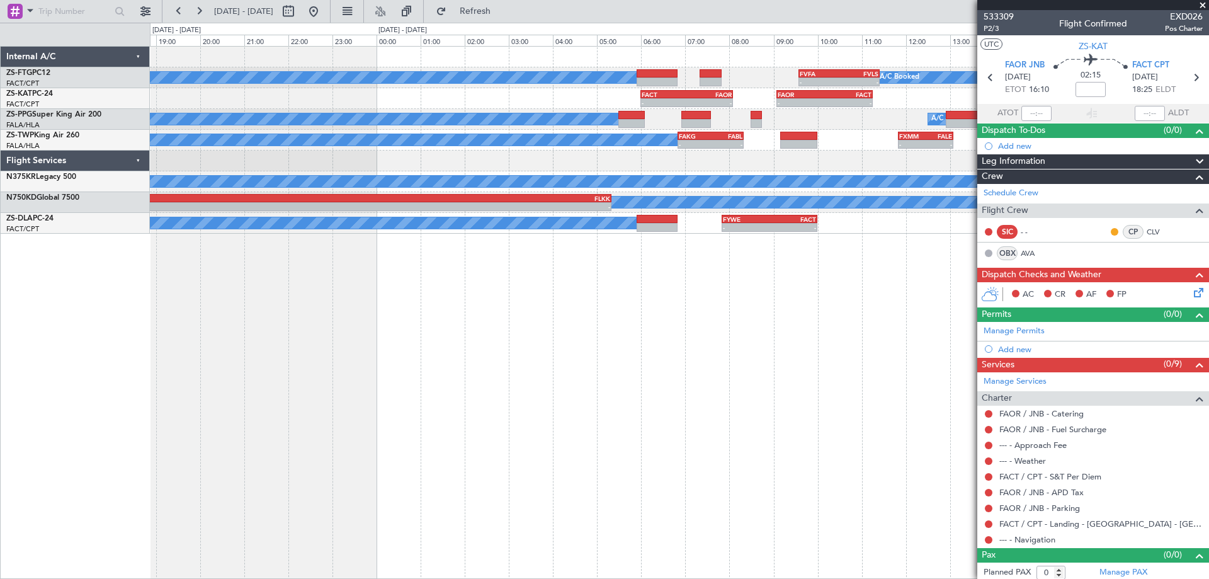
click at [632, 417] on div "A/C Booked A/C Booked - - FVFA 09:35 Z FVLS 11:25 Z - - FACT 06:00 Z FAOR 08:05…" at bounding box center [679, 312] width 1059 height 533
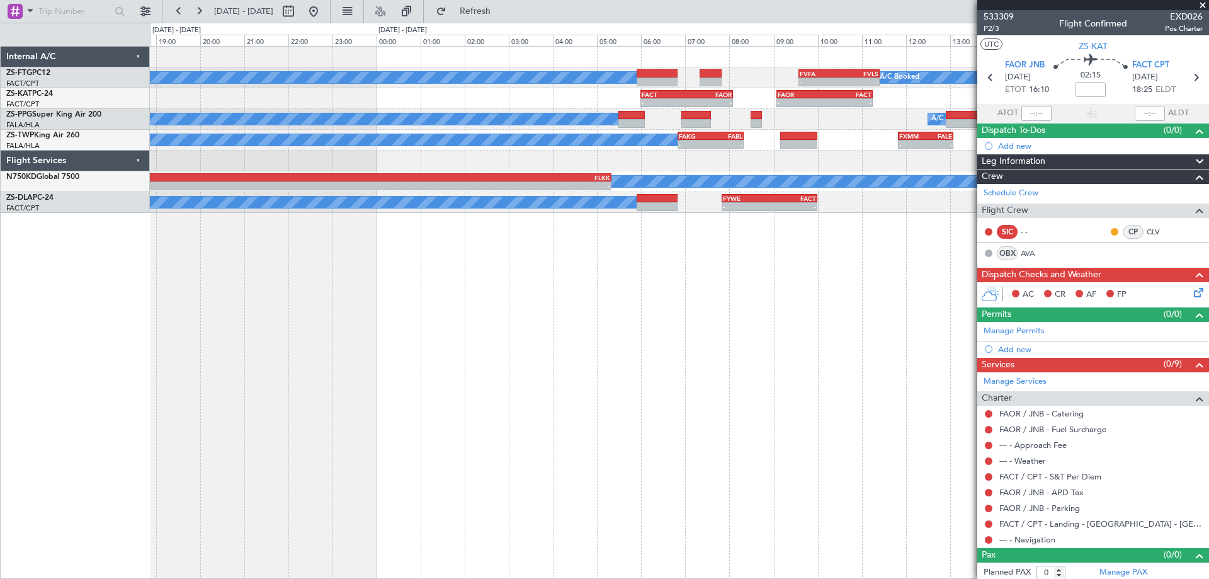
click at [385, 362] on div "A/C Booked A/C Booked - - FVFA 09:35 Z FVLS 11:25 Z - - FACT 06:00 Z FAOR 08:05…" at bounding box center [679, 312] width 1059 height 533
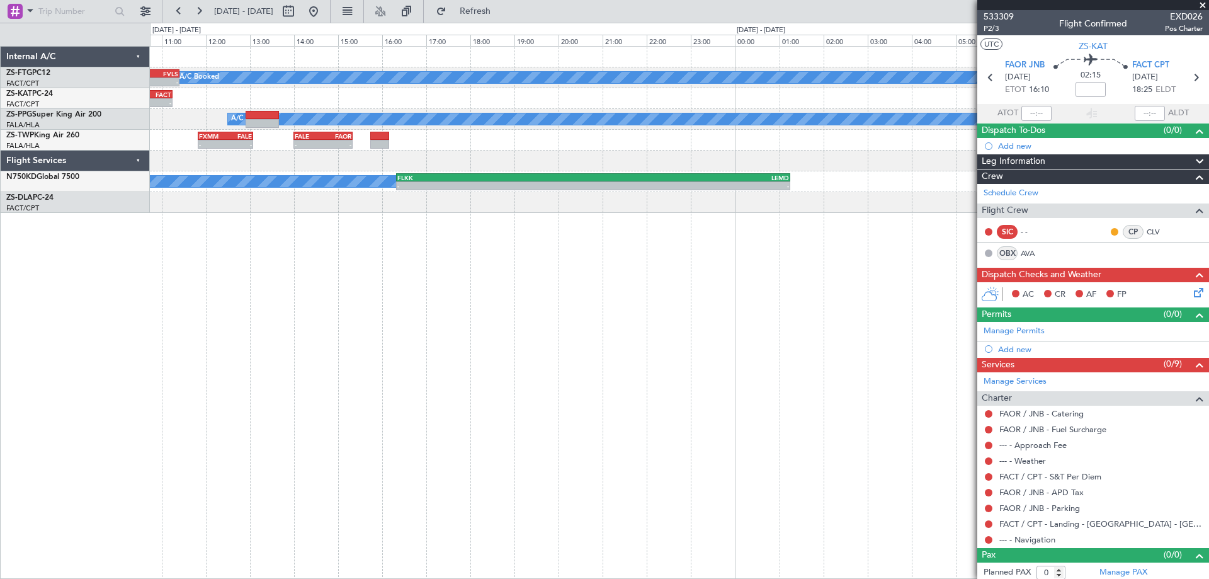
click at [285, 333] on div "A/C Booked - - FVFA 09:35 Z FVLS 11:25 Z A/C Booked - - FAOR 09:05 Z FACT 11:15…" at bounding box center [679, 312] width 1059 height 533
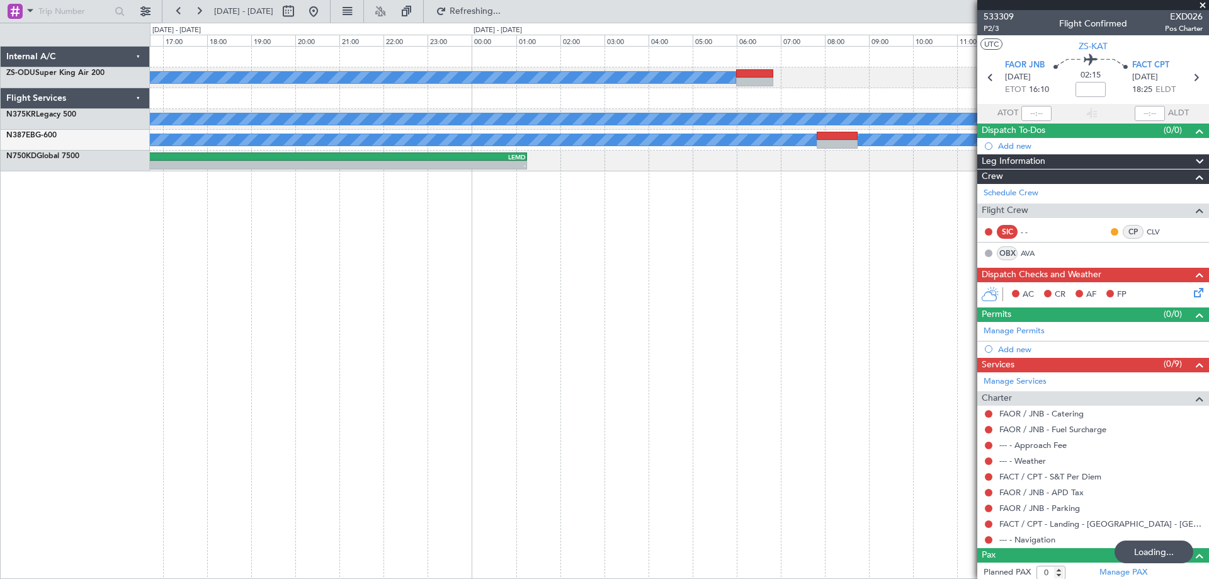
click at [530, 361] on div "A/C Booked A/C Booked A/C Booked - - FACT 12:00 Z FALA 13:35 Z A/C Booked - - F…" at bounding box center [679, 312] width 1059 height 533
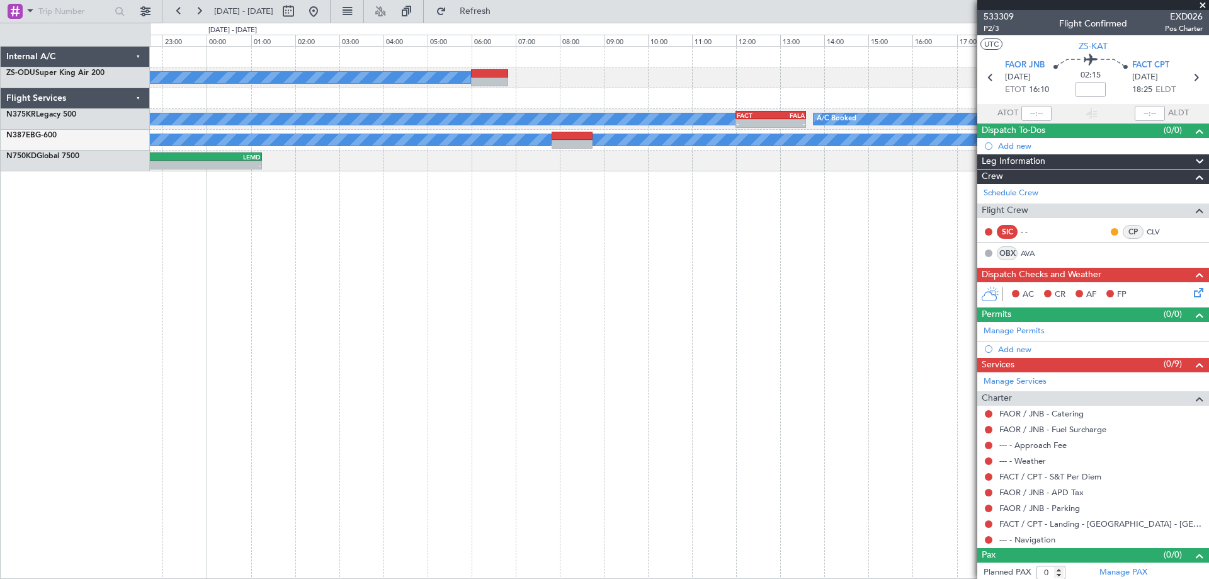
click at [333, 297] on div "A/C Booked A/C Booked A/C Booked - - FACT 12:00 Z FALA 13:35 Z A/C Booked - - F…" at bounding box center [679, 312] width 1059 height 533
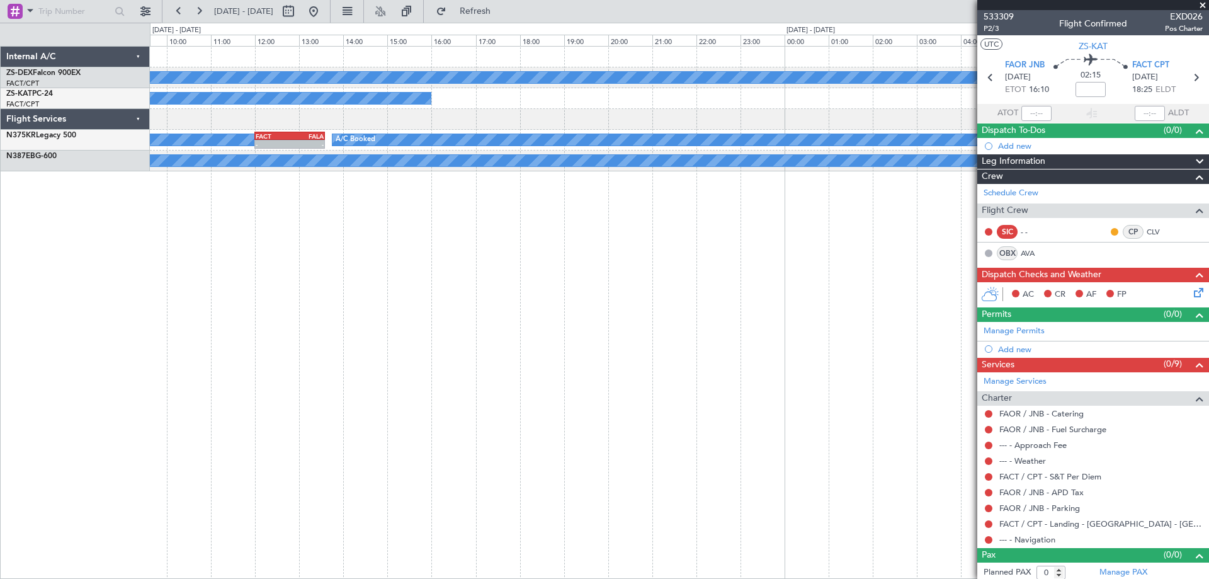
click at [284, 304] on div "A/C Booked - - FACT 06:00 Z FALE 07:50 Z - - FALE 09:00 Z FVRG 10:55 Z - - FVRG…" at bounding box center [679, 312] width 1059 height 533
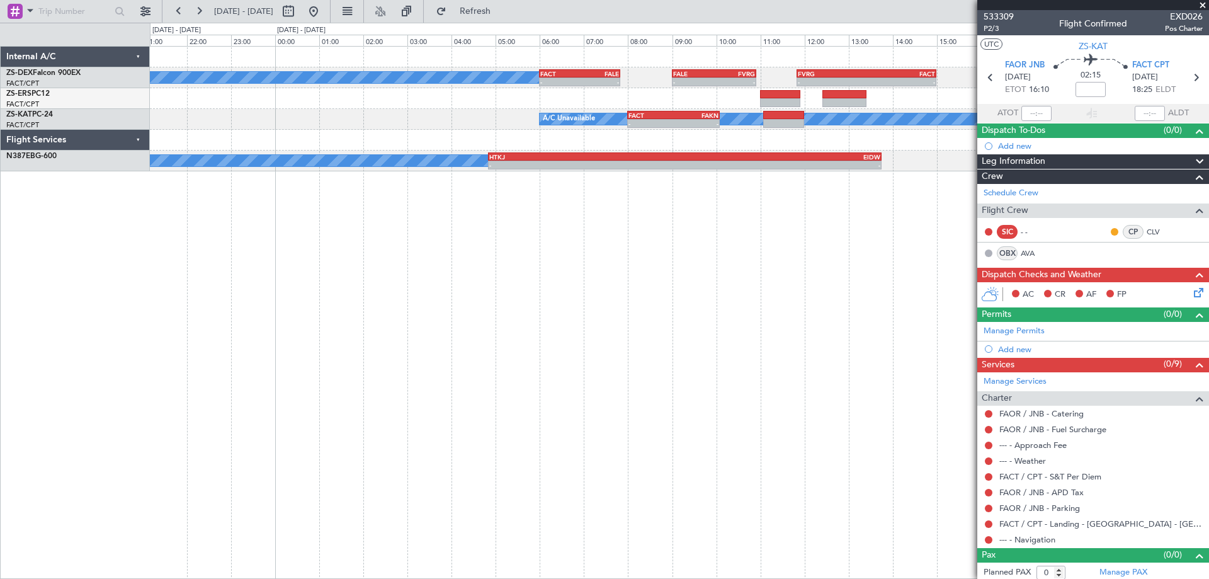
click at [618, 347] on div "A/C Booked - - FACT 06:00 Z FALE 07:50 Z - - FALE 09:00 Z FVRG 10:55 Z - - FVRG…" at bounding box center [679, 312] width 1059 height 533
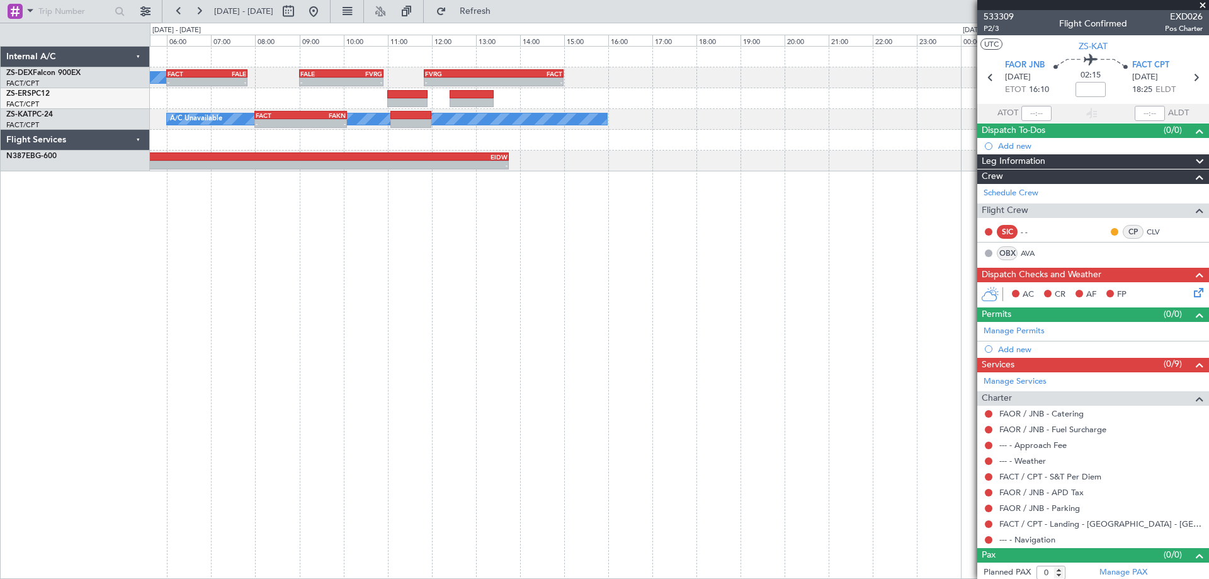
click at [351, 270] on div "A/C Booked - - FACT 06:00 Z FALE 07:50 Z - - FALE 09:00 Z FVRG 10:55 Z - - FVRG…" at bounding box center [679, 312] width 1059 height 533
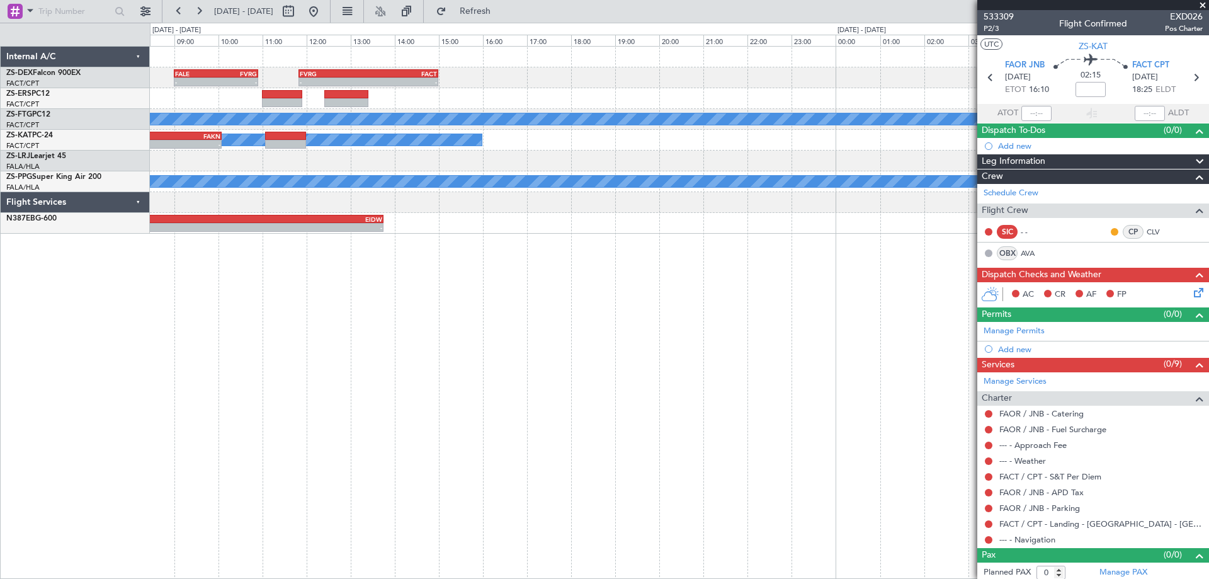
click at [290, 311] on div "- - FALE 09:00 Z FVRG 10:55 Z - - FVRG 11:50 Z FACT 15:00 Z FACT 06:00 Z FALE 0…" at bounding box center [679, 312] width 1059 height 533
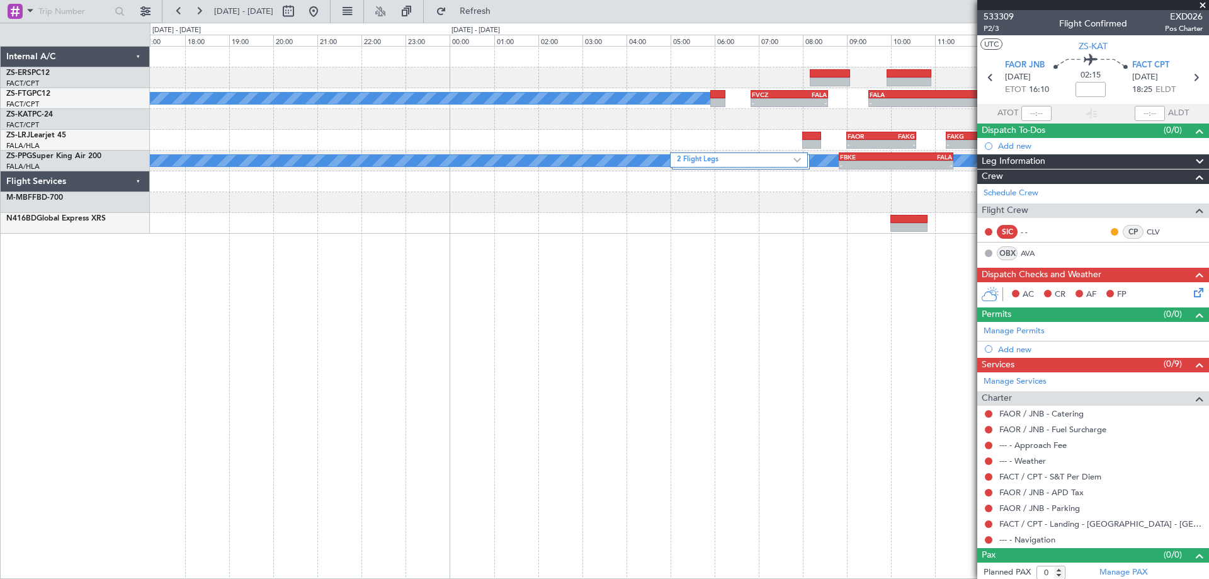
click at [876, 274] on div "A/C Booked - - FVCZ 06:50 Z FALA 08:35 Z - - FALA 09:30 Z FACT 12:35 Z - - FAOR…" at bounding box center [679, 312] width 1059 height 533
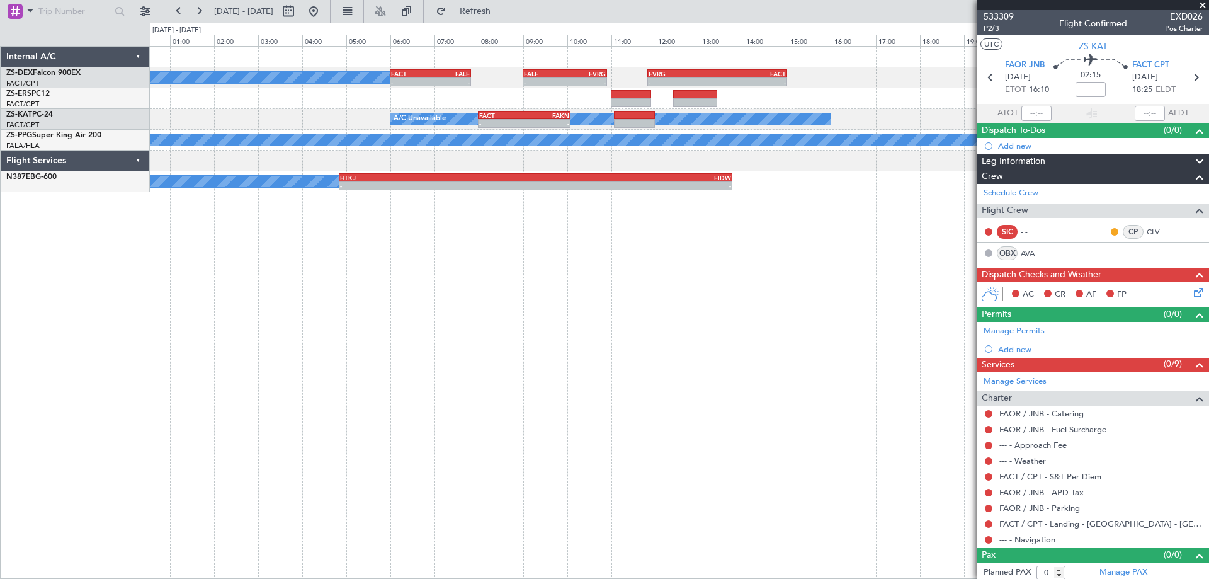
click at [518, 335] on div "A/C Booked - - FACT 06:00 Z FALE 07:50 Z - - FALE 09:00 Z FVRG 10:55 Z - - FVRG…" at bounding box center [679, 312] width 1059 height 533
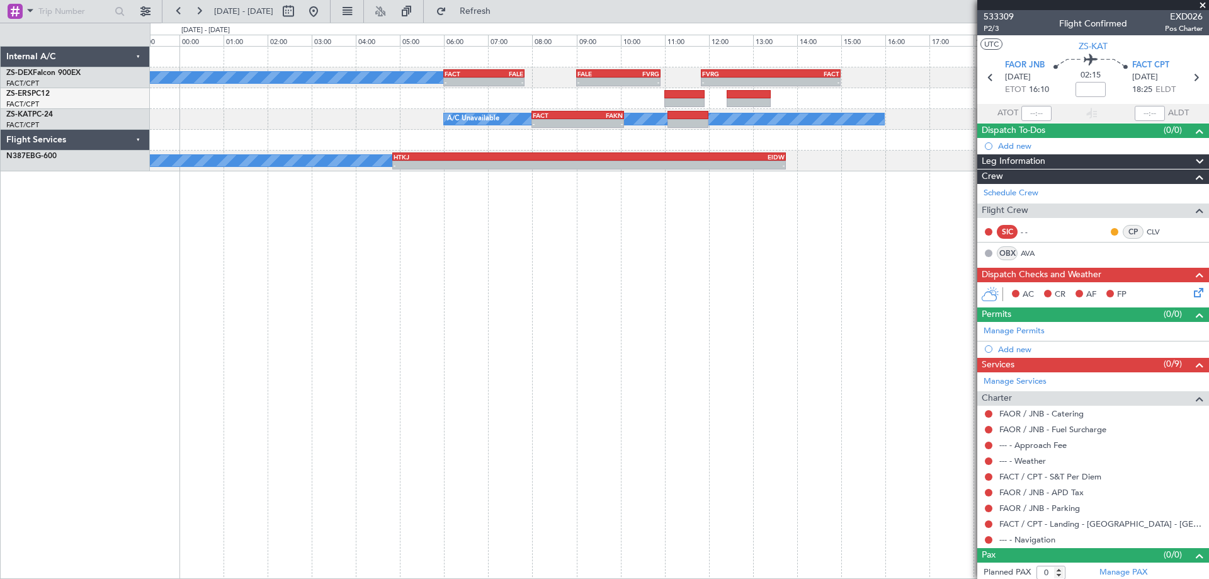
click at [720, 300] on div "A/C Booked - - FACT 06:00 Z FALE 07:50 Z - - FALE 09:00 Z FVRG 10:55 Z - - FVRG…" at bounding box center [679, 312] width 1059 height 533
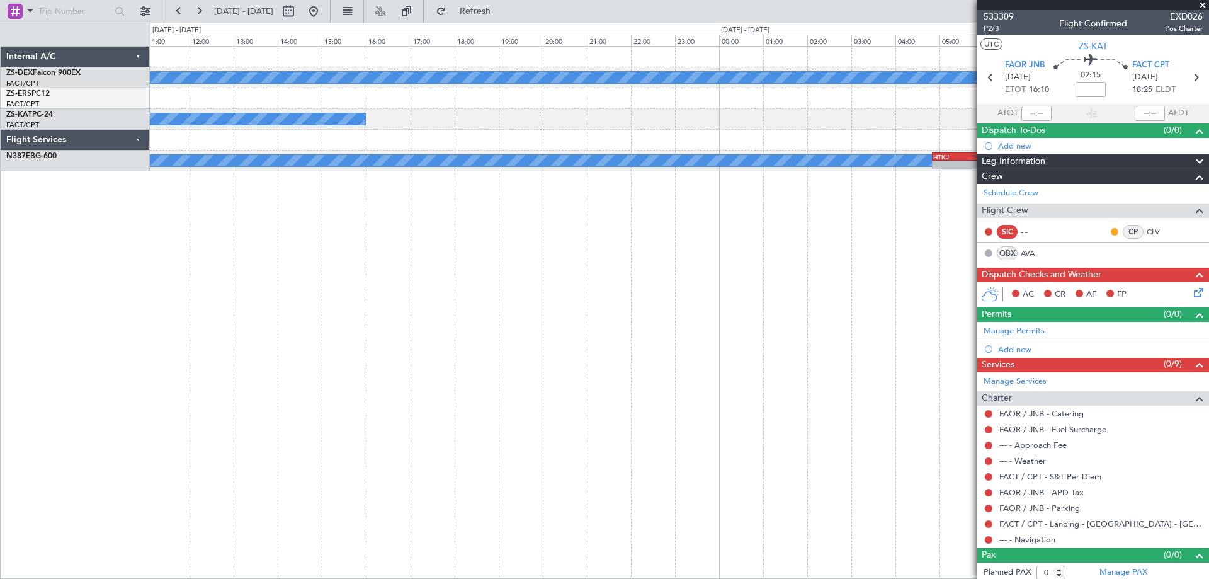
click at [732, 338] on div "A/C Booked - - FACT 06:00 Z FALE 07:50 Z - - FALE 09:00 Z FVRG 10:55 Z - - FVRG…" at bounding box center [679, 312] width 1059 height 533
click at [688, 356] on div "A/C Booked - - FACT 06:00 Z FALE 07:50 Z - - FALE 09:00 Z FVRG 10:55 Z - - FVRG…" at bounding box center [679, 312] width 1059 height 533
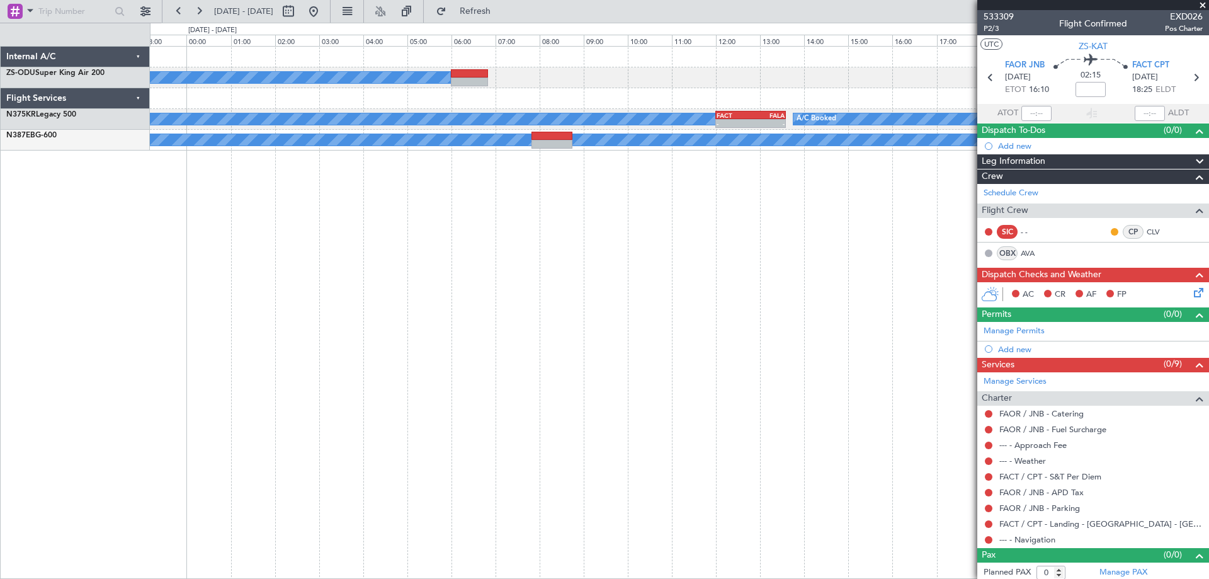
click at [661, 360] on div "A/C Booked A/C Booked A/C Booked - - FACT 12:00 Z FALA 13:35 Z A/C Booked - - H…" at bounding box center [679, 312] width 1059 height 533
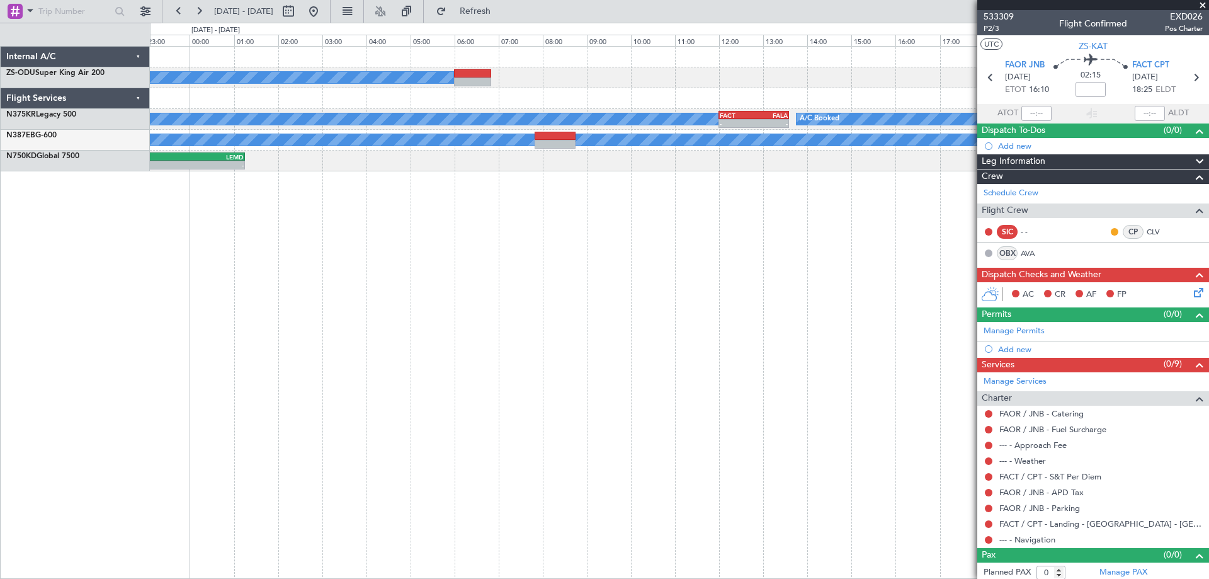
click at [705, 249] on div "A/C Booked A/C Booked A/C Booked - - FACT 12:00 Z FALA 13:35 Z A/C Booked - - H…" at bounding box center [679, 312] width 1059 height 533
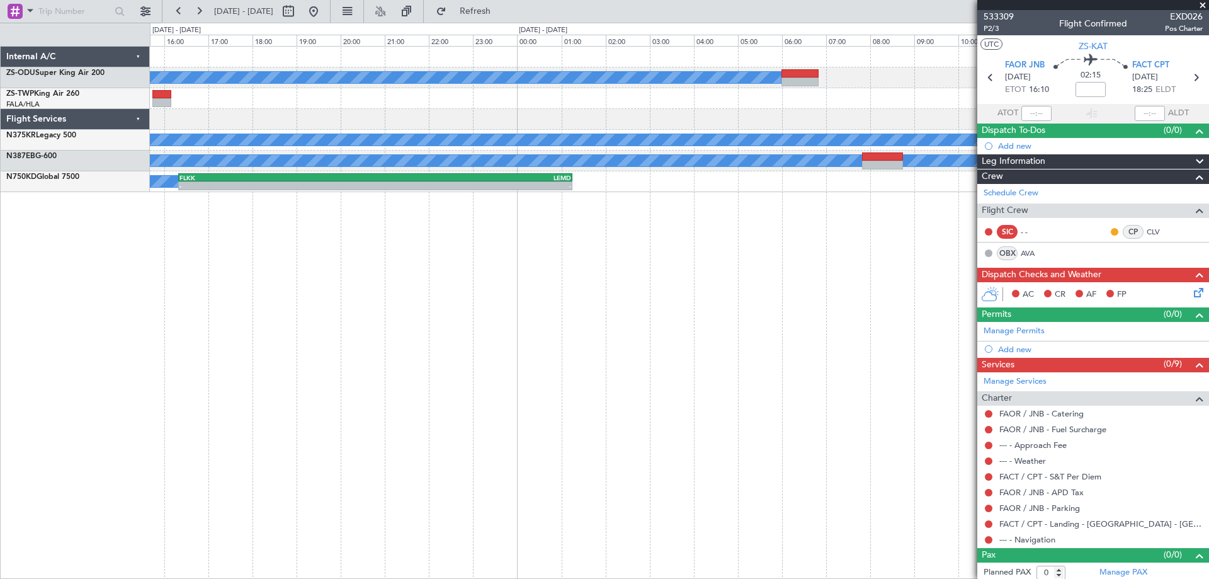
click at [760, 275] on div "A/C Booked - - FXMM 11:50 Z FALE 13:05 Z - - FALE 14:00 Z FAOR 15:20 Z A/C Book…" at bounding box center [679, 312] width 1059 height 533
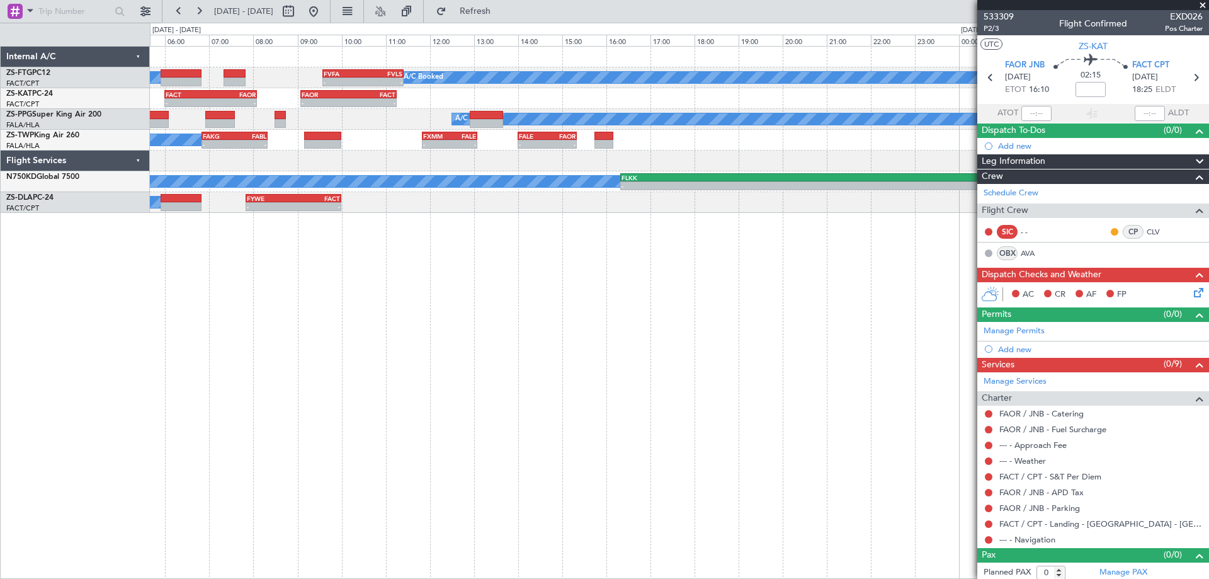
click at [662, 264] on div "A/C Booked A/C Booked - - FVFA 09:35 Z FVLS 11:25 Z - - FACT 06:00 Z FAOR 08:05…" at bounding box center [679, 312] width 1059 height 533
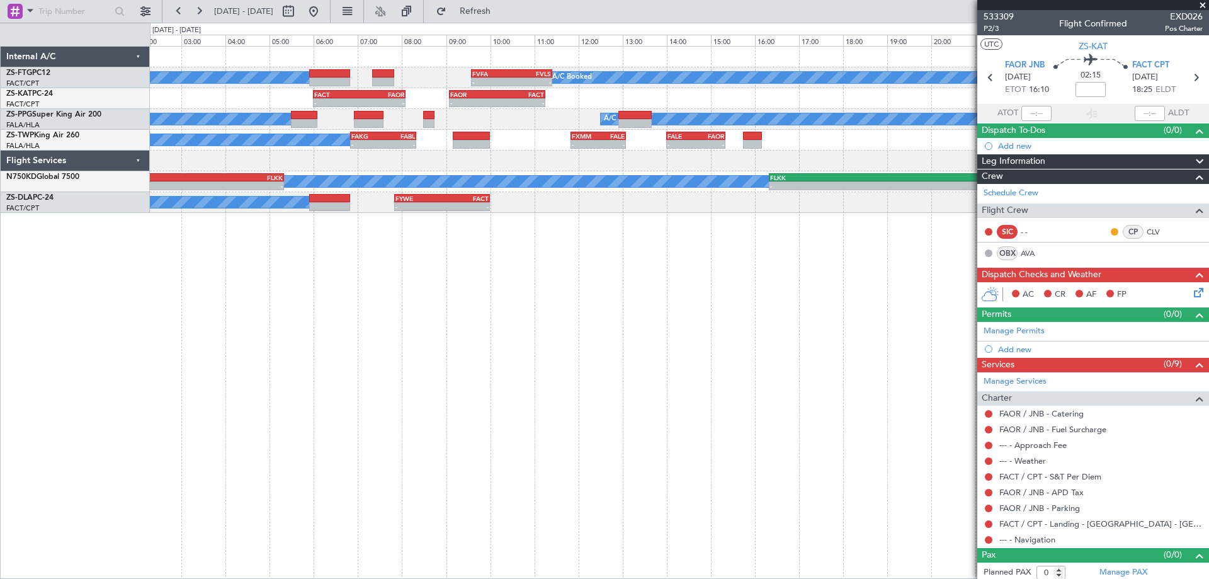
click at [679, 257] on div "A/C Booked A/C Booked - - FVFA 09:35 Z FVLS 11:25 Z - - FACT 06:00 Z FAOR 08:05…" at bounding box center [679, 312] width 1059 height 533
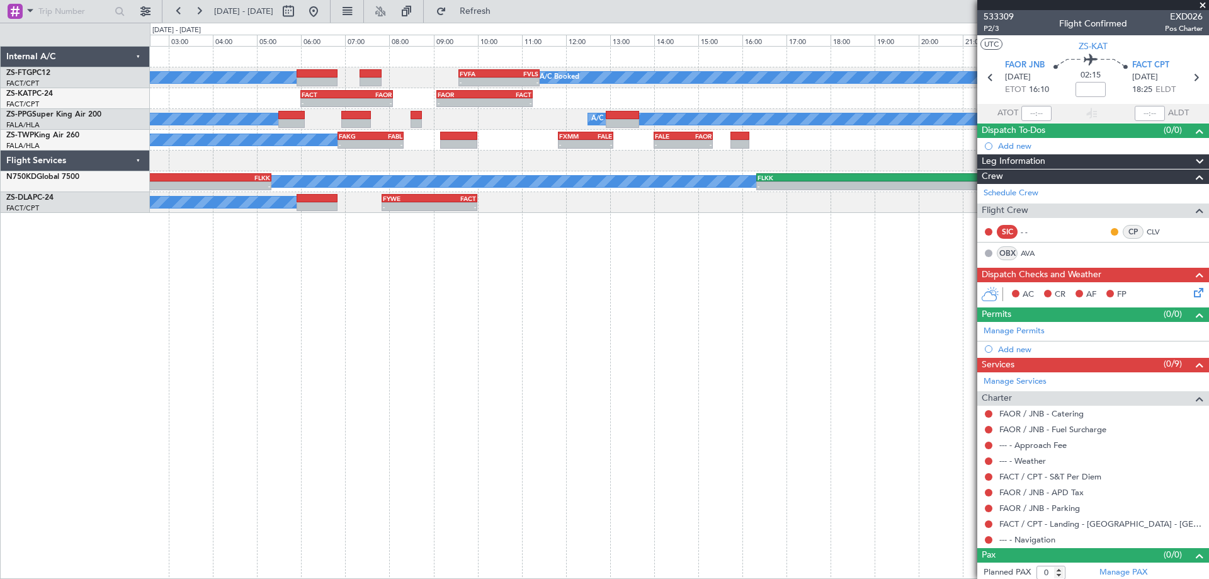
click at [736, 256] on div "A/C Booked A/C Booked - - FVFA 09:35 Z FVLS 11:25 Z - - FACT 06:00 Z FAOR 08:05…" at bounding box center [679, 312] width 1059 height 533
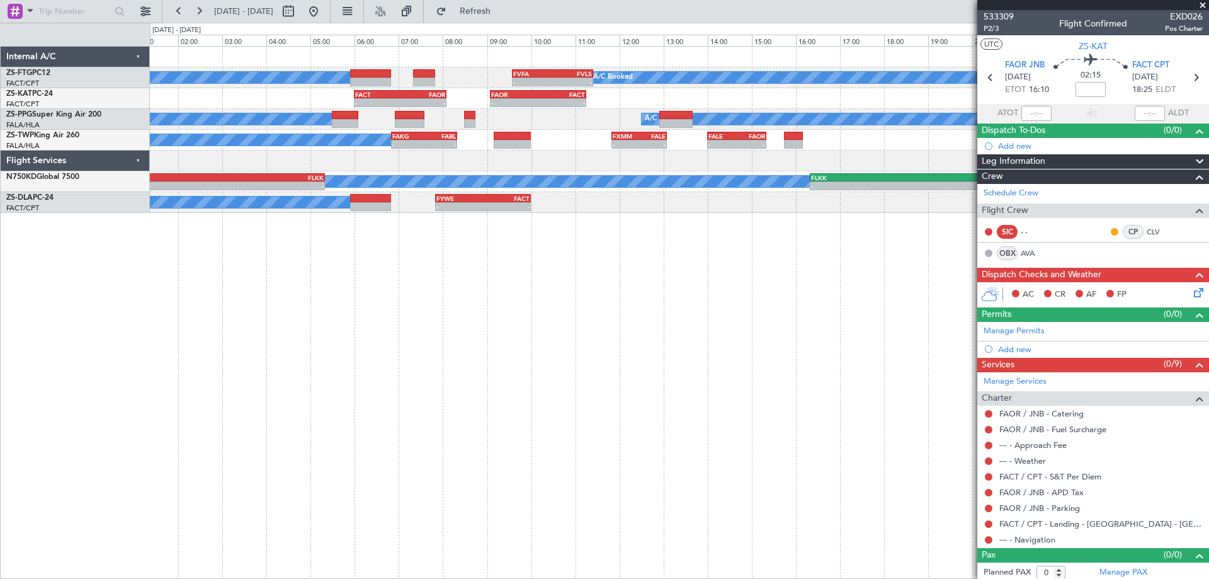
click at [455, 279] on div "A/C Booked A/C Booked - - FVFA 09:35 Z FVLS 11:25 Z - - FACT 06:00 Z FAOR 08:05…" at bounding box center [679, 312] width 1059 height 533
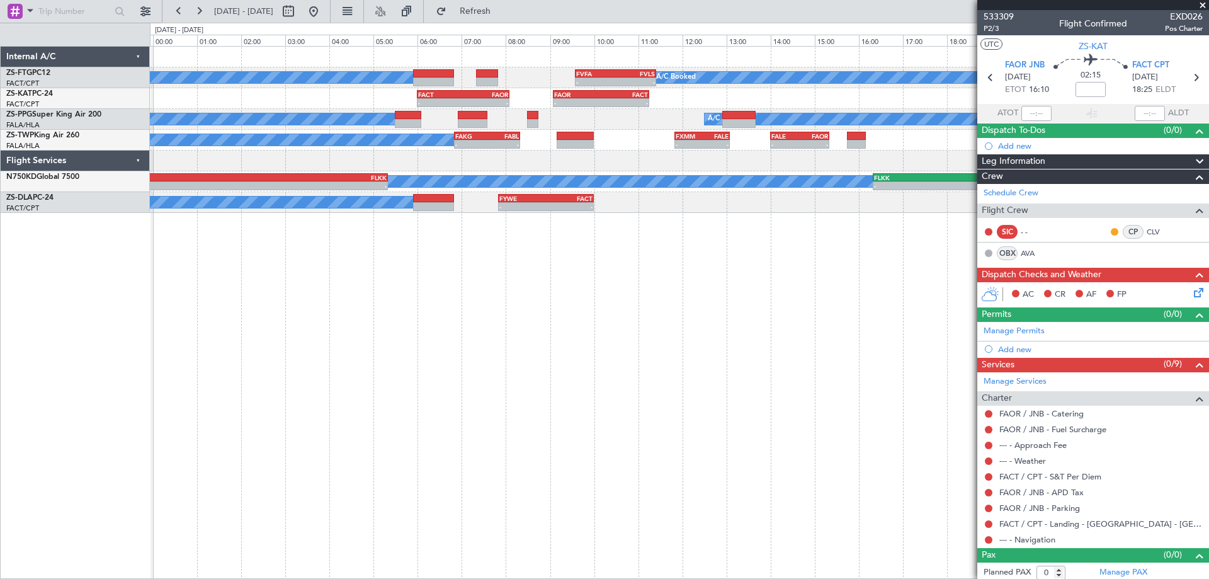
click at [751, 358] on div "A/C Booked A/C Booked - - FVFA 09:35 Z FVLS 11:25 Z - - FACT 06:00 Z FAOR 08:05…" at bounding box center [679, 312] width 1059 height 533
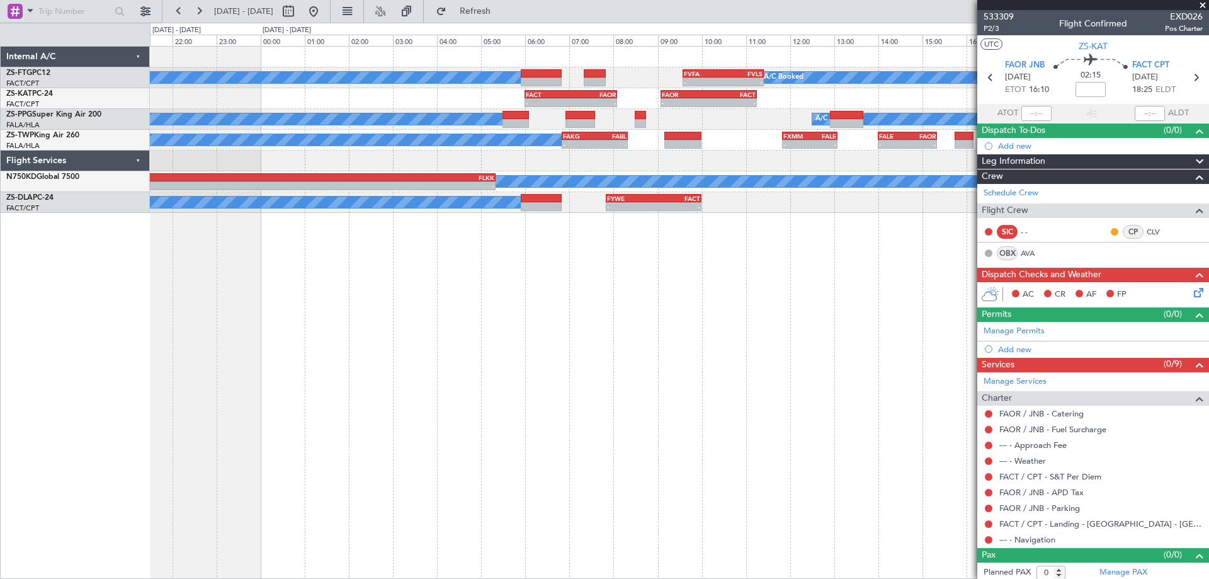
click at [772, 326] on div "A/C Booked A/C Booked - - FVFA 09:35 Z FVLS 11:25 Z - - FACT 06:00 Z FAOR 08:05…" at bounding box center [679, 312] width 1059 height 533
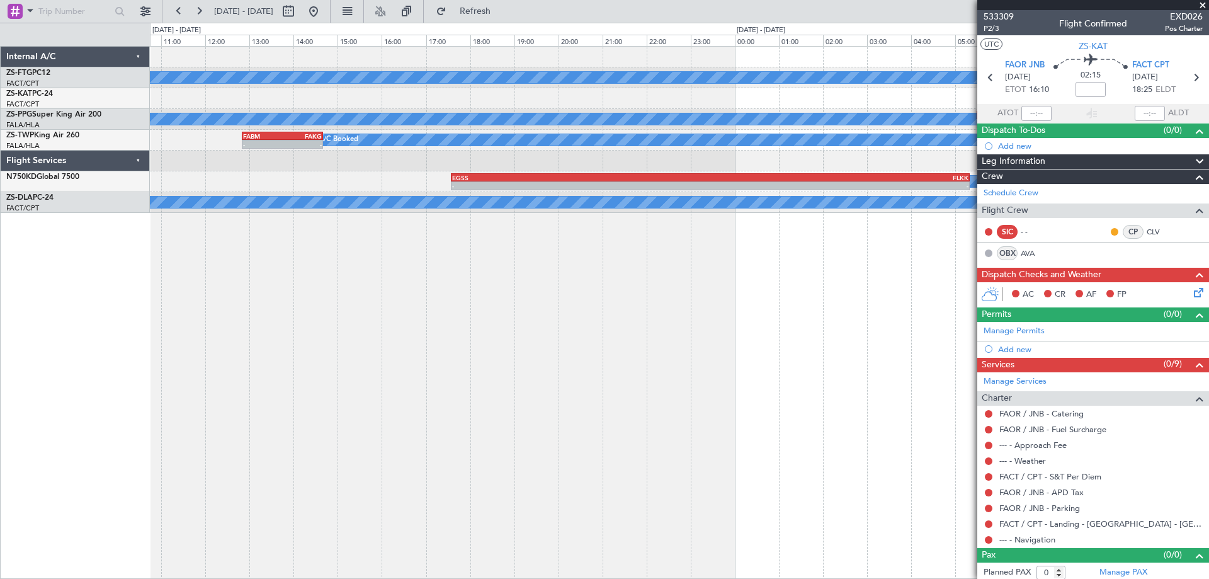
click at [577, 330] on div "A/C Booked - - FVFA 09:35 Z FVLS 11:25 Z A/C Booked - - FACT 06:00 Z FAOR 08:05…" at bounding box center [679, 312] width 1059 height 533
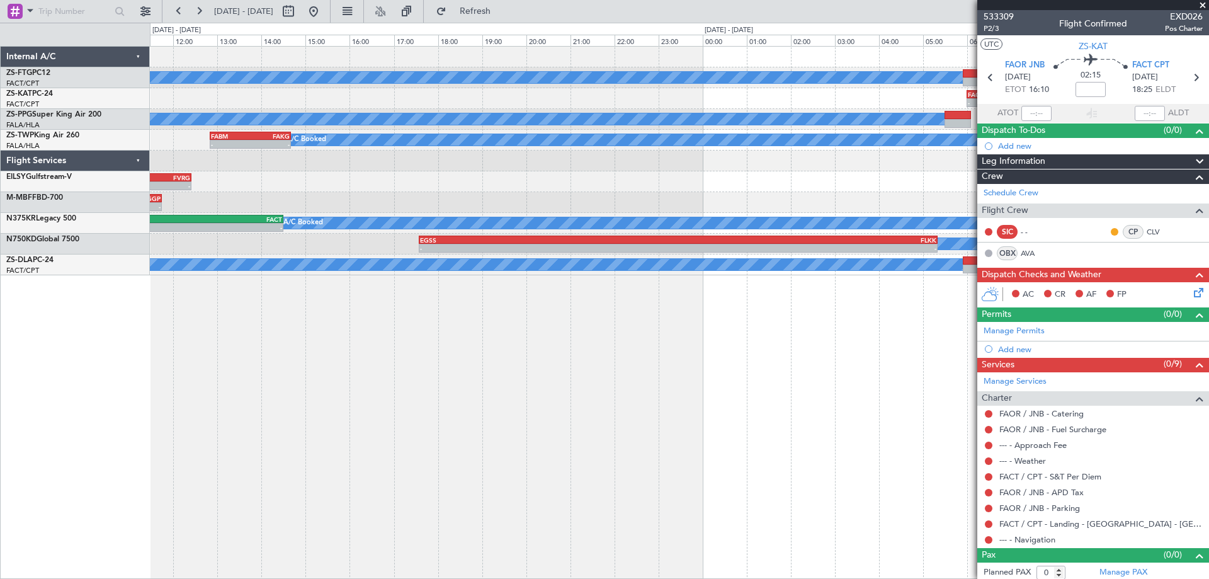
click at [318, 346] on div "A/C Booked - - FVFA 09:35 Z FVLS 11:25 Z A/C Booked - - FACT 06:00 Z FAOR 08:05…" at bounding box center [679, 312] width 1059 height 533
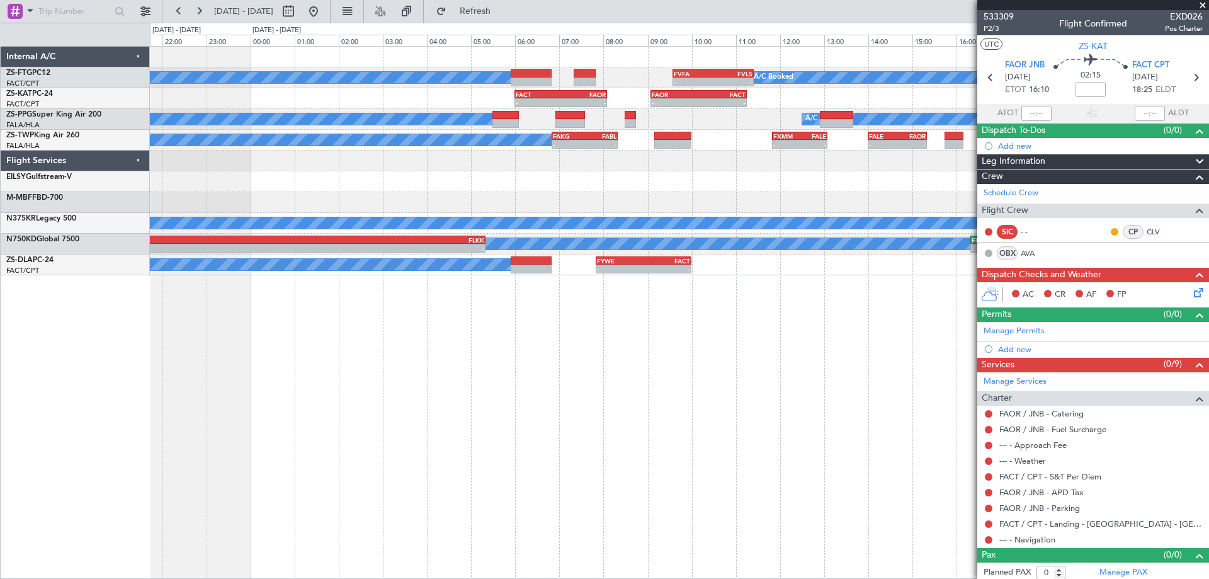
click at [339, 359] on div "A/C Booked - - FVFA 09:35 Z FVLS 11:25 Z A/C Booked - - FACT 06:00 Z FAOR 08:05…" at bounding box center [679, 312] width 1059 height 533
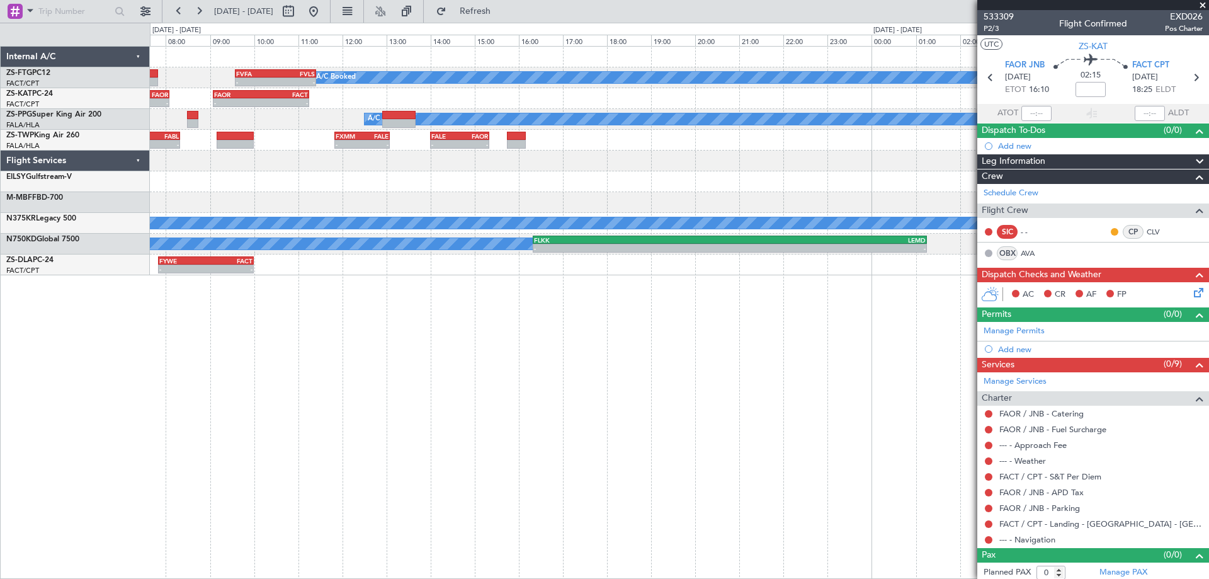
click at [314, 351] on div "- - FVFA 09:35 Z FVLS 11:25 Z A/C Booked A/C Booked - - FACT 06:00 Z FAOR 08:05…" at bounding box center [679, 312] width 1059 height 533
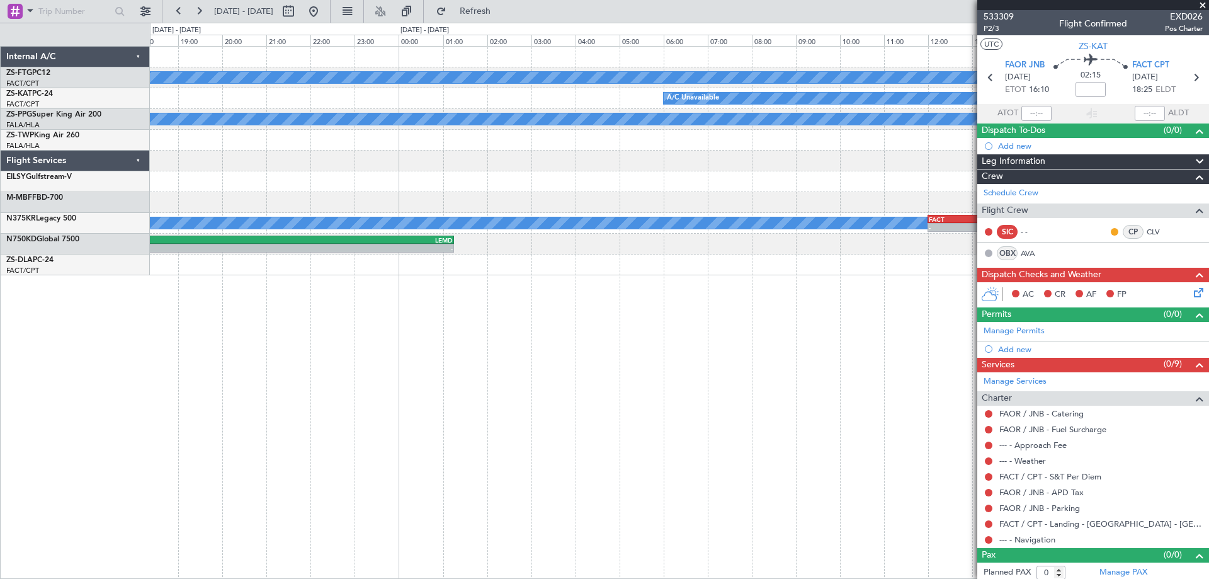
click at [255, 303] on div "A/C Booked A/C Unavailable A/C Booked FALE 14:00 Z FAOR 15:20 Z - - - - FXMM 11…" at bounding box center [679, 312] width 1059 height 533
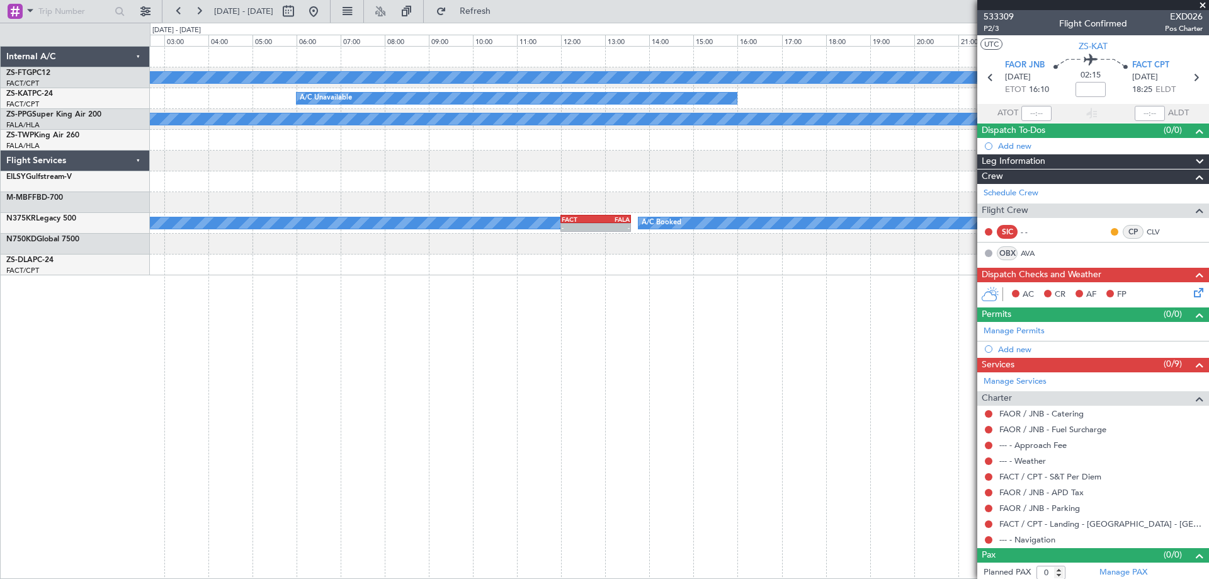
click at [205, 297] on div "A/C Booked A/C Unavailable - - A/C Unavailable FACT 08:00 Z FAKN 10:05 Z A/C Bo…" at bounding box center [679, 312] width 1059 height 533
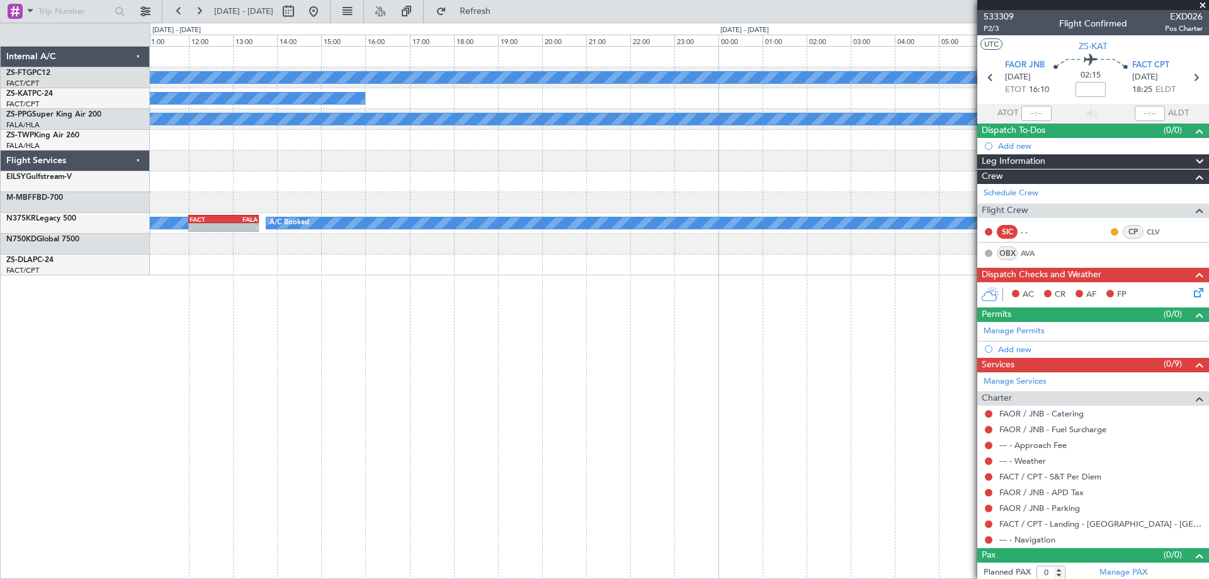
click at [246, 323] on div "A/C Booked A/C Unavailable - - A/C Unavailable FACT 08:00 Z FAKN 10:05 Z A/C Bo…" at bounding box center [679, 312] width 1059 height 533
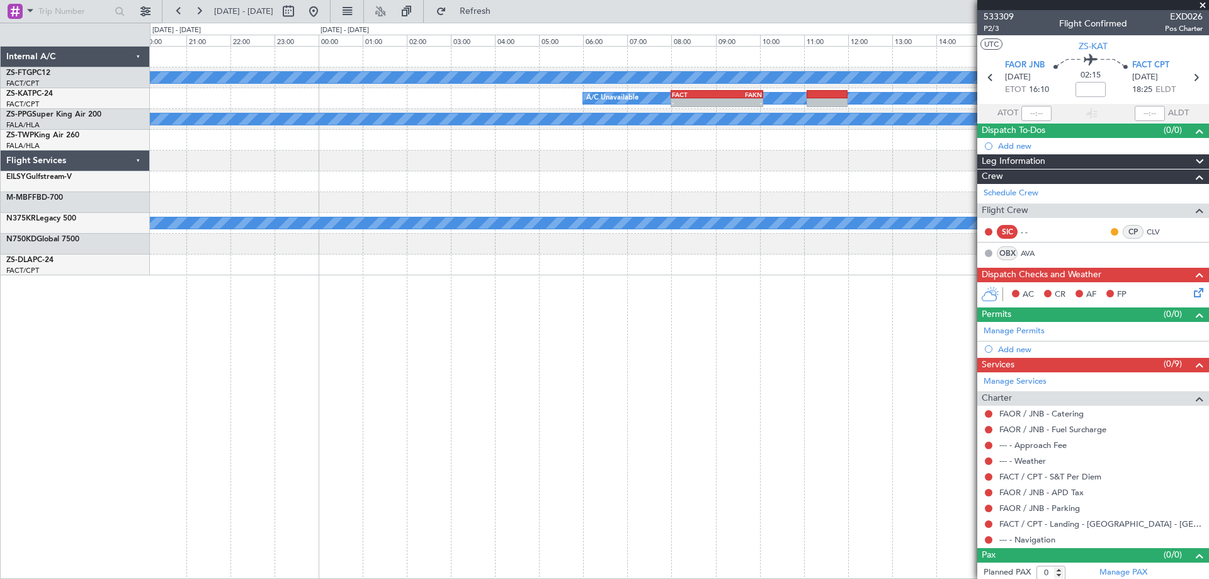
click at [328, 302] on div "A/C Booked - - A/C Unavailable FACT 08:00 Z FAKN 10:05 Z A/C Unavailable A/C Bo…" at bounding box center [679, 312] width 1059 height 533
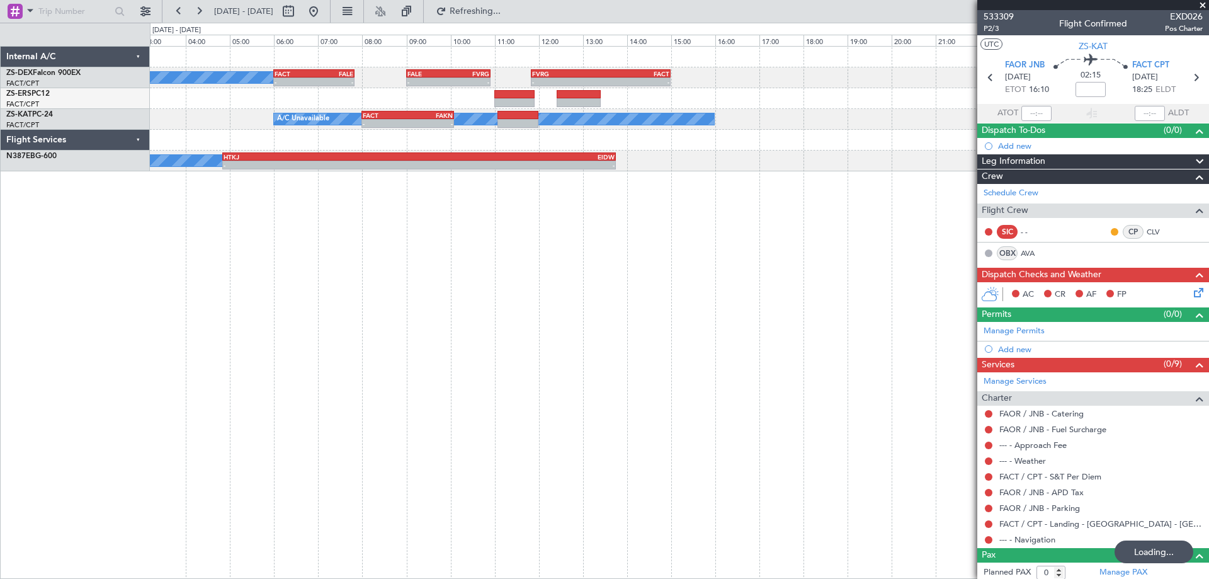
click at [363, 315] on div "A/C Booked - - FACT 06:00 Z FALE 07:50 Z - - FALE 09:00 Z FVRG 10:55 Z - - FVRG…" at bounding box center [679, 312] width 1059 height 533
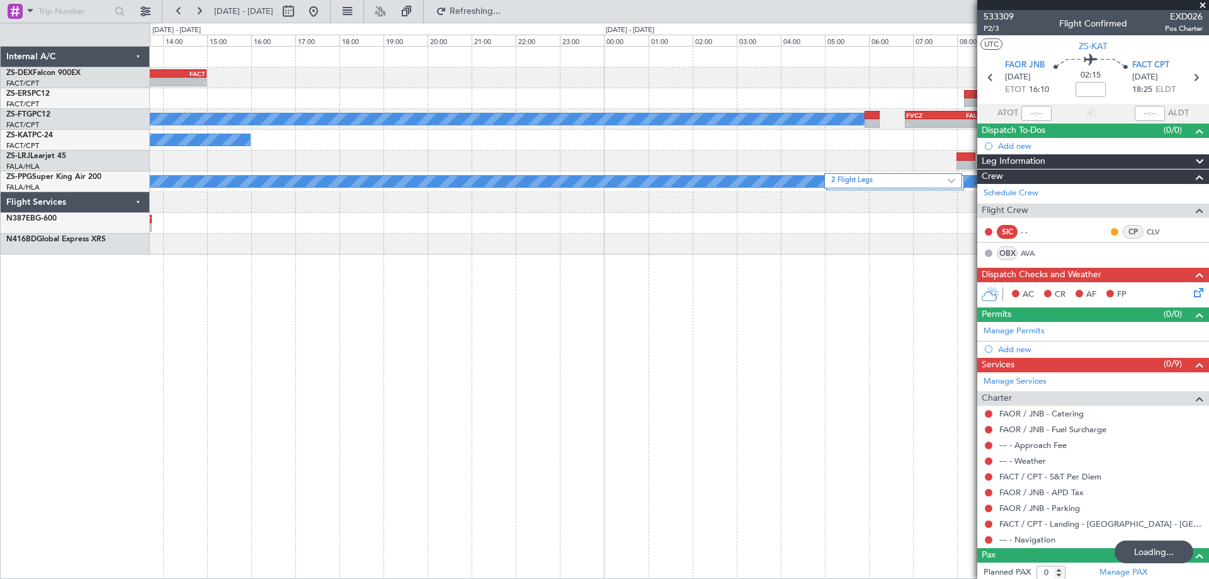
click at [520, 305] on div "- - FVRG 11:50 Z FACT 15:00 Z FALE 09:00 Z FVRG 10:55 Z - - FACT 06:00 Z FALE 0…" at bounding box center [679, 312] width 1059 height 533
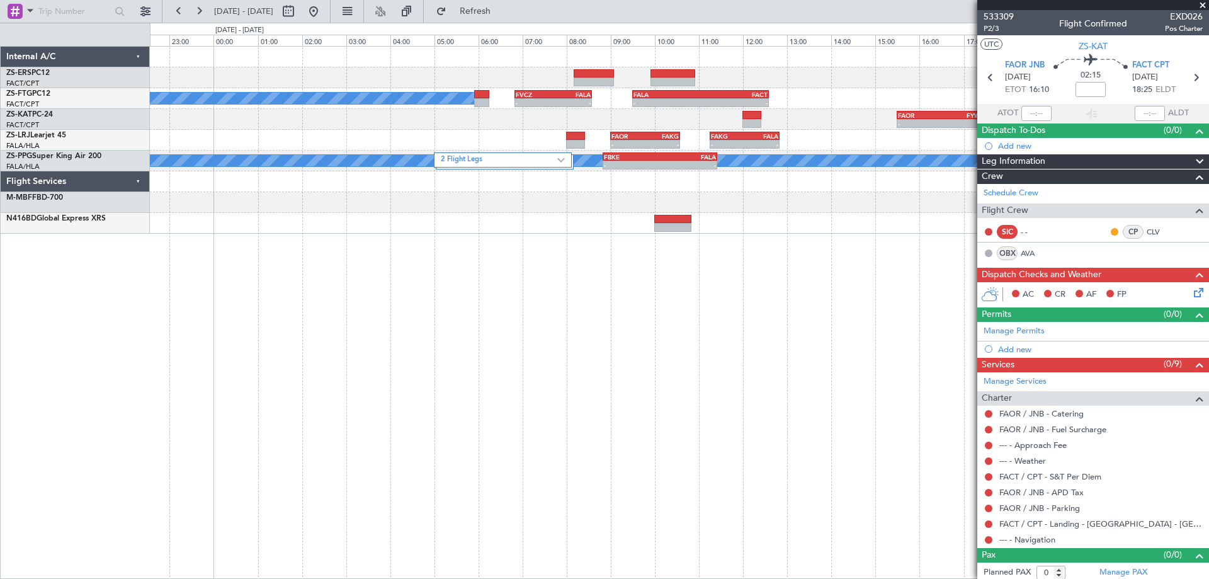
click at [682, 330] on div "A/C Booked - - FVCZ 06:50 Z FALA 08:35 Z - - FALA 09:30 Z FACT 12:35 Z A/C Book…" at bounding box center [679, 312] width 1059 height 533
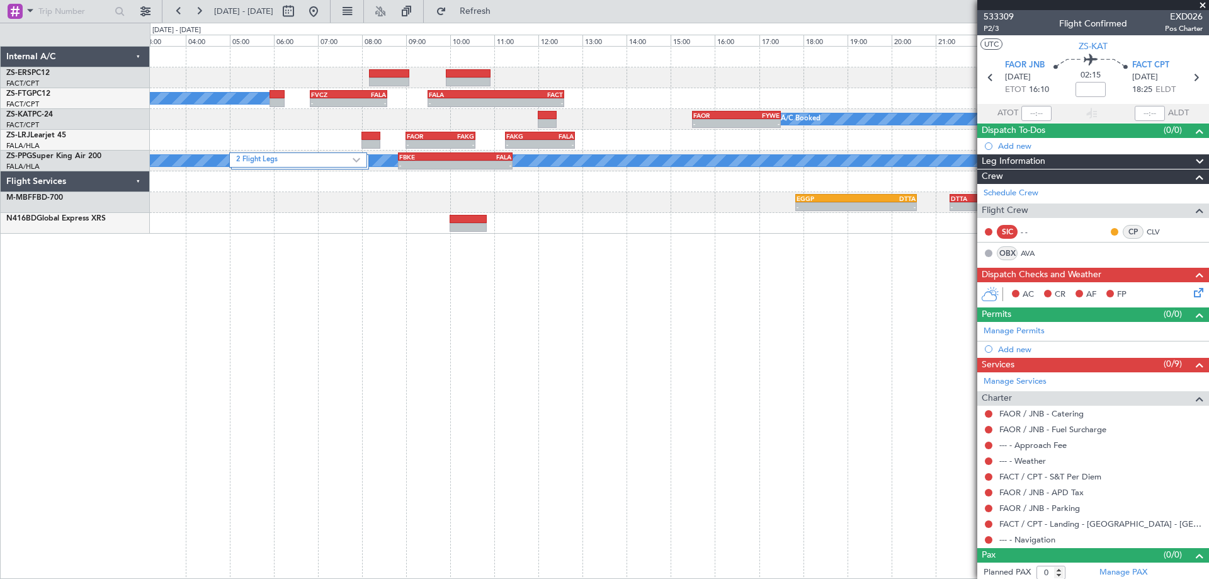
click at [622, 324] on div "A/C Booked - - FVCZ 06:50 Z FALA 08:35 Z - - FALA 09:30 Z FACT 12:35 Z A/C Book…" at bounding box center [679, 312] width 1059 height 533
click at [324, 14] on button at bounding box center [314, 11] width 20 height 20
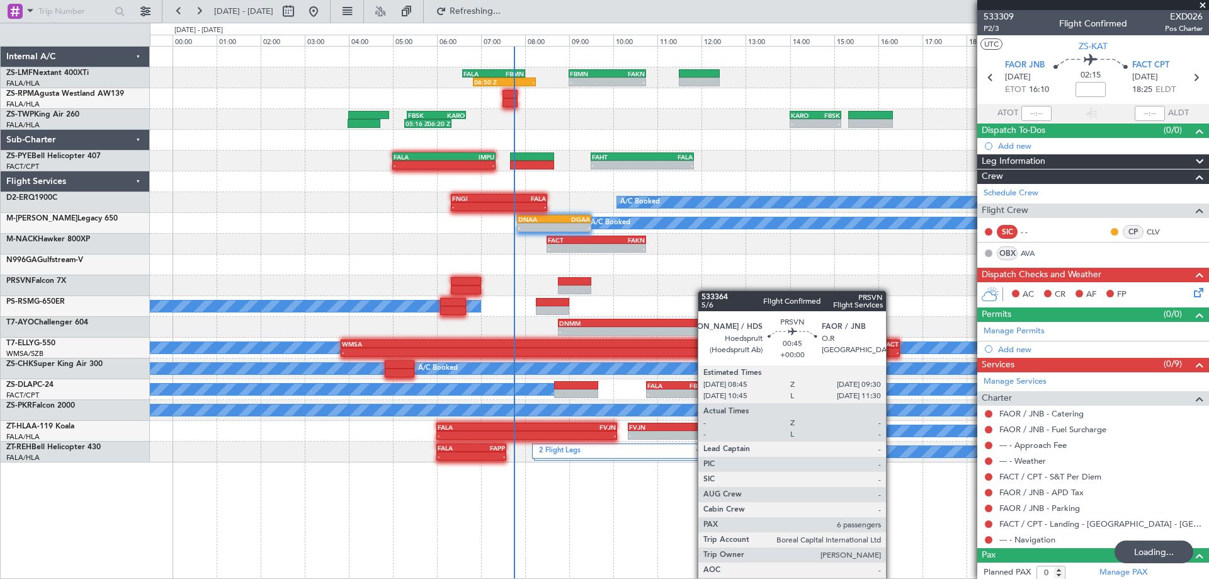
click at [674, 290] on div at bounding box center [679, 285] width 1059 height 21
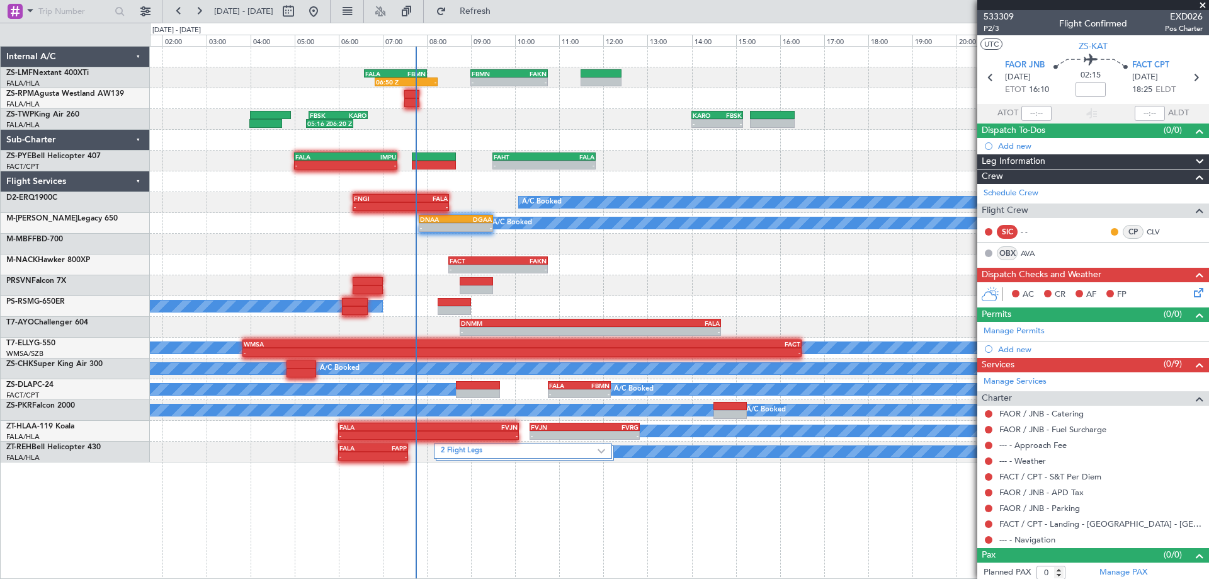
click at [792, 293] on div "- - FAOR 07:30 Z LFPB 18:05 Z" at bounding box center [679, 285] width 1059 height 21
click at [289, 178] on div at bounding box center [679, 181] width 1059 height 21
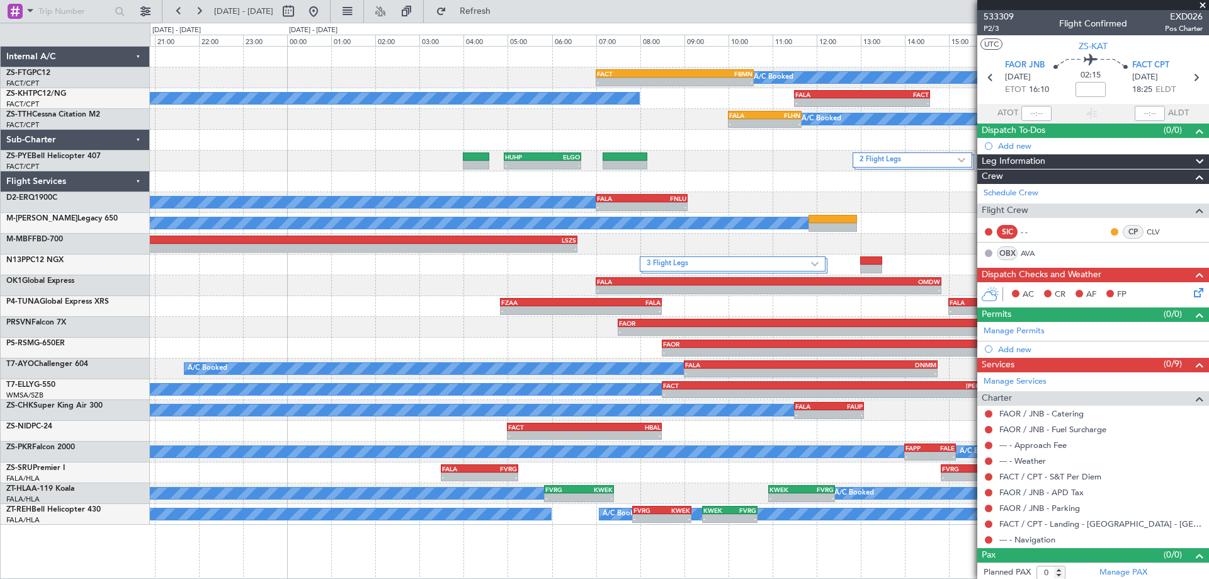
click at [357, 268] on div "A/C Booked - - FACT 07:00 Z FBMN 10:35 Z A/C Booked - - FALA 11:30 Z FACT 14:35…" at bounding box center [679, 286] width 1059 height 478
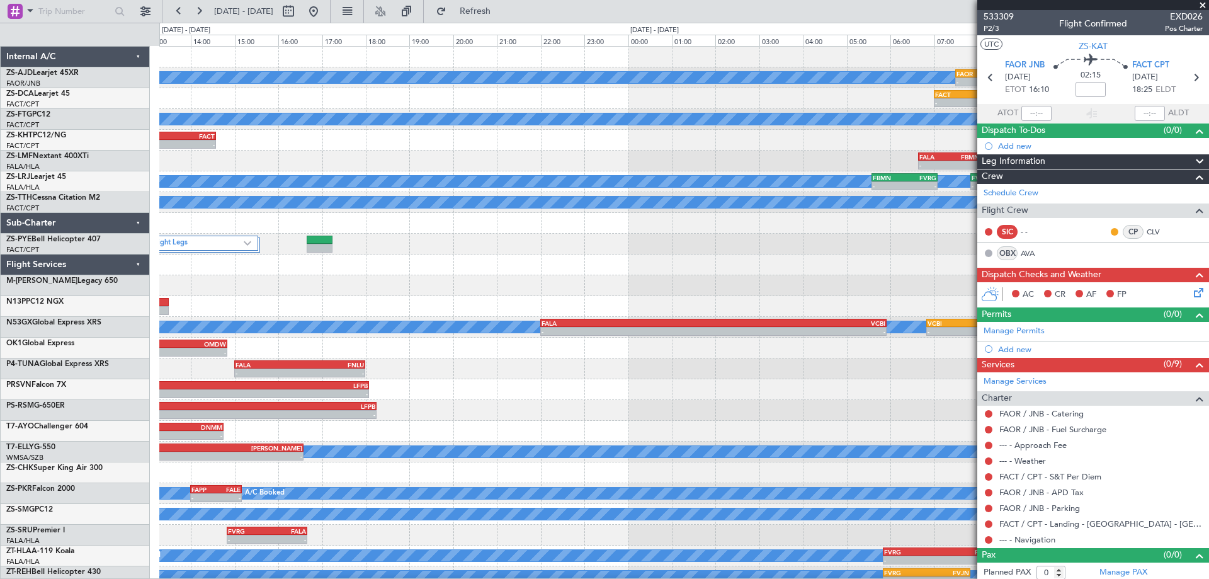
click at [661, 346] on div "A/C Booked A/C Booked A/C Booked - - FAOR 07:30 Z FBMN 08:55 Z - - FBMN 09:55 Z…" at bounding box center [683, 317] width 1049 height 540
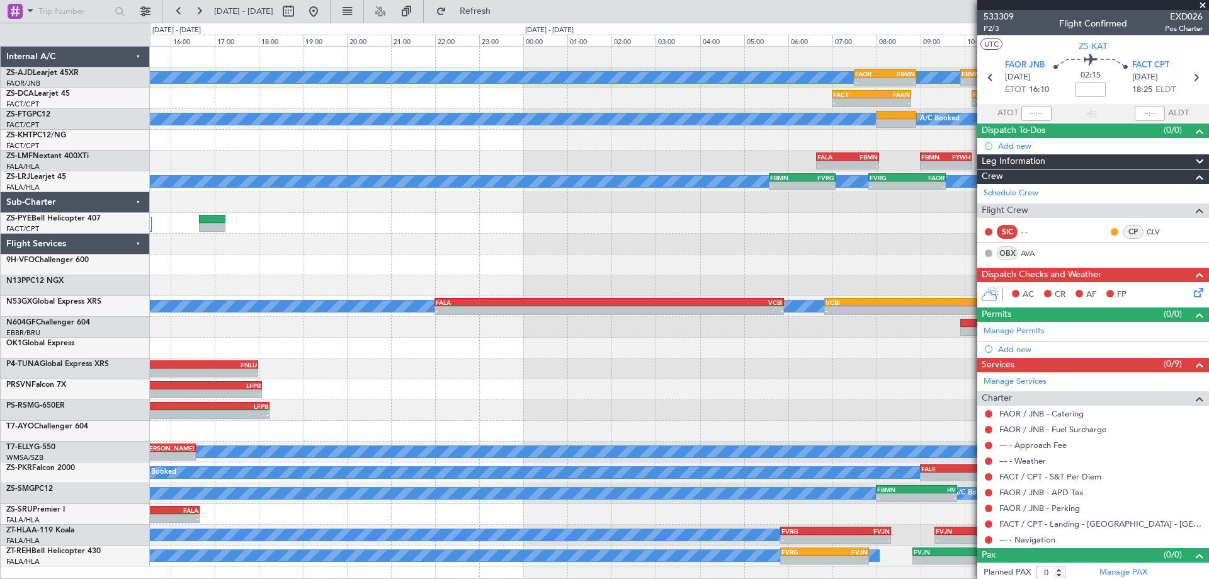
click at [434, 234] on div "A/C Booked A/C Booked A/C Booked - - FAOR 07:30 Z FBMN 08:55 Z - - FBMN 09:55 Z…" at bounding box center [679, 307] width 1059 height 520
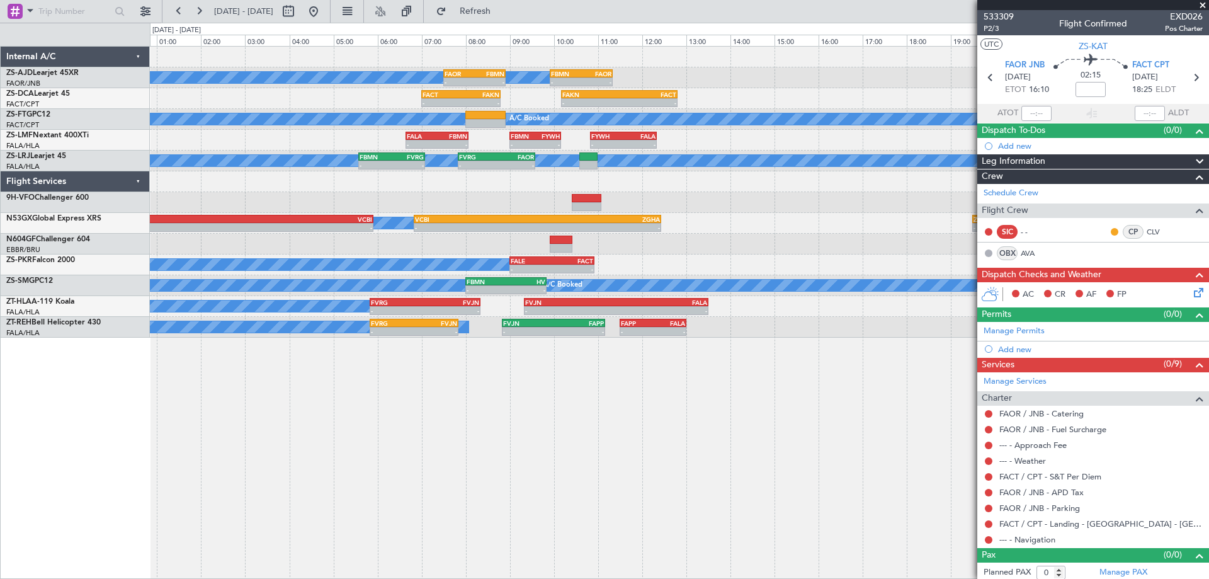
click at [195, 256] on div "A/C Booked - - FALE 09:00 Z FACT 10:55 Z" at bounding box center [679, 264] width 1059 height 21
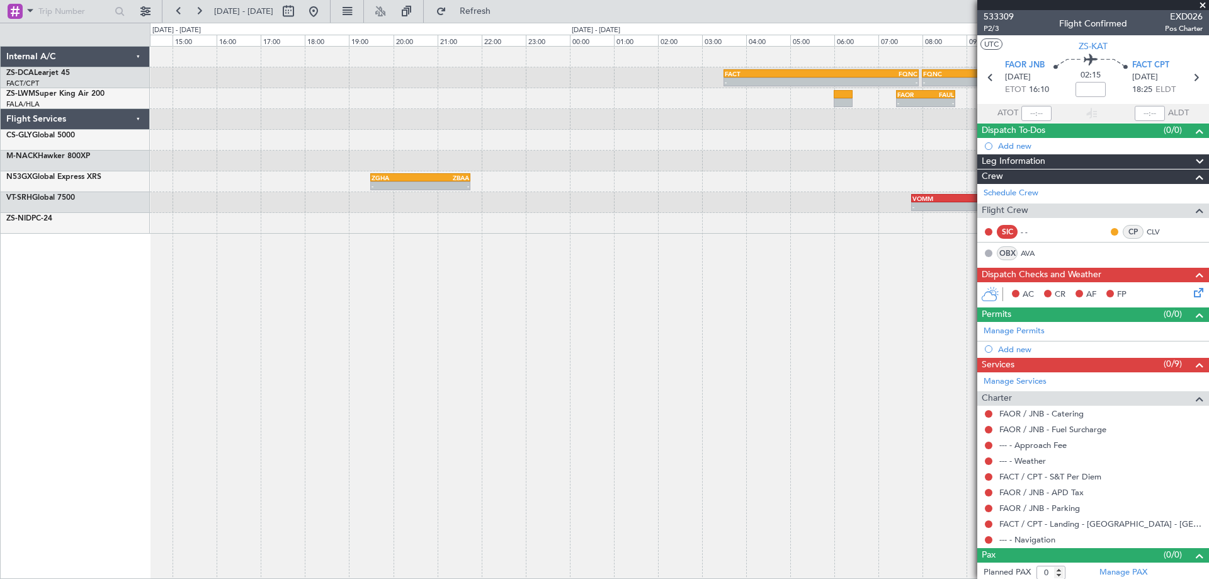
click at [383, 235] on div "FACT 03:30 Z FQNC 07:55 Z - - - - FQNC 08:00 Z FSIA 11:00 Z FAKN 10:10 Z FACT 1…" at bounding box center [679, 312] width 1059 height 533
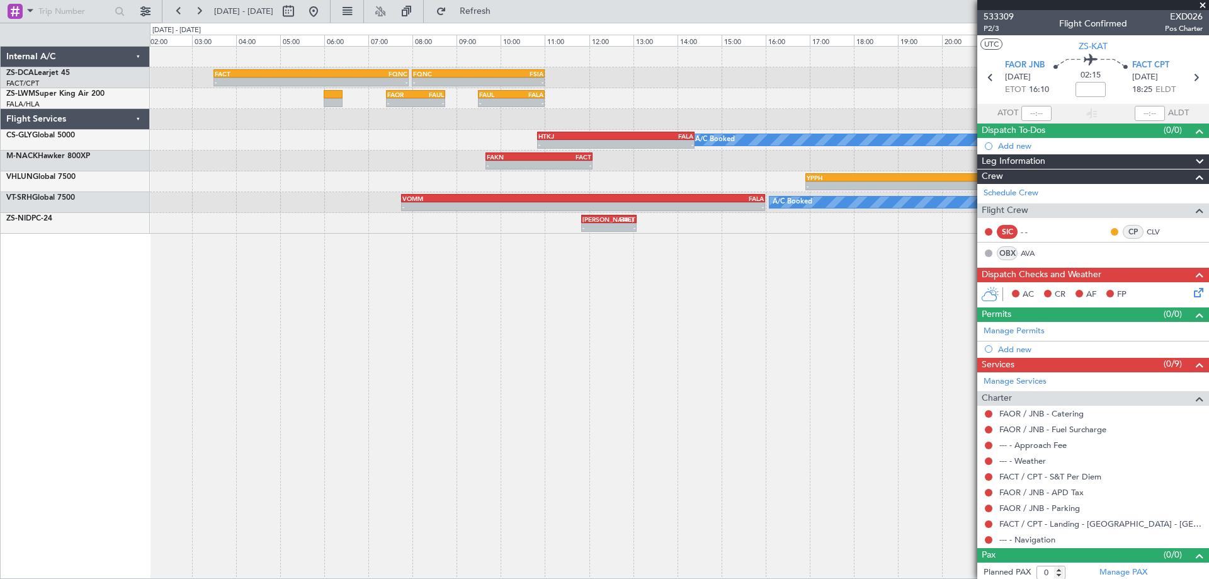
click at [334, 307] on div "FACT 03:30 Z FQNC 07:55 Z - - - - FQNC 08:00 Z FSIA 11:00 Z - - FSIA 05:50 Z FQ…" at bounding box center [679, 312] width 1059 height 533
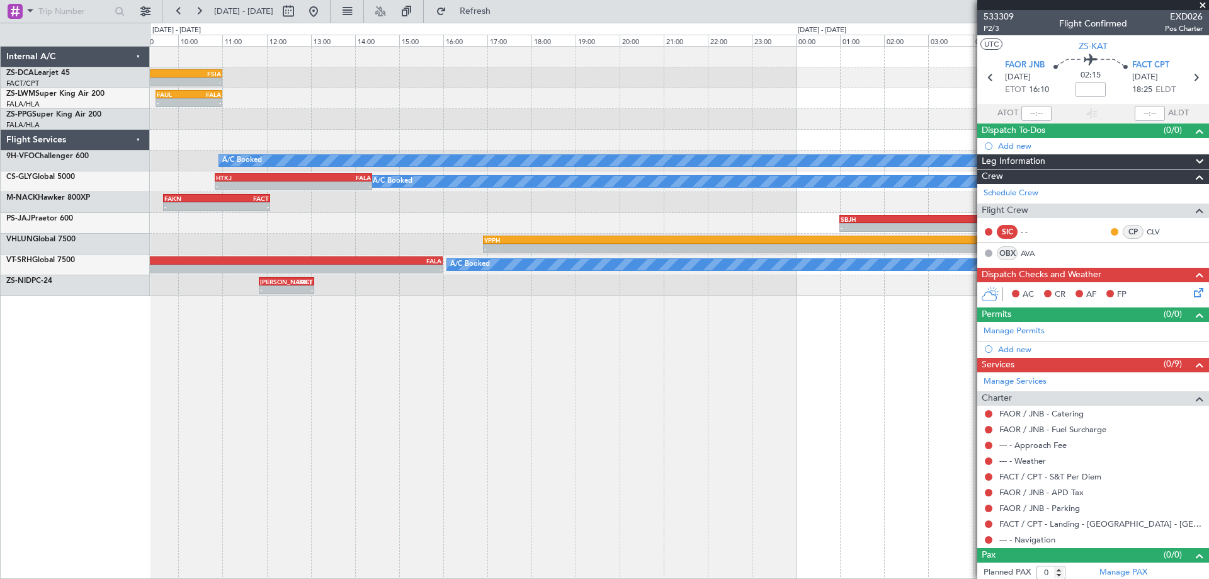
click at [242, 364] on div "- - FQNC 08:00 Z FSIA 11:00 Z - - FSIA 05:50 Z FQBR 10:05 Z FACT 03:30 Z FQNC 0…" at bounding box center [679, 312] width 1059 height 533
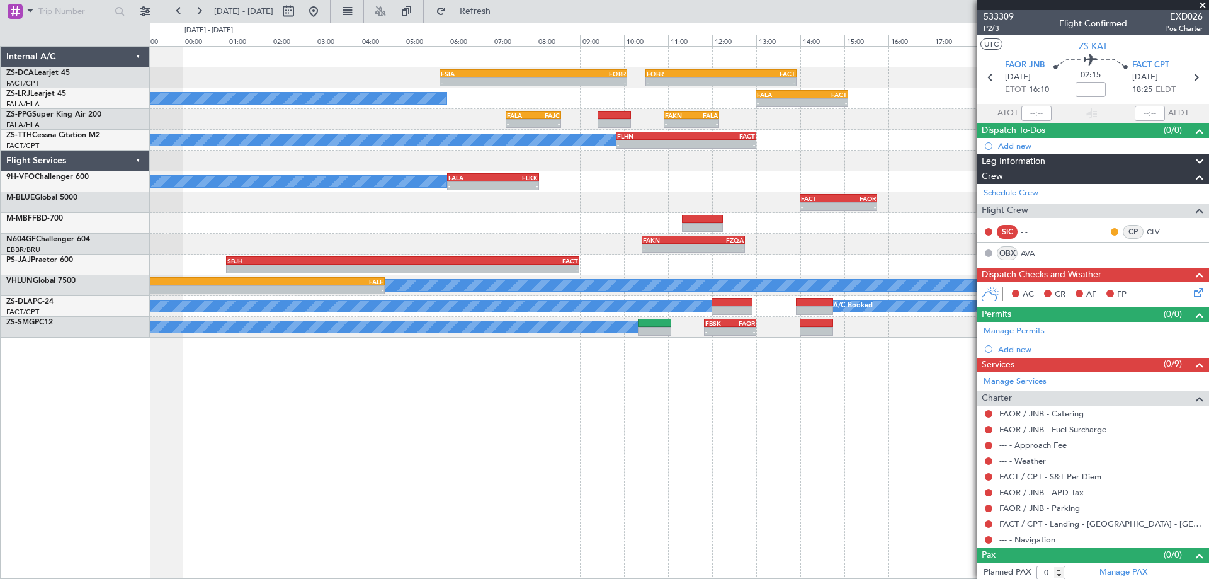
click at [616, 400] on div "- - FSIA 05:50 Z FQBR 10:05 Z - - FQBR 10:30 Z FACT 13:55 Z A/C Booked - - FALA…" at bounding box center [679, 312] width 1059 height 533
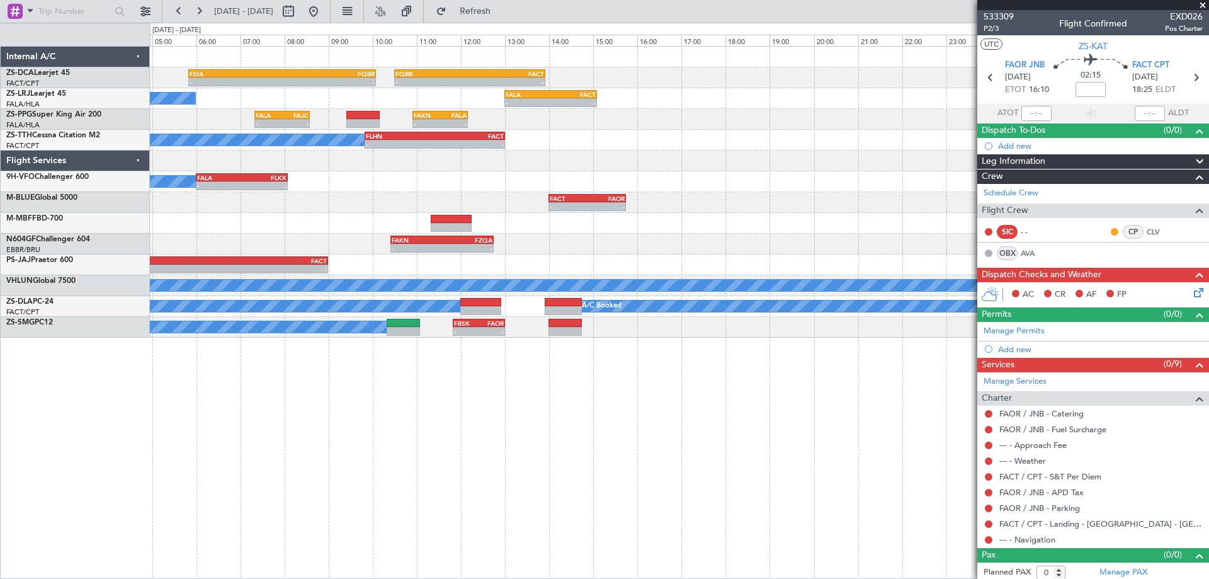
click at [430, 419] on div "- - FSIA 05:50 Z FQBR 10:05 Z - - FQBR 10:30 Z FACT 13:55 Z A/C Booked - - FALA…" at bounding box center [679, 312] width 1059 height 533
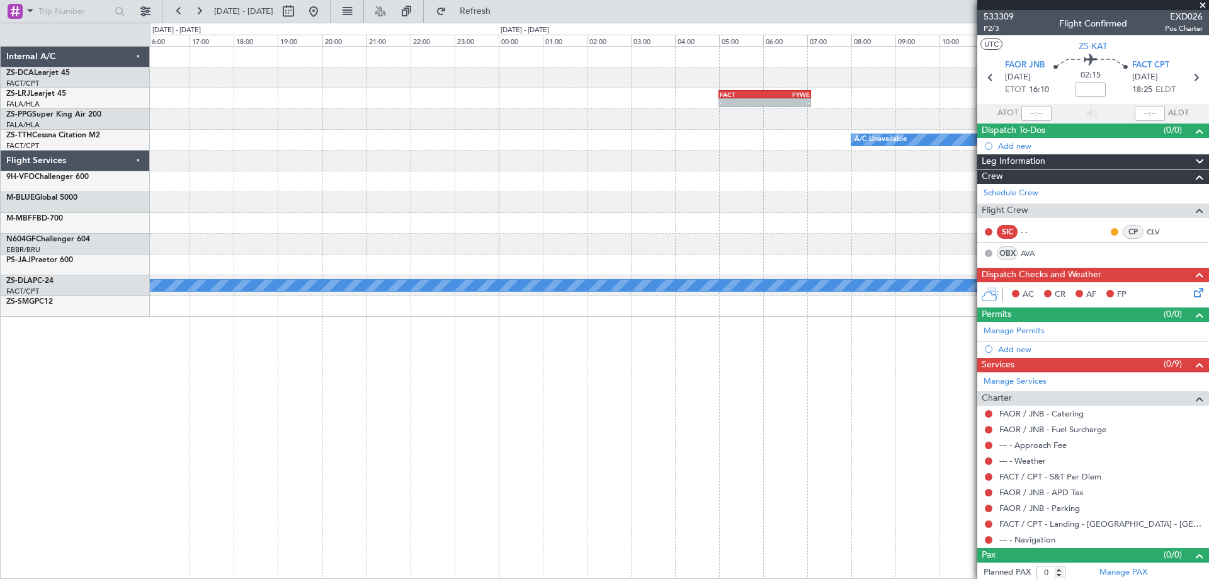
click at [358, 227] on div "- - FQBR 10:30 Z FACT 13:55 Z - - FACT 05:00 Z FYWE 07:05 Z - - FALA 13:00 Z FA…" at bounding box center [679, 182] width 1059 height 270
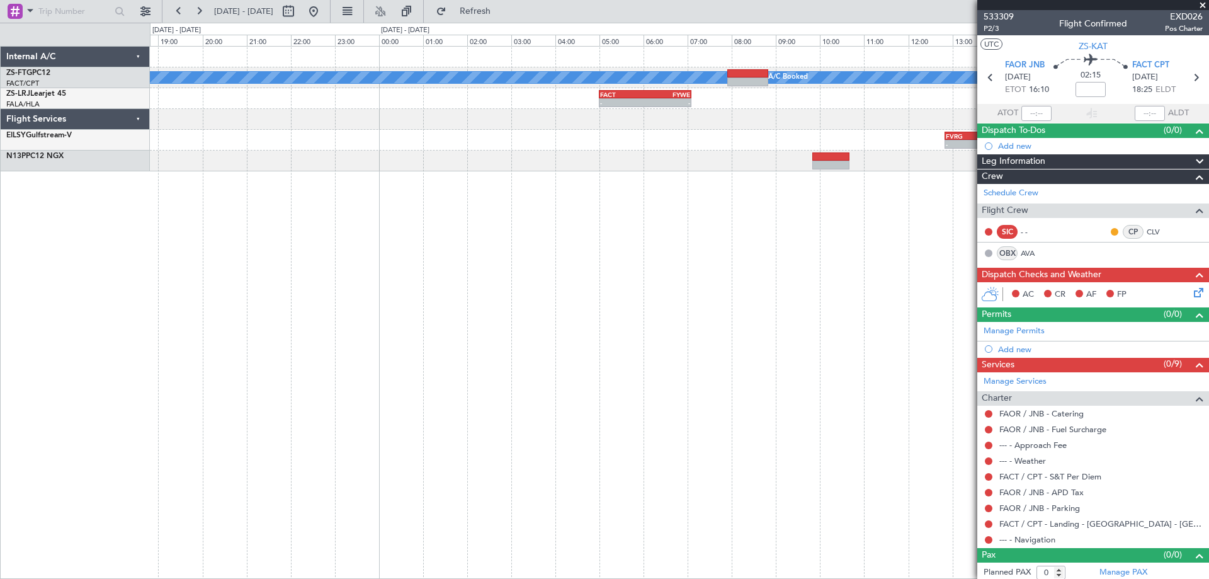
click at [508, 312] on div "A/C Booked A/C Booked - - FACT 05:00 Z FYWE 07:05 Z - - FALA 13:00 Z FACT 15:05…" at bounding box center [679, 312] width 1059 height 533
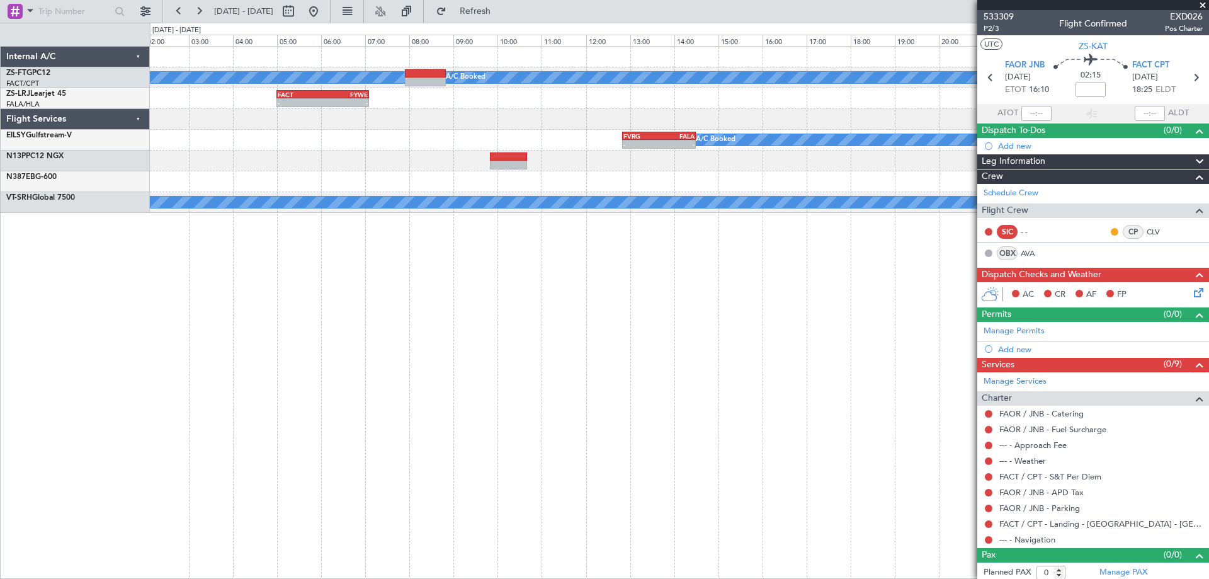
click at [337, 281] on div "A/C Booked A/C Booked - - FACT 05:00 Z FYWE 07:05 Z FYWE 05:00 Z FBSK 06:40 Z -…" at bounding box center [679, 312] width 1059 height 533
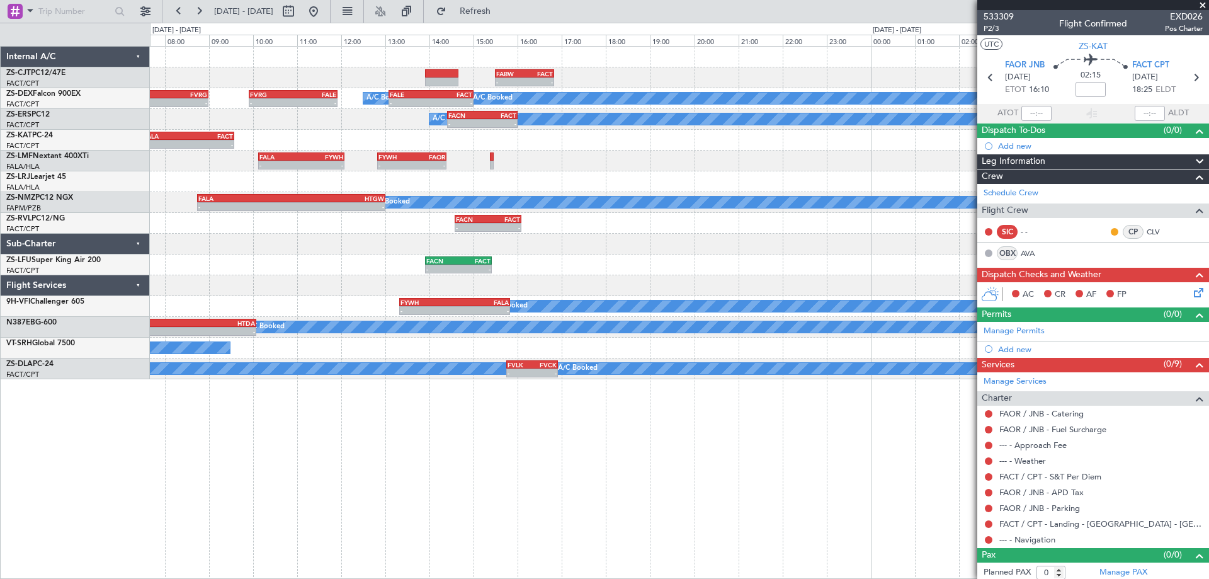
click at [170, 384] on div "- - FABW 15:30 Z FACT 16:50 Z FACT 04:30 Z SKAK 05:55 Z - - - - FACT 06:00 Z FV…" at bounding box center [679, 312] width 1059 height 533
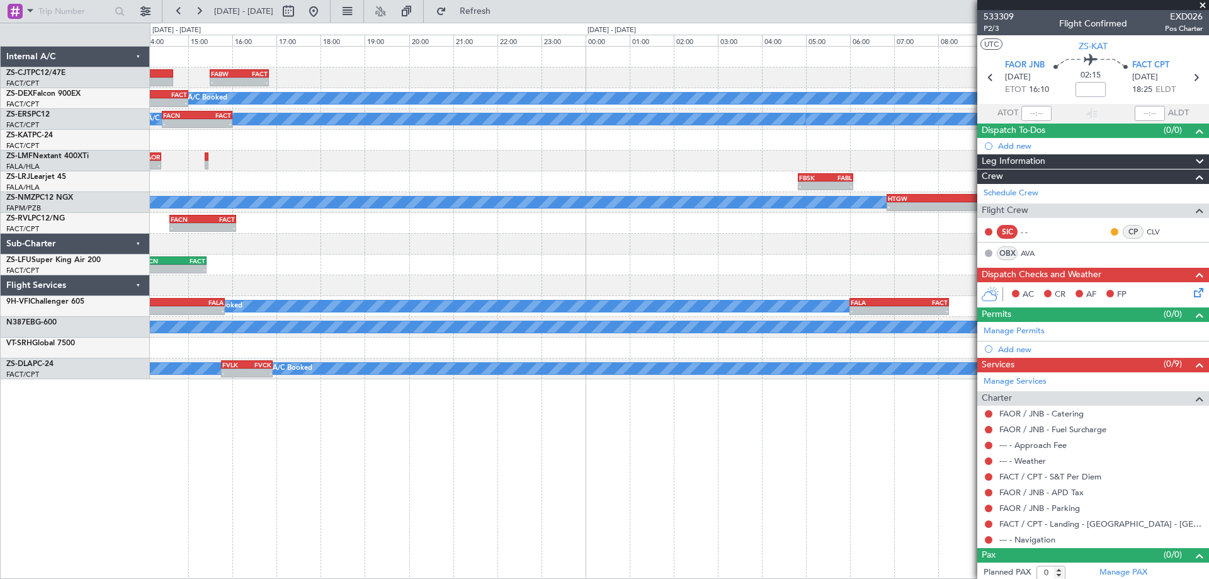
click at [239, 412] on div "- - FABW 15:30 Z FACT 16:50 Z A/C Booked - - FALE 13:05 Z FACT 15:00 Z A/C Book…" at bounding box center [679, 312] width 1059 height 533
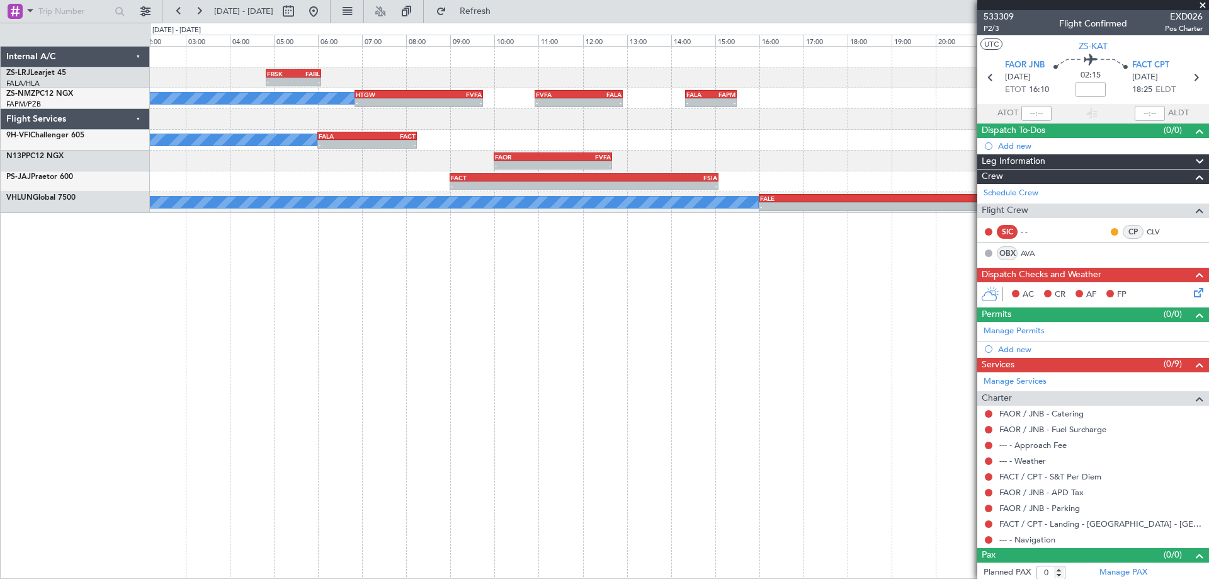
click at [329, 385] on div "- - FBSK 04:50 Z FABL 06:05 Z FAEL 07:00 Z FALA 08:25 Z - - FABL 04:50 Z FAEL 0…" at bounding box center [679, 312] width 1059 height 533
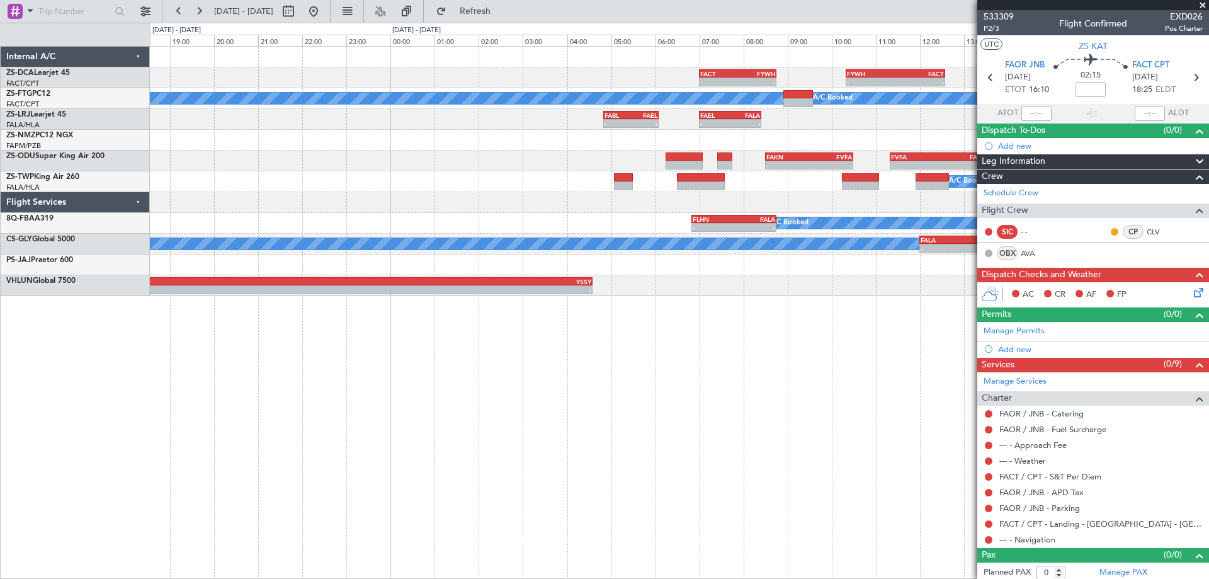
click at [559, 400] on div "- - FACT 07:00 Z FYWH 08:45 Z - - FYWH 10:20 Z FACT 12:35 Z A/C Booked A/C Book…" at bounding box center [679, 312] width 1059 height 533
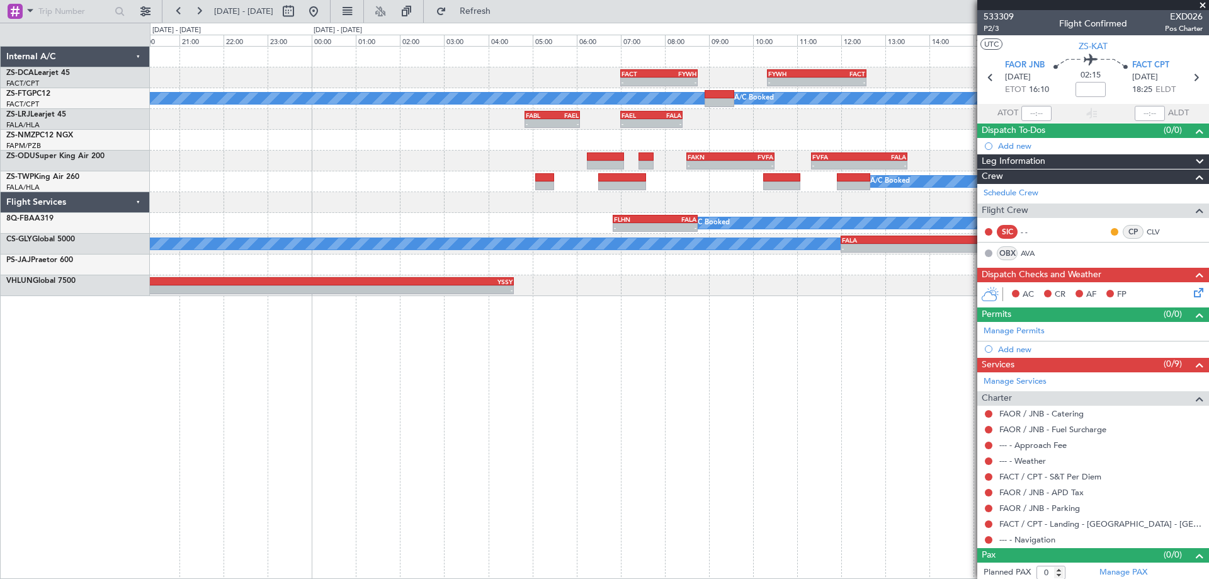
click at [389, 426] on div "- - FACT 07:00 Z FYWH 08:45 Z - - FYWH 10:20 Z FACT 12:35 Z A/C Booked A/C Book…" at bounding box center [679, 312] width 1059 height 533
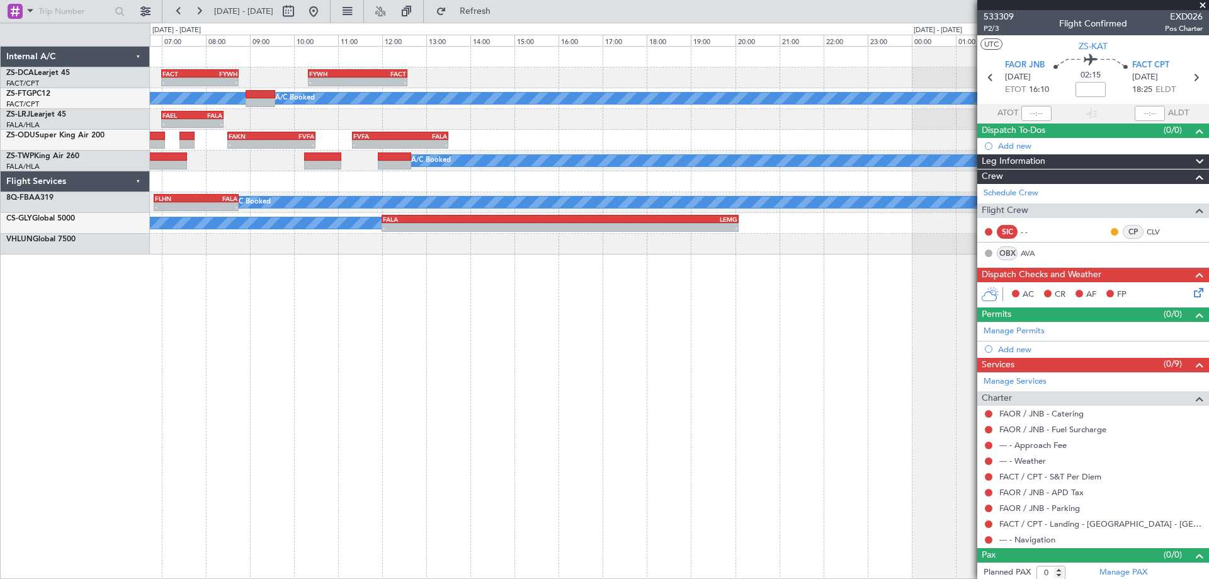
click at [228, 348] on div "- - FACT 07:00 Z FYWH 08:45 Z - - FYWH 10:20 Z FACT 12:35 Z A/C Booked A/C Book…" at bounding box center [679, 312] width 1059 height 533
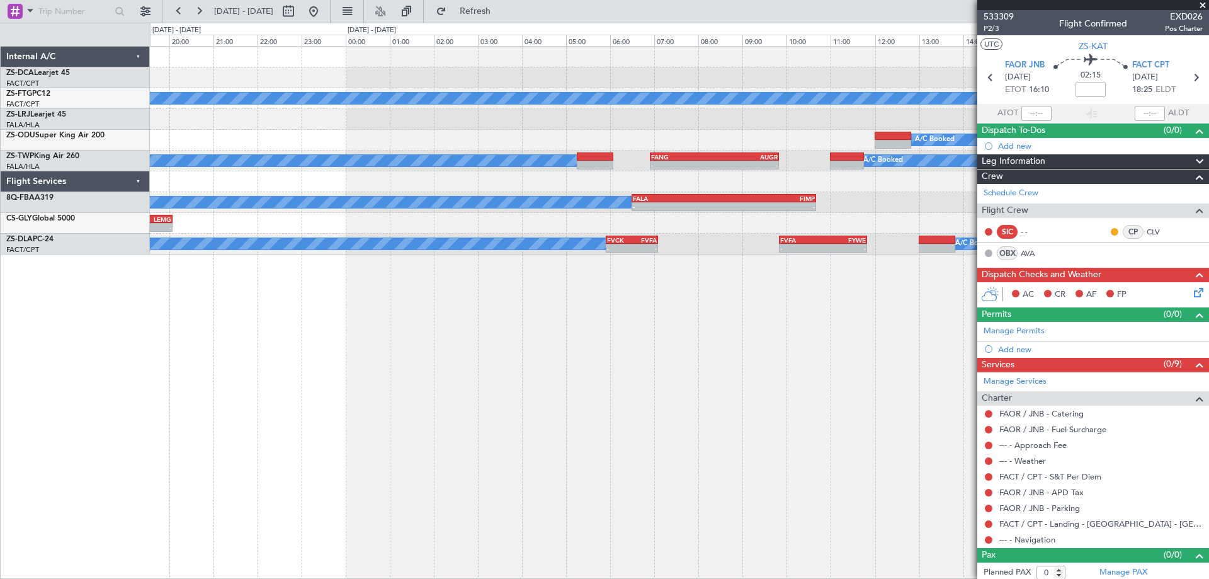
click at [409, 362] on div "A/C Booked A/C Booked A/C Booked - - FANG 06:55 Z AUGR 09:50 Z A/C Booked A/C B…" at bounding box center [679, 312] width 1059 height 533
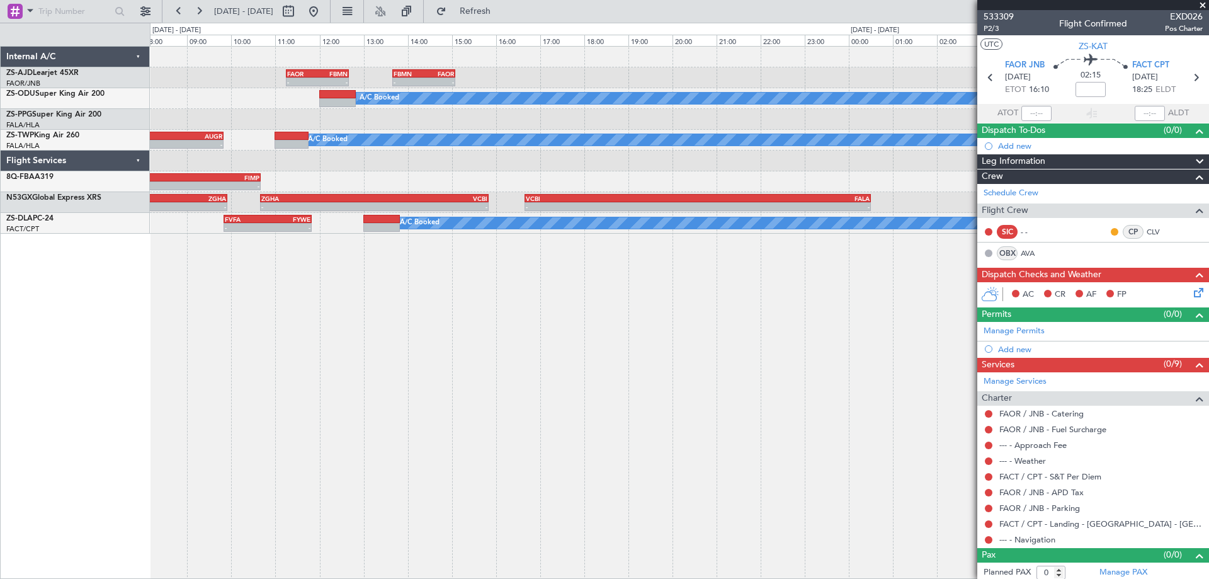
click at [463, 320] on div "- - FAOR 11:15 Z FBMN 12:40 Z - - FBMN 13:40 Z FAOR 15:05 Z A/C Booked - - FALA…" at bounding box center [679, 312] width 1059 height 533
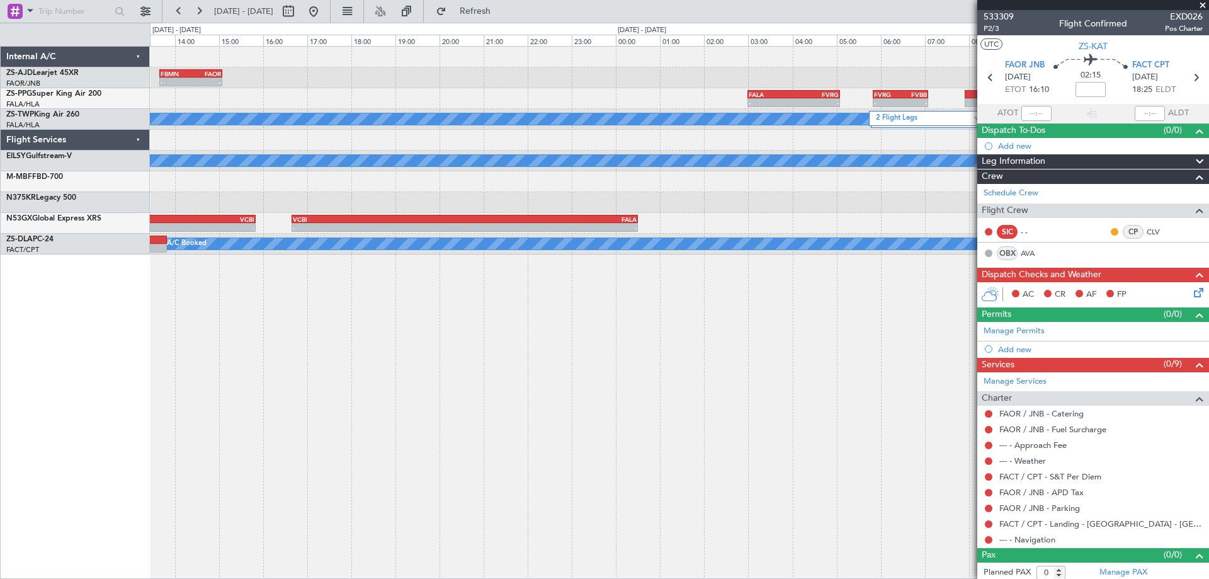
click at [443, 331] on div "- - FBMN 13:40 Z FAOR 15:05 Z FAOR 11:15 Z FBMN 12:40 Z - - - - FALA 03:00 Z FV…" at bounding box center [679, 312] width 1059 height 533
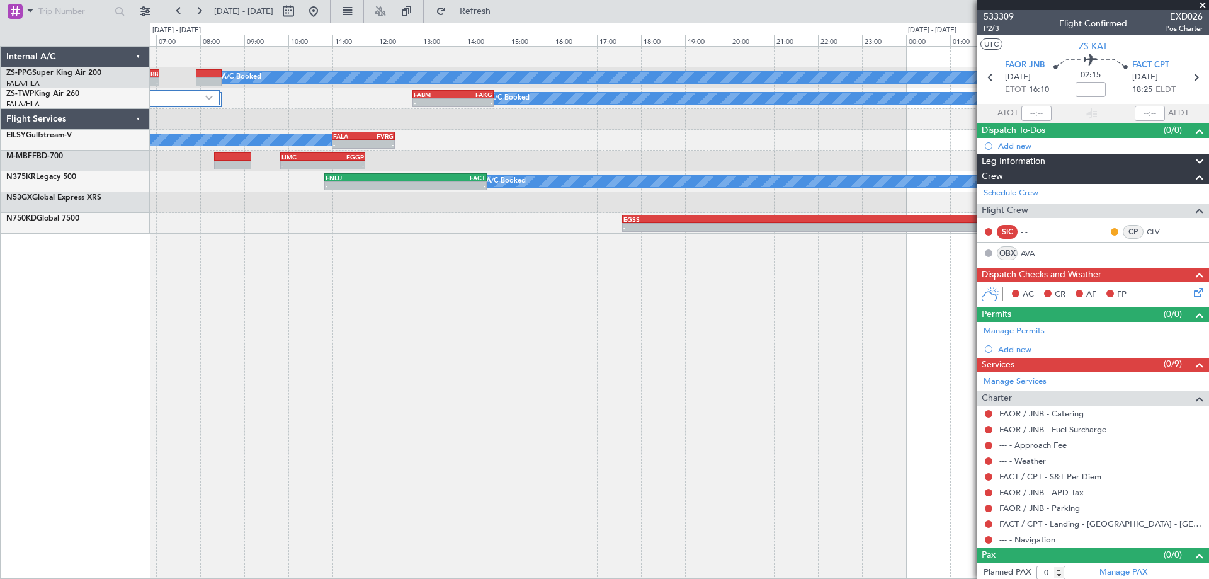
click at [425, 375] on div "FVRG 05:50 Z FVBB 07:05 Z - - A/C Booked A/C Booked A/C Booked A/C Booked FALA …" at bounding box center [679, 312] width 1059 height 533
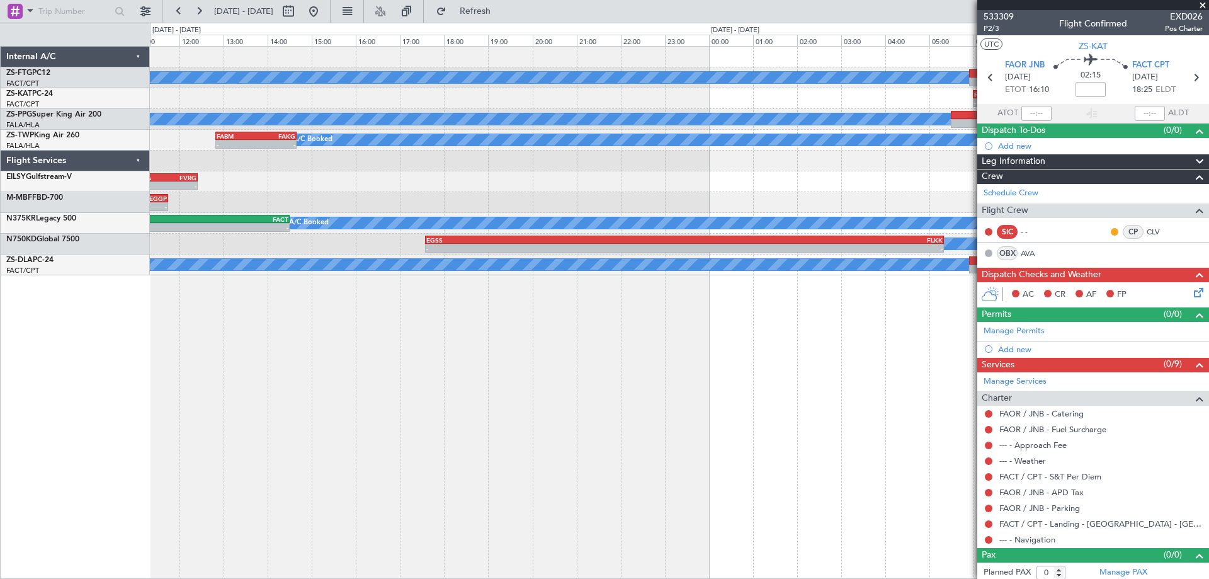
click at [659, 423] on div "A/C Booked FVFA 09:35 Z FVLS 11:25 Z - - A/C Booked - - FACT 06:00 Z FAOR 08:05…" at bounding box center [679, 312] width 1059 height 533
click at [828, 382] on div "A/C Booked FVFA 09:35 Z FVLS 11:25 Z - - A/C Booked - - FACT 06:00 Z FAOR 08:05…" at bounding box center [679, 312] width 1059 height 533
click at [739, 353] on div "A/C Booked FVFA 09:35 Z FVLS 11:25 Z - - A/C Booked - - FACT 06:00 Z FAOR 08:05…" at bounding box center [679, 312] width 1059 height 533
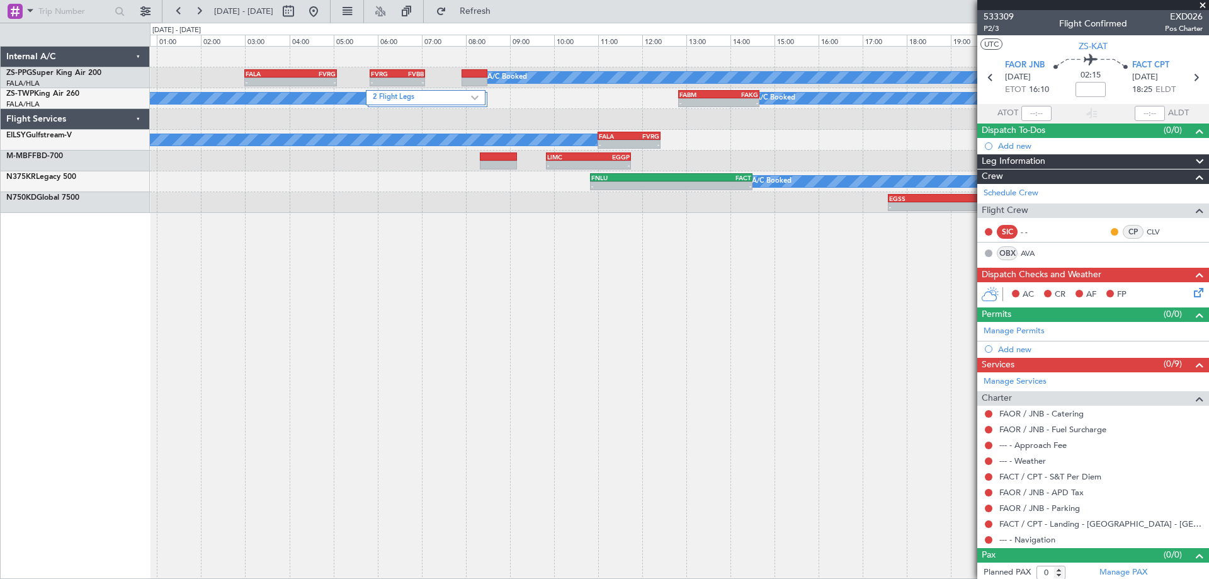
click at [591, 357] on div "A/C Booked A/C Booked A/C Booked A/C Booked FVRG 05:50 Z FVBB 07:05 Z - - FALA …" at bounding box center [679, 312] width 1059 height 533
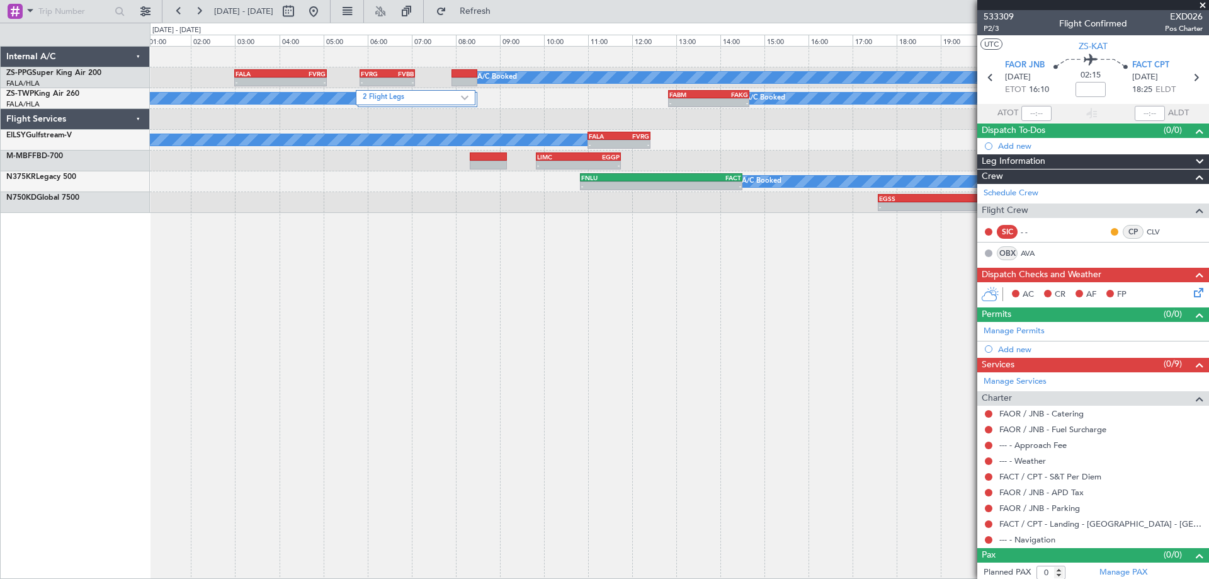
click at [111, 181] on div "A/C Booked A/C Booked A/C Booked A/C Booked FVRG 05:50 Z FVBB 07:05 Z - - FALA …" at bounding box center [604, 301] width 1209 height 556
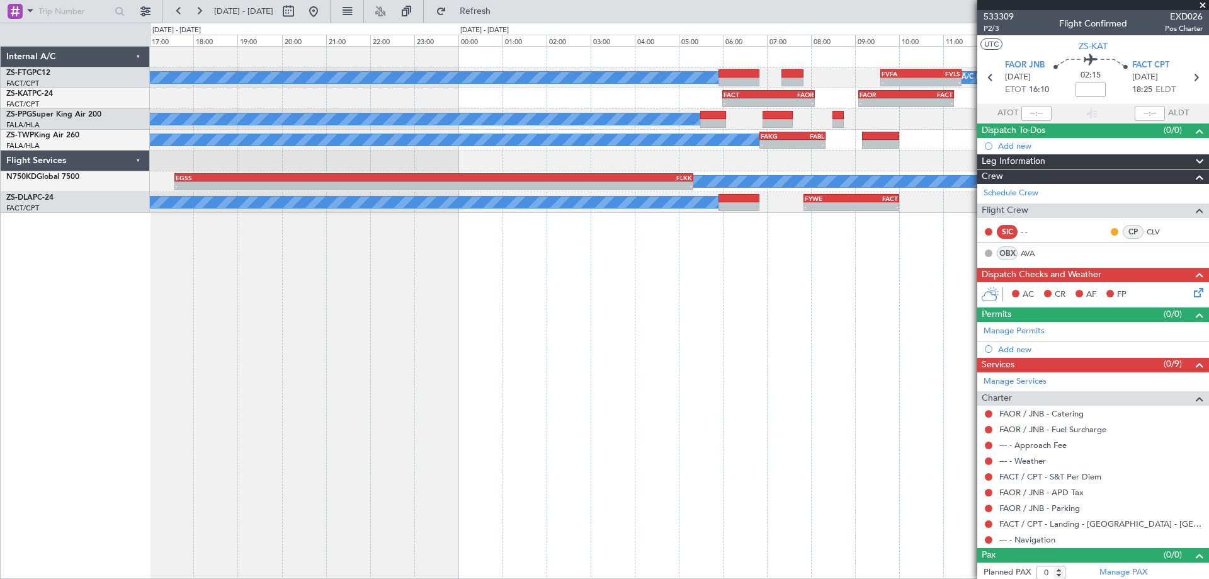
click at [862, 329] on div "A/C Booked A/C Booked - - FVFA 09:35 Z FVLS 11:25 Z - - FACT 06:00 Z FAOR 08:05…" at bounding box center [679, 312] width 1059 height 533
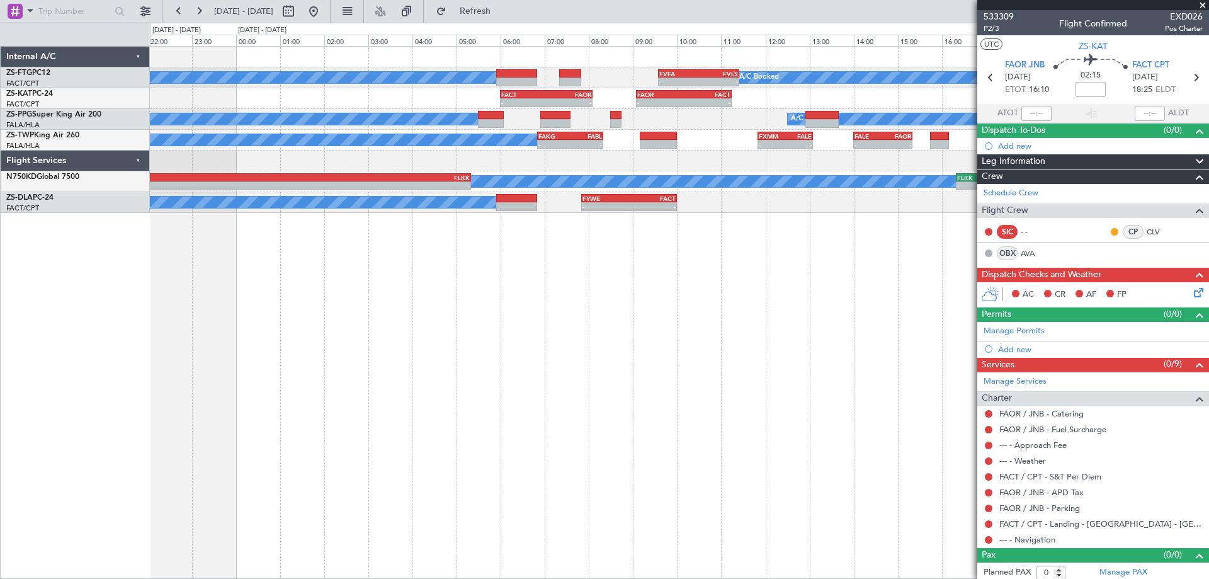
click at [577, 353] on div "A/C Booked A/C Booked - - FVFA 09:35 Z FVLS 11:25 Z - - FACT 06:00 Z FAOR 08:05…" at bounding box center [679, 312] width 1059 height 533
click at [1205, 8] on span at bounding box center [1202, 5] width 13 height 11
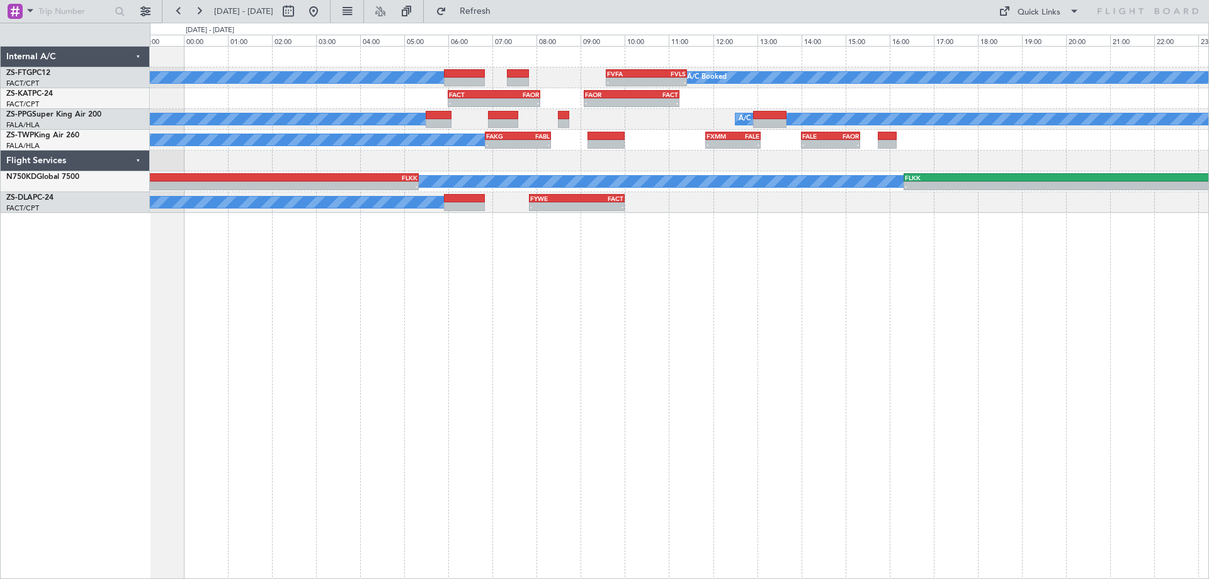
click at [292, 387] on div "A/C Booked A/C Booked - - FVFA 09:35 Z FVLS 11:25 Z - - FACT 06:00 Z FAOR 08:05…" at bounding box center [679, 312] width 1059 height 533
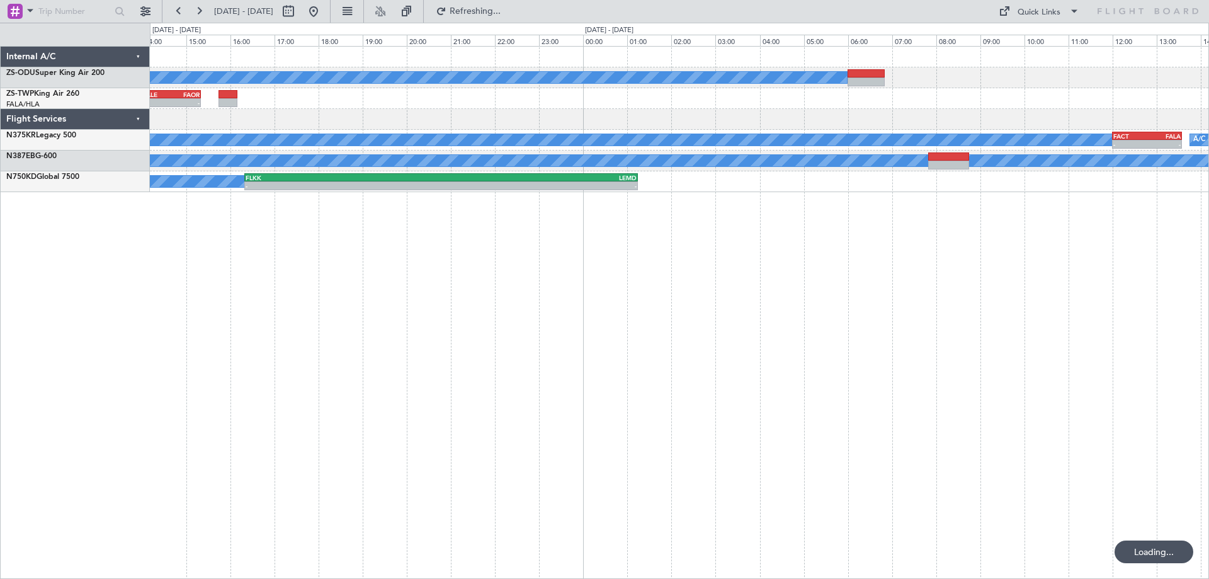
click at [453, 421] on div "A/C Booked - - FALE 14:00 Z FAOR 15:20 Z - - FXMM 11:50 Z FALE 13:05 Z FAKG 06:…" at bounding box center [679, 312] width 1059 height 533
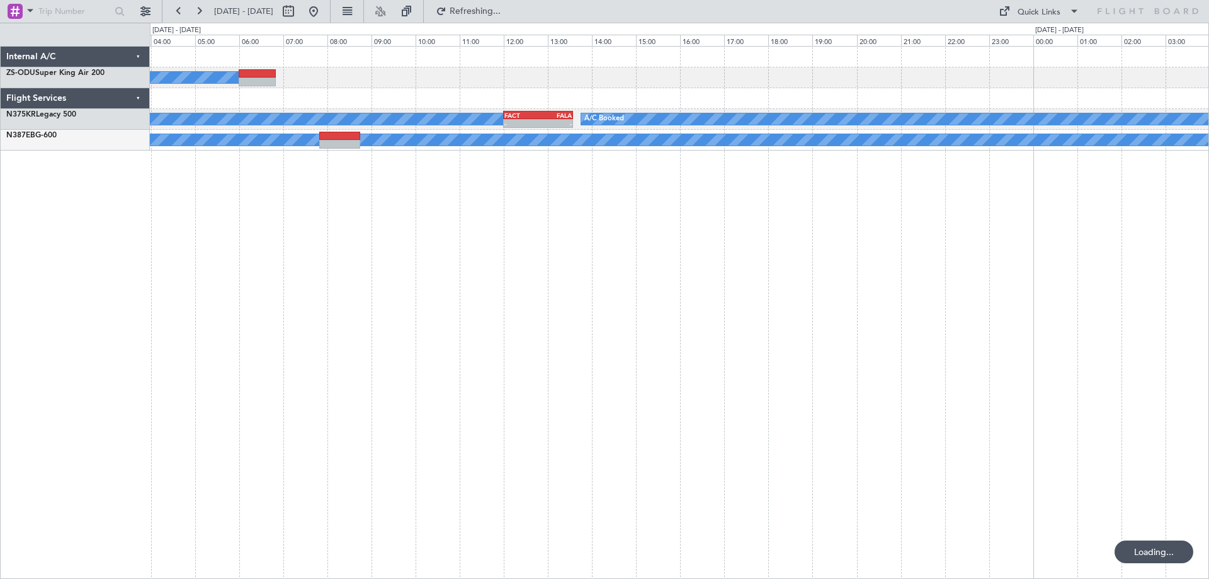
click at [545, 395] on div "A/C Booked A/C Booked A/C Booked - - FACT 12:00 Z FALA 13:35 Z A/C Booked - - H…" at bounding box center [679, 312] width 1059 height 533
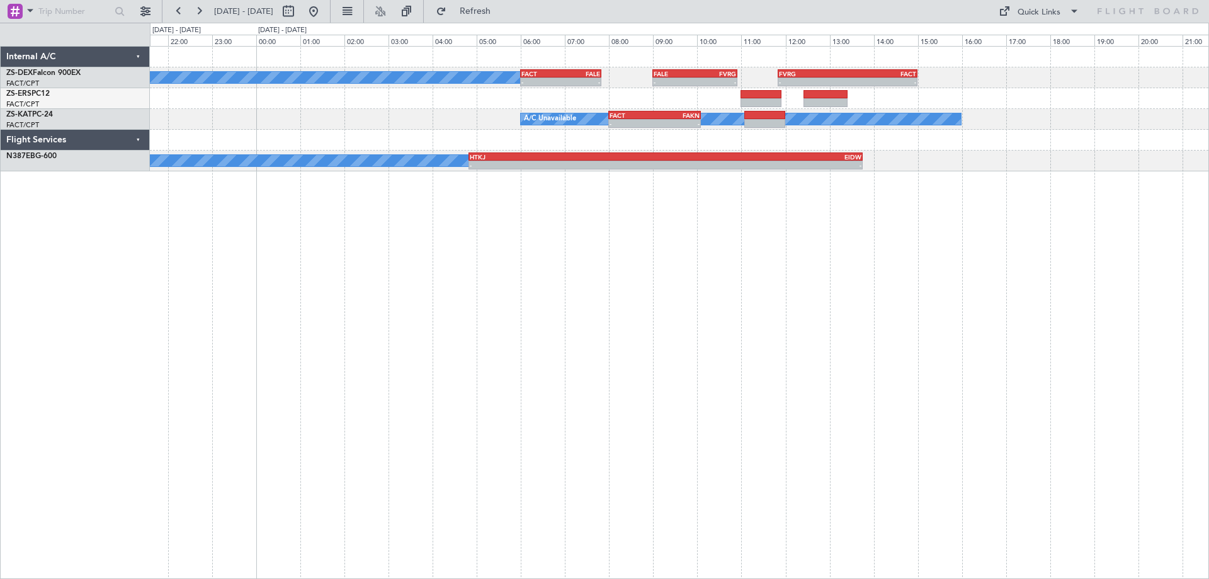
click at [716, 398] on div "A/C Booked - - FACT 06:00 Z FALE 07:50 Z - - FALE 09:00 Z FVRG 10:55 Z - - FVRG…" at bounding box center [679, 312] width 1059 height 533
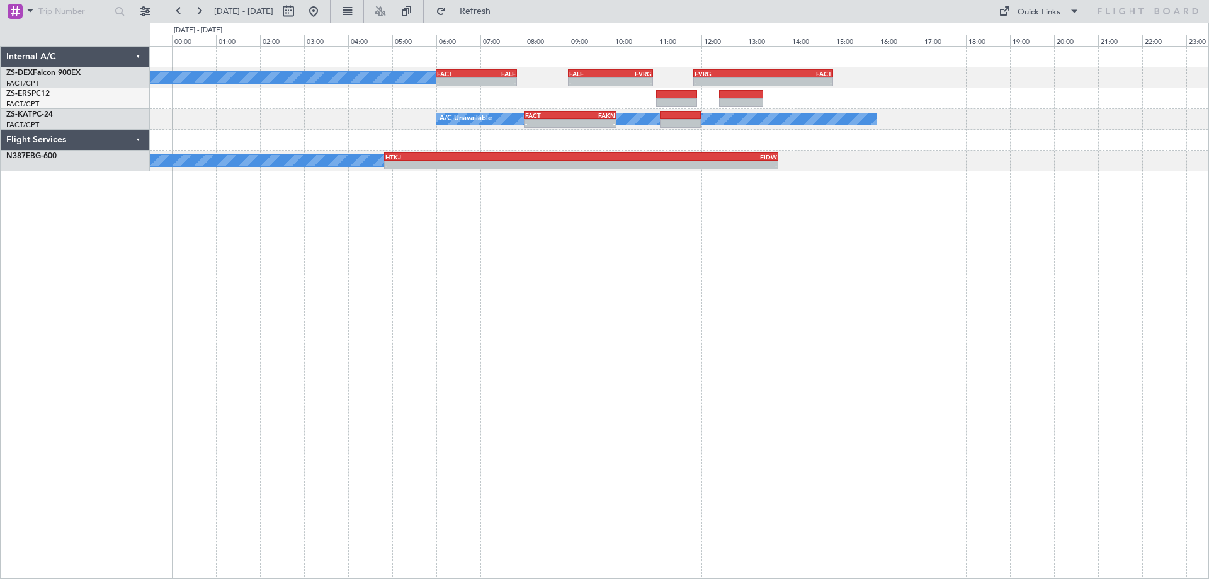
click at [440, 394] on div "A/C Booked - - FACT 06:00 Z FALE 07:50 Z - - FALE 09:00 Z FVRG 10:55 Z - - FVRG…" at bounding box center [679, 312] width 1059 height 533
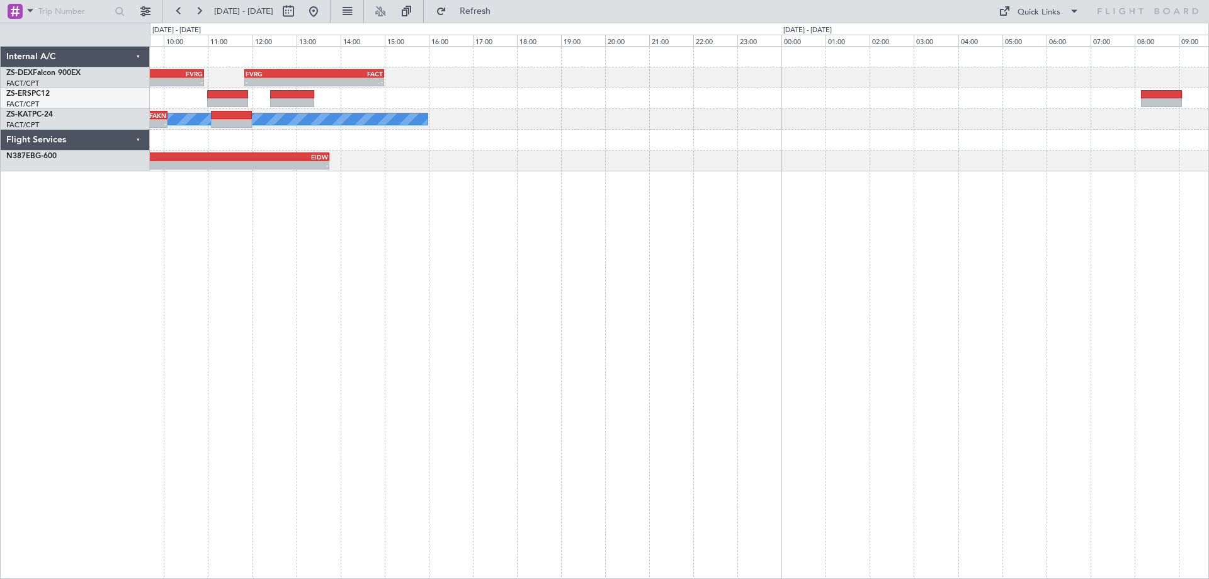
click at [564, 363] on div "- - FALE 09:00 Z FVRG 10:55 Z - - FVRG 11:50 Z FACT 15:00 Z FACT 06:00 Z FALE 0…" at bounding box center [679, 312] width 1059 height 533
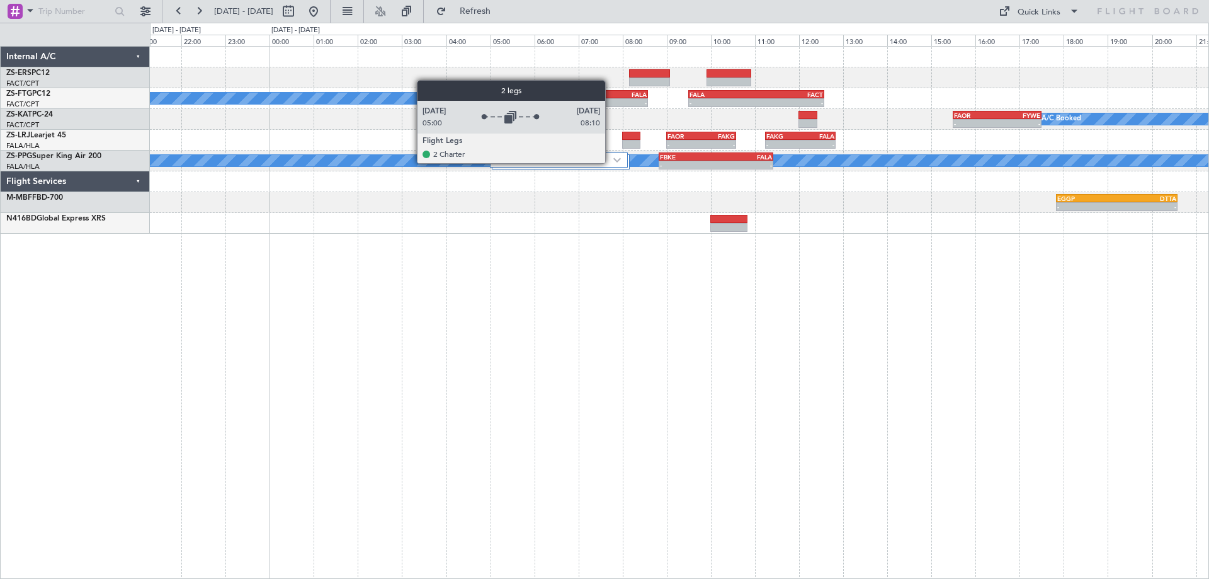
click at [611, 162] on label "2 Flight Legs" at bounding box center [555, 160] width 116 height 11
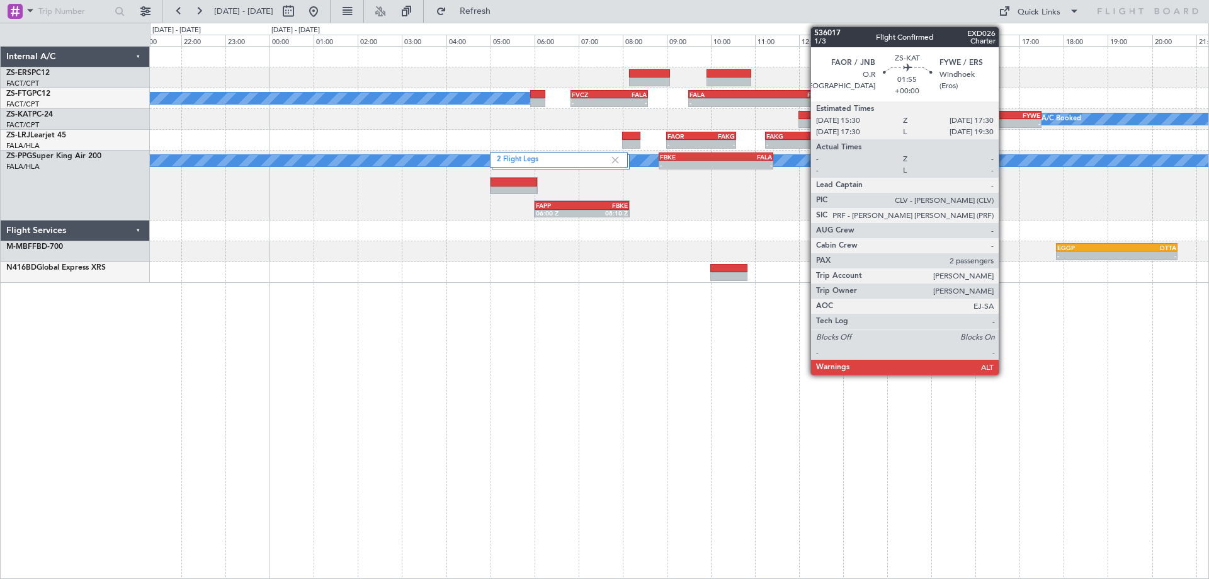
click at [1004, 118] on div "FAOR 15:30 Z FYWE 17:30 Z" at bounding box center [997, 115] width 89 height 9
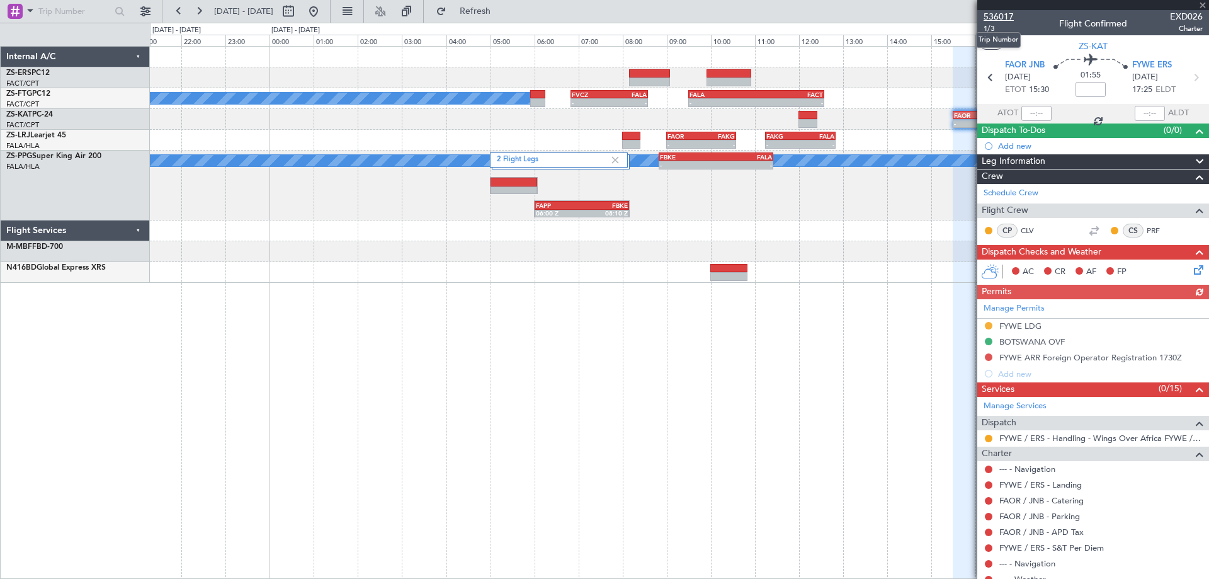
click at [1005, 16] on span "536017" at bounding box center [999, 16] width 30 height 13
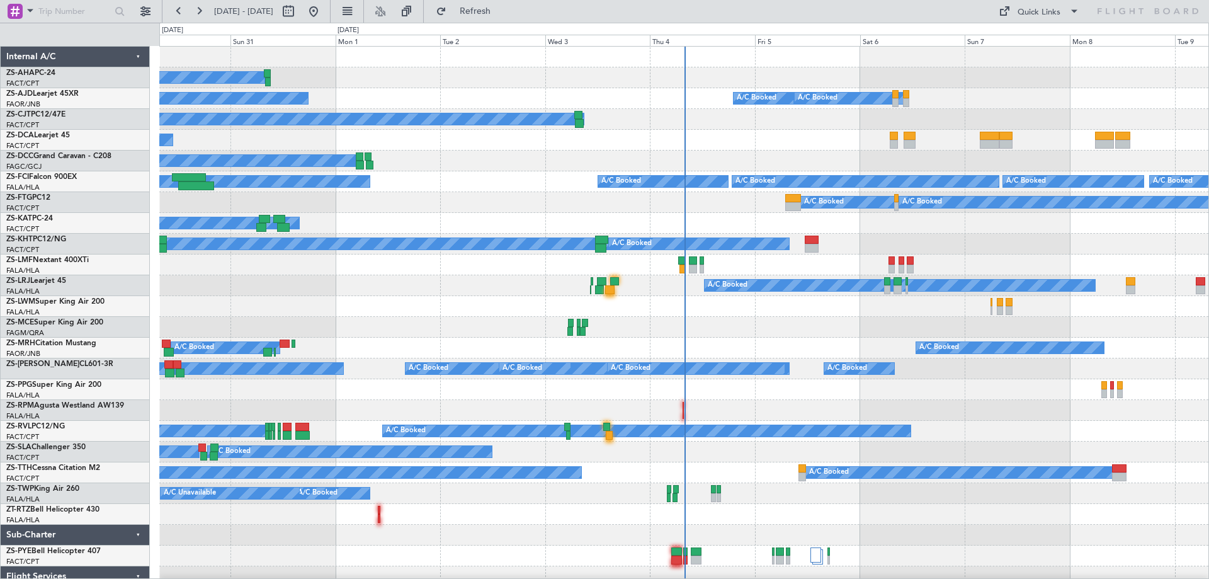
click at [667, 40] on div "Thu 4" at bounding box center [702, 40] width 105 height 11
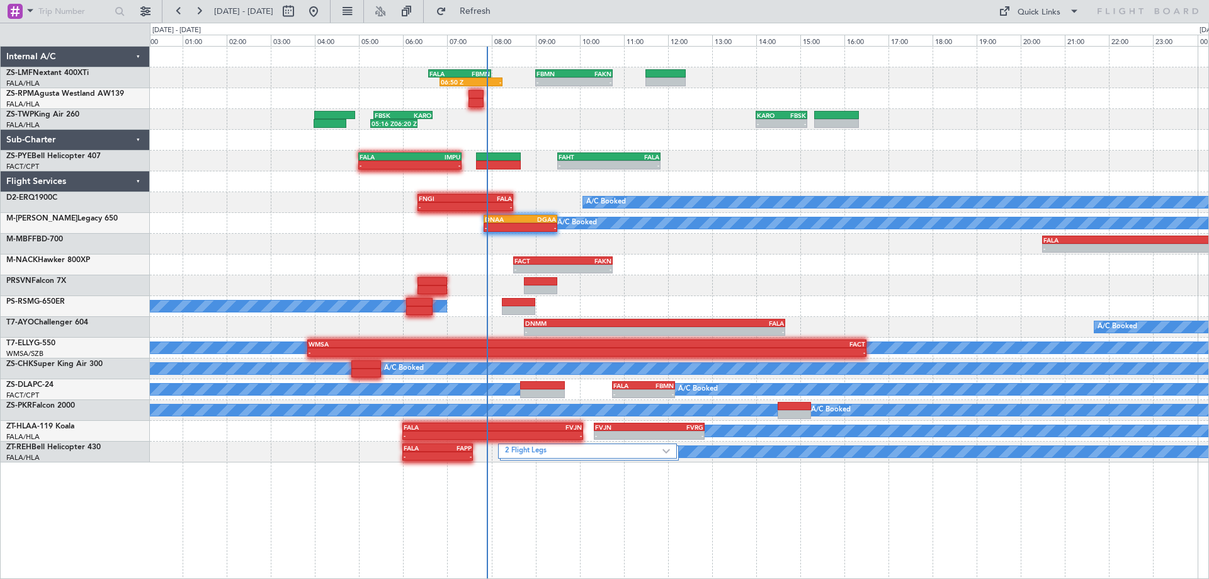
click at [872, 285] on div at bounding box center [679, 285] width 1059 height 21
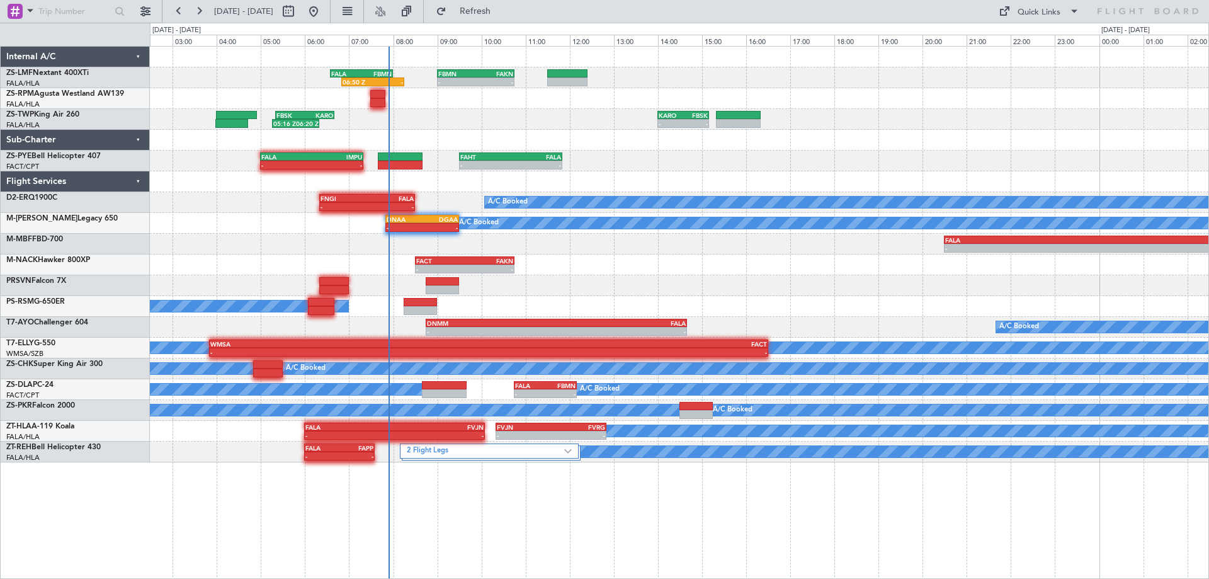
click at [748, 289] on div "- - FAOR 07:30 Z LFPB 18:05 Z" at bounding box center [679, 285] width 1059 height 21
click at [244, 229] on div "06:50 Z - FALA 06:35 Z FBMN 08:00 Z - - FBMN 09:00 Z FAKN 10:45 Z 05:16 Z 06:20…" at bounding box center [679, 255] width 1059 height 416
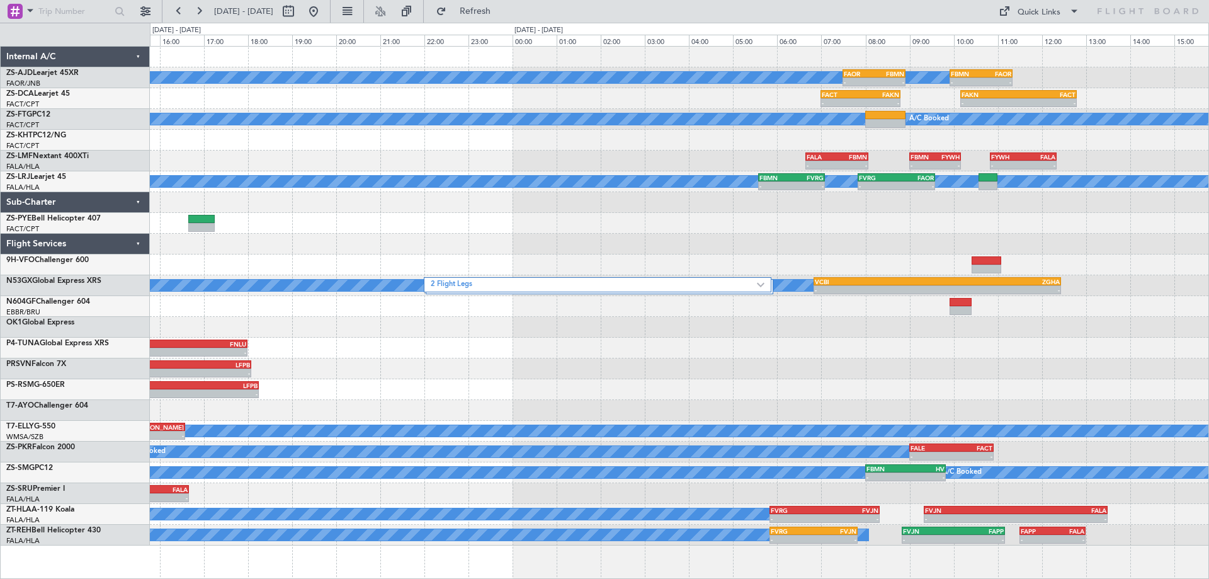
click at [1068, 341] on div "A/C Booked A/C Booked A/C Booked - - FAOR 07:30 Z FBMN 08:55 Z - - FBMN 09:55 Z…" at bounding box center [679, 296] width 1059 height 499
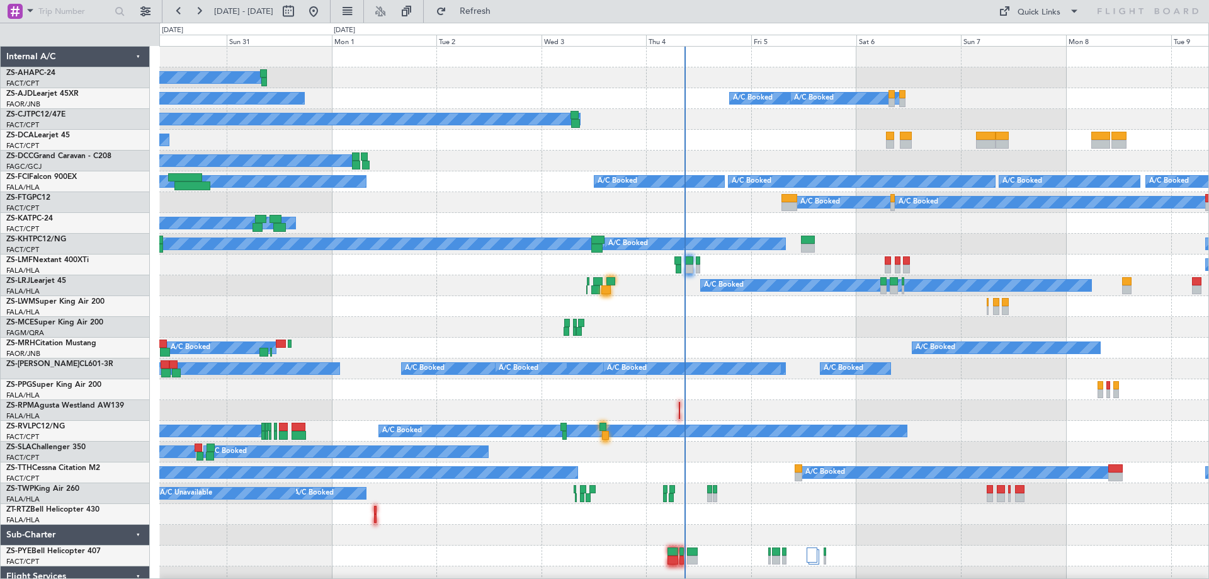
click at [669, 42] on div "Thu 4" at bounding box center [698, 40] width 105 height 11
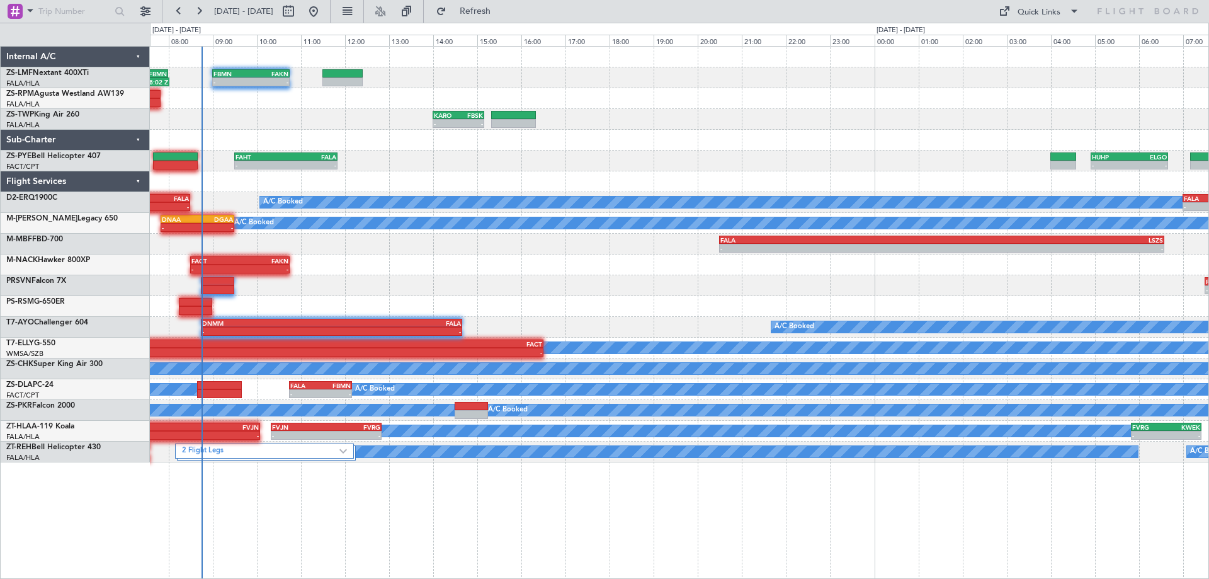
click at [582, 172] on div "06:50 Z 08:02 Z FALA 06:35 Z FBMN 08:00 Z - - FBMN 09:00 Z FAKN 10:45 Z - - KAR…" at bounding box center [679, 255] width 1059 height 416
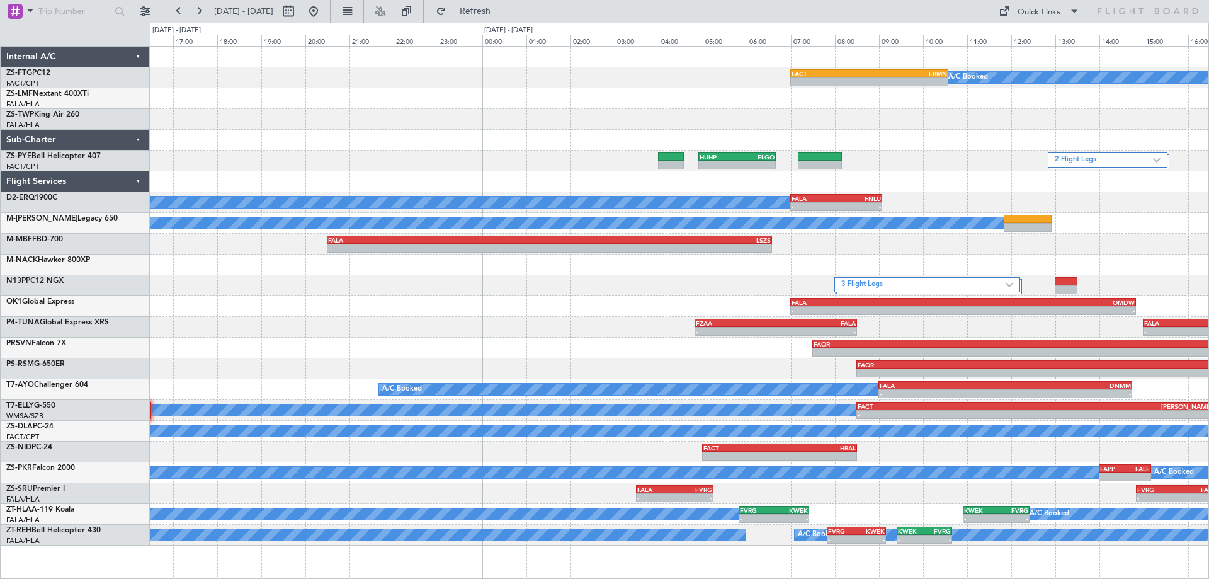
click at [399, 162] on div "- - FACT 07:00 Z FBMN 10:35 Z A/C Booked FBMN 09:00 Z FAKN 10:45 Z - - - - KARO…" at bounding box center [679, 296] width 1059 height 499
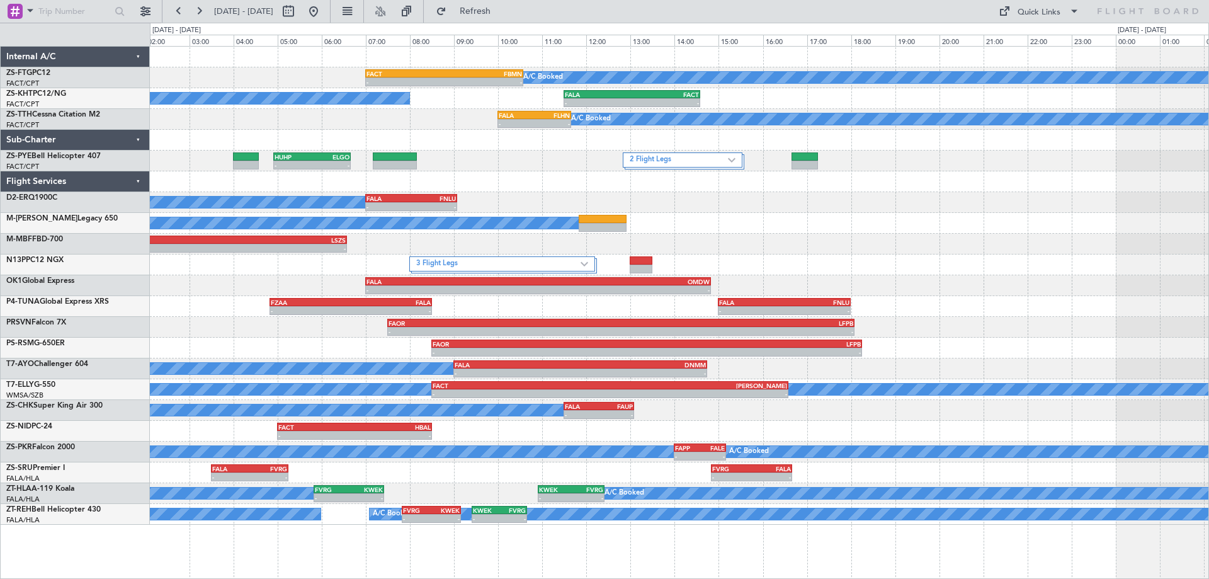
click at [880, 236] on div "- - FACT 07:00 Z FBMN 10:35 Z A/C Booked A/C Booked - - FALA 11:30 Z FACT 14:35…" at bounding box center [679, 286] width 1059 height 478
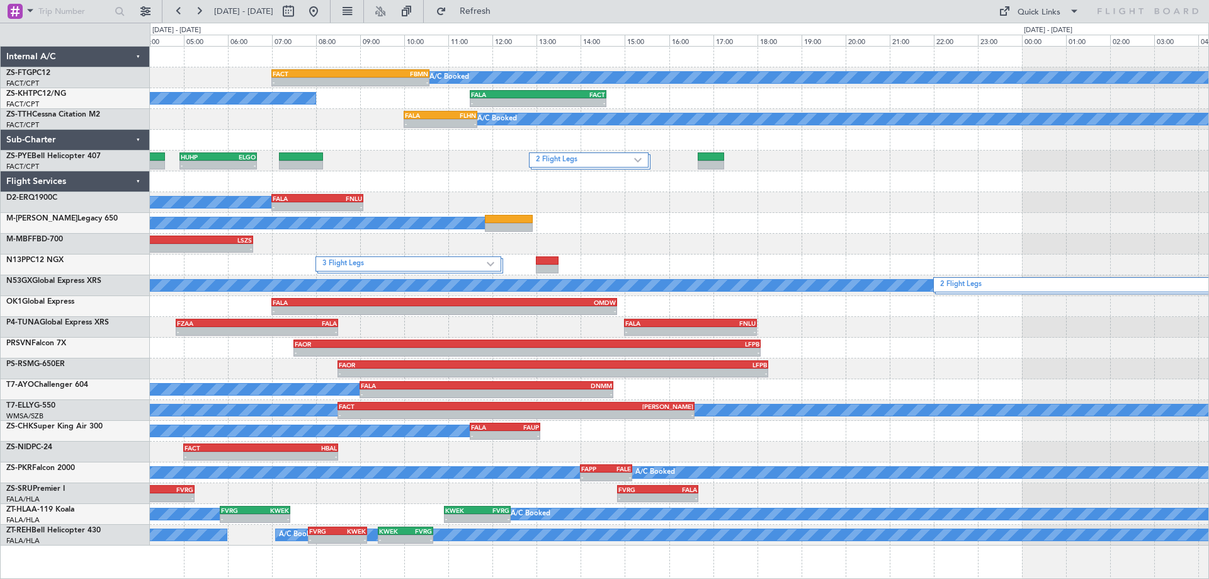
click at [765, 297] on div "- - FACT 07:00 Z FBMN 10:35 Z A/C Booked A/C Booked A/C Booked - - FALA 11:30 Z…" at bounding box center [679, 296] width 1059 height 499
